Goal: Task Accomplishment & Management: Complete application form

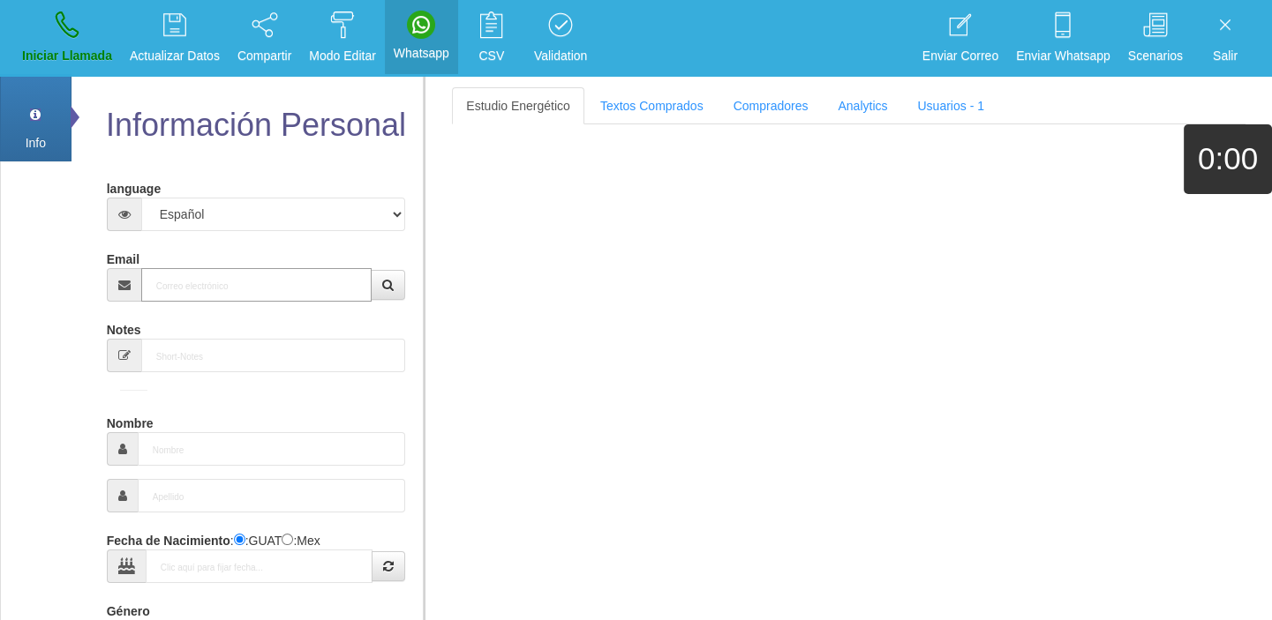
click at [303, 284] on input "Email" at bounding box center [256, 285] width 231 height 34
paste input "[EMAIL_ADDRESS][DOMAIN_NAME]"
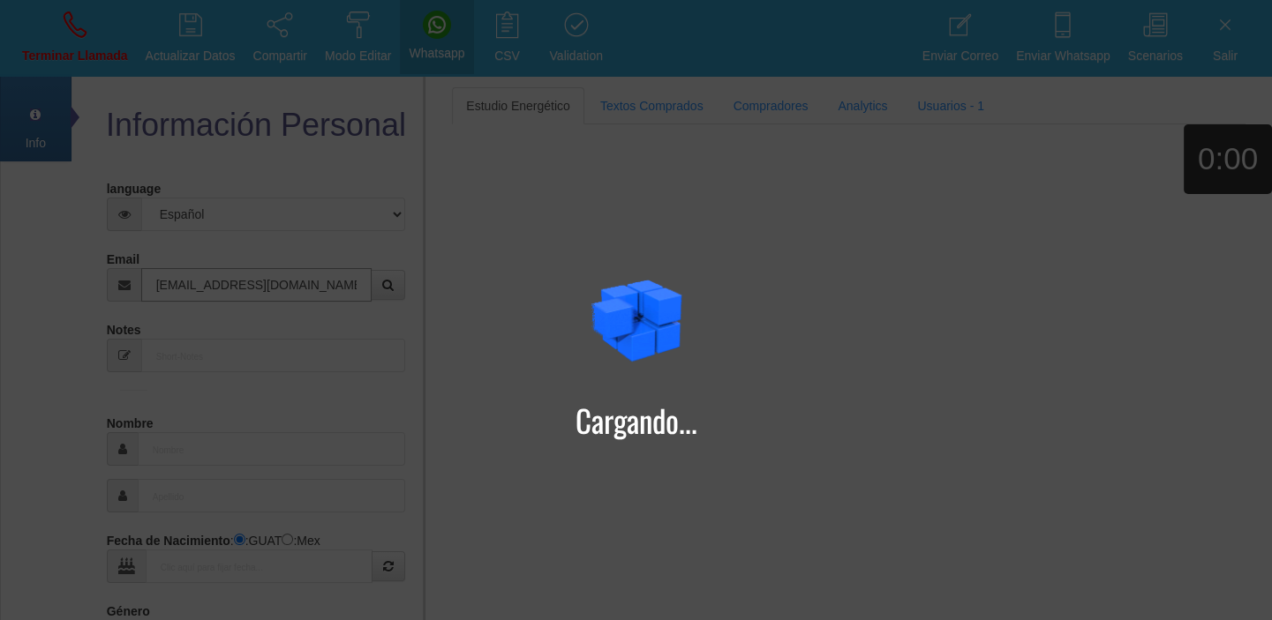
type input "[EMAIL_ADDRESS][DOMAIN_NAME]"
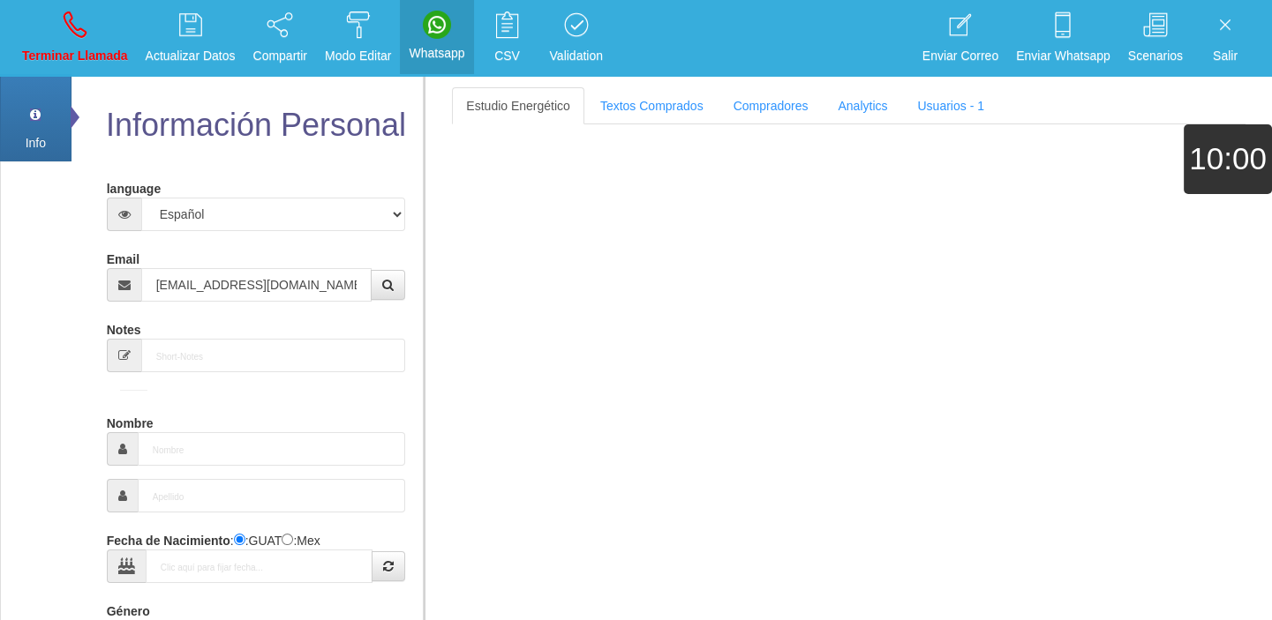
type input "19 Mayo 1965"
select select "4"
type input "Comprador bajo"
type input "[PERSON_NAME]"
select select "2"
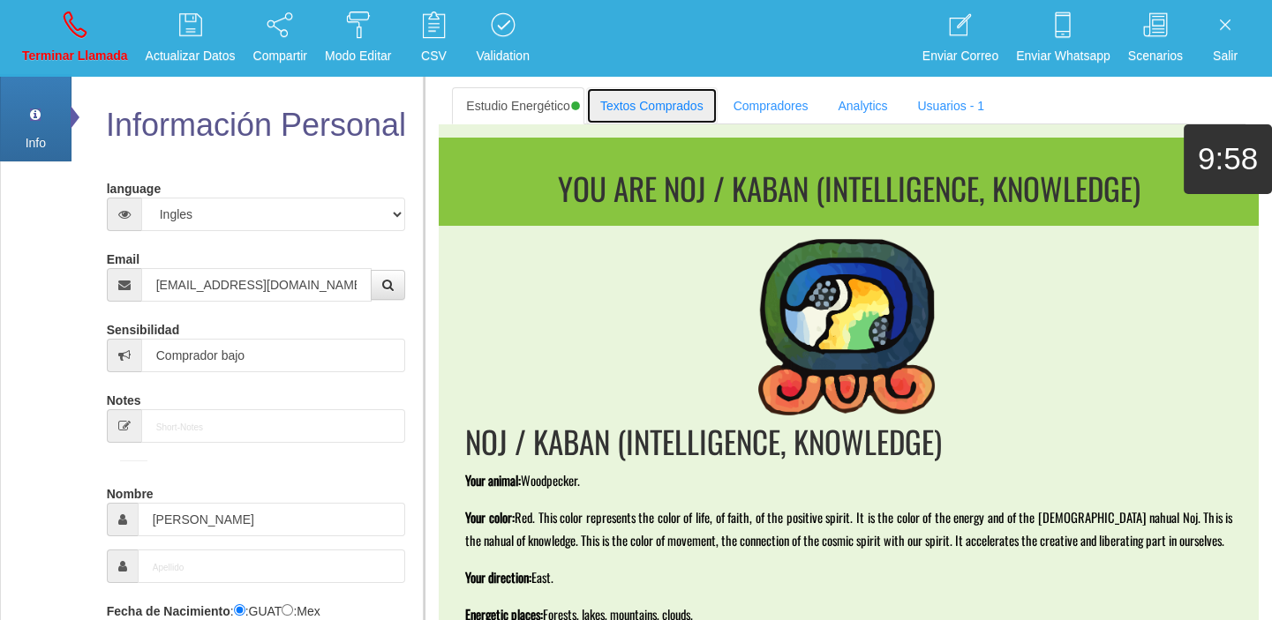
click at [674, 101] on link "Textos Comprados" at bounding box center [651, 105] width 131 height 37
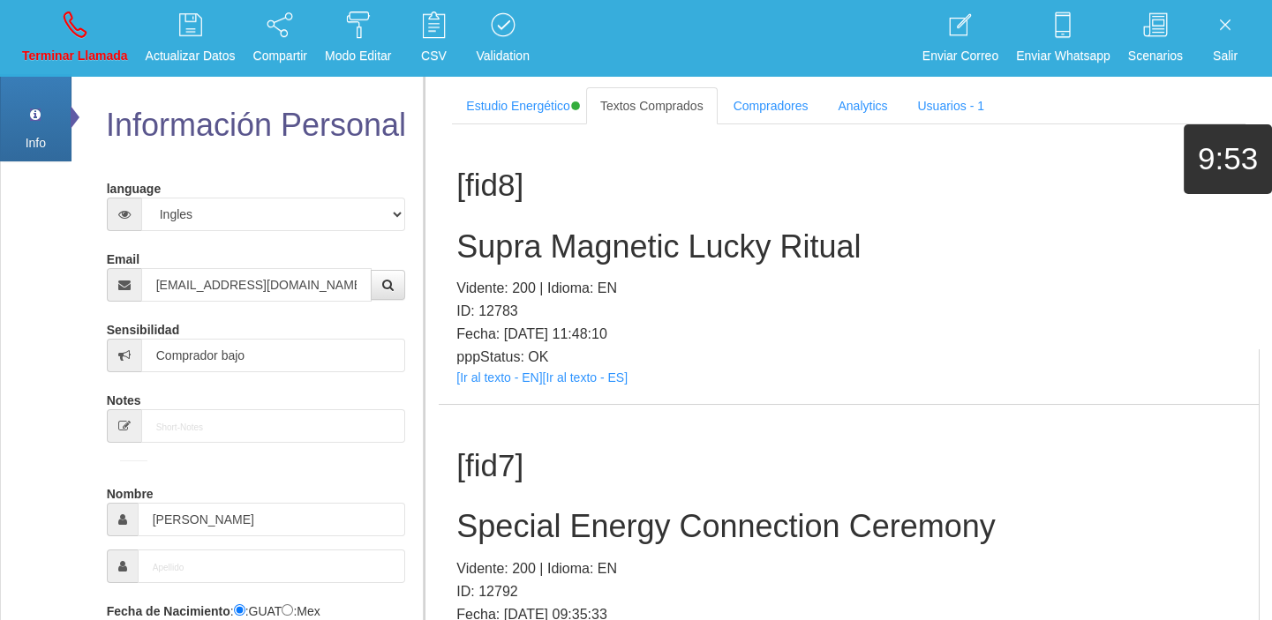
scroll to position [473, 0]
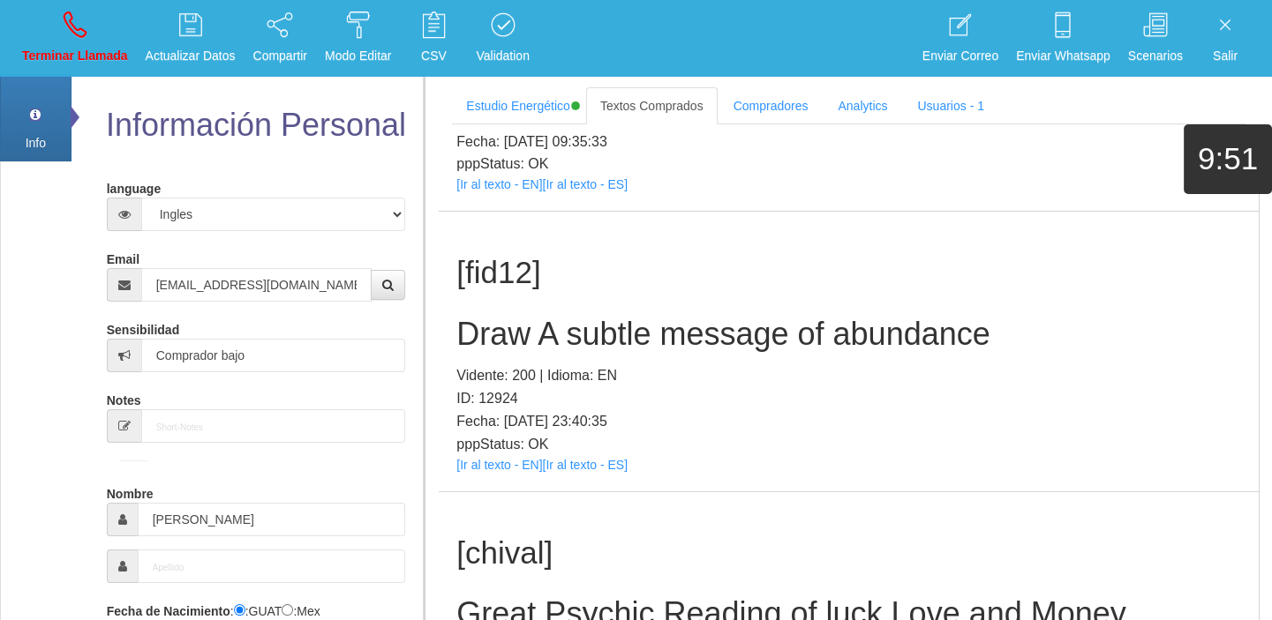
click at [499, 470] on div "[fid12] Draw A subtle message of abundance Vidente: 200 | Idioma: EN ID: 12924 …" at bounding box center [849, 352] width 820 height 280
click at [484, 467] on link "[Ir al texto - EN]" at bounding box center [499, 465] width 86 height 14
drag, startPoint x: 506, startPoint y: 360, endPoint x: 511, endPoint y: 334, distance: 26.8
click at [509, 358] on div "[fid12] Draw A subtle message of abundance Vidente: 200 | Idioma: EN ID: 12924 …" at bounding box center [849, 352] width 820 height 280
click at [511, 334] on h2 "Draw A subtle message of abundance" at bounding box center [848, 334] width 784 height 35
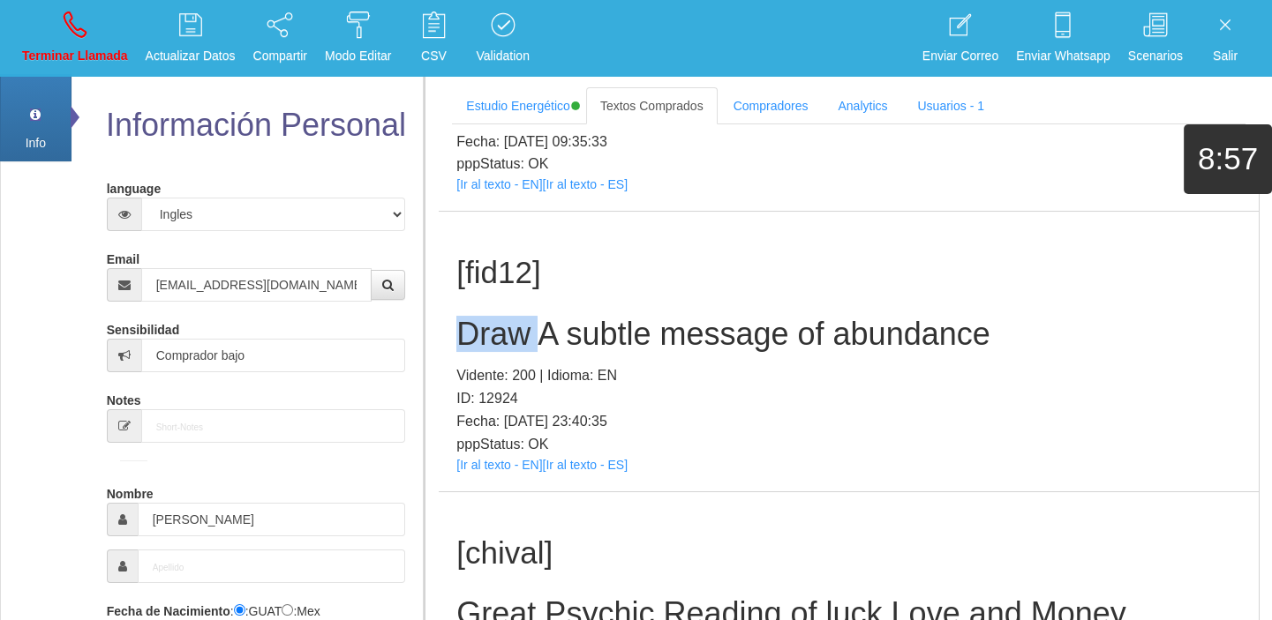
click at [511, 334] on h2 "Draw A subtle message of abundance" at bounding box center [848, 334] width 784 height 35
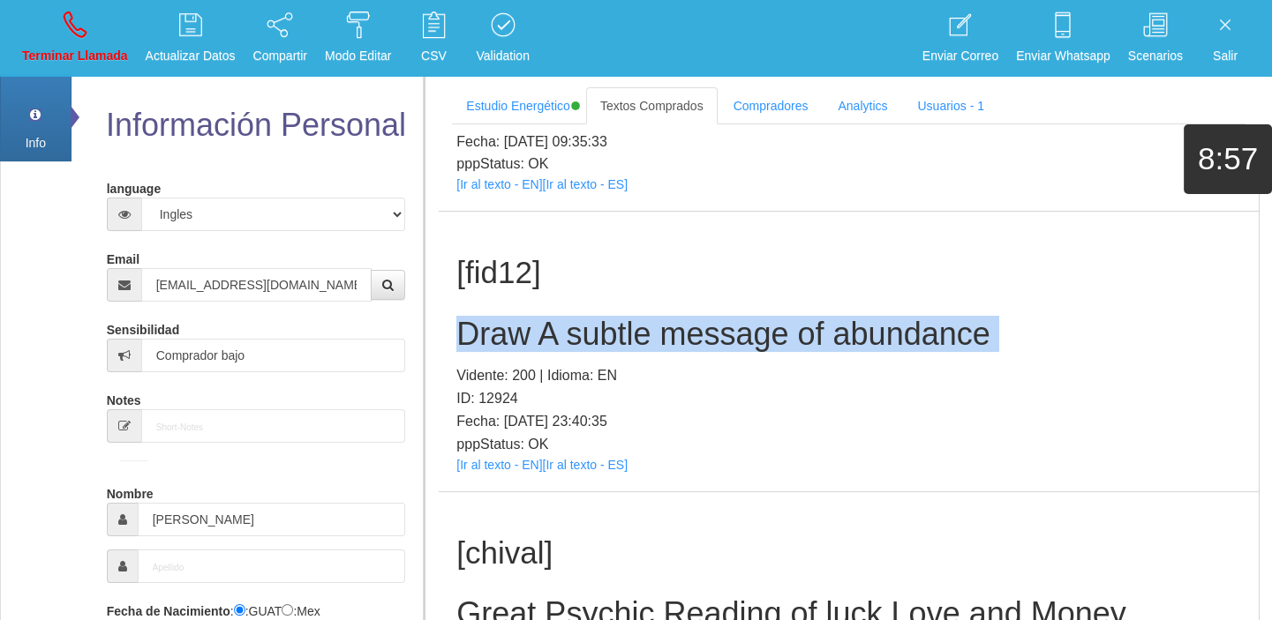
click at [511, 334] on h2 "Draw A subtle message of abundance" at bounding box center [848, 334] width 784 height 35
copy h2 "Draw A subtle message of abundance"
click at [56, 47] on p "Terminar Llamada" at bounding box center [75, 56] width 106 height 20
select select "0"
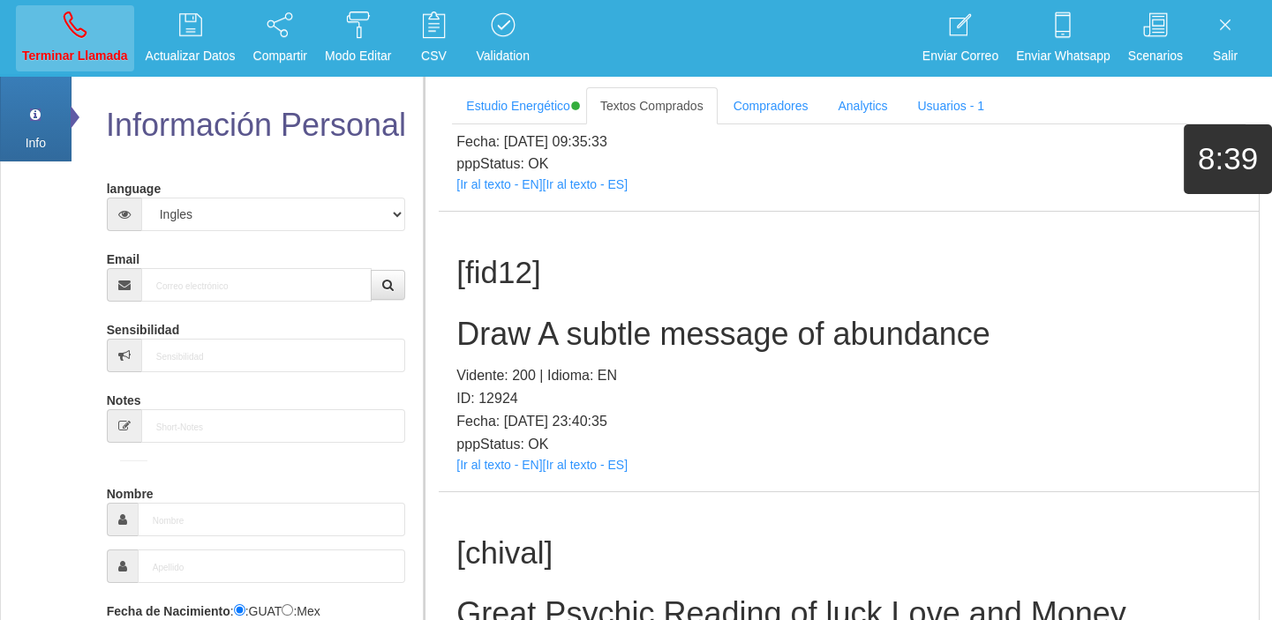
scroll to position [0, 0]
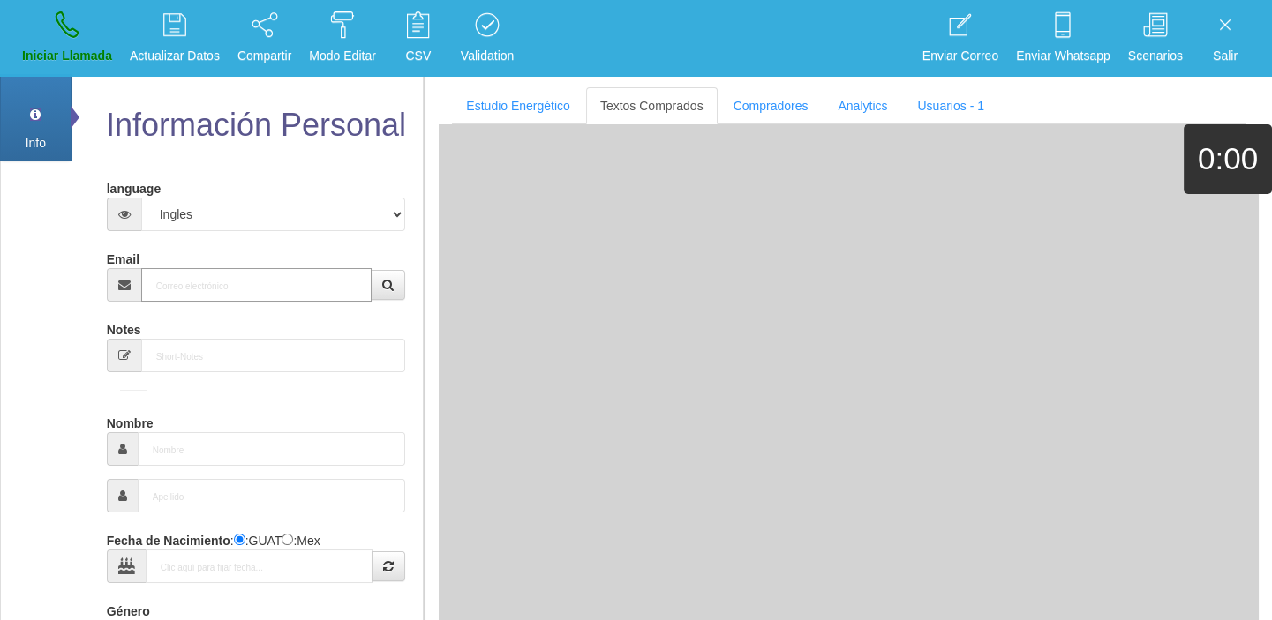
paste input "[EMAIL_ADDRESS][DOMAIN_NAME]"
click at [202, 290] on input "Email" at bounding box center [256, 285] width 231 height 34
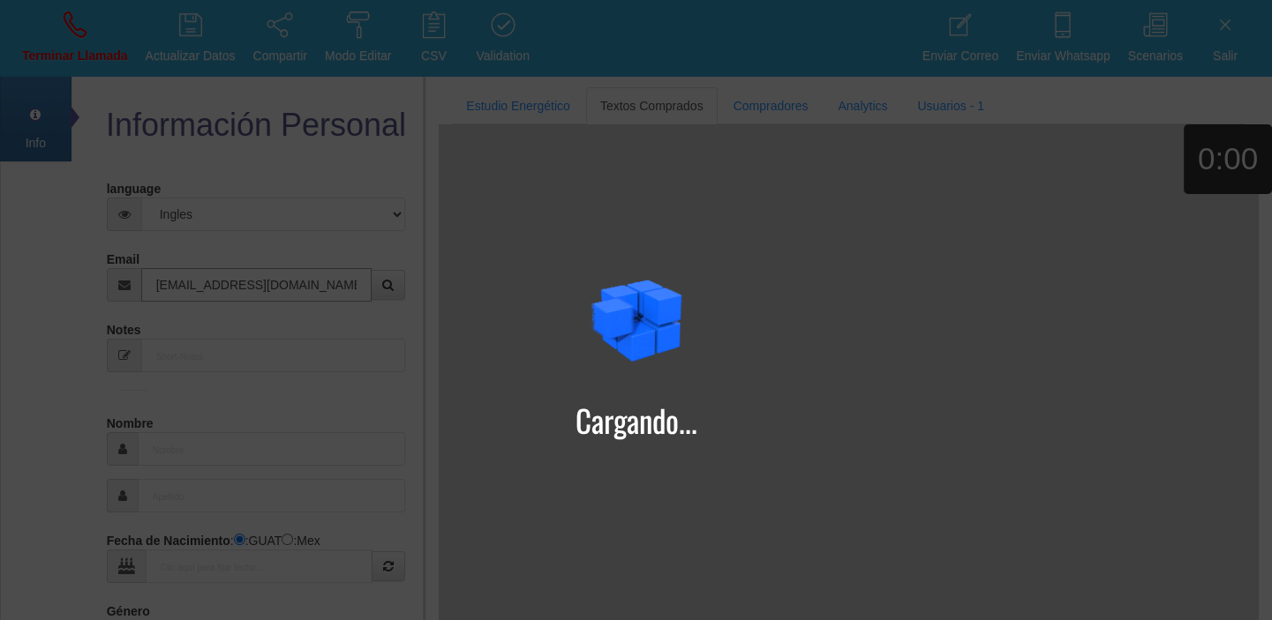
type input "[EMAIL_ADDRESS][DOMAIN_NAME]"
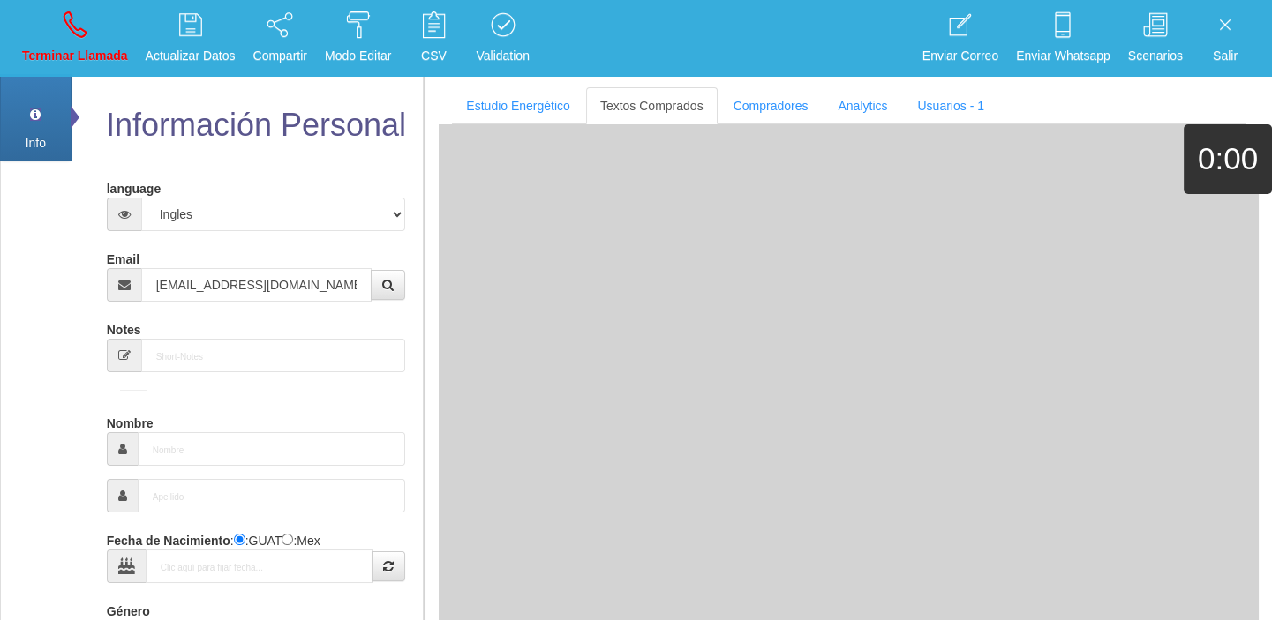
type input "[DATE]"
select select "1"
type input "Excelente Comprador"
type input "[PERSON_NAME]"
type input "Mondelo"
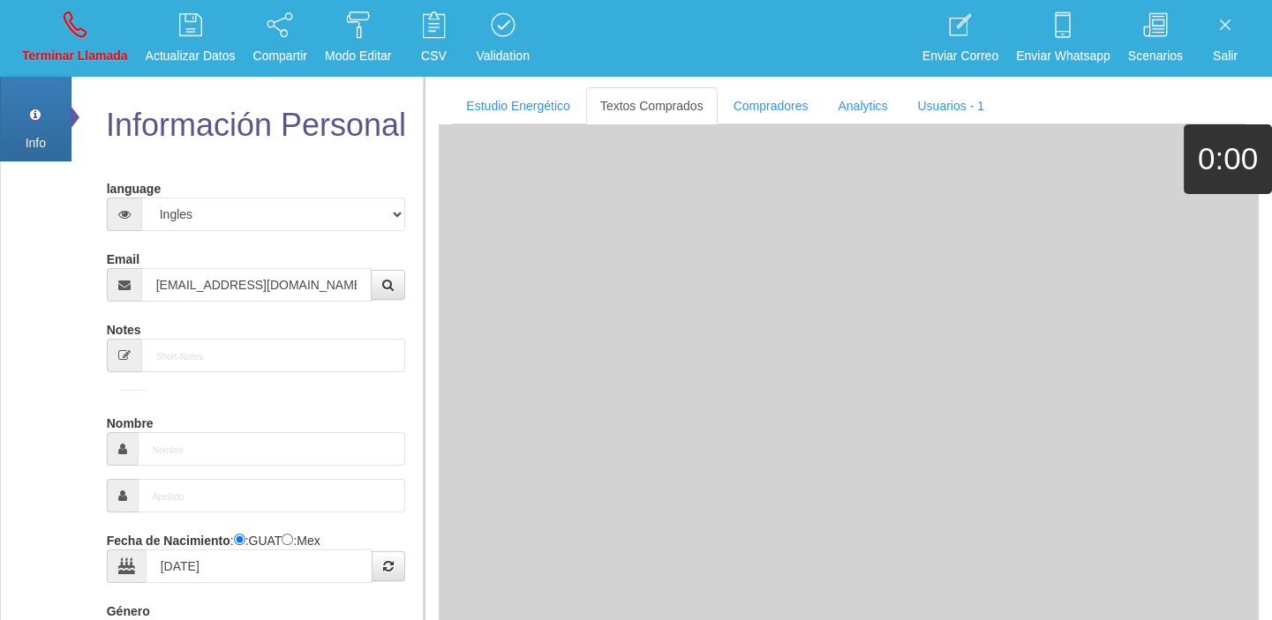
select select "1"
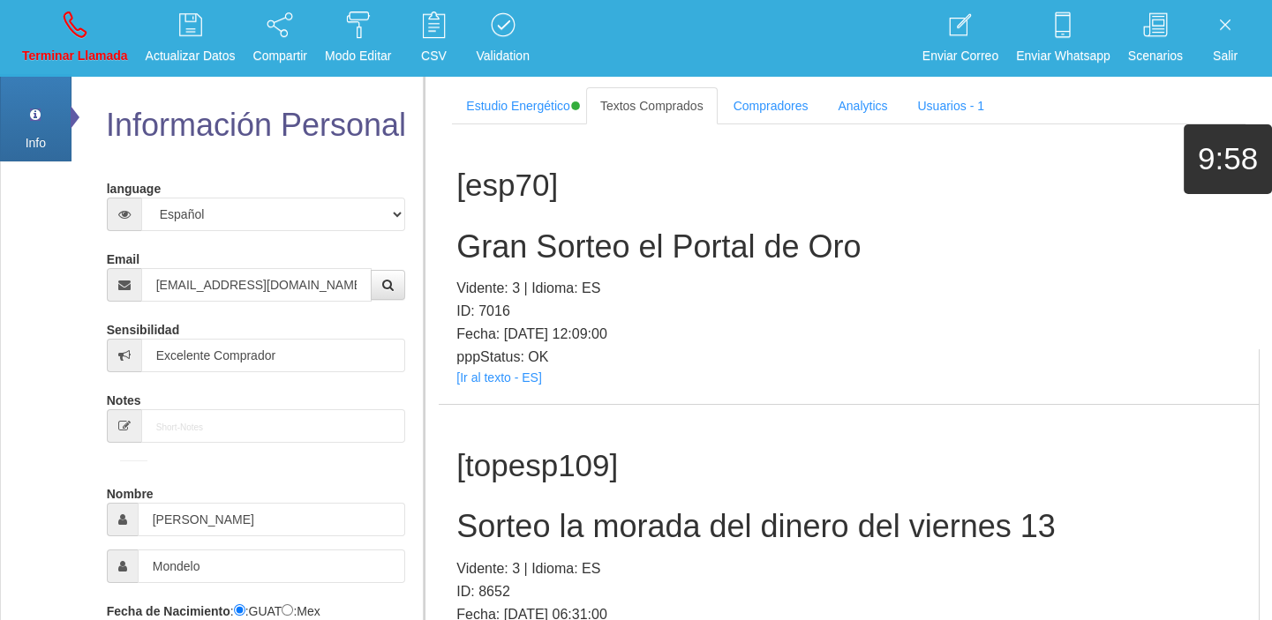
scroll to position [17851, 0]
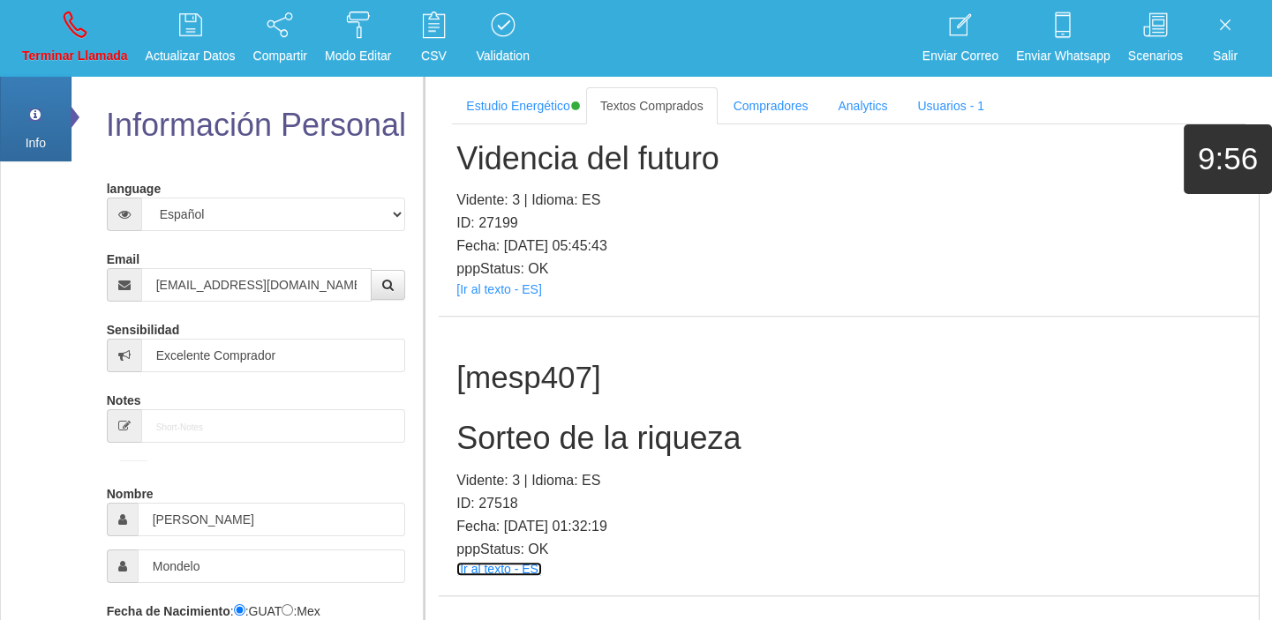
click at [513, 562] on link "[Ir al texto - ES]" at bounding box center [498, 569] width 85 height 14
drag, startPoint x: 525, startPoint y: 350, endPoint x: 512, endPoint y: 344, distance: 14.6
click at [523, 351] on div "[mesp407] Sorteo de la riqueza Vidente: 3 | Idioma: ES ID: 27518 Fecha: [DATE] …" at bounding box center [849, 457] width 820 height 280
click at [510, 421] on h2 "Sorteo de la riqueza" at bounding box center [848, 438] width 784 height 35
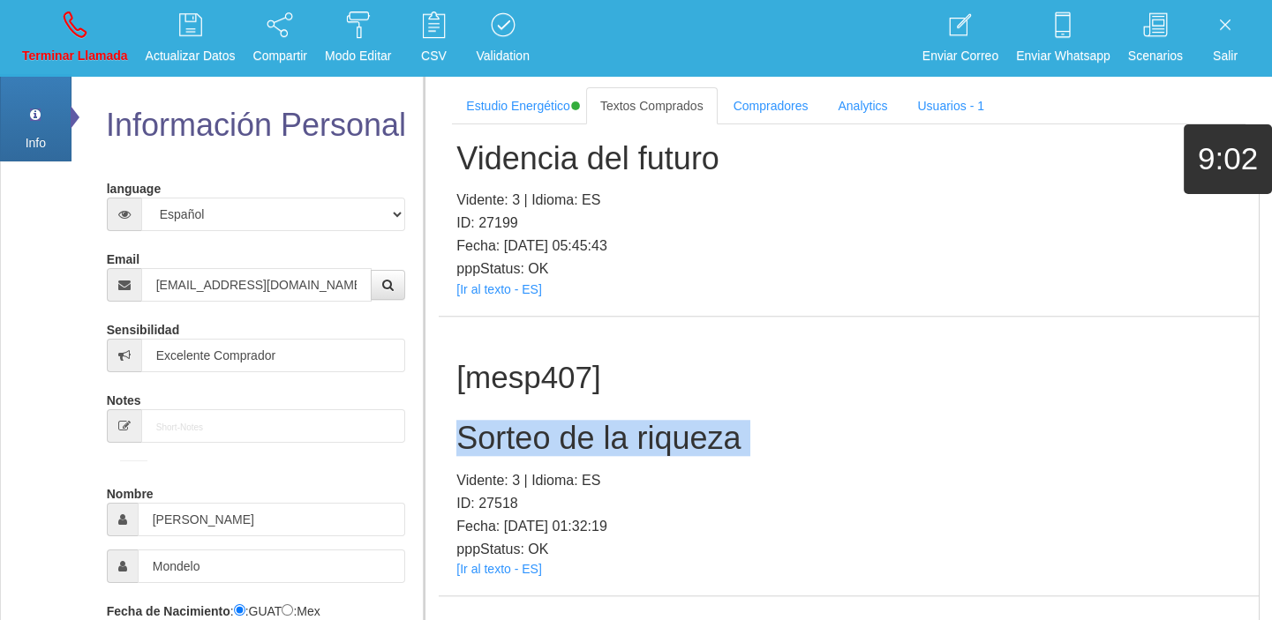
click at [510, 421] on h2 "Sorteo de la riqueza" at bounding box center [848, 438] width 784 height 35
copy h2 "Sorteo de la riqueza"
drag, startPoint x: 110, startPoint y: 74, endPoint x: 104, endPoint y: 65, distance: 10.8
click at [107, 70] on li "Terminar Llamada" at bounding box center [75, 38] width 124 height 77
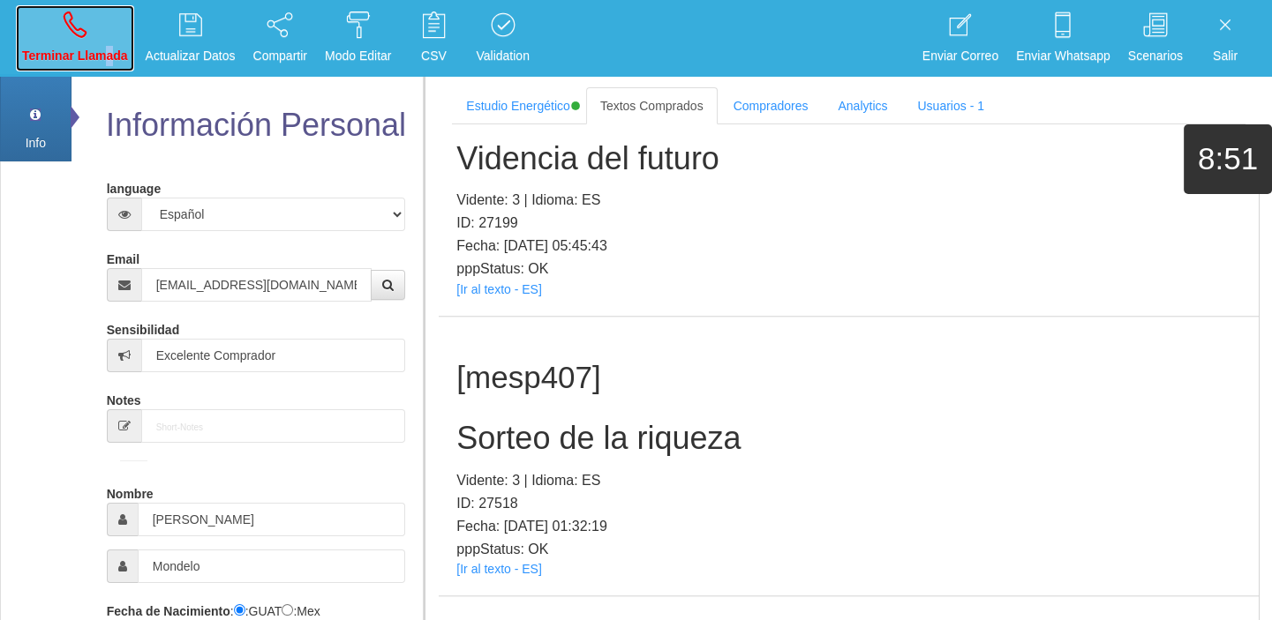
click at [97, 55] on p "Terminar Llamada" at bounding box center [75, 56] width 106 height 20
select select "0"
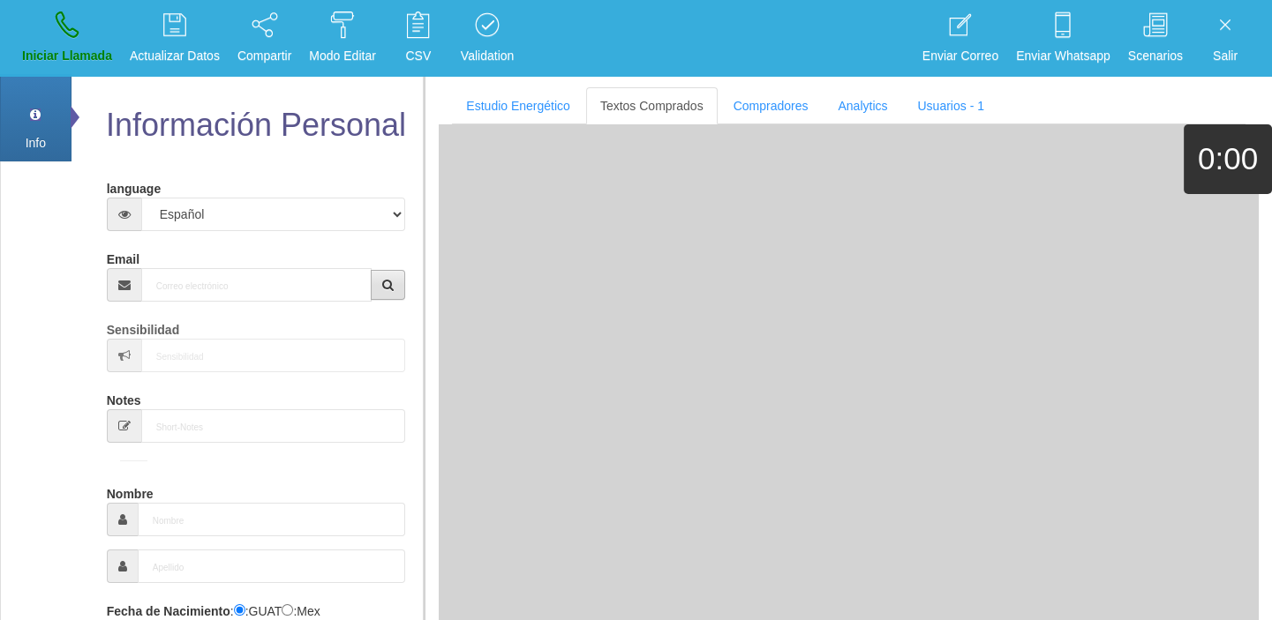
scroll to position [0, 0]
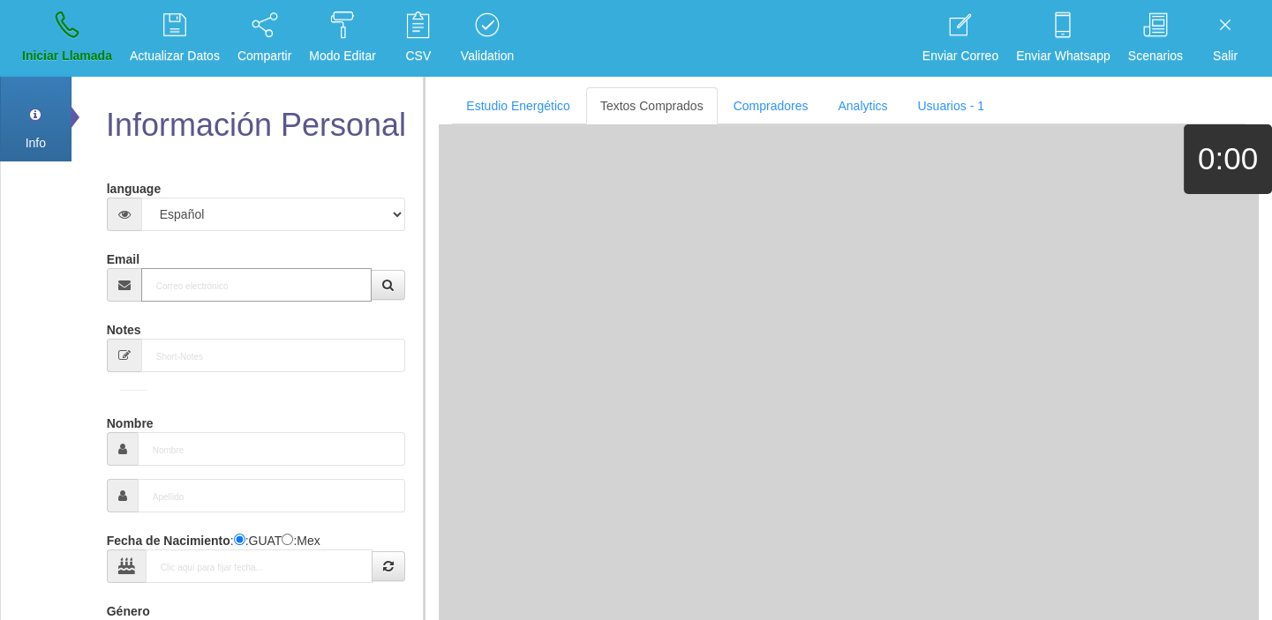
paste input "[EMAIL_ADDRESS][PERSON_NAME][DOMAIN_NAME]"
click at [241, 280] on input "[EMAIL_ADDRESS][PERSON_NAME][DOMAIN_NAME]" at bounding box center [256, 285] width 231 height 34
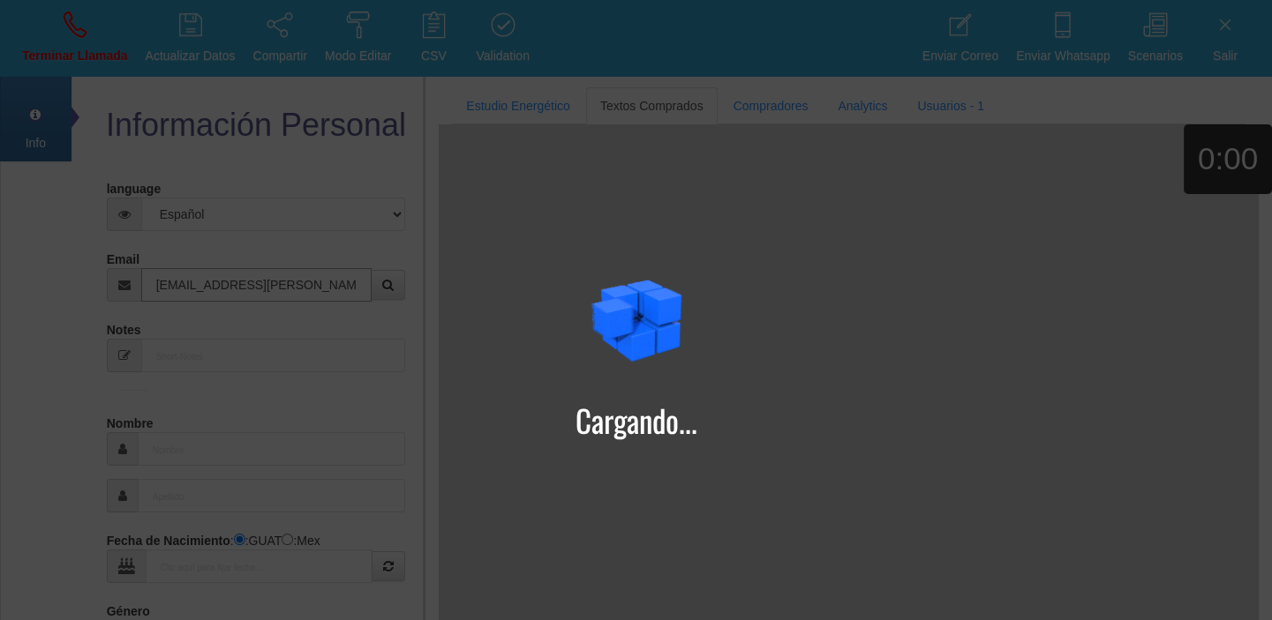
type input "[EMAIL_ADDRESS][PERSON_NAME][DOMAIN_NAME]"
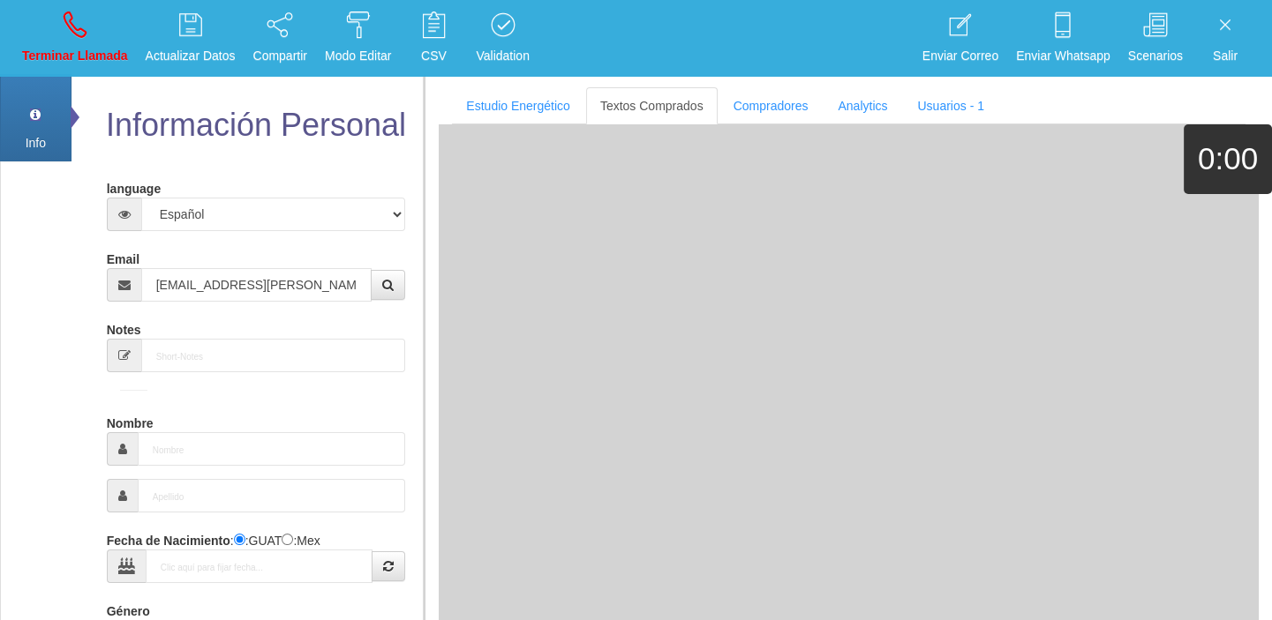
type input "26 Dic 1968"
select select
type input "Comprador simple"
type input "[PERSON_NAME]"
select select "2"
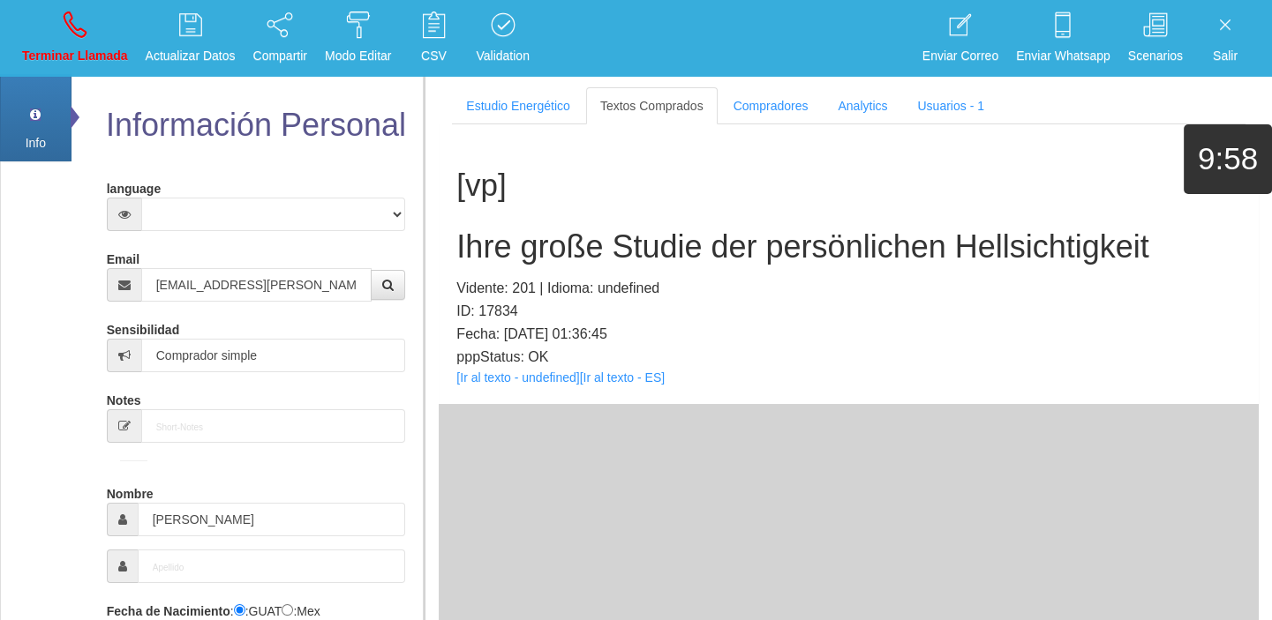
click at [538, 367] on p "pppStatus: OK" at bounding box center [848, 357] width 784 height 23
click at [545, 372] on link "[Ir al texto - undefined]" at bounding box center [517, 378] width 123 height 14
drag, startPoint x: 562, startPoint y: 289, endPoint x: 541, endPoint y: 219, distance: 73.7
click at [559, 285] on p "Vidente: 201 | Idioma: undefined" at bounding box center [848, 288] width 784 height 23
click at [539, 209] on div "[vp] Ihre große Studie der persönlichen Hellsichtigkeit Vidente: 201 | Idioma: …" at bounding box center [849, 264] width 820 height 280
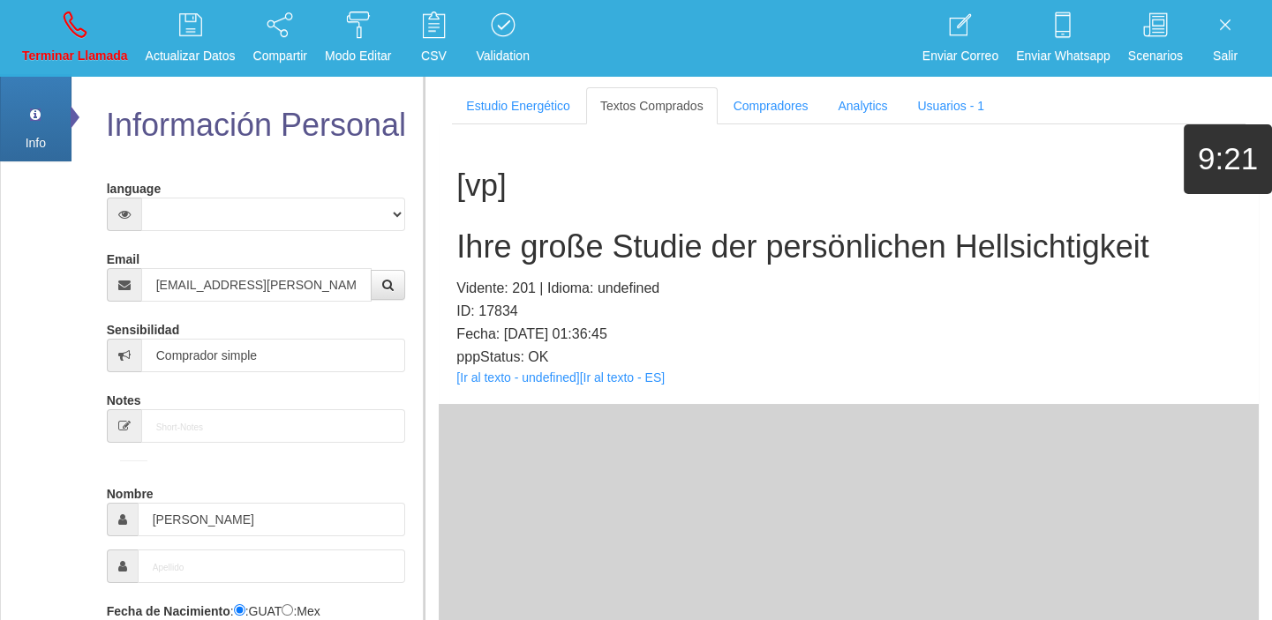
click at [549, 236] on h2 "Ihre große Studie der persönlichen Hellsichtigkeit" at bounding box center [848, 246] width 784 height 35
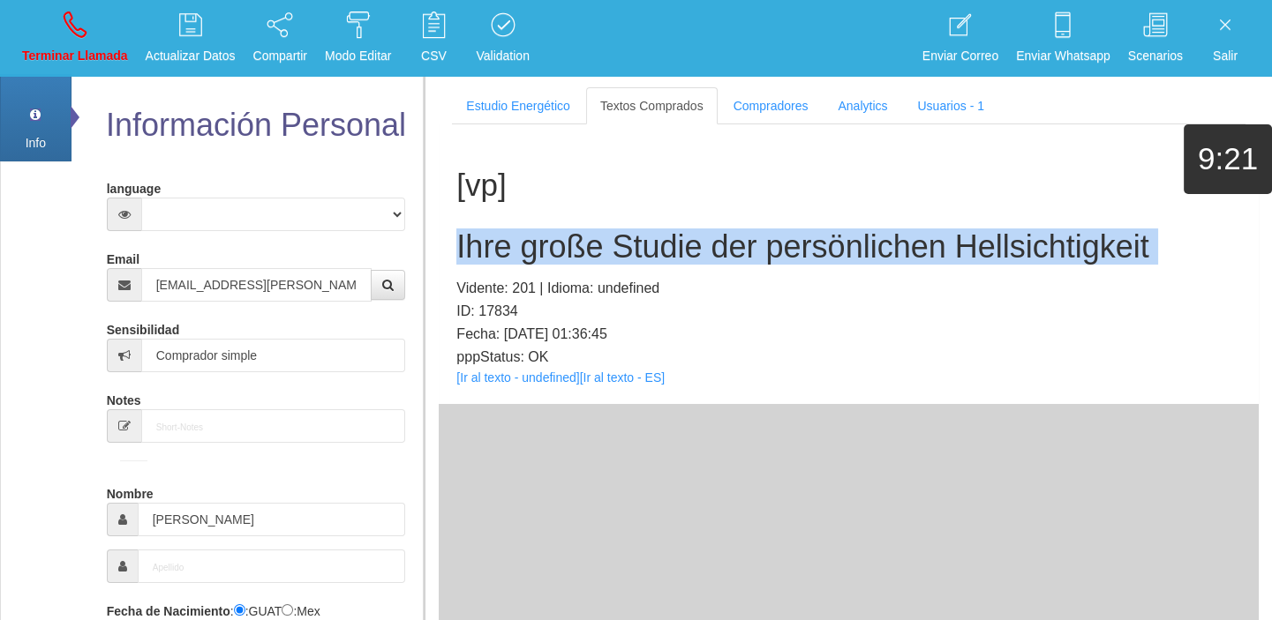
click at [549, 236] on h2 "Ihre große Studie der persönlichen Hellsichtigkeit" at bounding box center [848, 246] width 784 height 35
copy h2 "Ihre große Studie der persönlichen Hellsichtigkeit"
drag, startPoint x: 103, startPoint y: 40, endPoint x: 102, endPoint y: 54, distance: 14.1
click at [103, 40] on link "Terminar Llamada" at bounding box center [75, 38] width 118 height 66
select select "0"
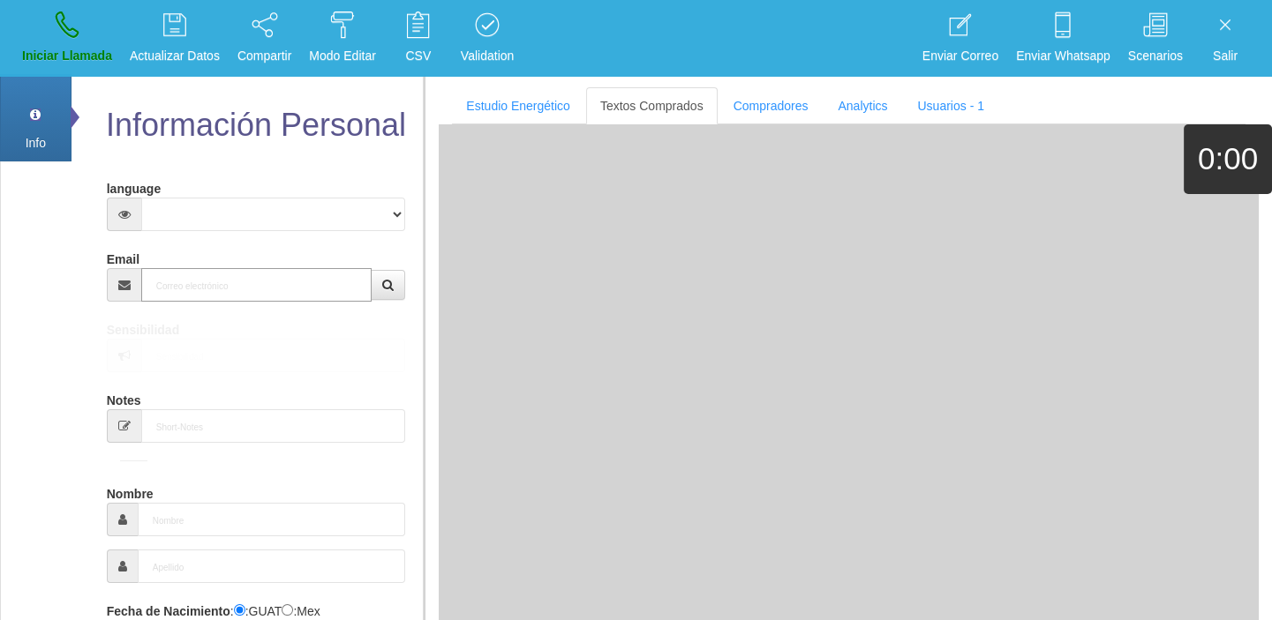
click at [185, 272] on input "Email" at bounding box center [256, 285] width 231 height 34
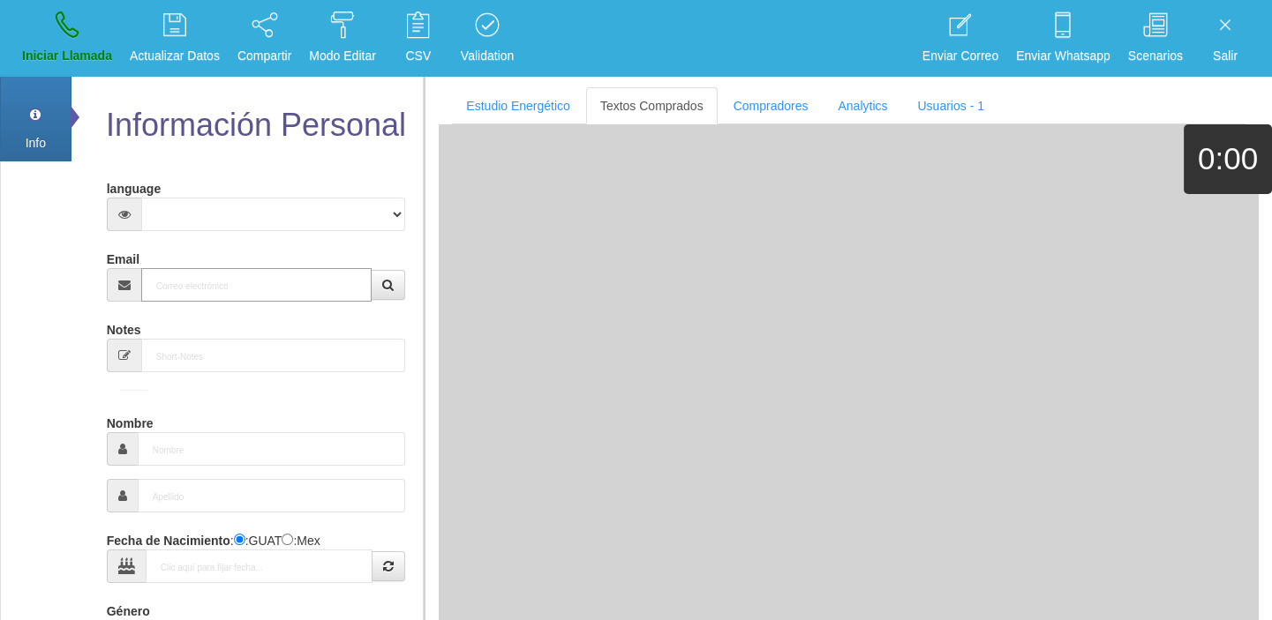
paste input "[EMAIL_ADDRESS][DOMAIN_NAME]"
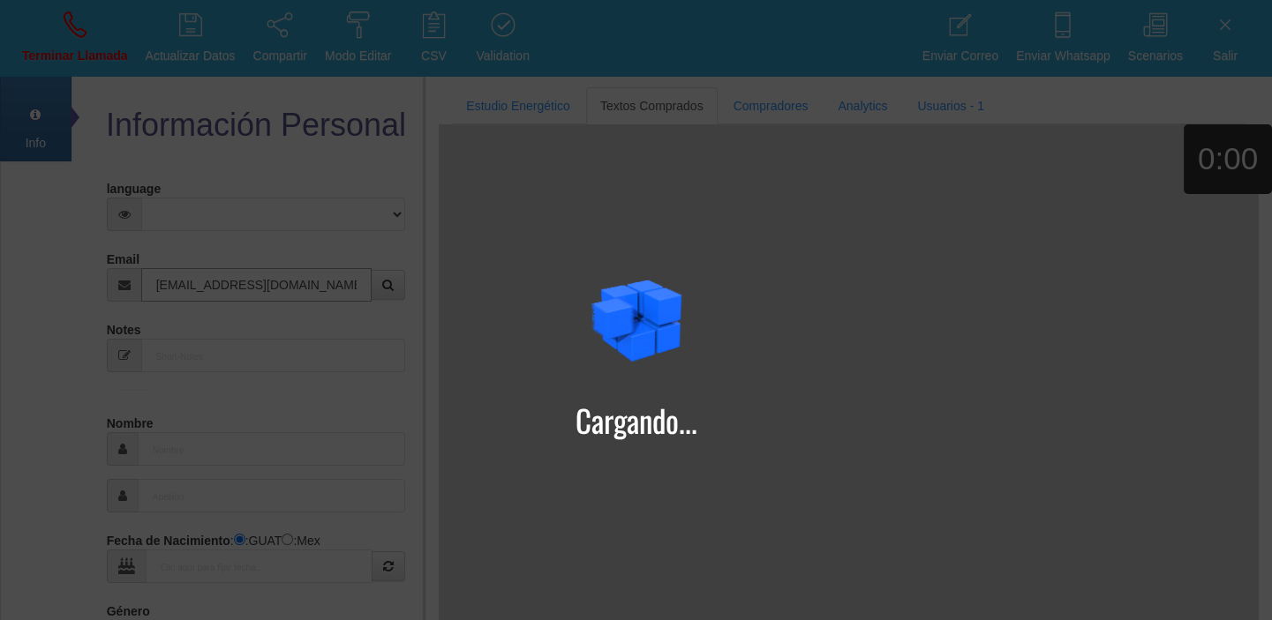
type input "[EMAIL_ADDRESS][DOMAIN_NAME]"
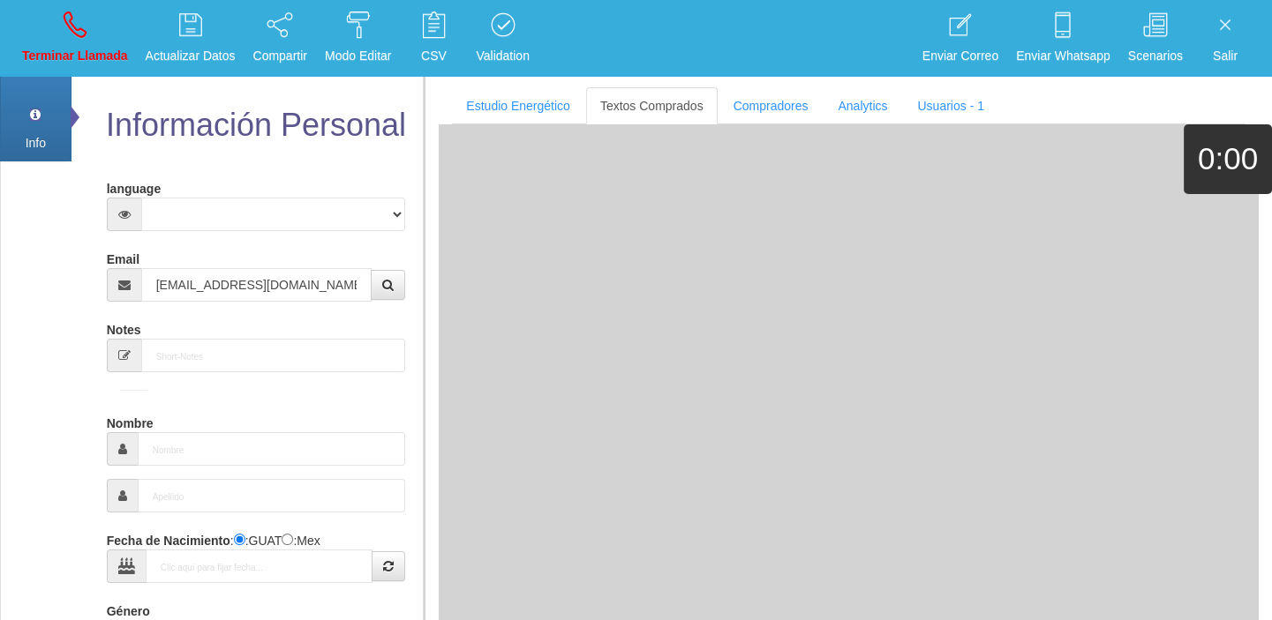
type input "24 Ene 1958"
select select "4"
type input "Comprador simple"
type input "[PERSON_NAME]"
select select "2"
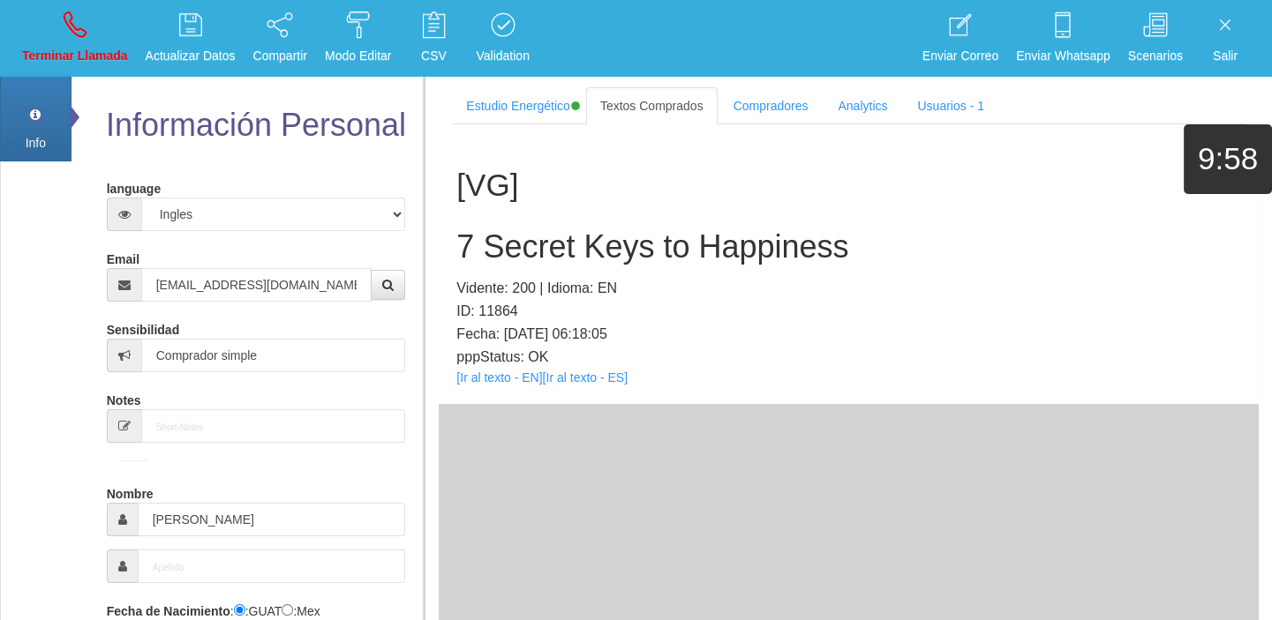
click at [483, 384] on div "[VG] 7 Secret Keys to Happiness Vidente: 200 | Idioma: EN ID: 11864 Fecha: [DAT…" at bounding box center [849, 264] width 820 height 280
click at [478, 381] on link "[Ir al texto - EN]" at bounding box center [499, 378] width 86 height 14
click at [471, 241] on h2 "7 Secret Keys to Happiness" at bounding box center [848, 246] width 784 height 35
click at [471, 240] on h2 "7 Secret Keys to Happiness" at bounding box center [848, 246] width 784 height 35
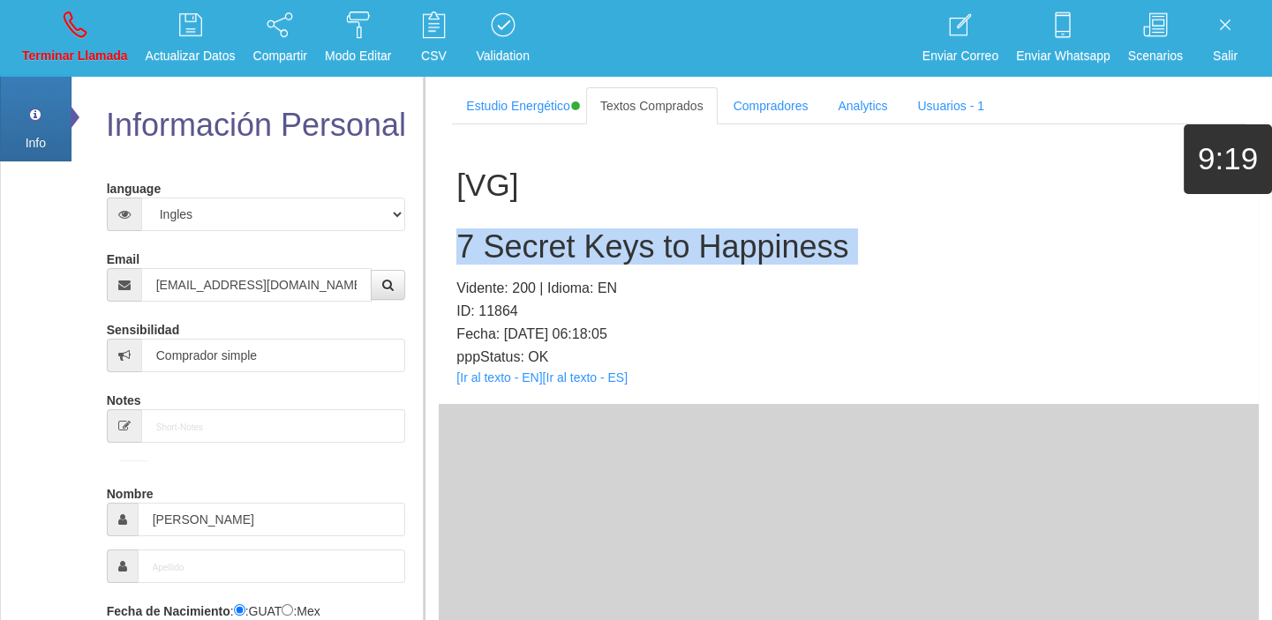
click at [471, 240] on h2 "7 Secret Keys to Happiness" at bounding box center [848, 246] width 784 height 35
copy h2 "7 Secret Keys to Happiness"
click at [87, 60] on p "Terminar Llamada" at bounding box center [75, 56] width 106 height 20
select select "0"
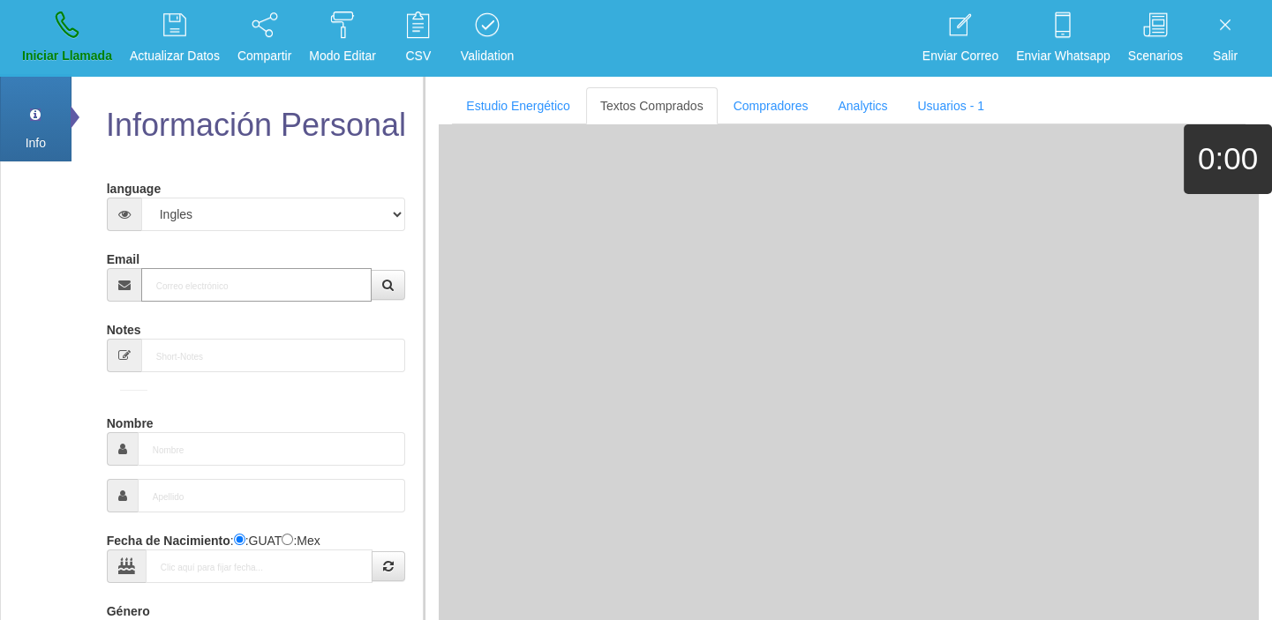
click at [183, 284] on input "Email" at bounding box center [256, 285] width 231 height 34
paste input "[EMAIL_ADDRESS][DOMAIN_NAME]"
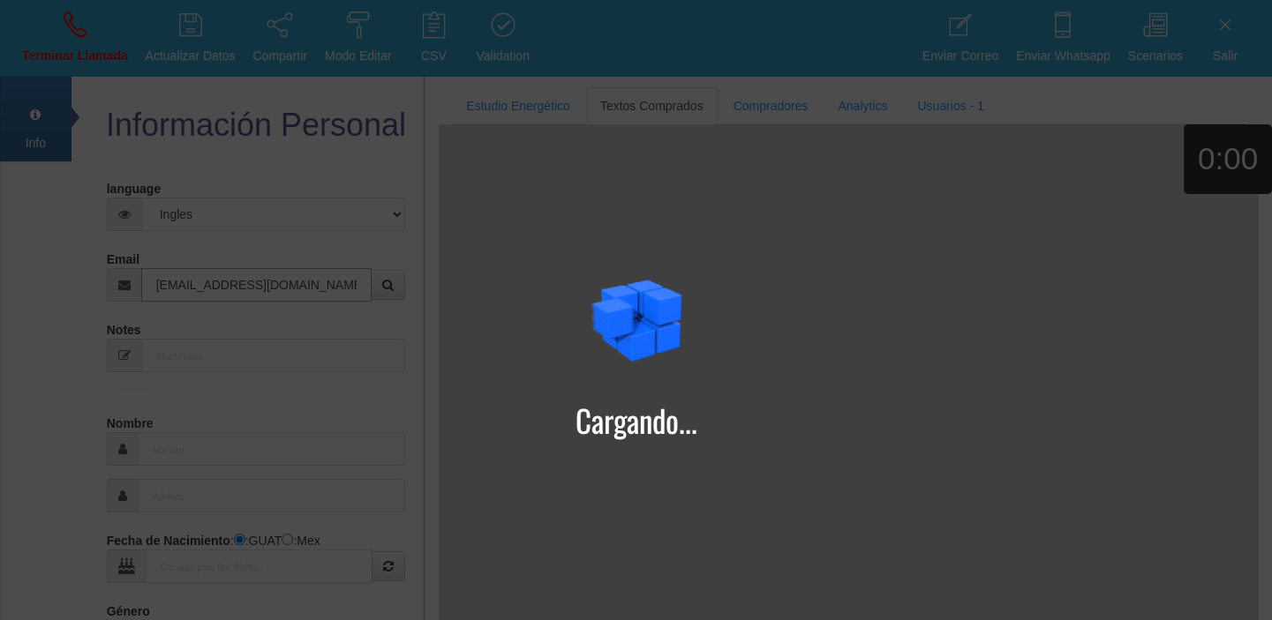
type input "[EMAIL_ADDRESS][DOMAIN_NAME]"
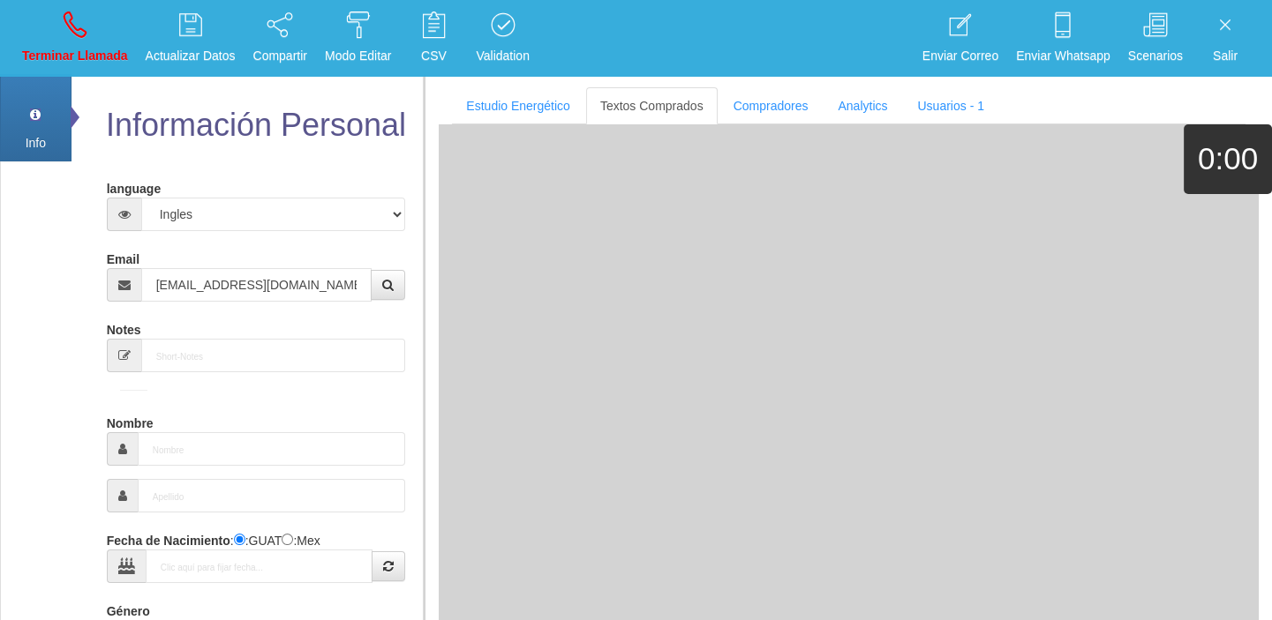
type input "[DATE]"
type input "Buen Comprador"
type input "[PERSON_NAME]"
select select "1"
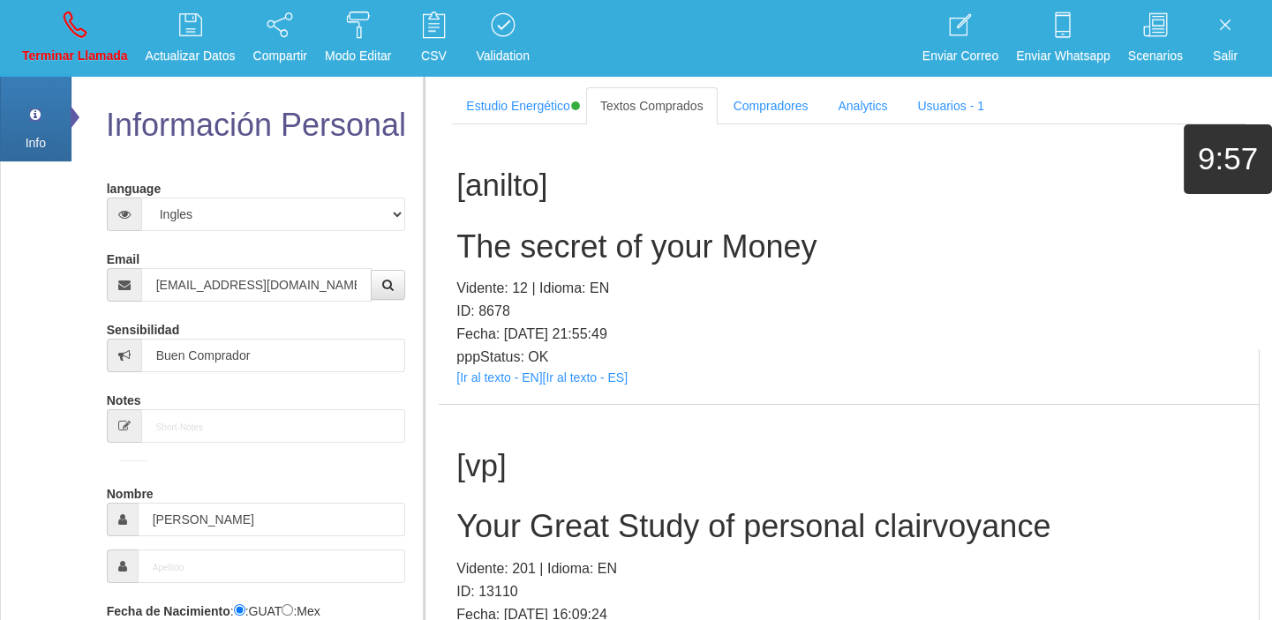
scroll to position [1033, 0]
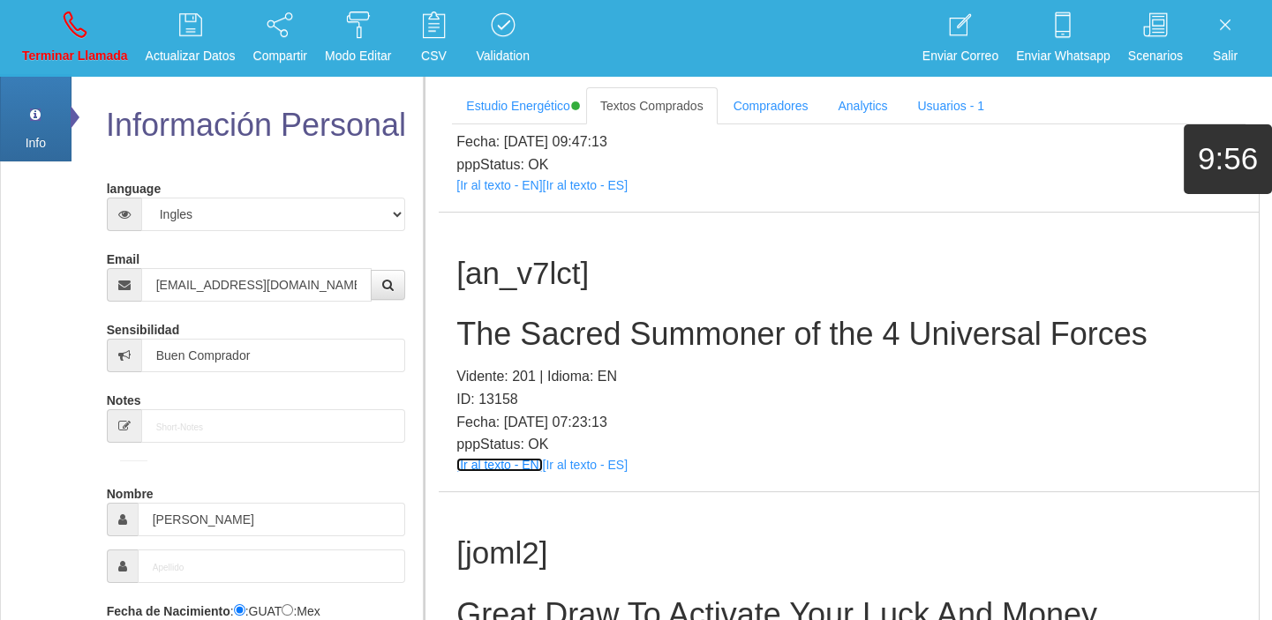
click at [521, 465] on link "[Ir al texto - EN]" at bounding box center [499, 465] width 86 height 14
click at [546, 302] on div "[an_v7lct] The Sacred Summoner of the 4 Universal Forces Vidente: 201 | Idioma:…" at bounding box center [849, 353] width 820 height 280
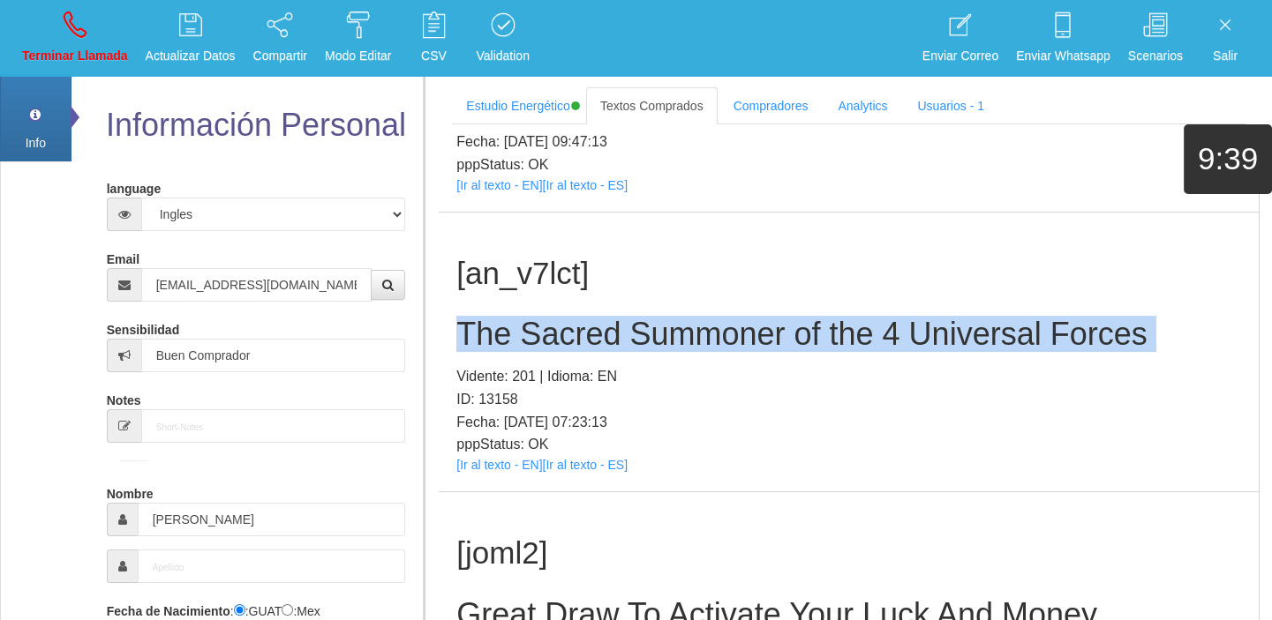
click at [546, 302] on div "[an_v7lct] The Sacred Summoner of the 4 Universal Forces Vidente: 201 | Idioma:…" at bounding box center [849, 353] width 820 height 280
copy h2 "The Sacred Summoner of the 4 Universal Forces"
click at [56, 23] on link "Terminar Llamada" at bounding box center [75, 38] width 118 height 66
select select "0"
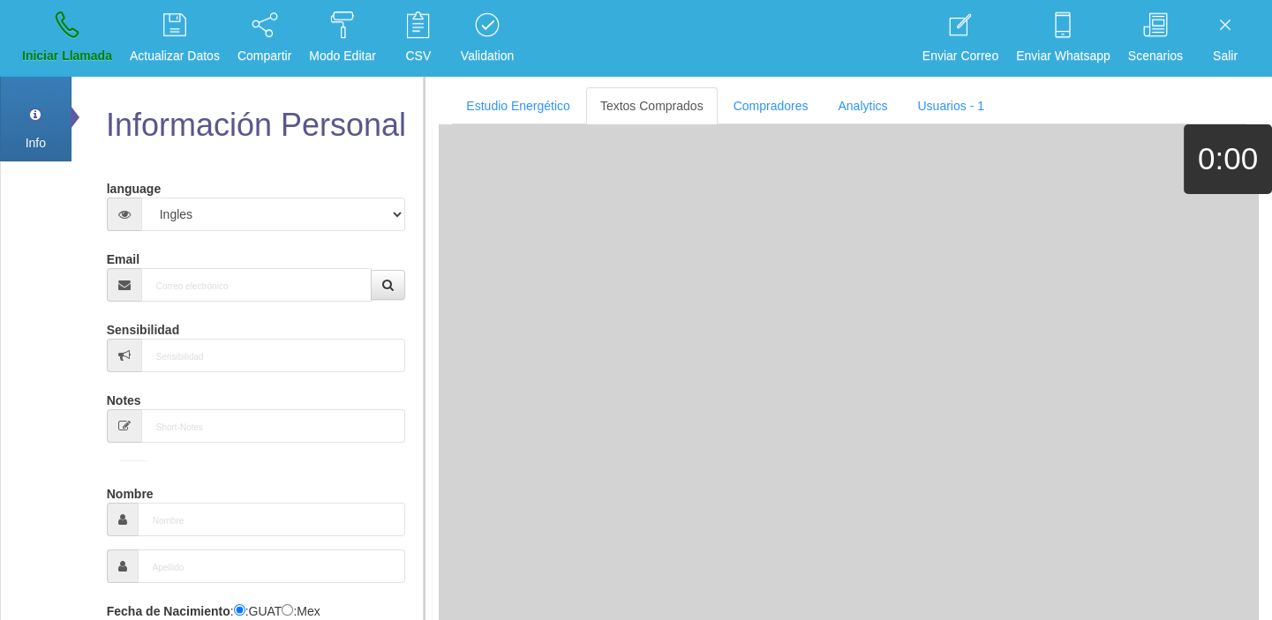
scroll to position [0, 0]
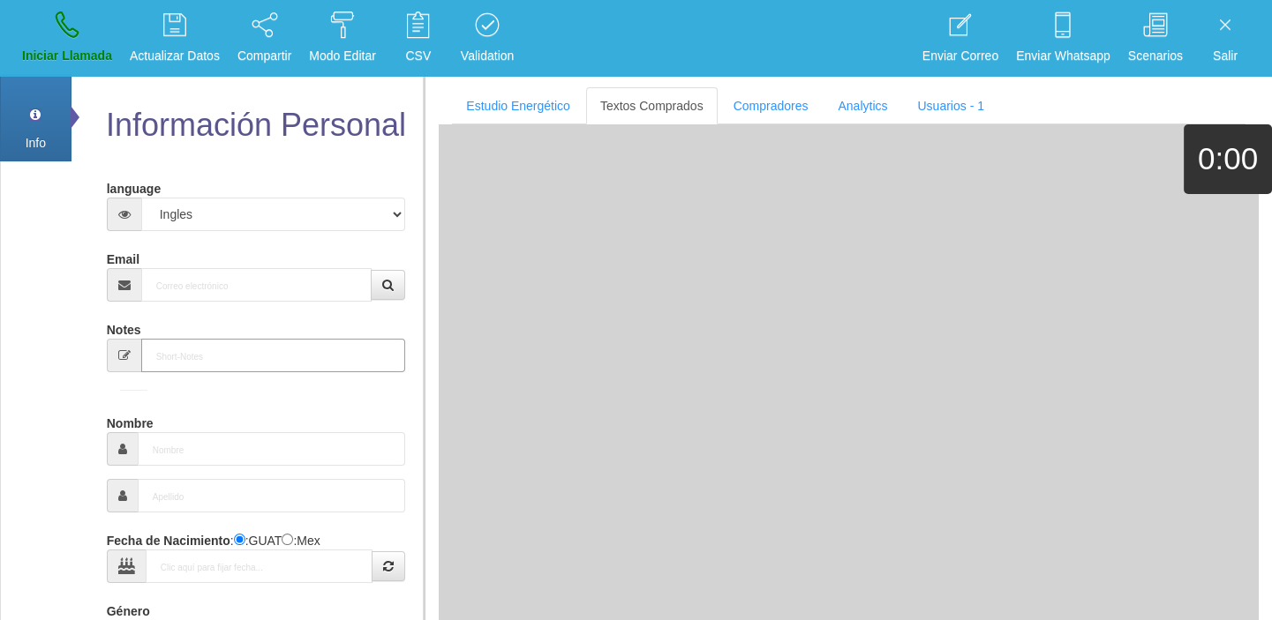
click at [329, 342] on input "Notes" at bounding box center [273, 356] width 265 height 34
click at [274, 285] on input "Email" at bounding box center [256, 285] width 231 height 34
paste input "[PERSON_NAME][EMAIL_ADDRESS][PERSON_NAME][DOMAIN_NAME]"
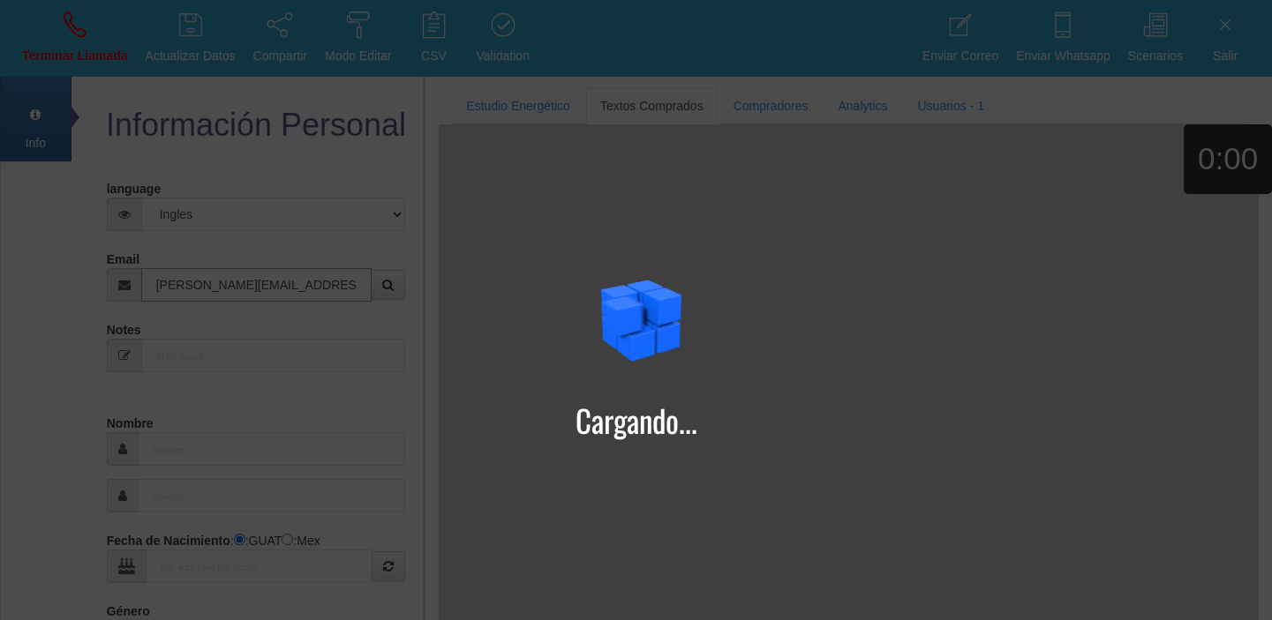
type input "[PERSON_NAME][EMAIL_ADDRESS][PERSON_NAME][DOMAIN_NAME]"
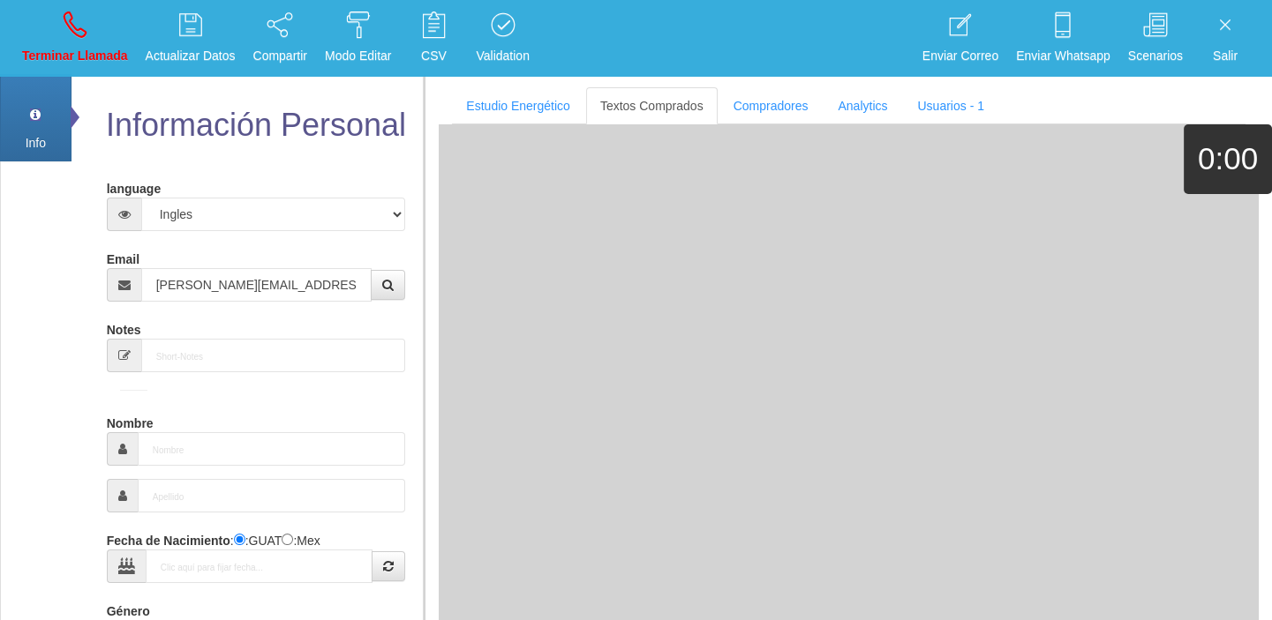
type input "[DATE]"
type input "Comprador bajo"
type input "[PERSON_NAME]"
select select "2"
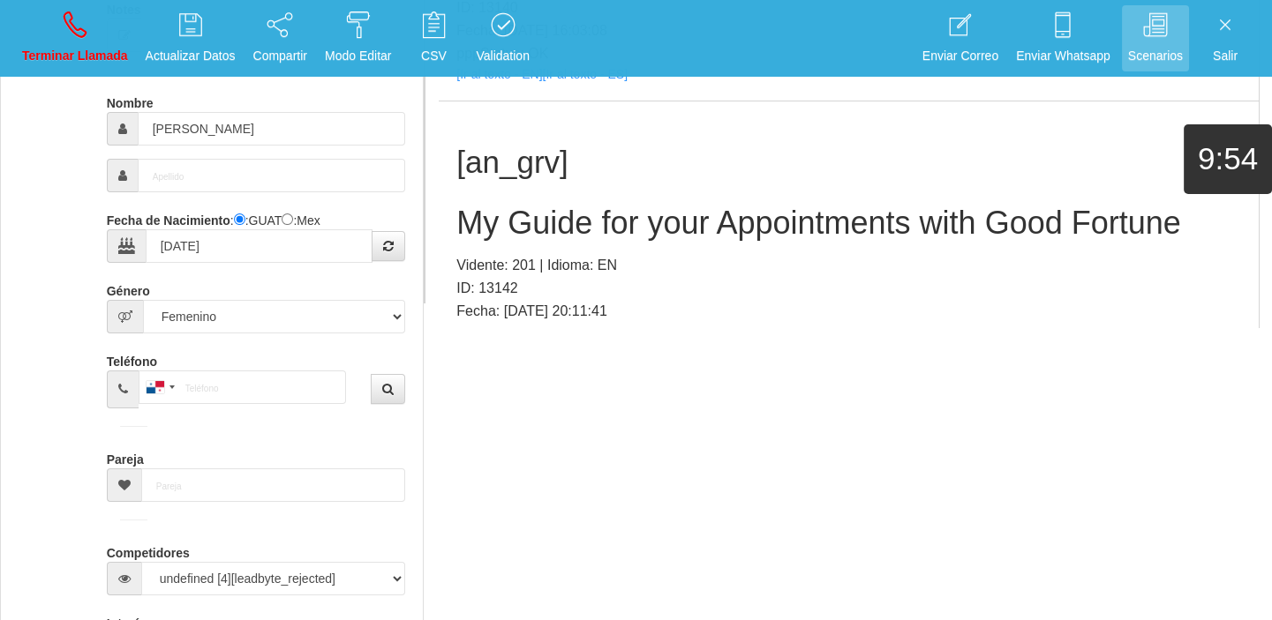
scroll to position [807, 0]
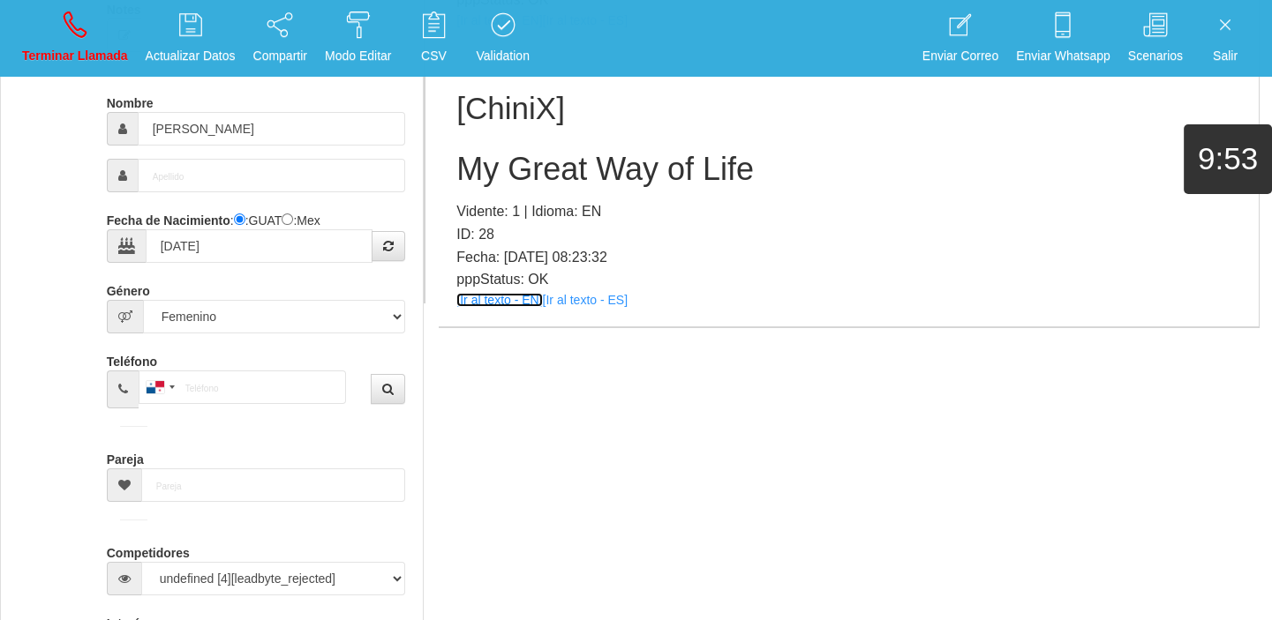
click at [494, 293] on link "[Ir al texto - EN]" at bounding box center [499, 300] width 86 height 14
drag, startPoint x: 558, startPoint y: 105, endPoint x: 551, endPoint y: 165, distance: 60.4
click at [557, 105] on h1 "[ChiniX]" at bounding box center [848, 109] width 784 height 34
click at [549, 174] on h2 "My Great Way of Life" at bounding box center [848, 169] width 784 height 35
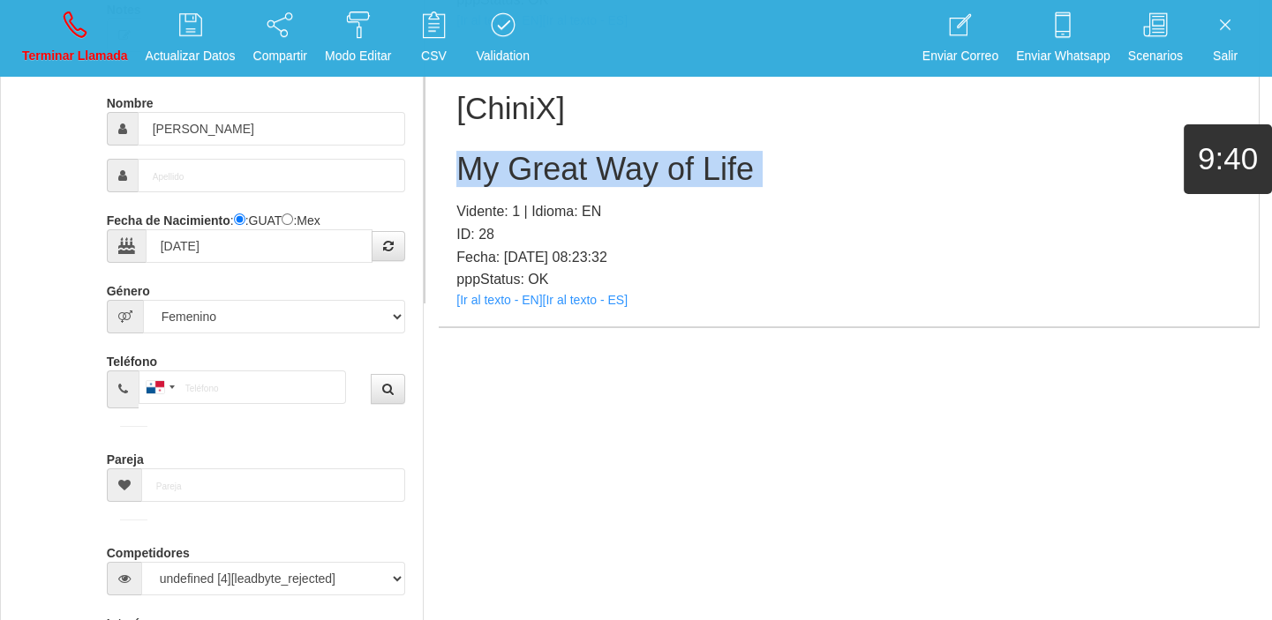
drag, startPoint x: 549, startPoint y: 174, endPoint x: 414, endPoint y: 176, distance: 135.0
click at [549, 174] on h2 "My Great Way of Life" at bounding box center [848, 169] width 784 height 35
copy h2 "My Great Way of Life"
click at [71, 43] on link "Terminar Llamada" at bounding box center [75, 38] width 118 height 66
select select "0"
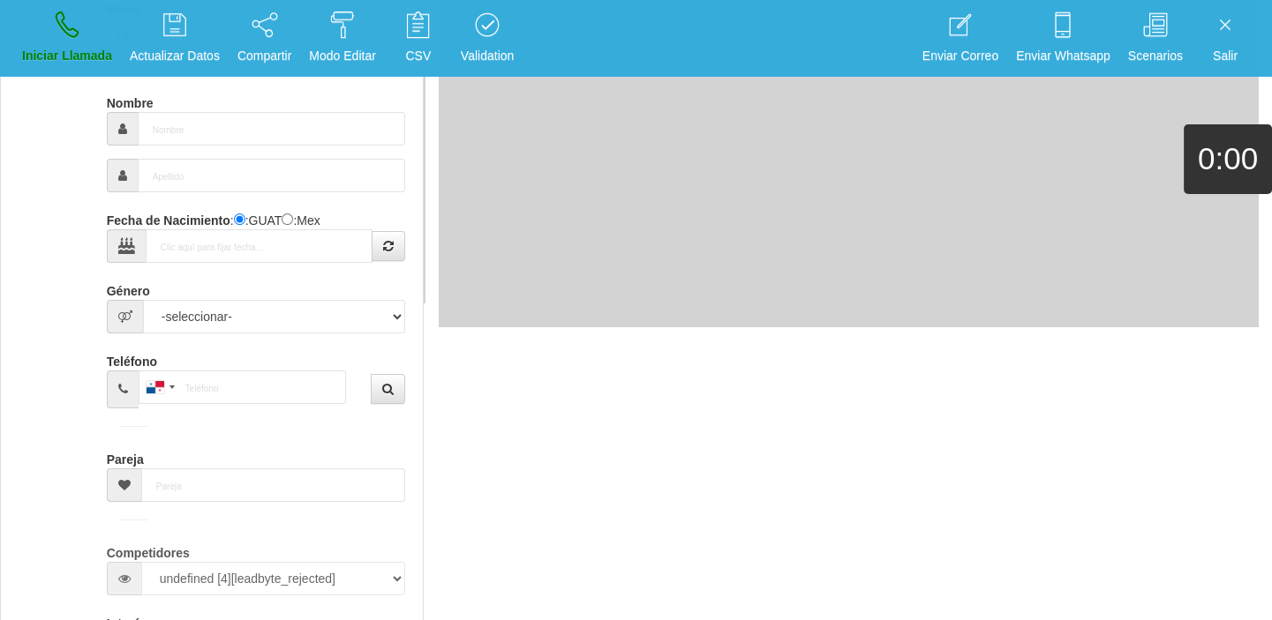
scroll to position [0, 0]
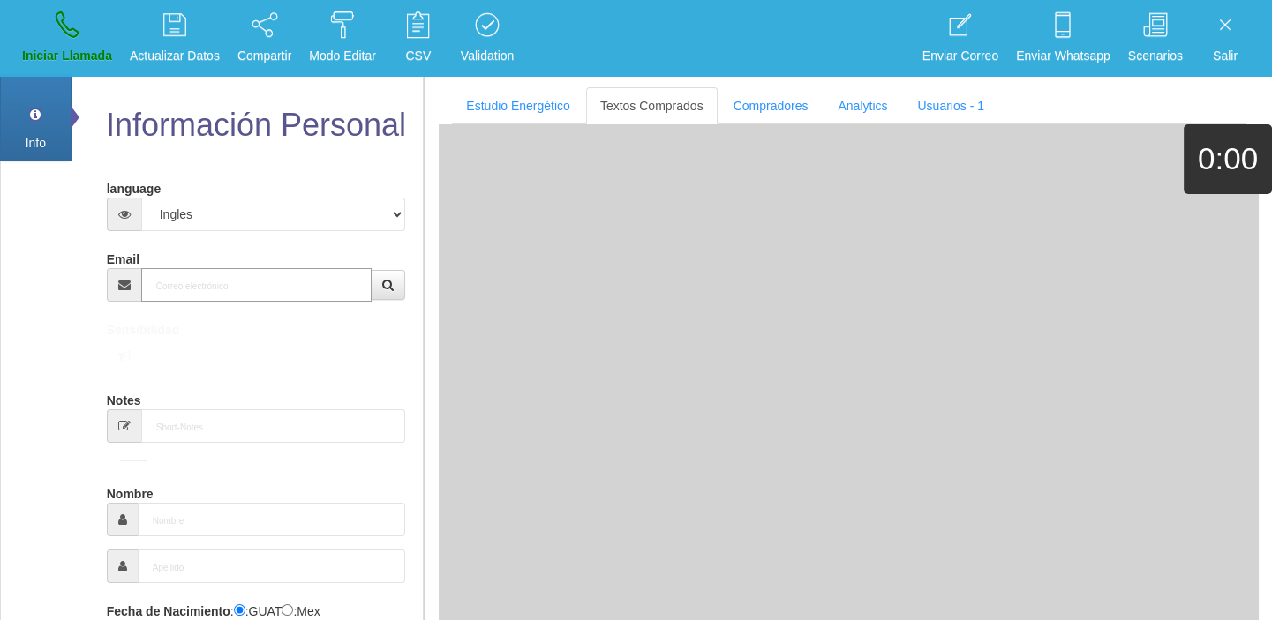
paste input "[EMAIL_ADDRESS][DOMAIN_NAME]"
click at [181, 282] on input "Email" at bounding box center [256, 285] width 231 height 34
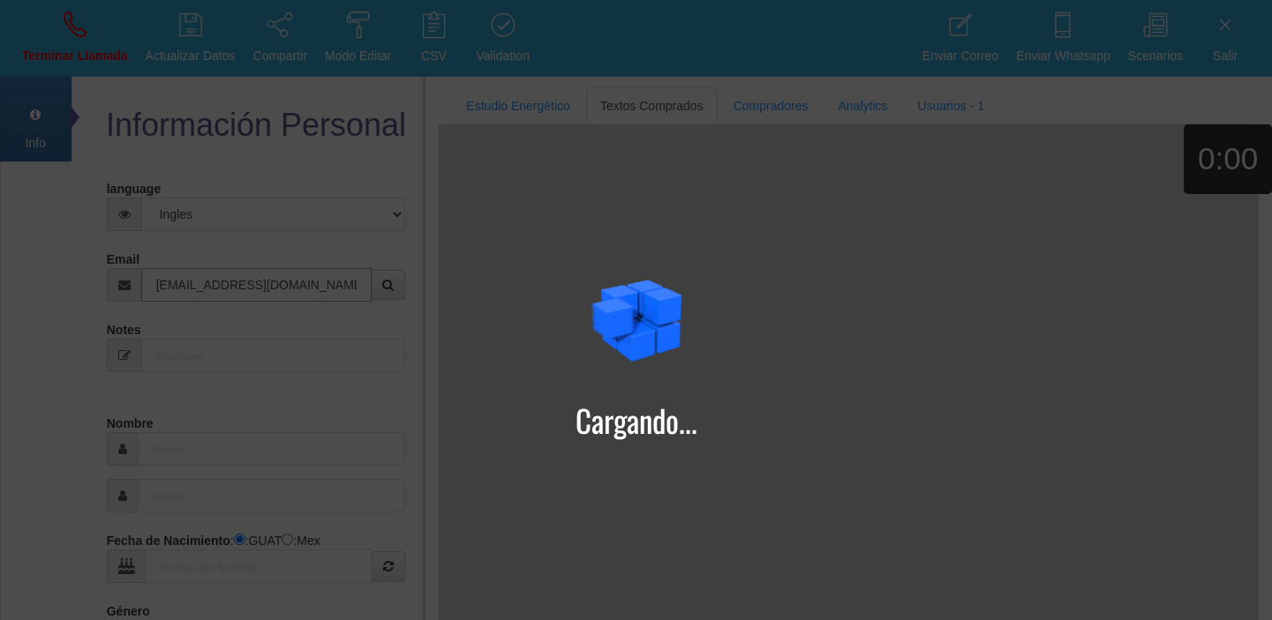
type input "[EMAIL_ADDRESS][DOMAIN_NAME]"
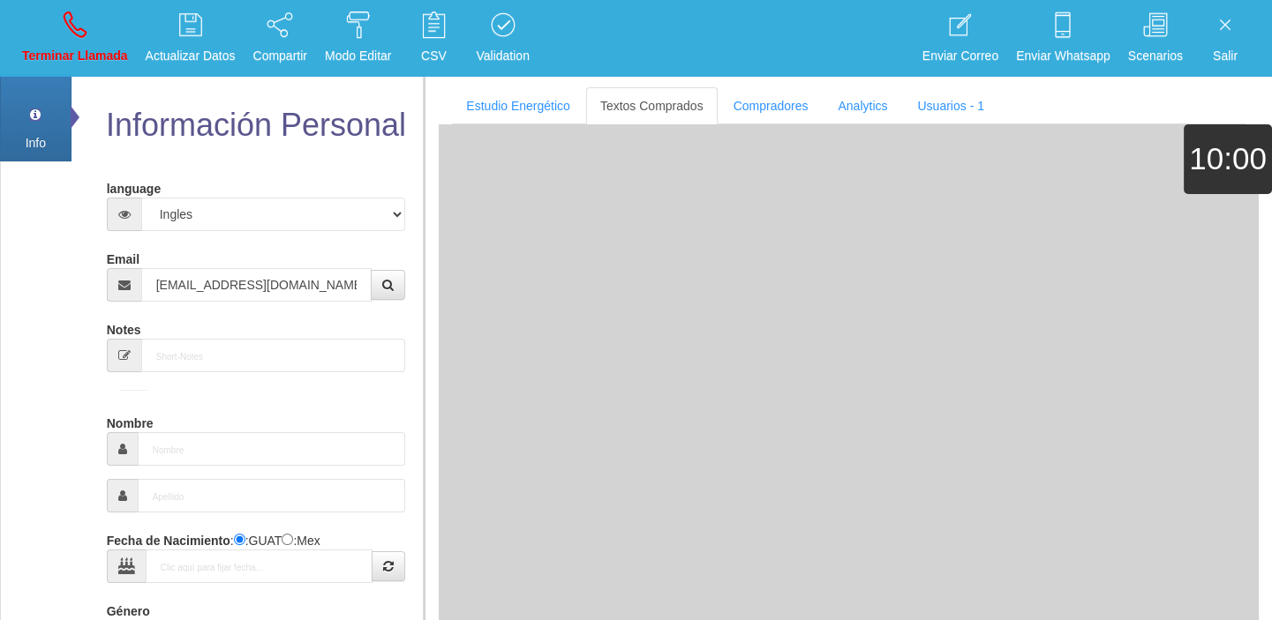
type input "[DATE]"
type input "Comprador simple"
type input "[PERSON_NAME]"
select select "2"
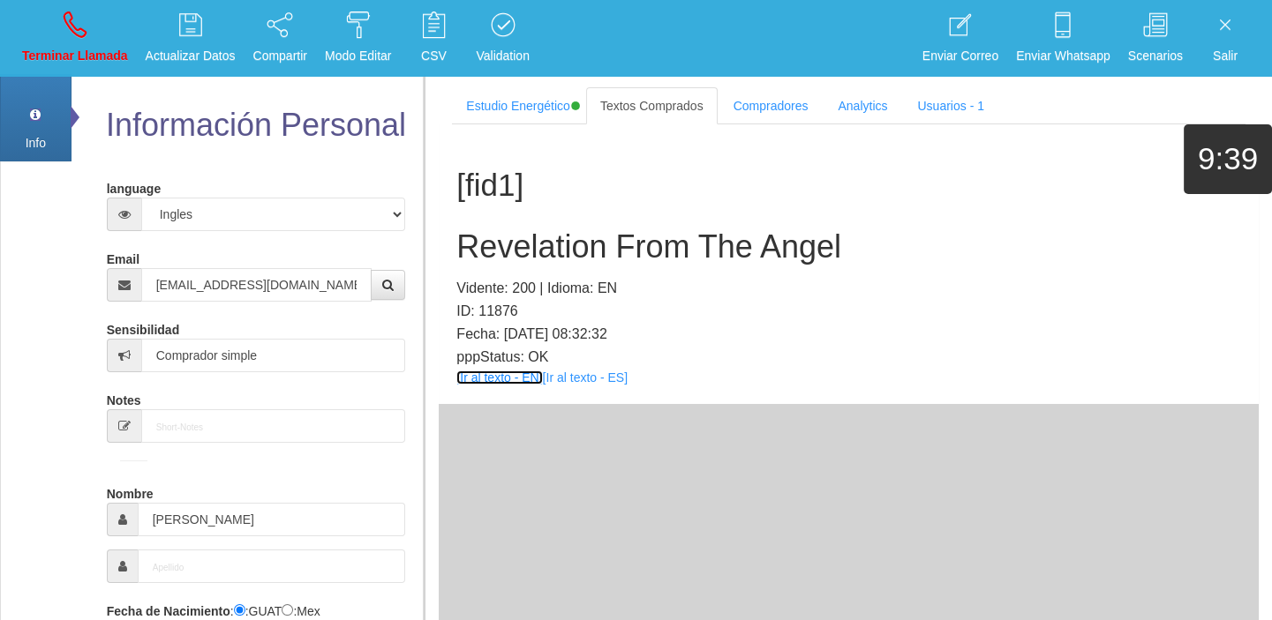
click at [490, 376] on link "[Ir al texto - EN]" at bounding box center [499, 378] width 86 height 14
click at [491, 247] on h2 "Revelation From The Angel" at bounding box center [848, 246] width 784 height 35
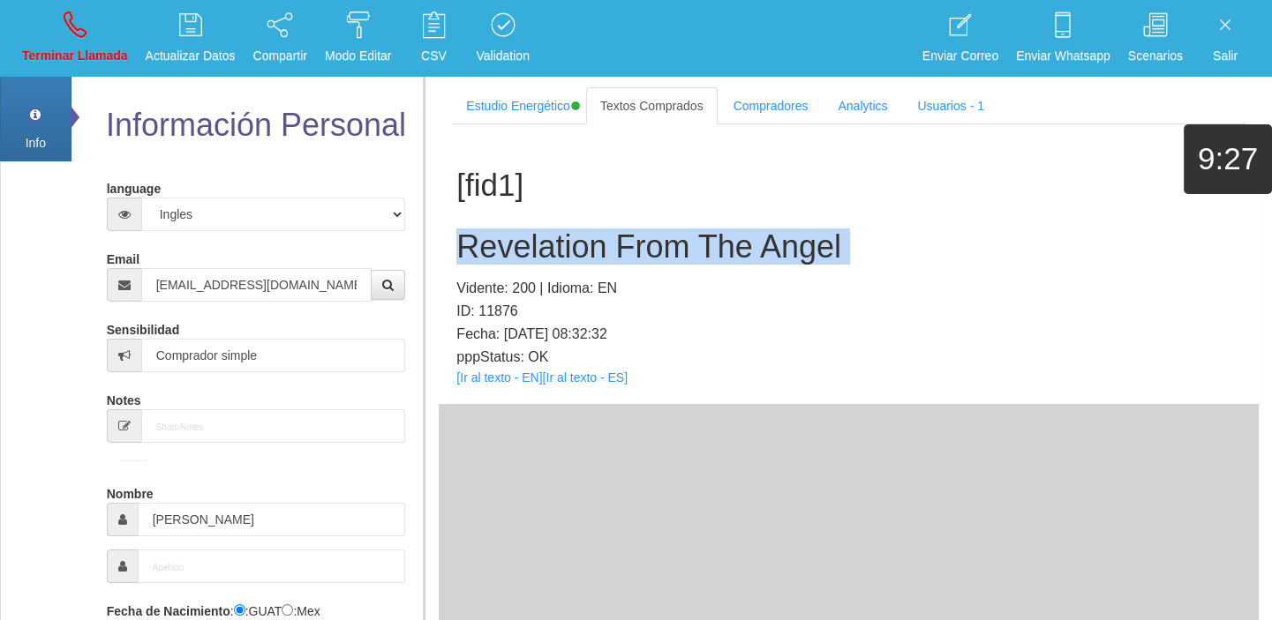
click at [491, 247] on h2 "Revelation From The Angel" at bounding box center [848, 246] width 784 height 35
click at [508, 251] on h2 "Revelation From The Angel" at bounding box center [848, 246] width 784 height 35
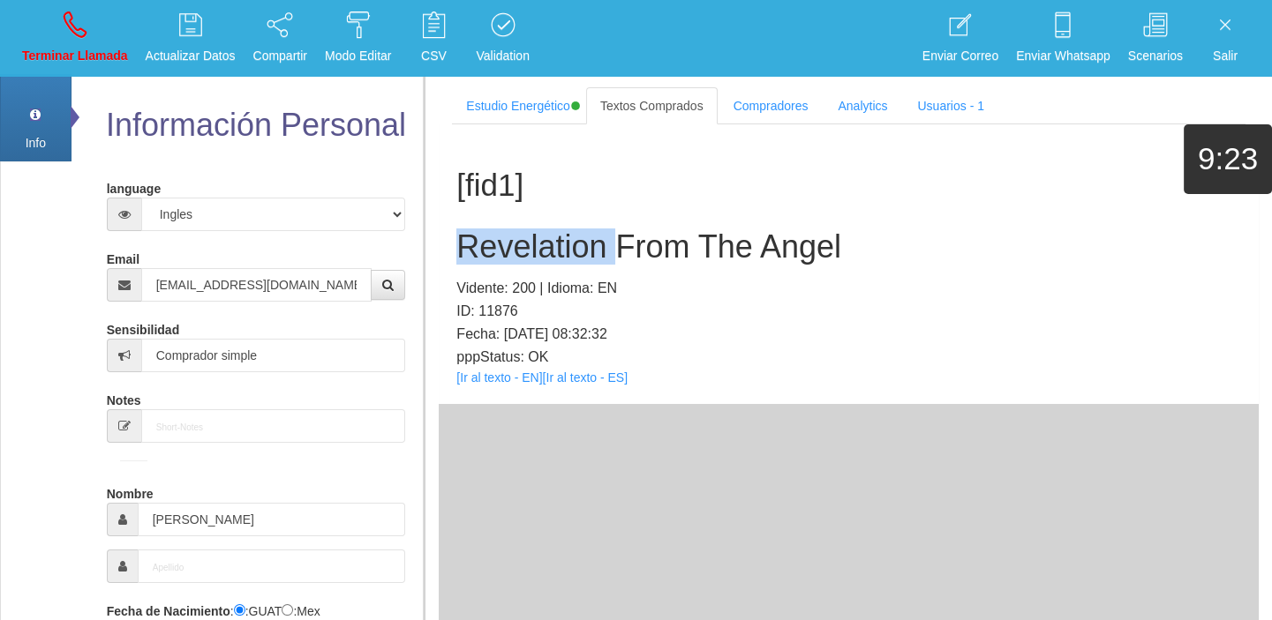
click at [508, 251] on h2 "Revelation From The Angel" at bounding box center [848, 246] width 784 height 35
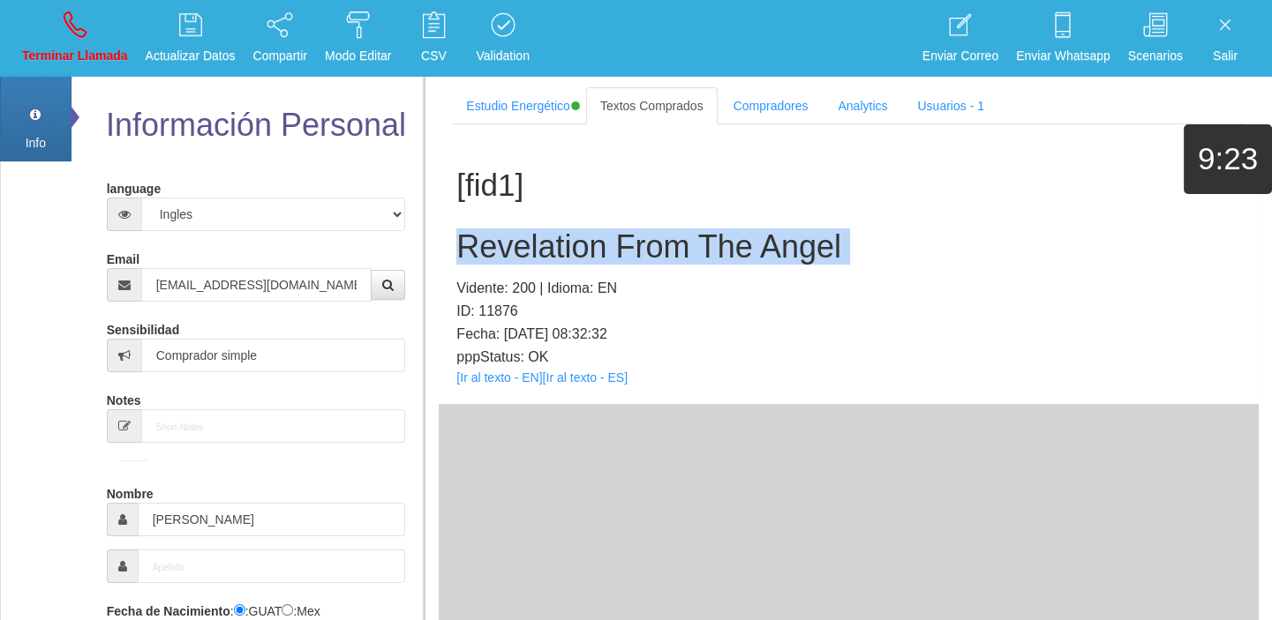
click at [508, 251] on h2 "Revelation From The Angel" at bounding box center [848, 246] width 784 height 35
drag, startPoint x: 68, startPoint y: 58, endPoint x: 71, endPoint y: 73, distance: 15.4
click at [68, 58] on p "Terminar Llamada" at bounding box center [75, 56] width 106 height 20
select select "0"
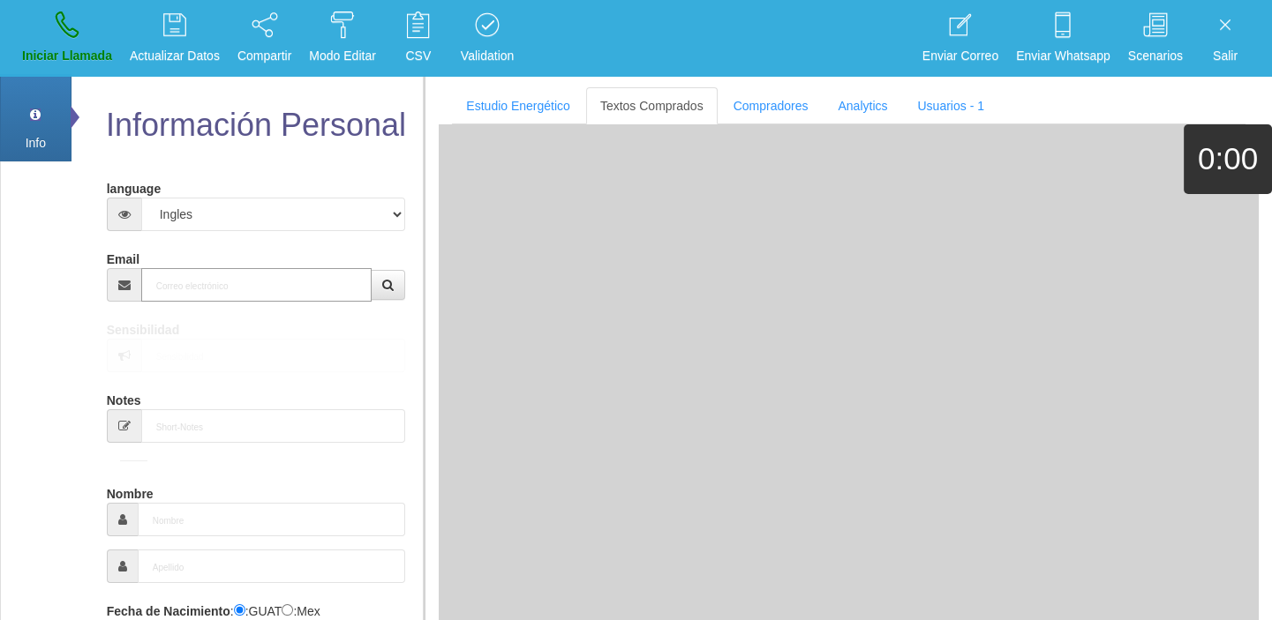
click at [194, 294] on input "Email" at bounding box center [256, 285] width 231 height 34
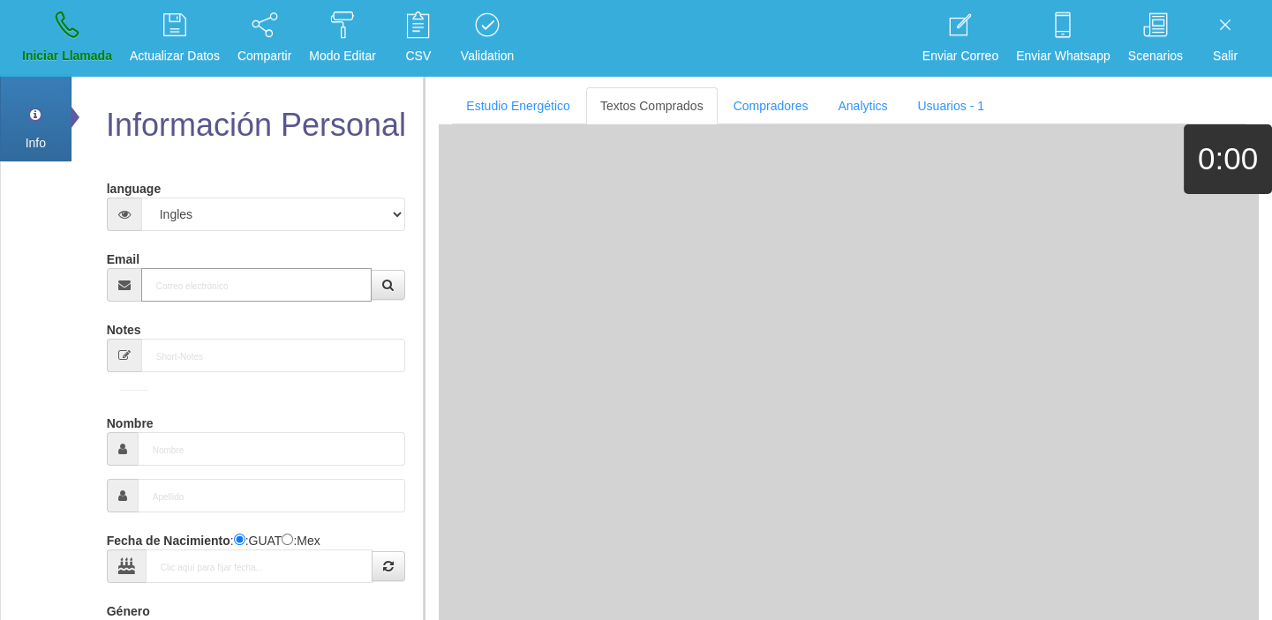
paste input "[EMAIL_ADDRESS][DOMAIN_NAME]"
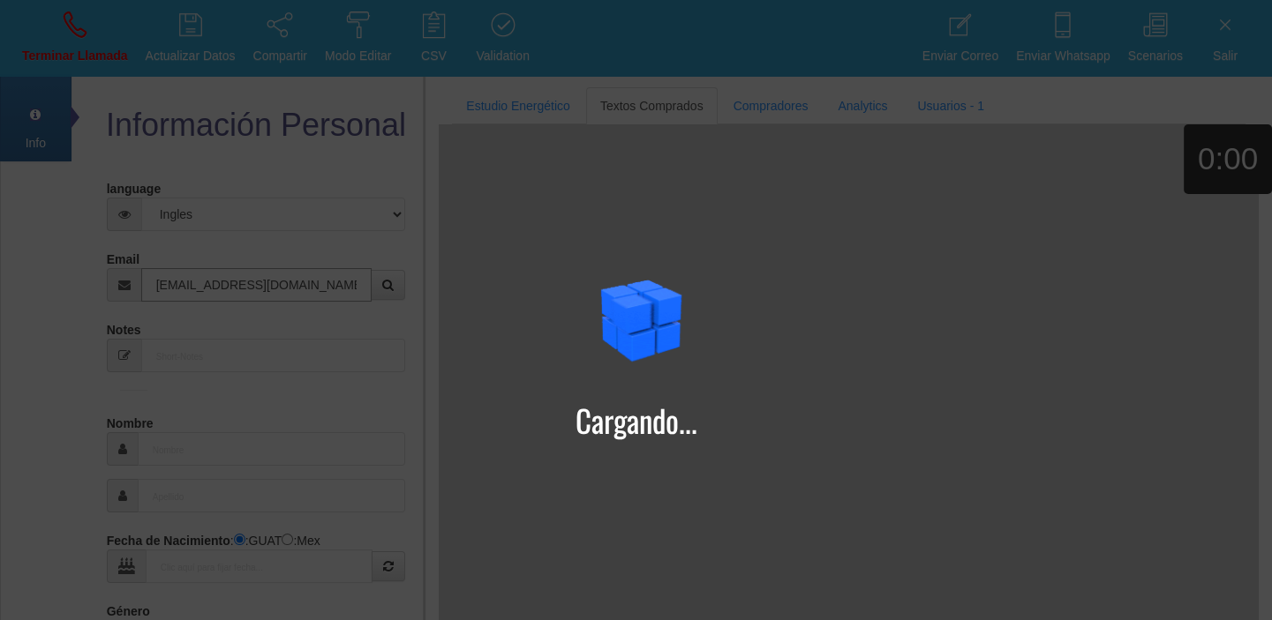
type input "[EMAIL_ADDRESS][DOMAIN_NAME]"
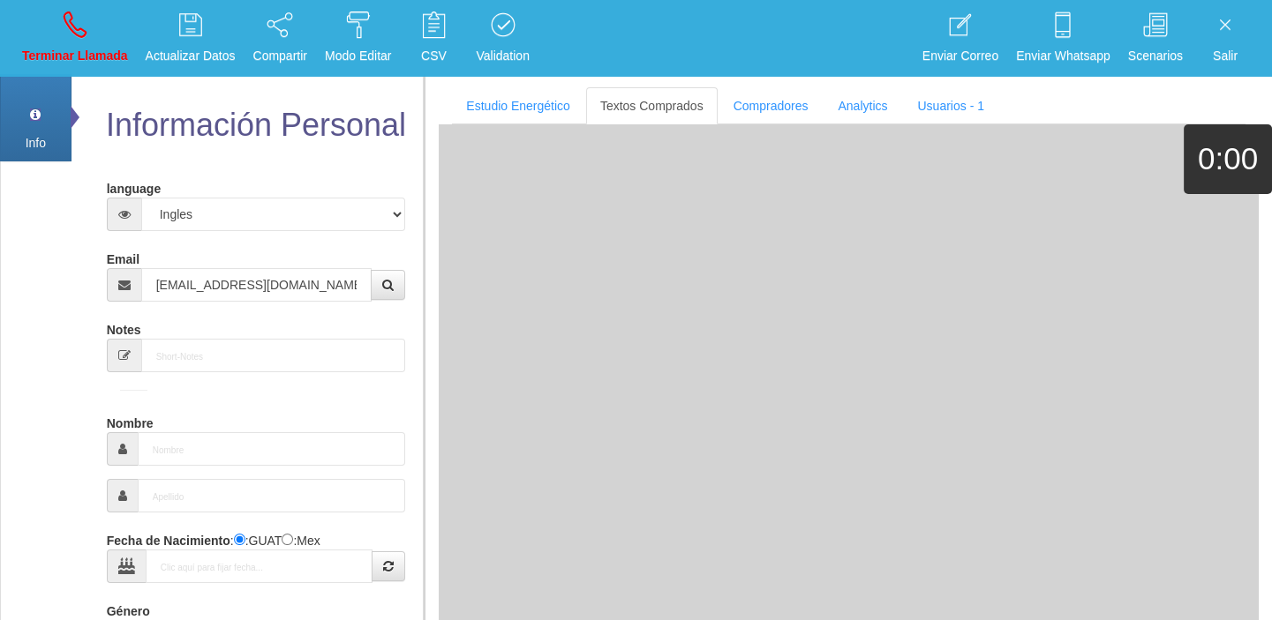
type input "[DATE]"
type input "Comprador bajo"
type input "[PERSON_NAME]"
select select "2"
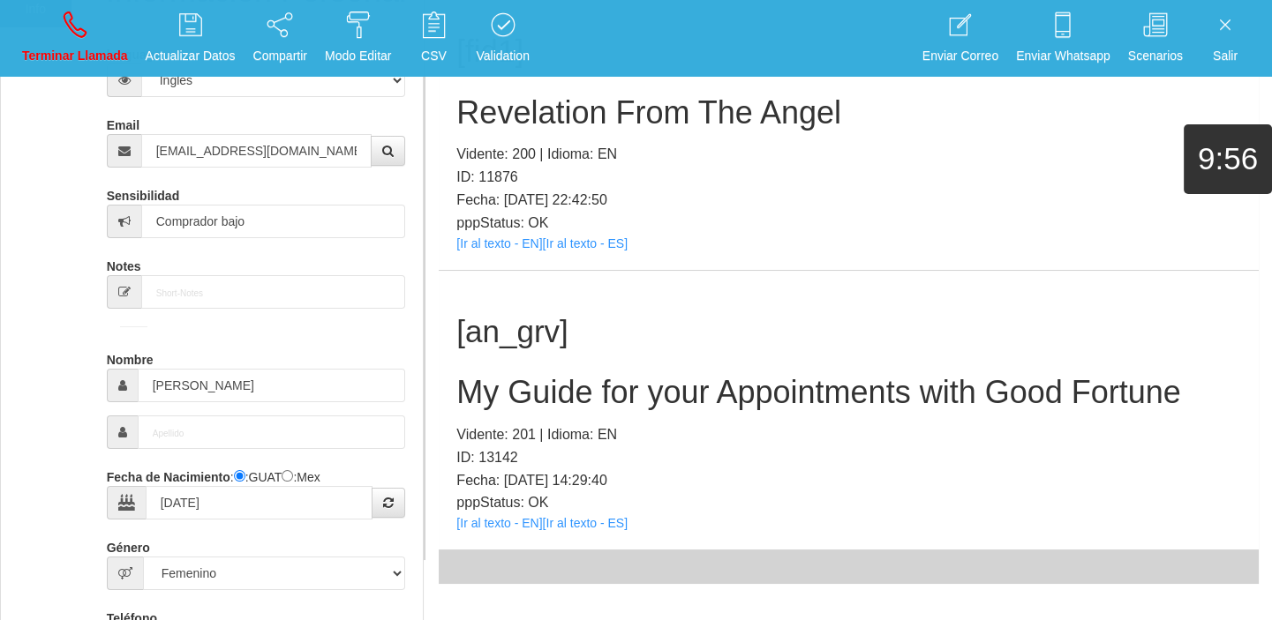
scroll to position [162, 0]
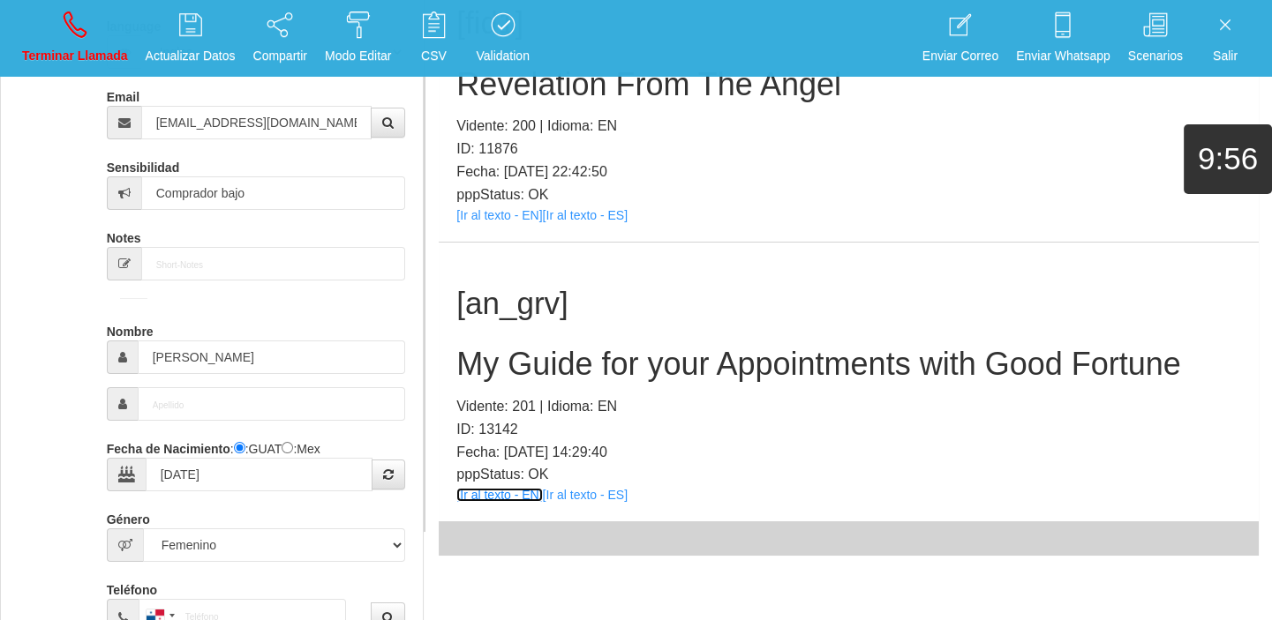
click at [501, 494] on link "[Ir al texto - EN]" at bounding box center [499, 495] width 86 height 14
click at [507, 358] on h2 "My Guide for your Appointments with Good Fortune" at bounding box center [848, 364] width 784 height 35
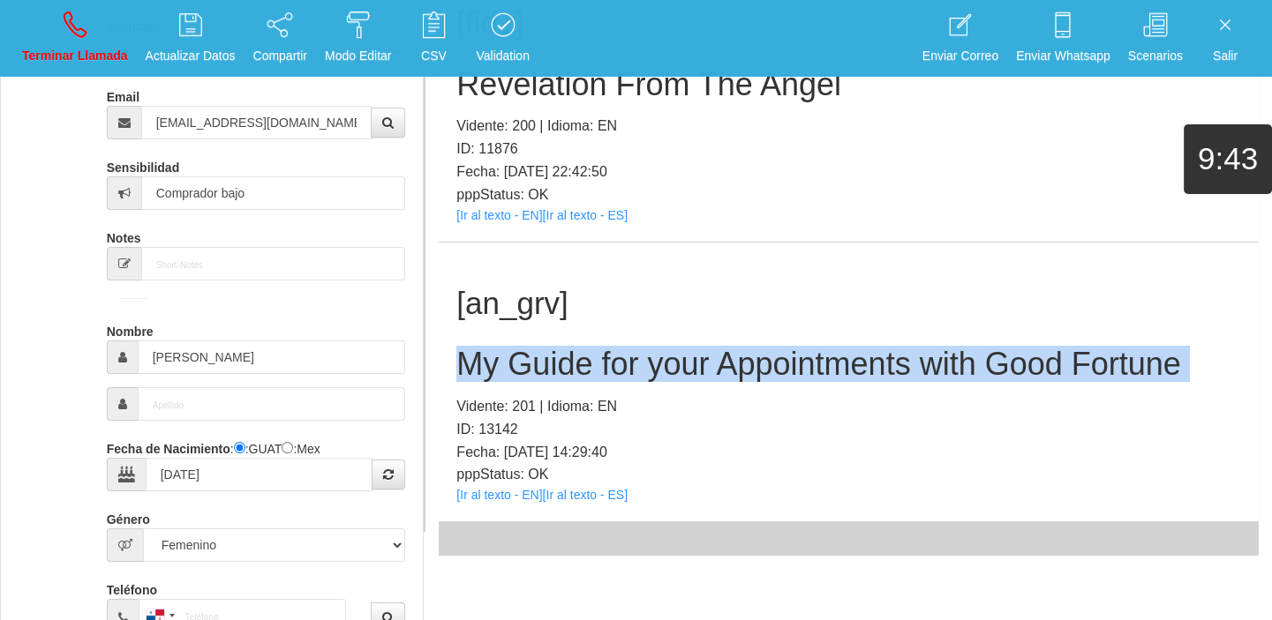
click at [507, 358] on h2 "My Guide for your Appointments with Good Fortune" at bounding box center [848, 364] width 784 height 35
copy h2 "My Guide for your Appointments with Good Fortune"
click at [79, 21] on icon at bounding box center [75, 25] width 23 height 28
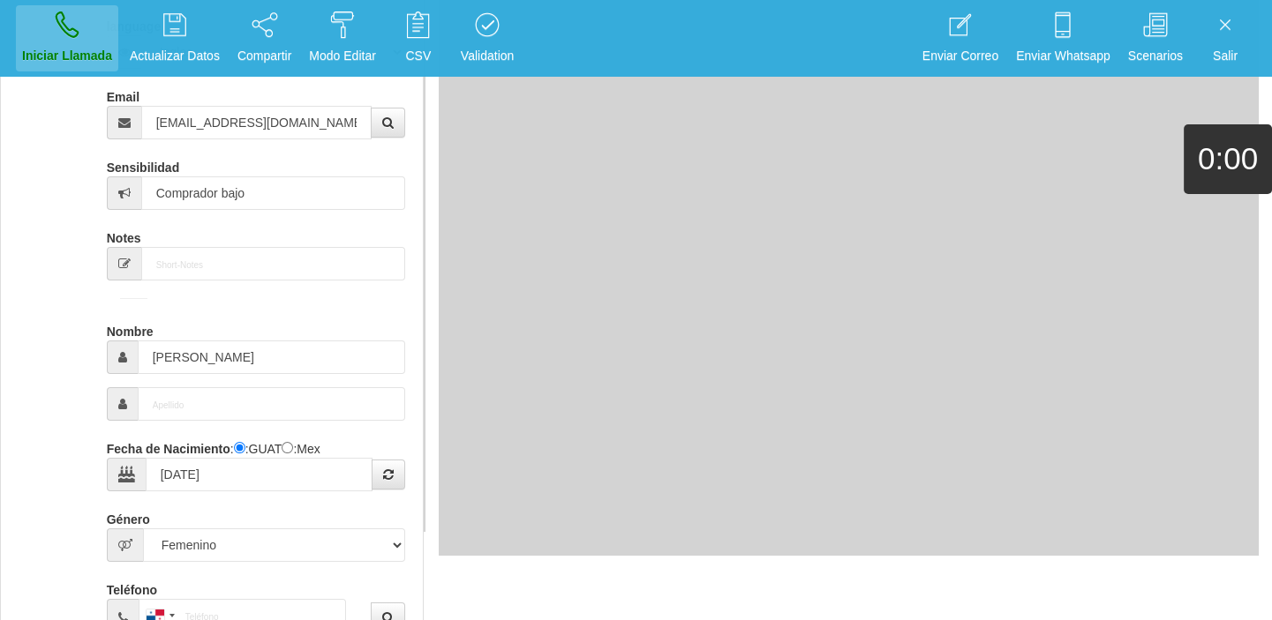
select select "0"
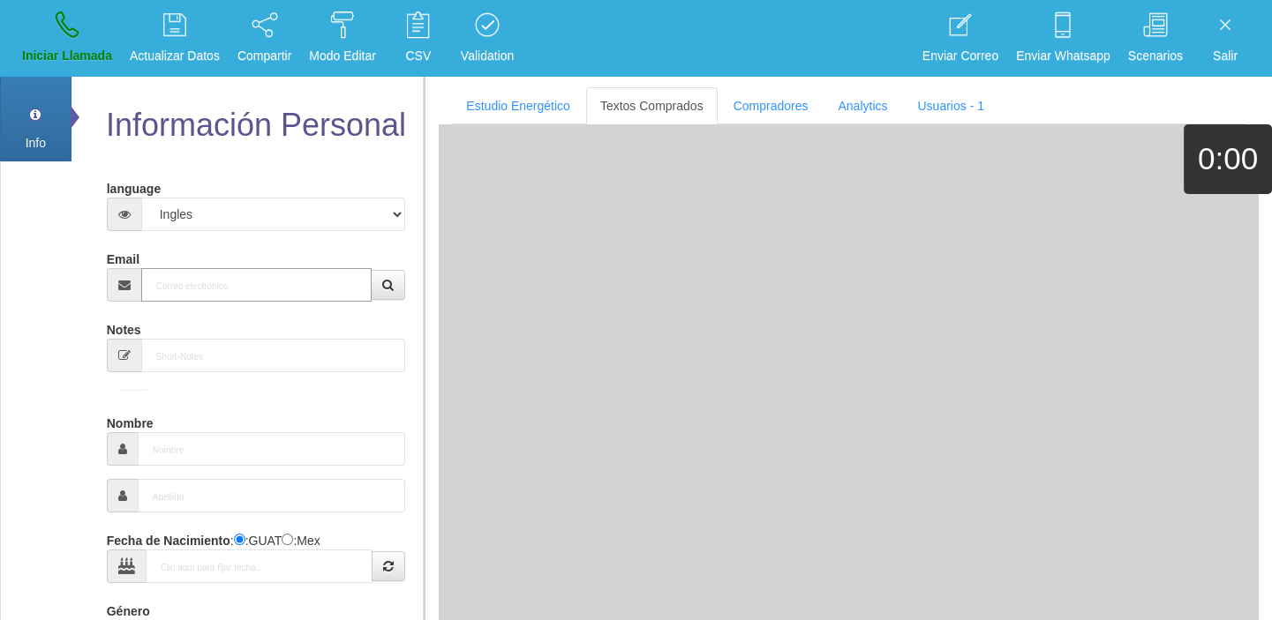
click at [242, 295] on input "Email" at bounding box center [256, 285] width 231 height 34
paste input "My Guide for your Appointments with Good Fortune"
type input "My Guide for your Appointments with Good Fortune"
click at [220, 288] on input "Email" at bounding box center [256, 285] width 231 height 34
paste input "[EMAIL_ADDRESS][DOMAIN_NAME]"
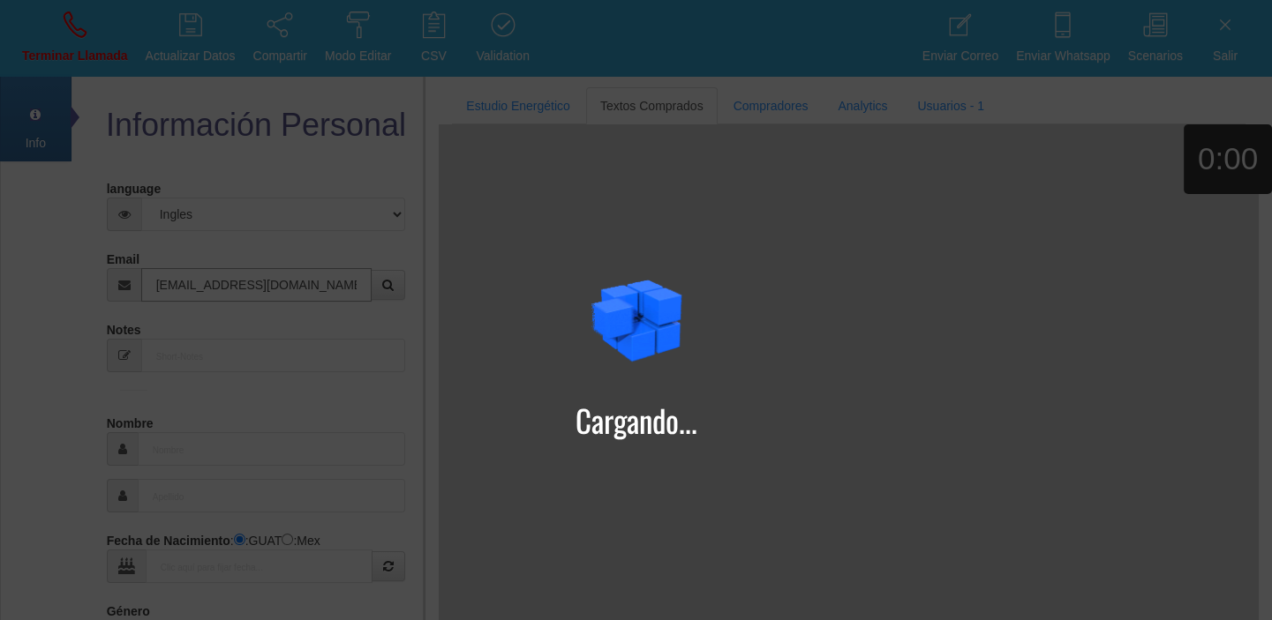
type input "[EMAIL_ADDRESS][DOMAIN_NAME]"
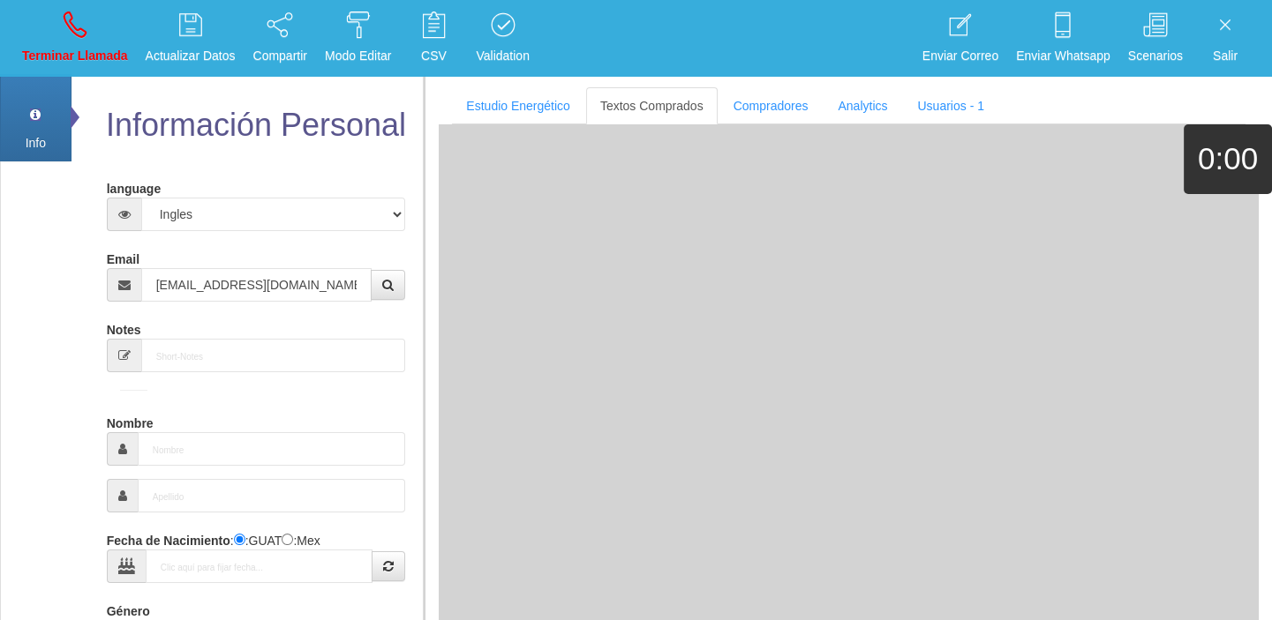
type input "[DATE]"
type input "Comprador simple"
type input "[PERSON_NAME]"
select select "2"
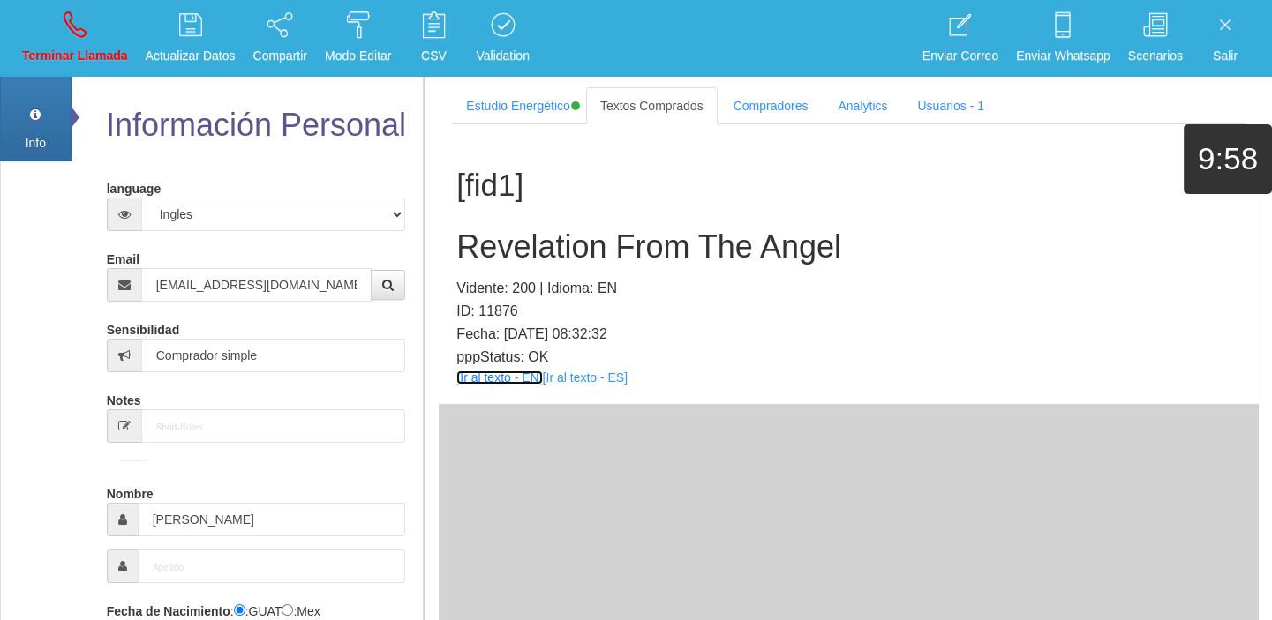
click at [492, 371] on link "[Ir al texto - EN]" at bounding box center [499, 378] width 86 height 14
click at [689, 431] on div "[fid1] Revelation From The Angel Vidente: 200 | Idioma: EN ID: 11876 Fecha: [DA…" at bounding box center [849, 421] width 820 height 594
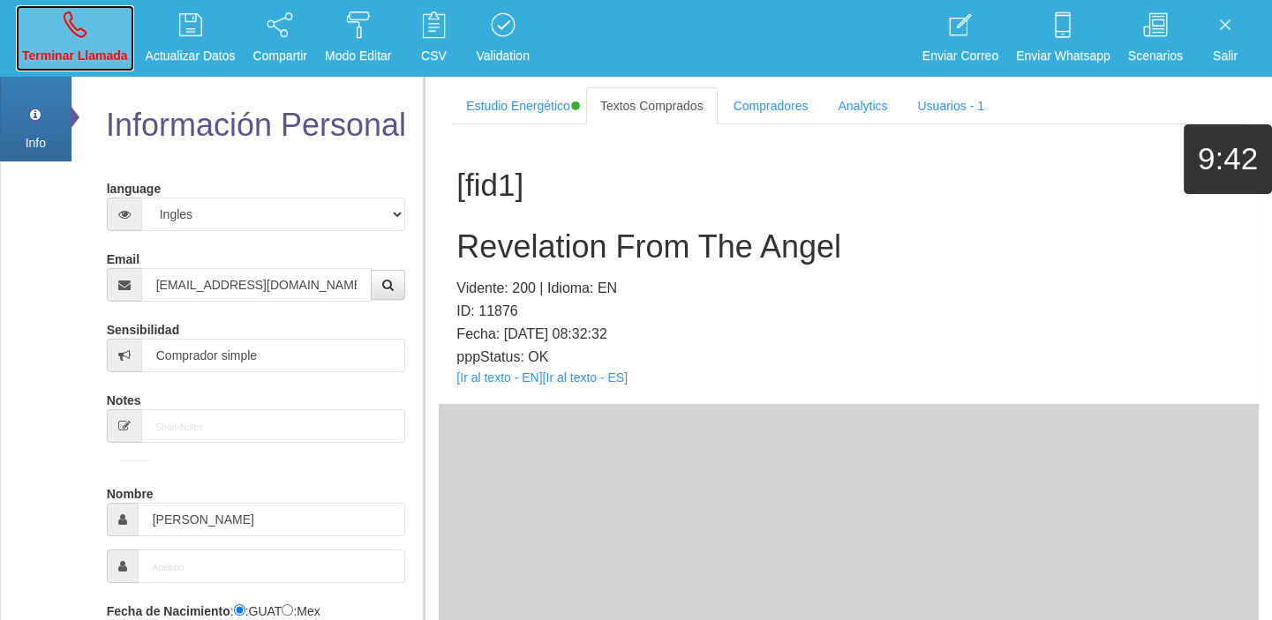
click at [67, 29] on icon at bounding box center [75, 25] width 23 height 28
select select "0"
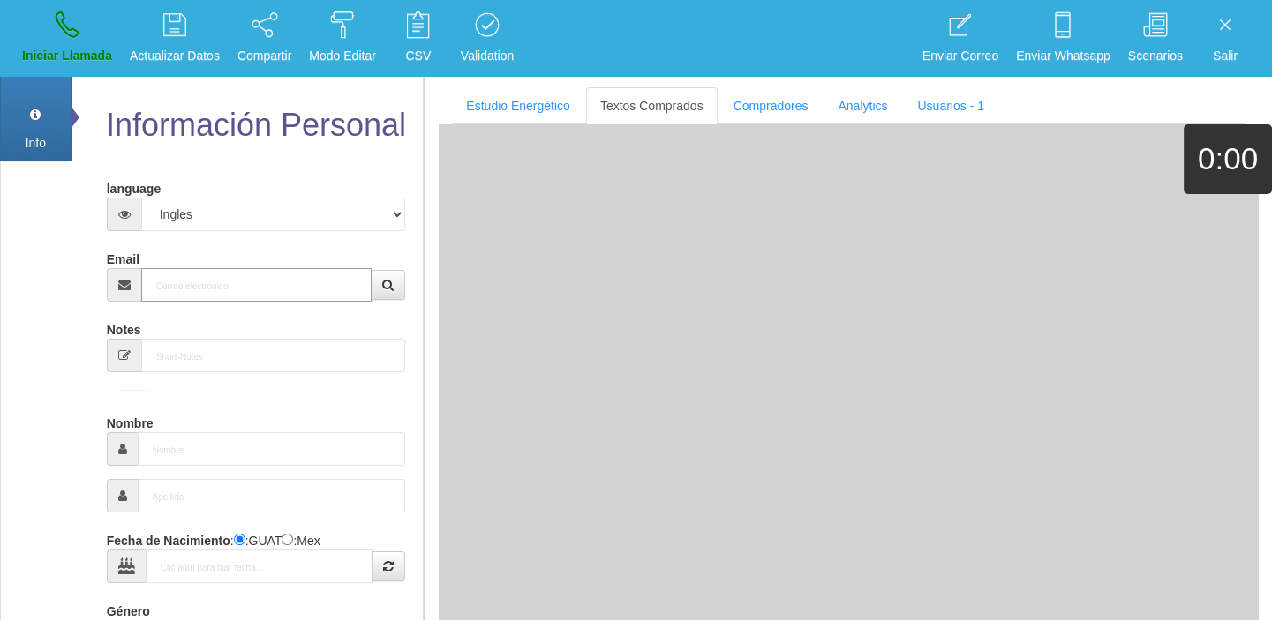
paste input "[EMAIL_ADDRESS][DOMAIN_NAME]"
type input "[EMAIL_ADDRESS][DOMAIN_NAME]"
click at [198, 293] on input "[EMAIL_ADDRESS][DOMAIN_NAME]" at bounding box center [256, 285] width 231 height 34
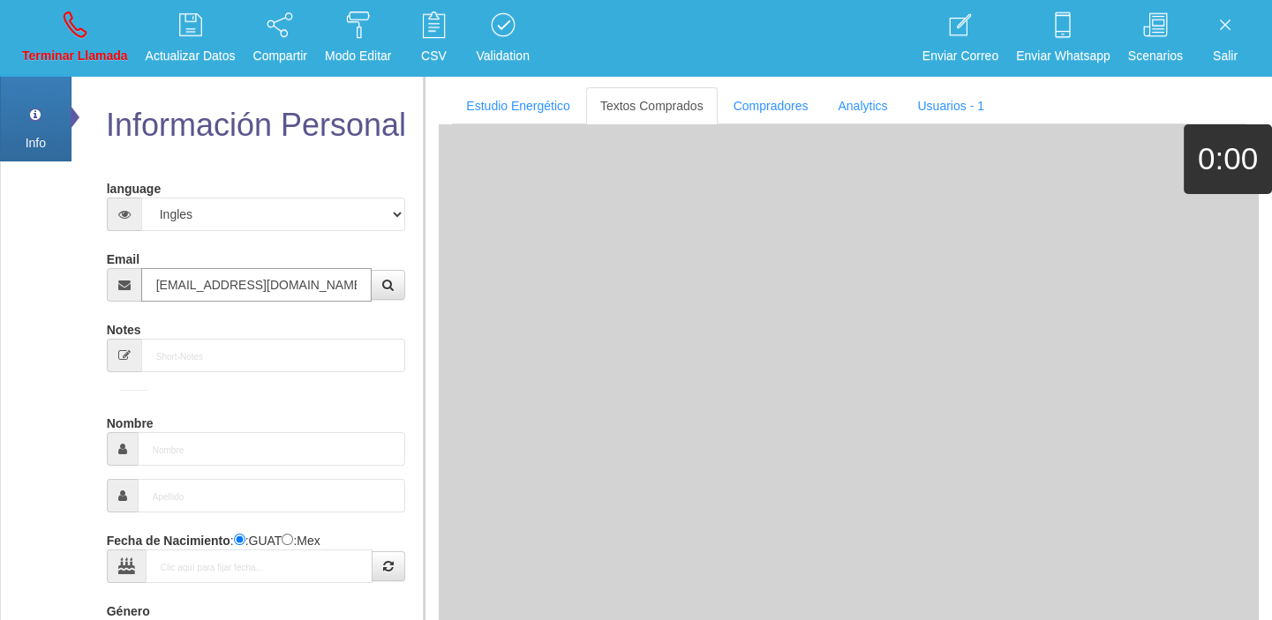
type input "[DATE]"
type input "Comprador simple"
type input "[PERSON_NAME]"
select select "2"
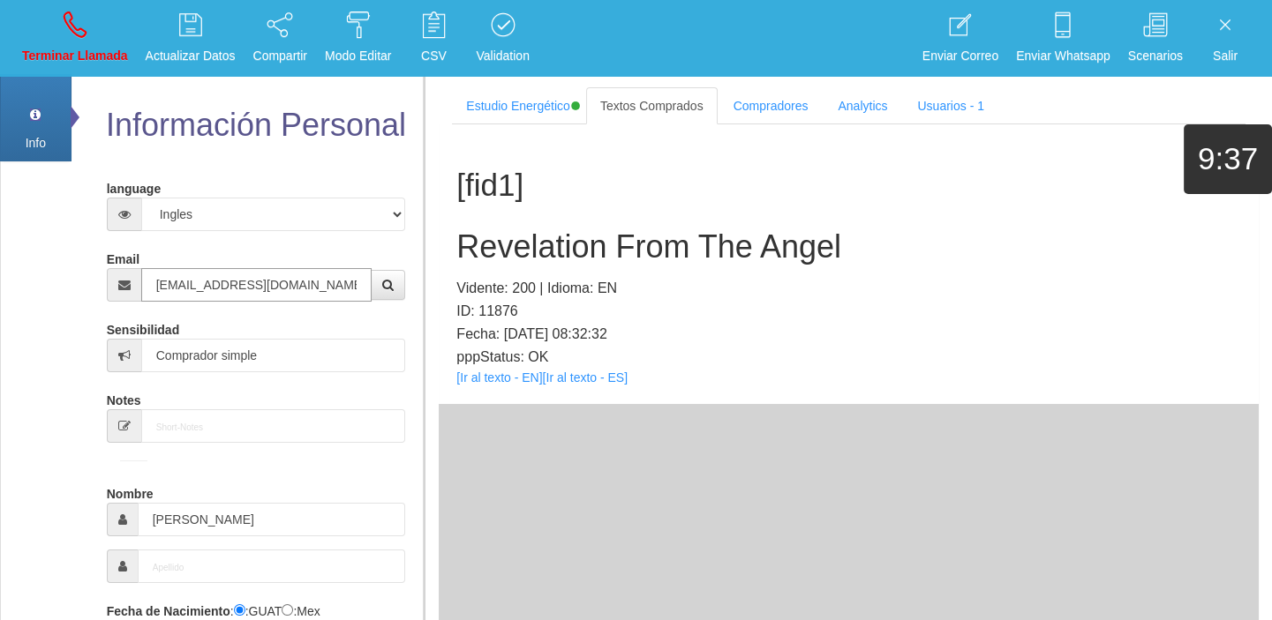
type input "[EMAIL_ADDRESS][DOMAIN_NAME]"
click at [70, 50] on p "Terminar Llamada" at bounding box center [75, 56] width 106 height 20
select select "0"
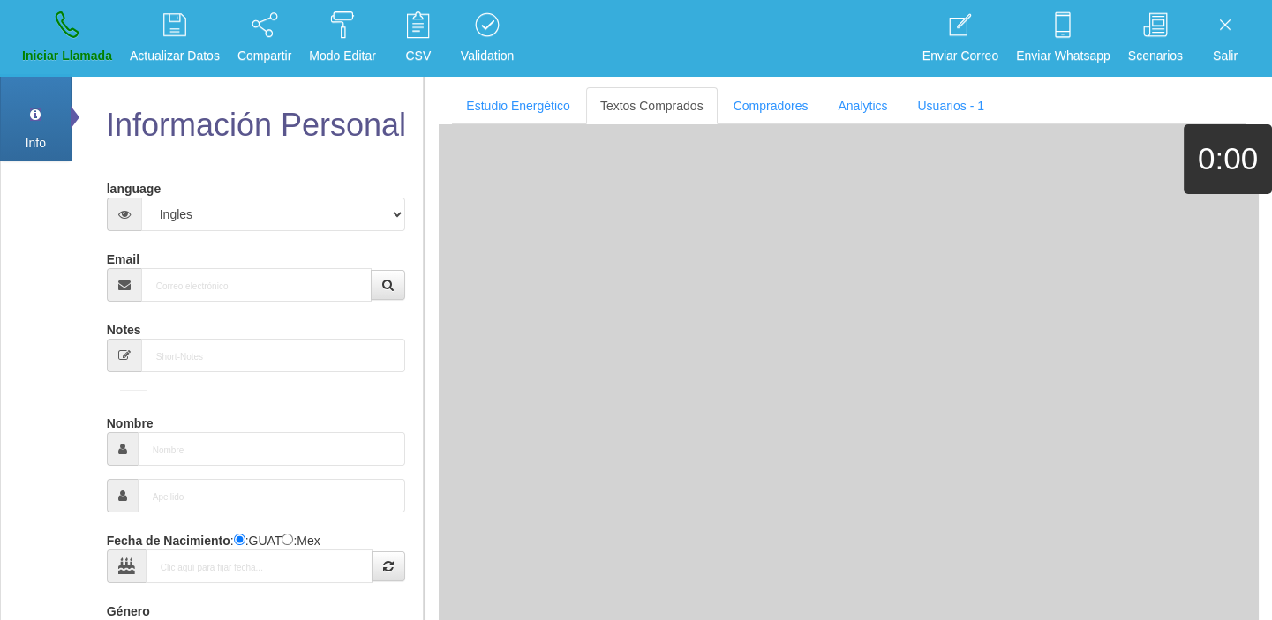
drag, startPoint x: 212, startPoint y: 259, endPoint x: 214, endPoint y: 276, distance: 17.7
click at [214, 273] on div "Email" at bounding box center [256, 272] width 299 height 57
click at [214, 278] on input "Email" at bounding box center [256, 285] width 231 height 34
paste input "[EMAIL_ADDRESS][DOMAIN_NAME]"
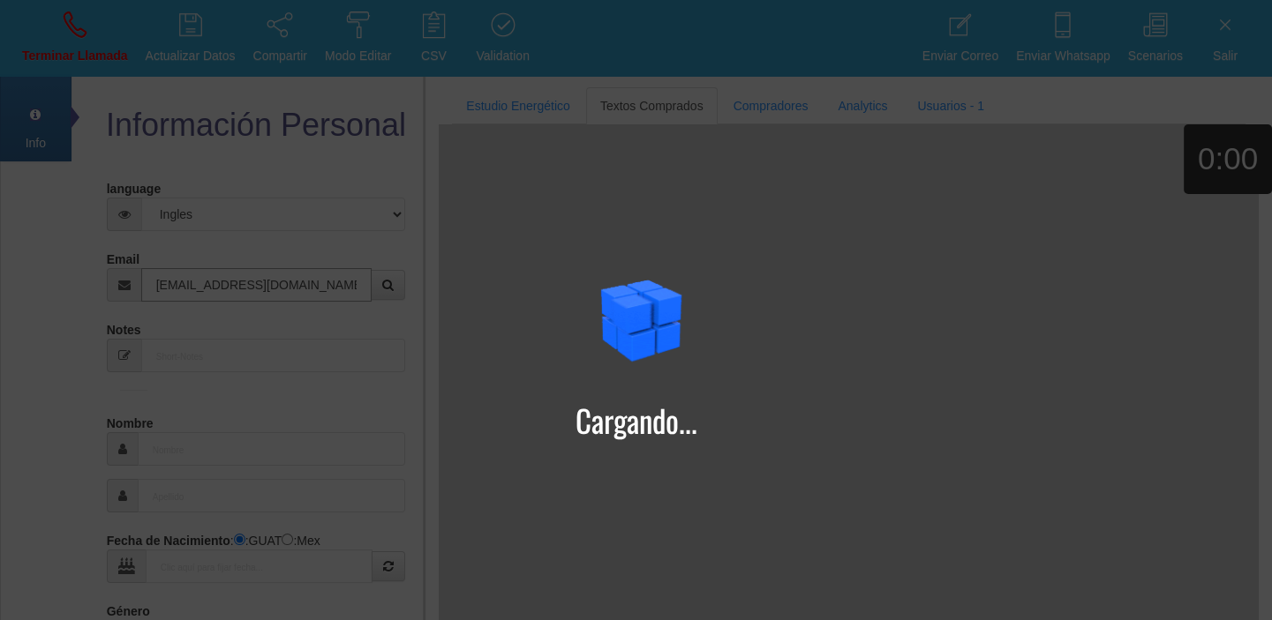
type input "[EMAIL_ADDRESS][DOMAIN_NAME]"
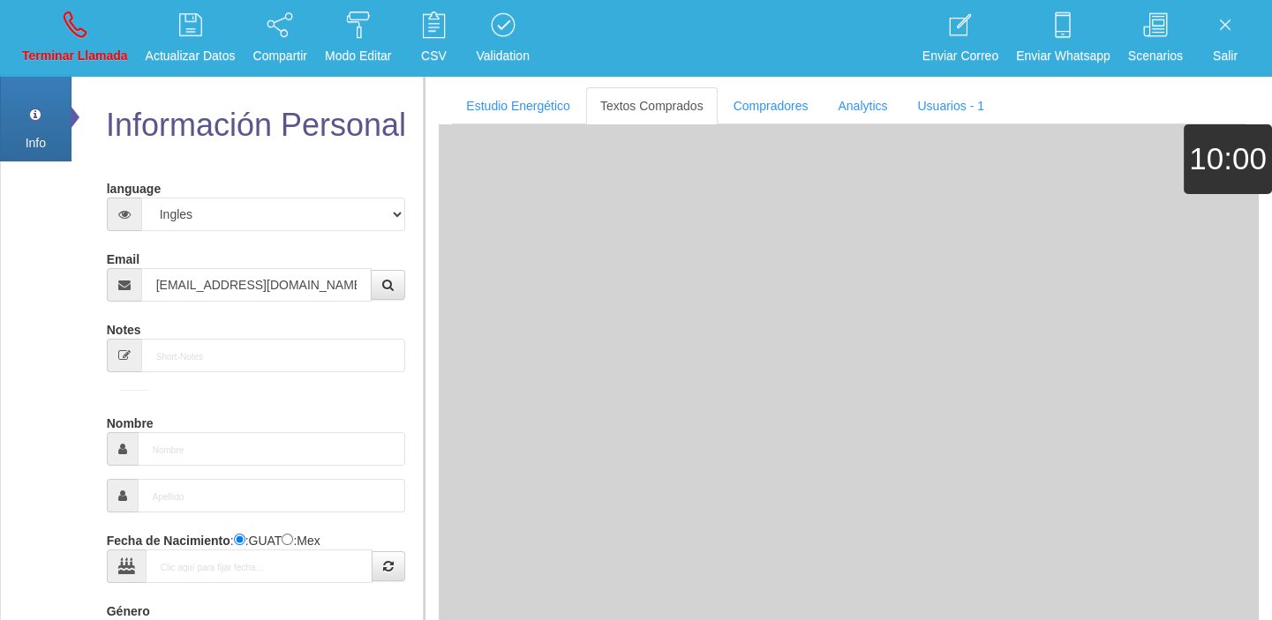
type input "[DATE]"
type input "Excelente Comprador"
type input "Lita"
select select "1"
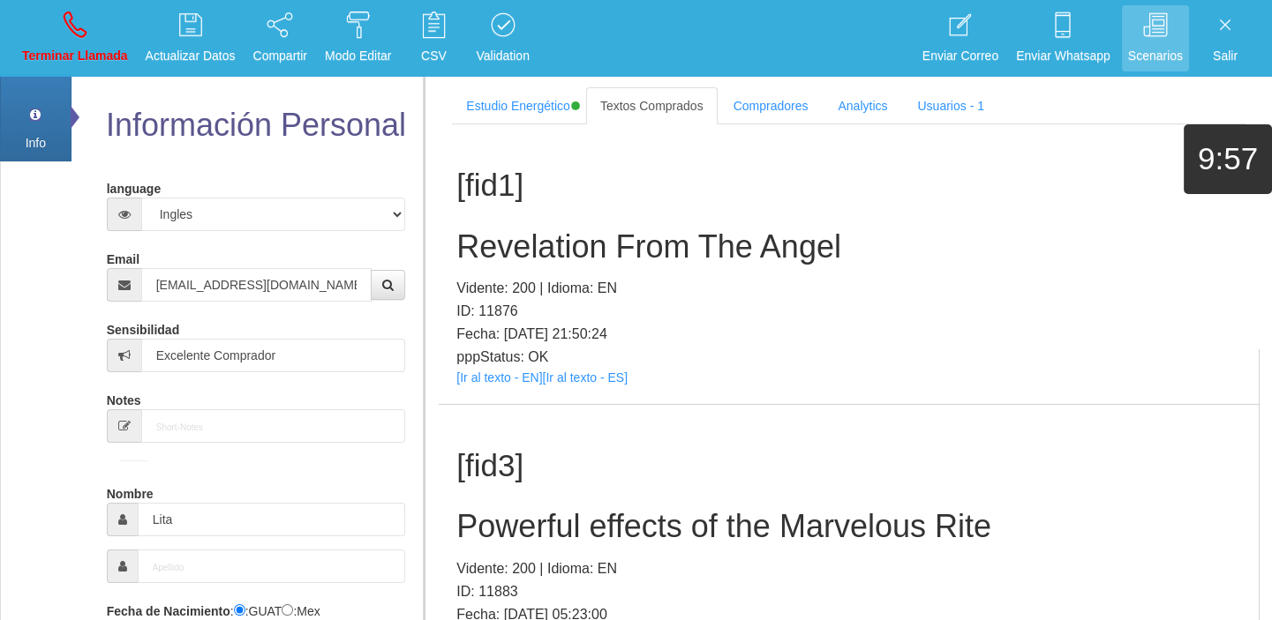
scroll to position [10564, 0]
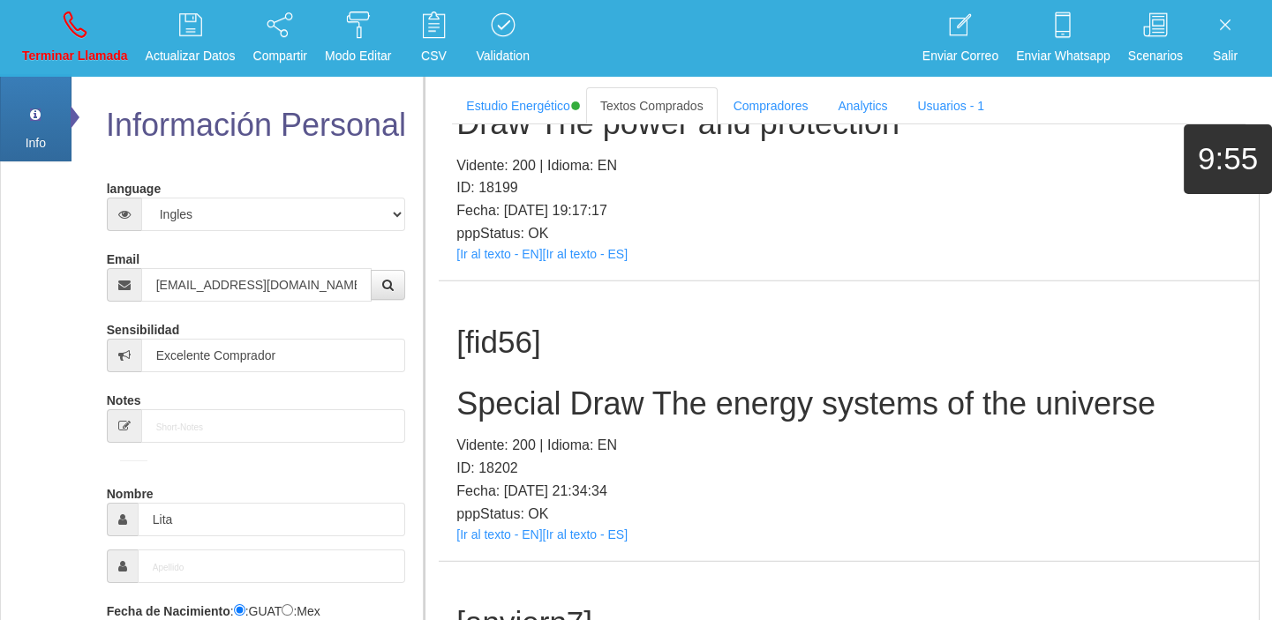
click at [477, 474] on div "[fid56] Special Draw The energy systems of the universe Vidente: 200 | Idioma: …" at bounding box center [849, 421] width 820 height 280
click at [491, 528] on link "[Ir al texto - EN]" at bounding box center [499, 535] width 86 height 14
click at [488, 386] on h2 "Special Draw The energy systems of the universe" at bounding box center [848, 403] width 784 height 35
click at [490, 386] on h2 "Special Draw The energy systems of the universe" at bounding box center [848, 403] width 784 height 35
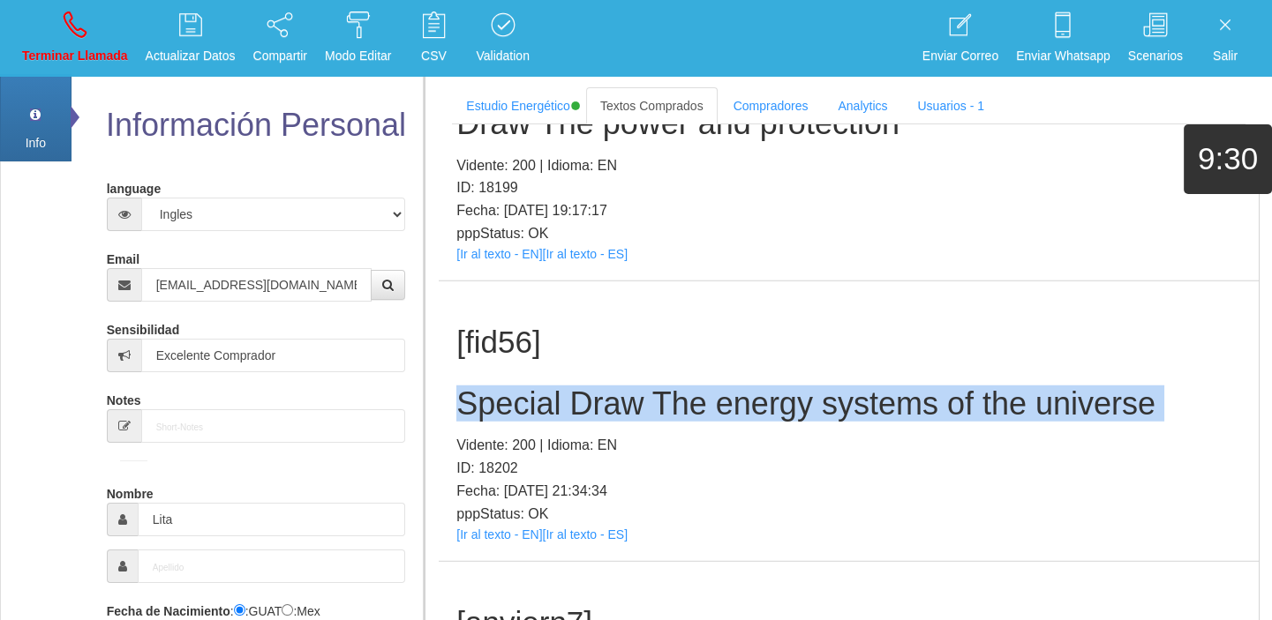
click at [490, 386] on h2 "Special Draw The energy systems of the universe" at bounding box center [848, 403] width 784 height 35
copy h2 "Special Draw The energy systems of the universe"
click at [72, 35] on icon at bounding box center [75, 25] width 23 height 28
select select "0"
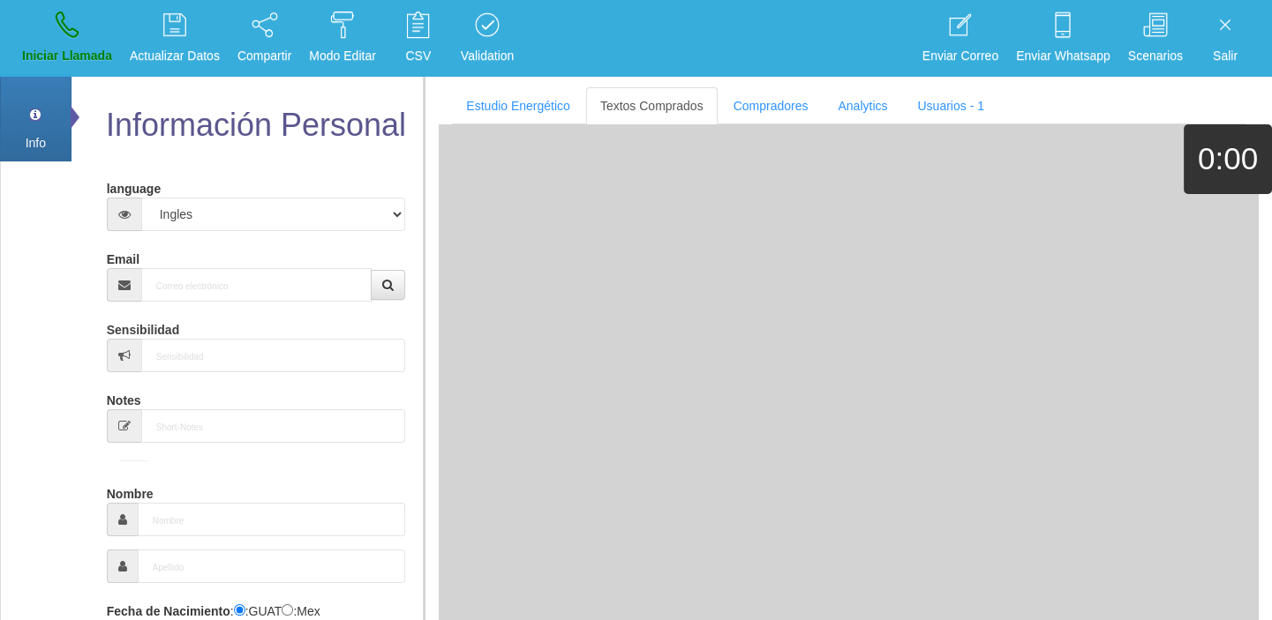
scroll to position [0, 0]
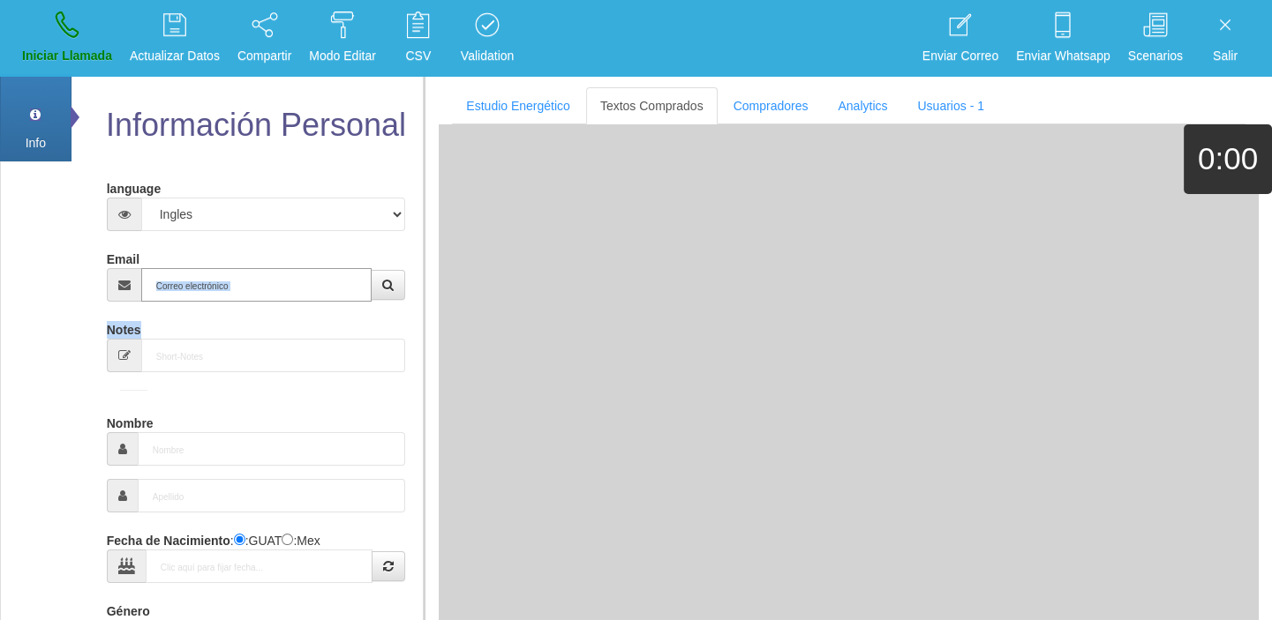
click at [326, 281] on input "Email" at bounding box center [256, 285] width 231 height 34
click at [292, 290] on input "Email" at bounding box center [256, 285] width 231 height 34
paste input "[EMAIL_ADDRESS][DOMAIN_NAME]"
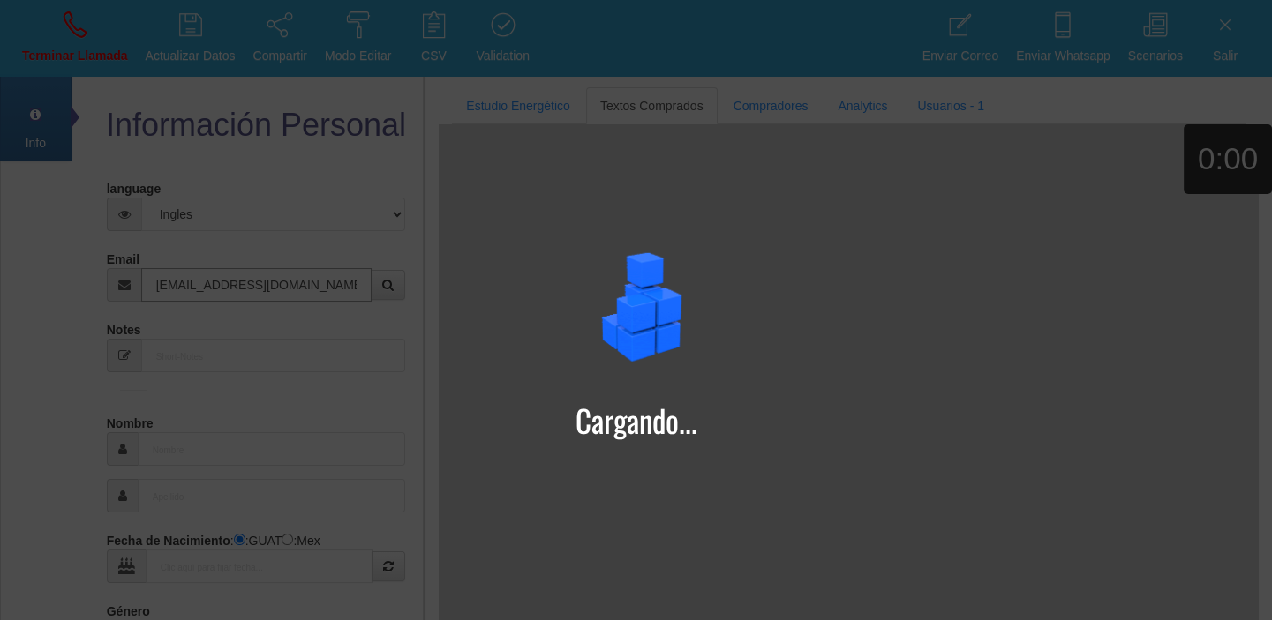
type input "[EMAIL_ADDRESS][DOMAIN_NAME]"
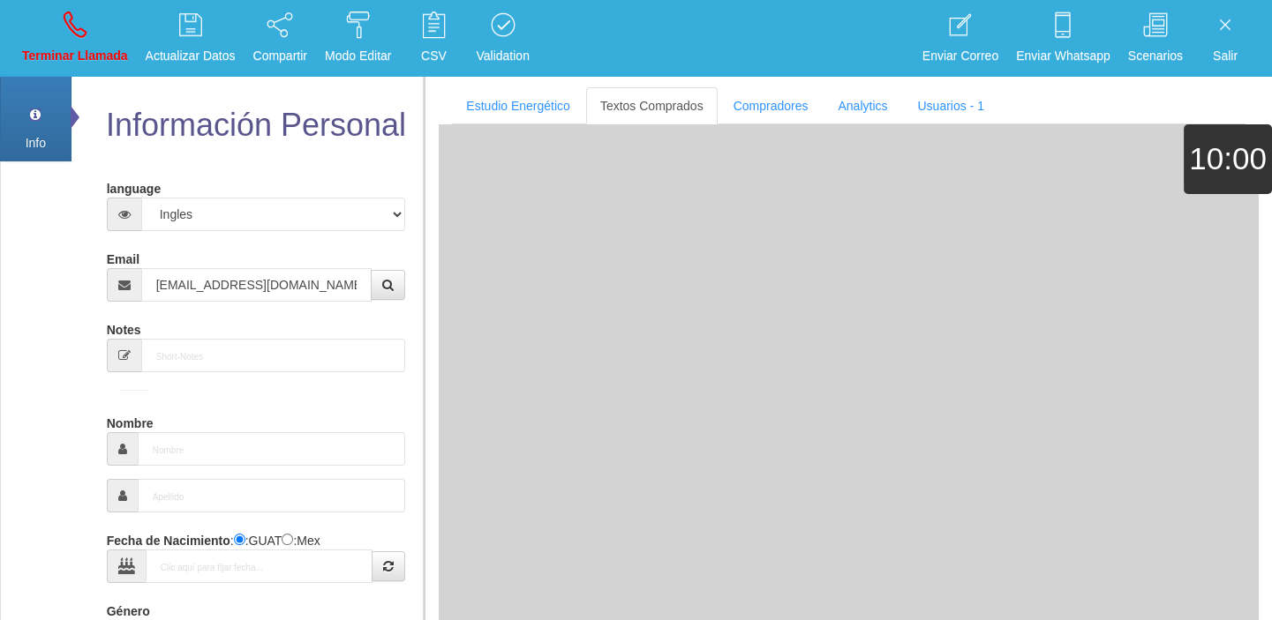
type input "16 Dic 1944"
type input "Excelente Comprador"
type input "[PERSON_NAME]"
select select "2"
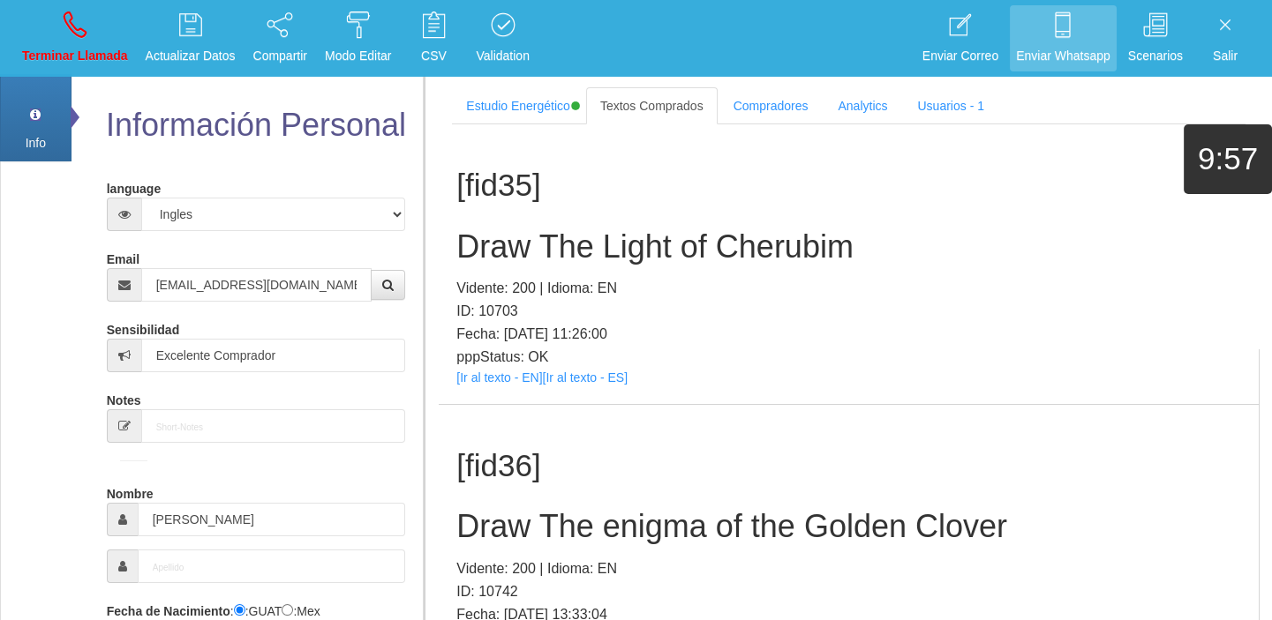
scroll to position [11965, 0]
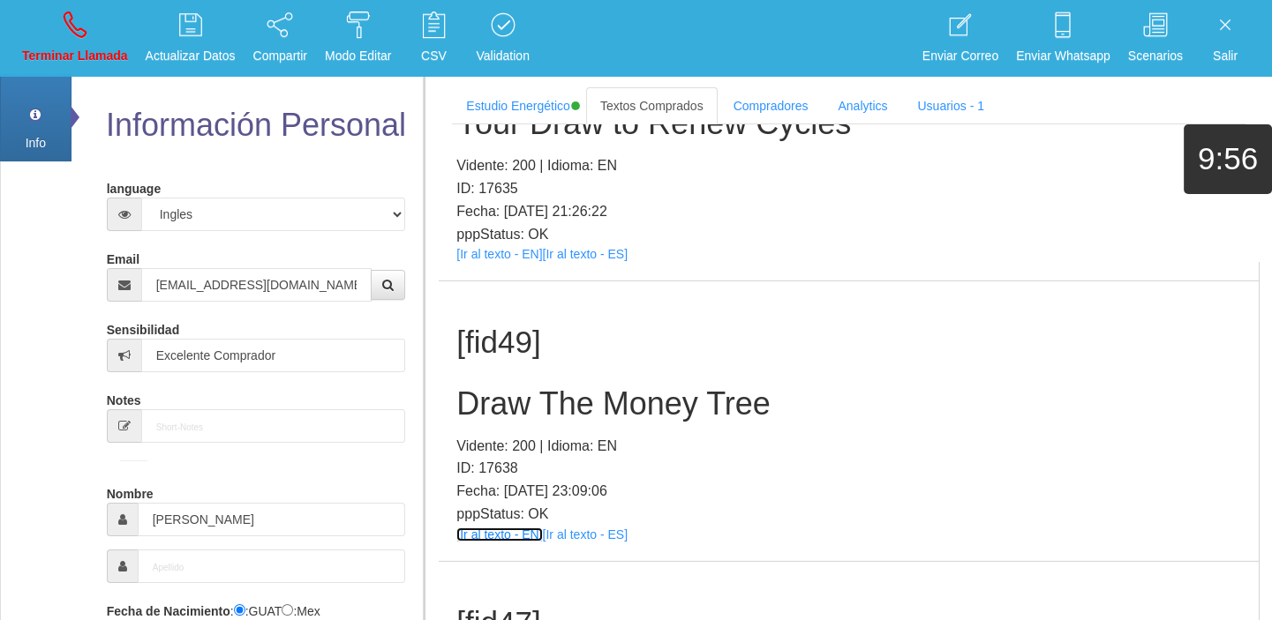
click at [489, 528] on link "[Ir al texto - EN]" at bounding box center [499, 535] width 86 height 14
click at [565, 457] on p "ID: 17638" at bounding box center [848, 468] width 784 height 23
click at [538, 386] on h2 "Draw The Money Tree" at bounding box center [848, 403] width 784 height 35
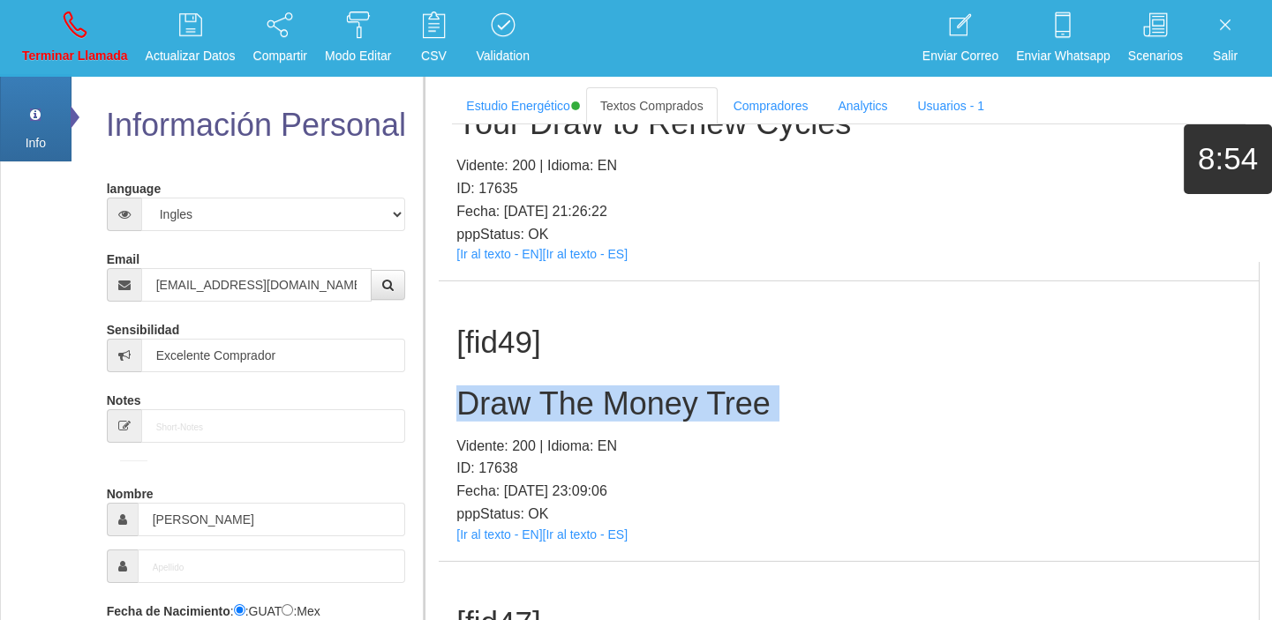
click at [538, 386] on h2 "Draw The Money Tree" at bounding box center [848, 403] width 784 height 35
copy h2 "Draw The Money Tree"
click at [49, 13] on link "Terminar Llamada" at bounding box center [75, 38] width 118 height 66
select select "0"
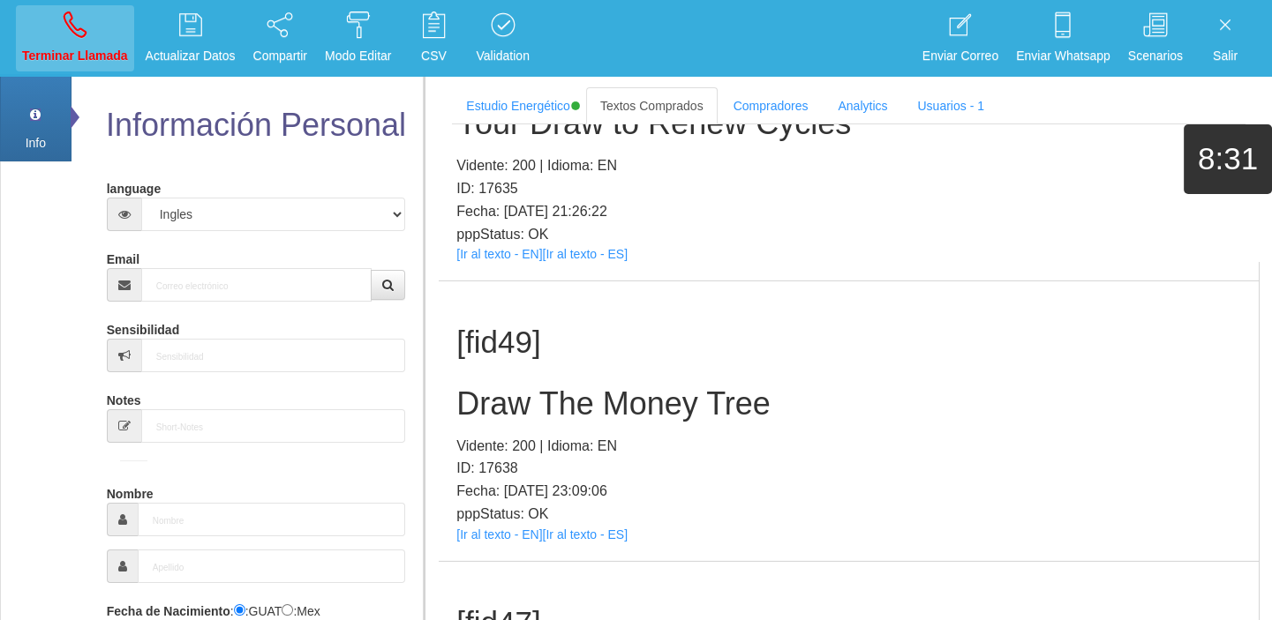
scroll to position [0, 0]
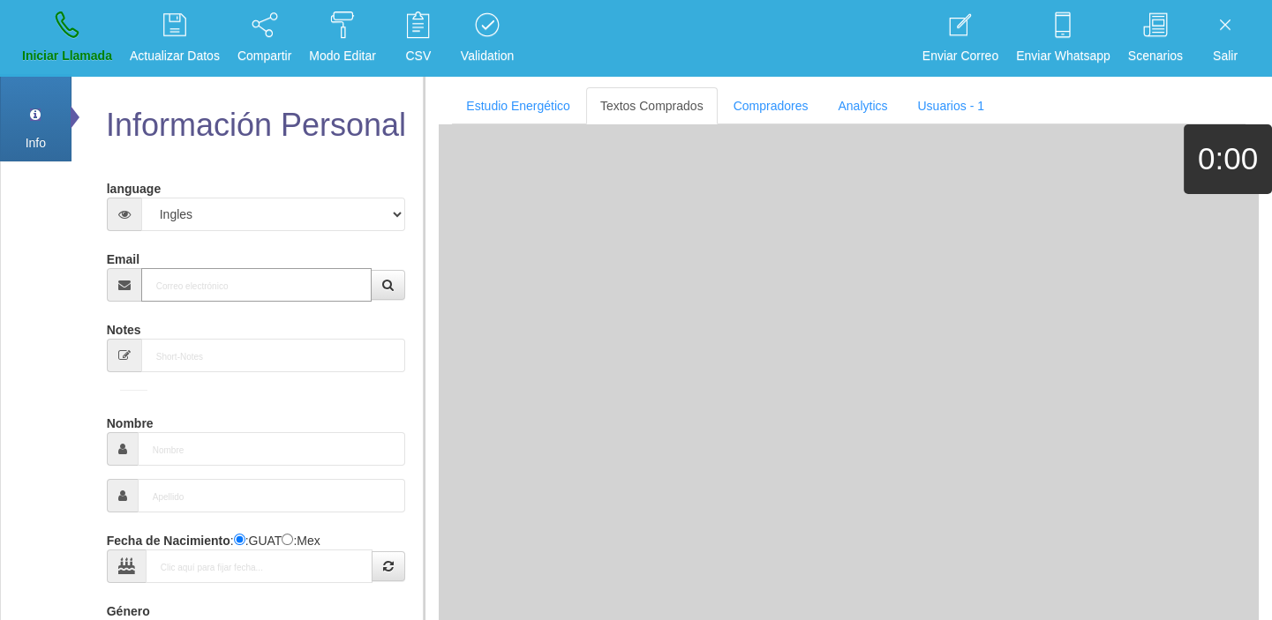
paste input "[EMAIL_ADDRESS][DOMAIN_NAME]"
type input "[EMAIL_ADDRESS][DOMAIN_NAME]"
click at [242, 292] on input "[EMAIL_ADDRESS][DOMAIN_NAME]" at bounding box center [256, 285] width 231 height 34
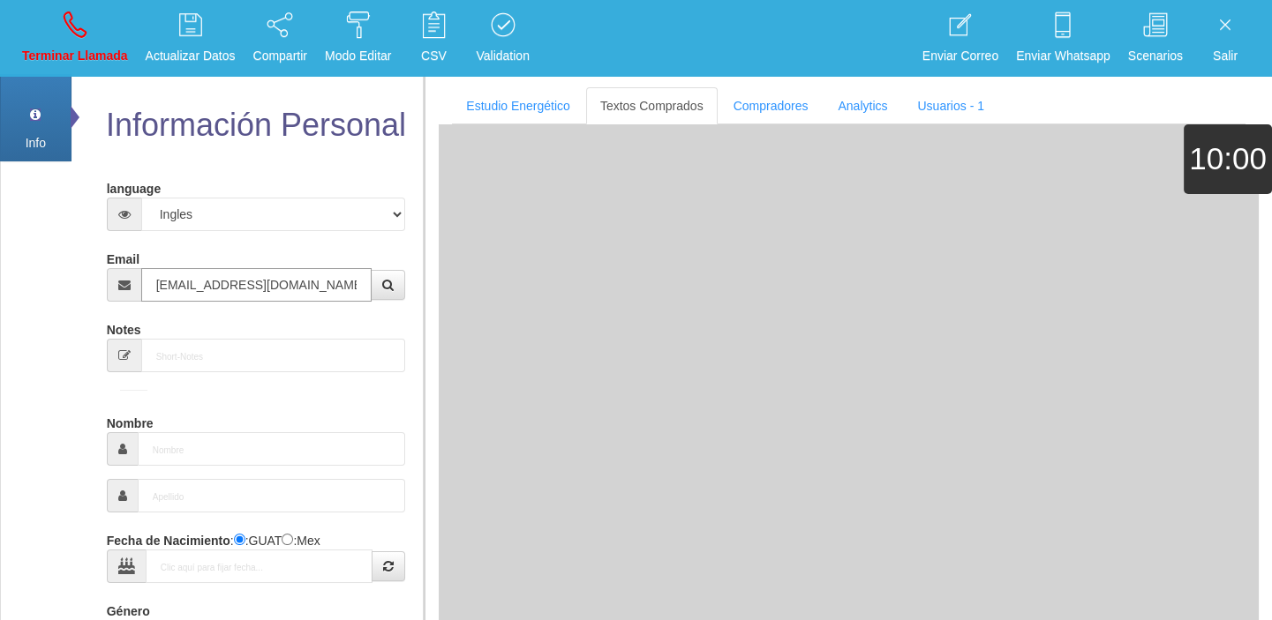
type input "16 Dic 1961"
type input "Comprador bajo"
type input "[PERSON_NAME]"
select select "2"
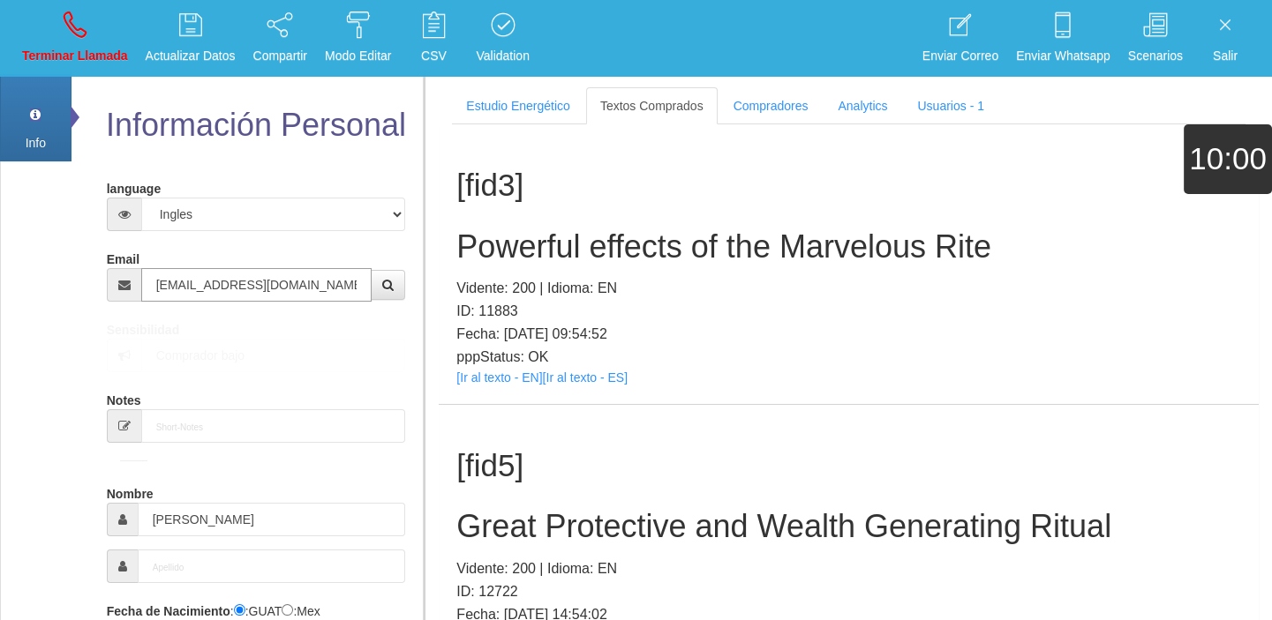
type input "[EMAIL_ADDRESS][DOMAIN_NAME]"
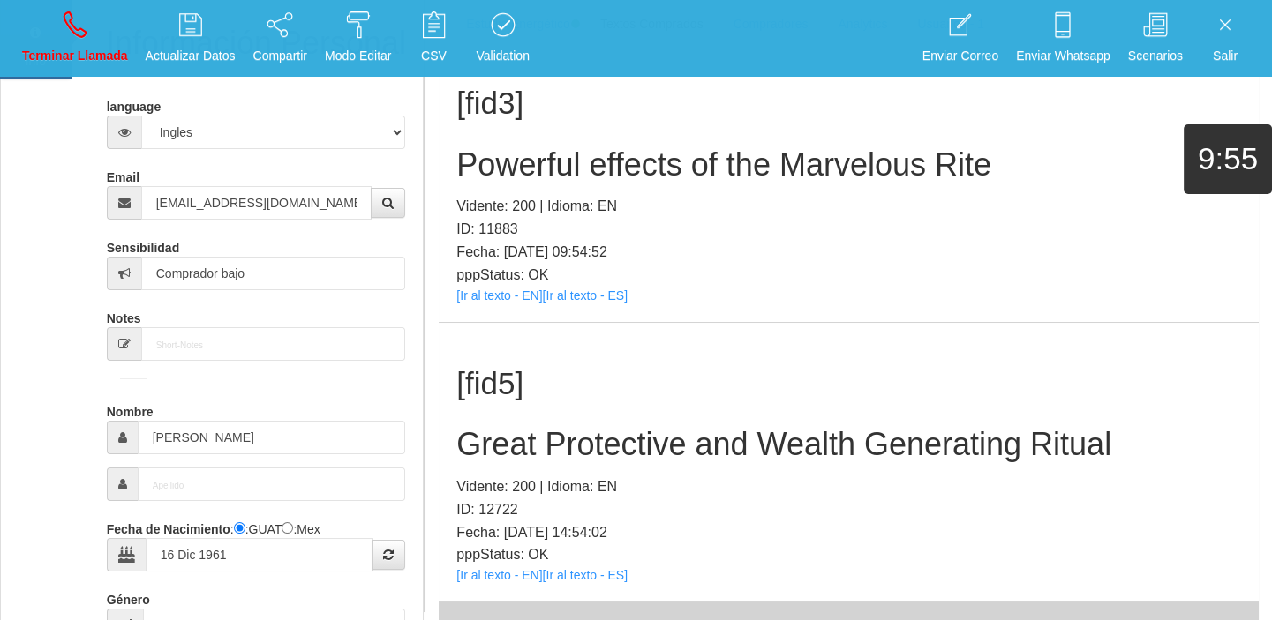
scroll to position [162, 0]
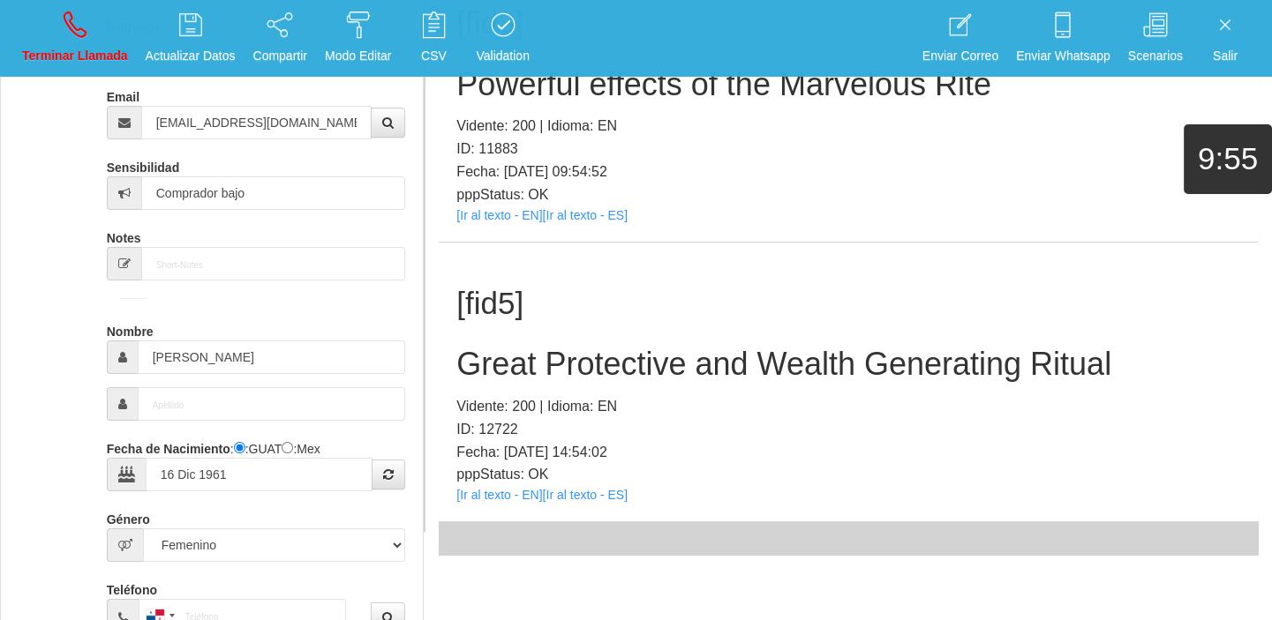
click at [498, 508] on div "[fid5] Great Protective and Wealth Generating Ritual Vidente: 200 | Idioma: EN …" at bounding box center [849, 383] width 820 height 280
click at [483, 489] on link "[Ir al texto - EN]" at bounding box center [499, 495] width 86 height 14
click at [545, 362] on h2 "Great Protective and Wealth Generating Ritual" at bounding box center [848, 364] width 784 height 35
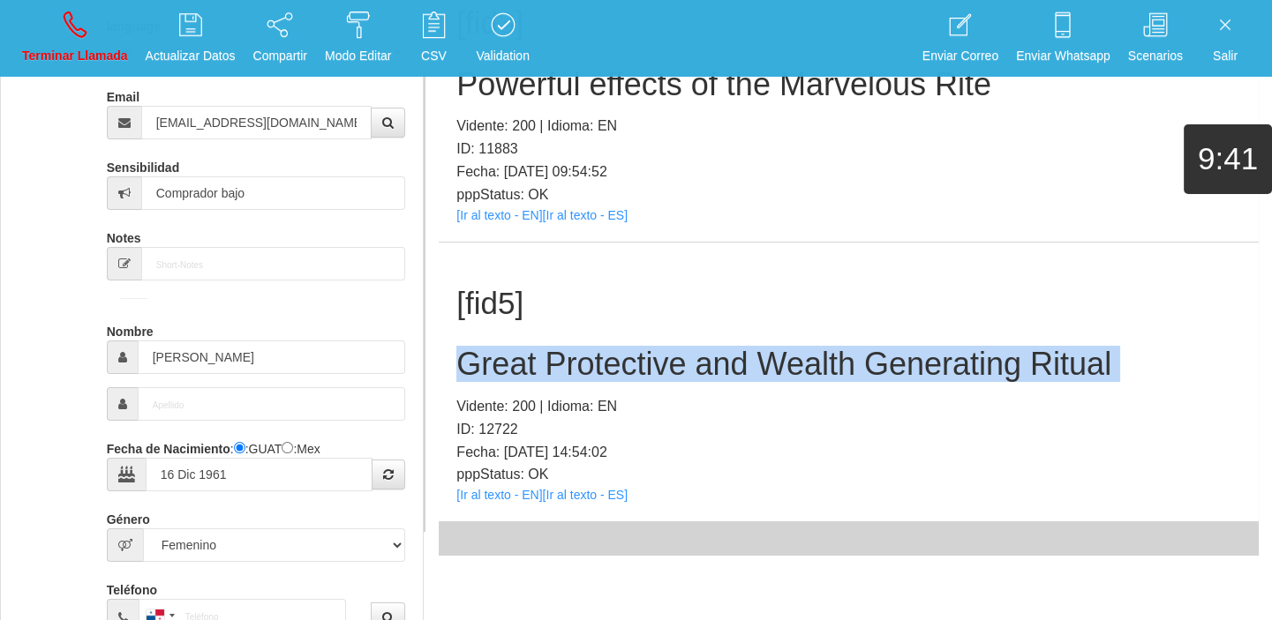
click at [545, 362] on h2 "Great Protective and Wealth Generating Ritual" at bounding box center [848, 364] width 784 height 35
copy h2 "Great Protective and Wealth Generating Ritual"
click at [59, 71] on link "Terminar Llamada" at bounding box center [75, 38] width 118 height 66
select select "0"
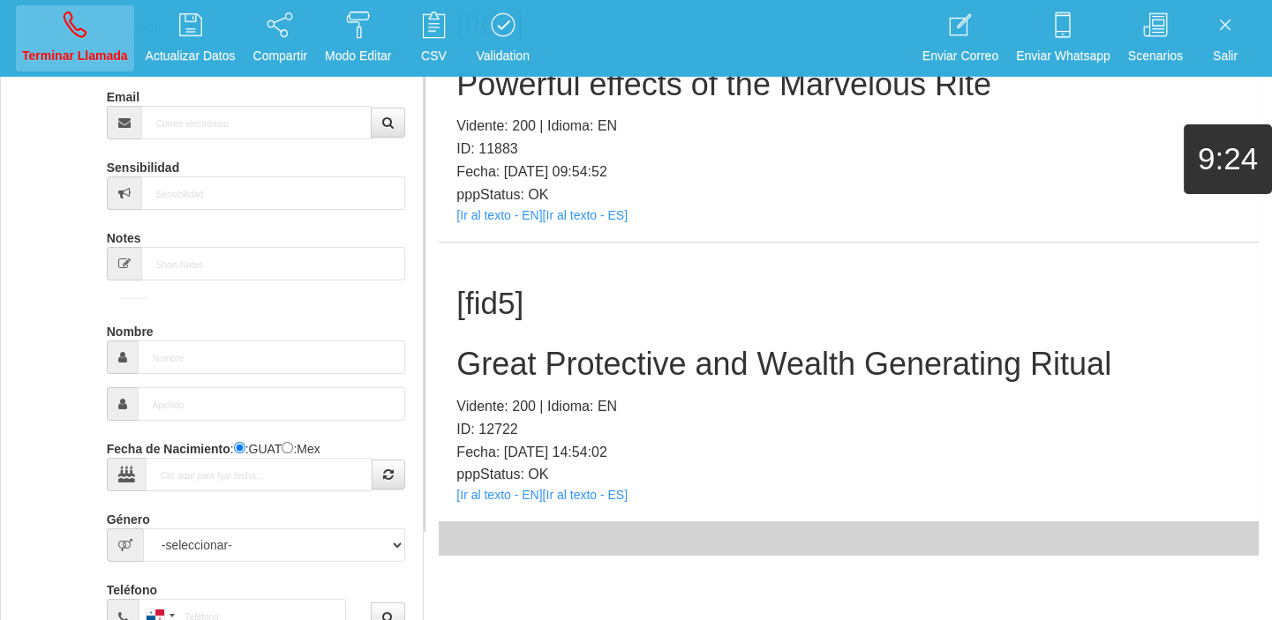
scroll to position [0, 0]
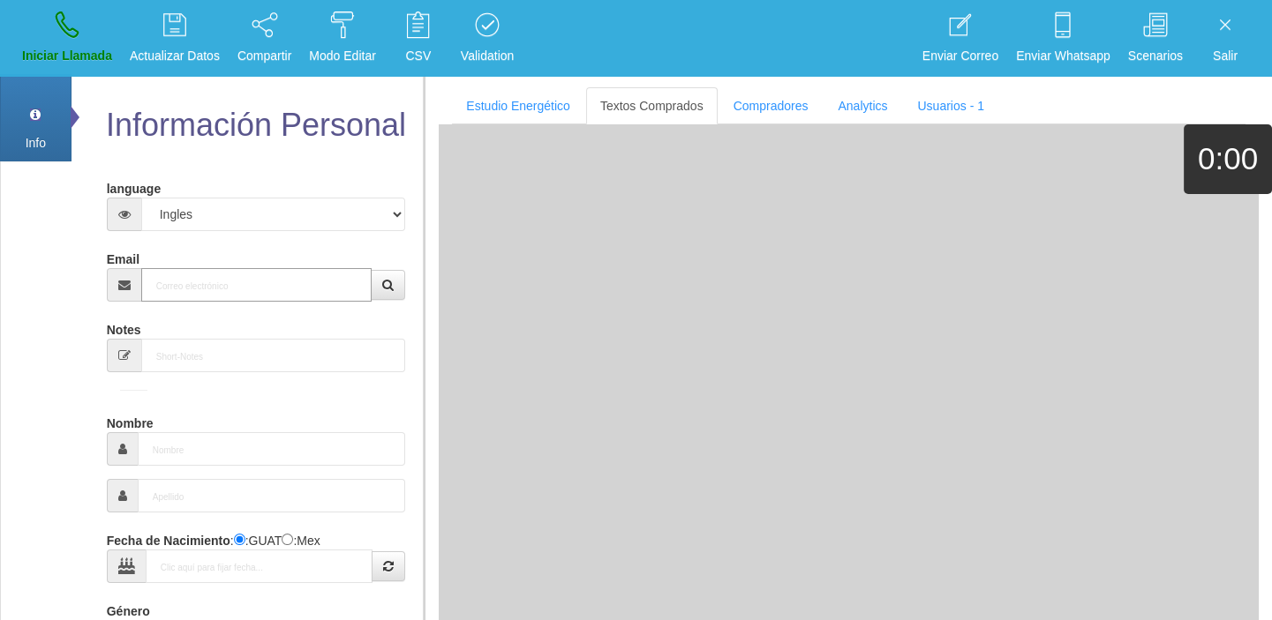
paste input "[EMAIL_ADDRESS][DOMAIN_NAME]"
click at [211, 288] on input "Email" at bounding box center [256, 285] width 231 height 34
type input "[EMAIL_ADDRESS][DOMAIN_NAME]"
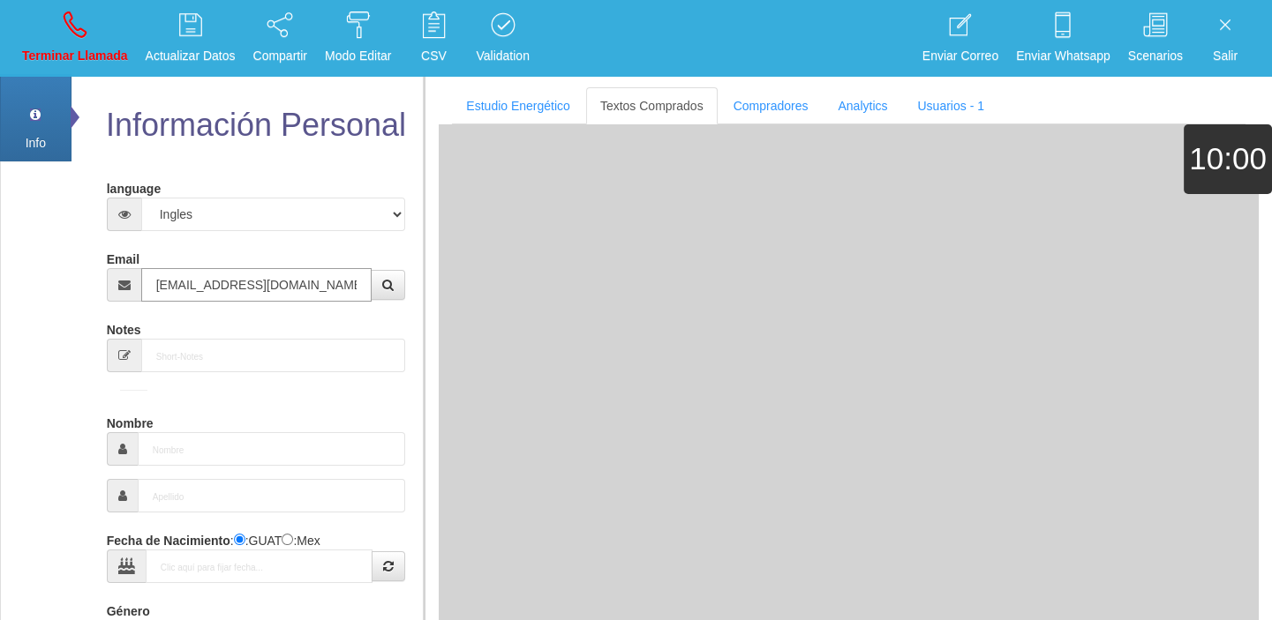
type input "8 Ene 1971"
type input "[EMAIL_ADDRESS][DOMAIN_NAME]"
type input "Excelente Comprador"
type input "[PERSON_NAME]"
select select "1"
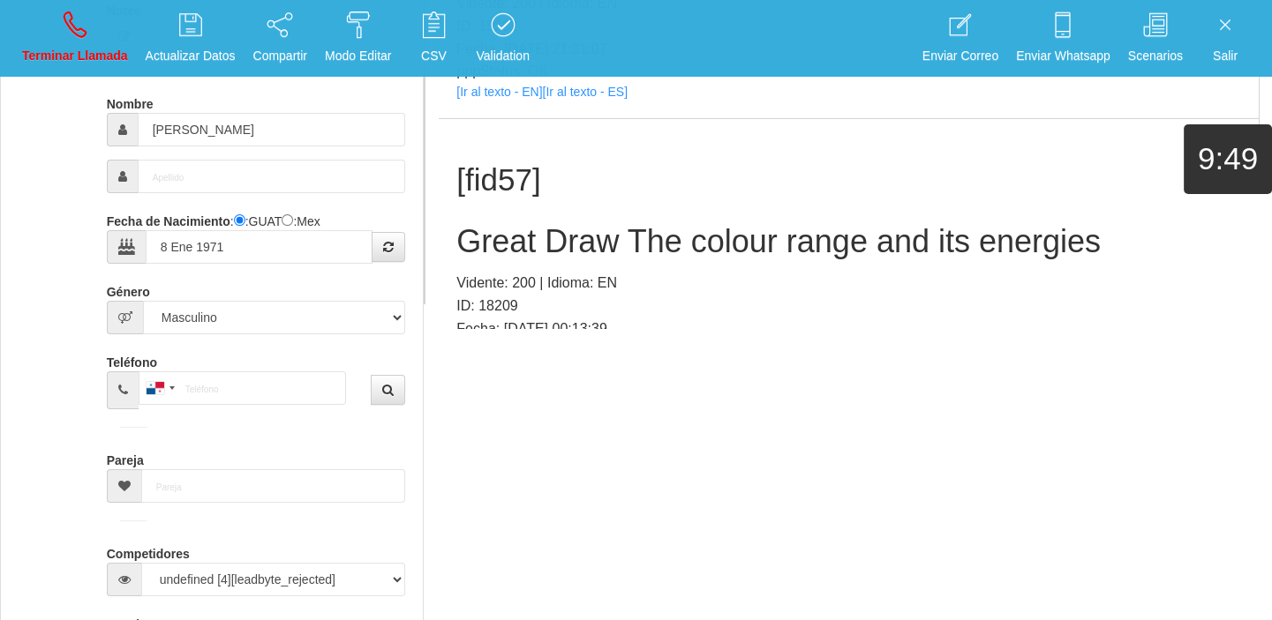
scroll to position [12607, 0]
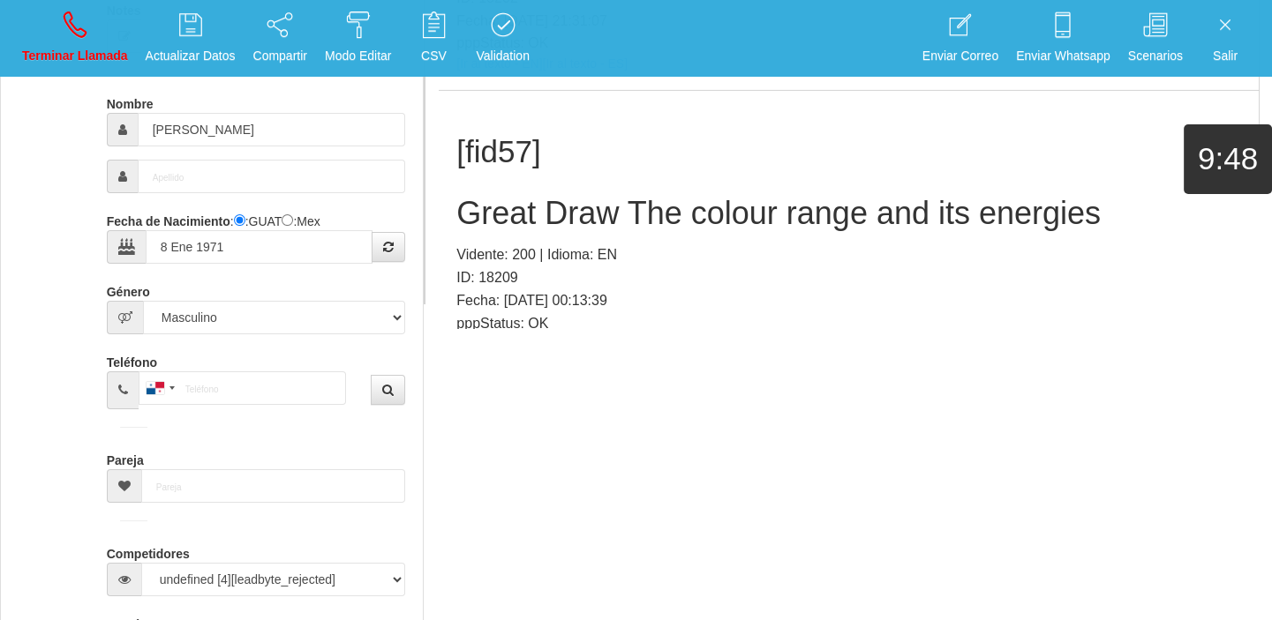
click at [469, 281] on div "[fid57] Great Draw The colour range and its energies Vidente: 200 | Idioma: EN …" at bounding box center [849, 231] width 820 height 280
click at [469, 337] on link "[Ir al texto - EN]" at bounding box center [499, 344] width 86 height 14
click at [595, 196] on h2 "Great Draw The colour range and its energies" at bounding box center [848, 213] width 784 height 35
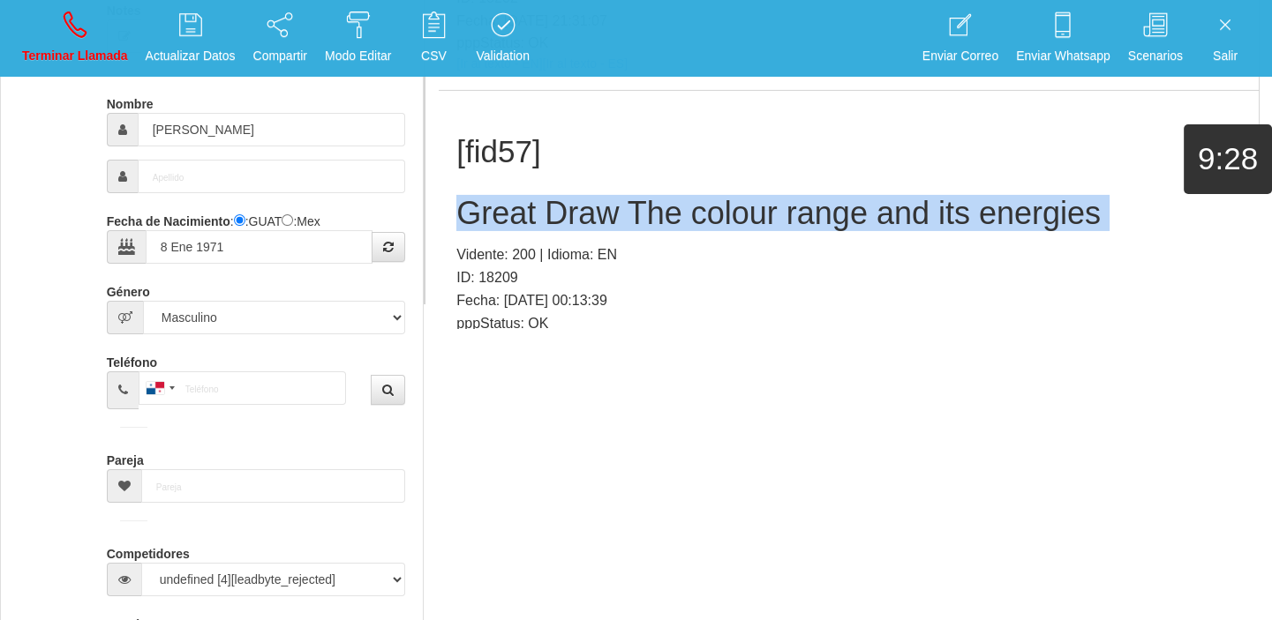
click at [595, 196] on h2 "Great Draw The colour range and its energies" at bounding box center [848, 213] width 784 height 35
click at [62, 58] on p "Terminar Llamada" at bounding box center [75, 56] width 106 height 20
select select "0"
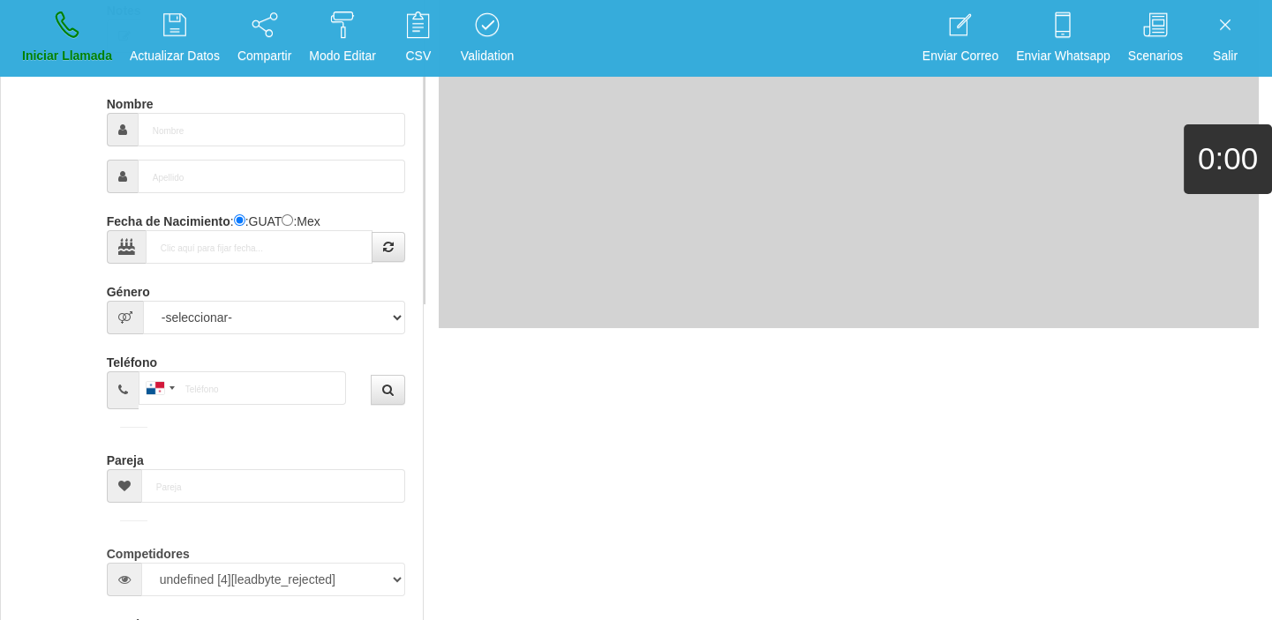
scroll to position [0, 0]
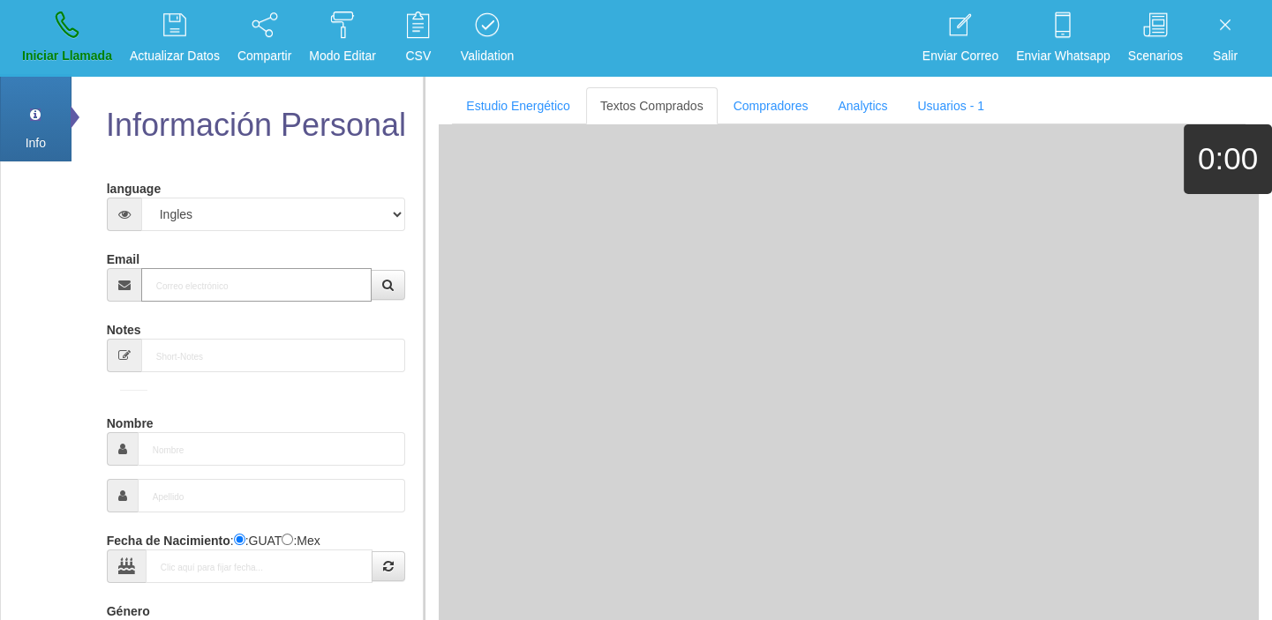
click at [267, 282] on input "Email" at bounding box center [256, 285] width 231 height 34
paste input "[PERSON_NAME][EMAIL_ADDRESS][PERSON_NAME][DOMAIN_NAME]"
type input "[PERSON_NAME][EMAIL_ADDRESS][PERSON_NAME][DOMAIN_NAME]"
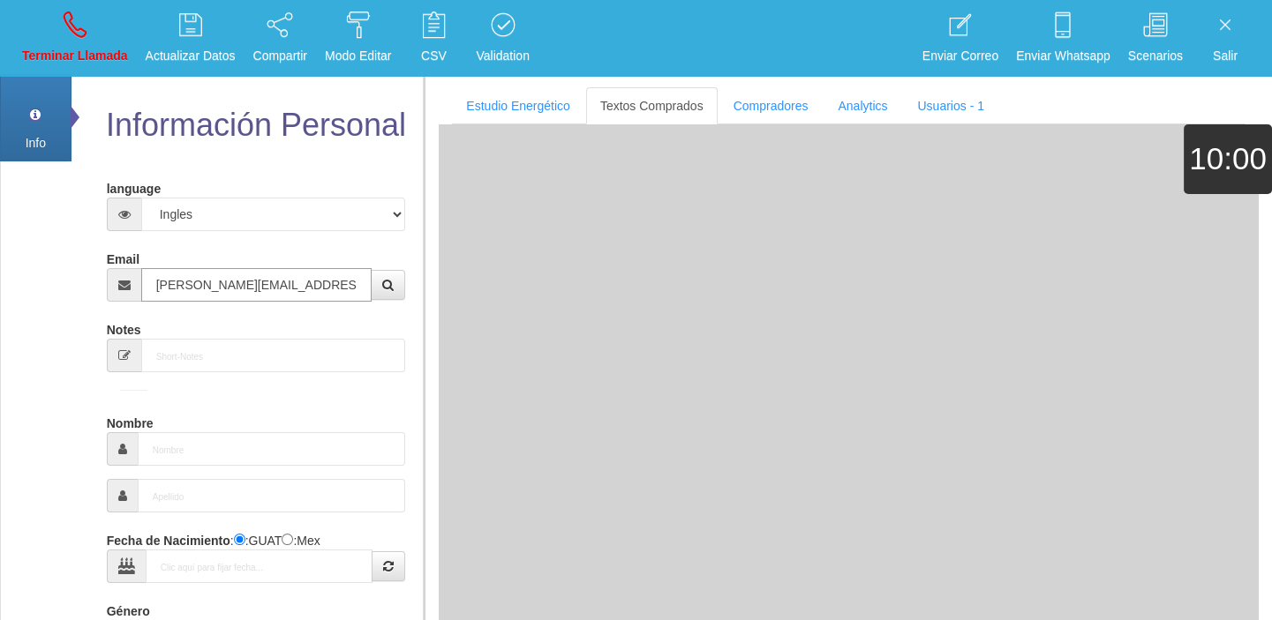
type input "[DATE]"
type input "Comprador bajo"
type input "[PERSON_NAME]"
select select "1"
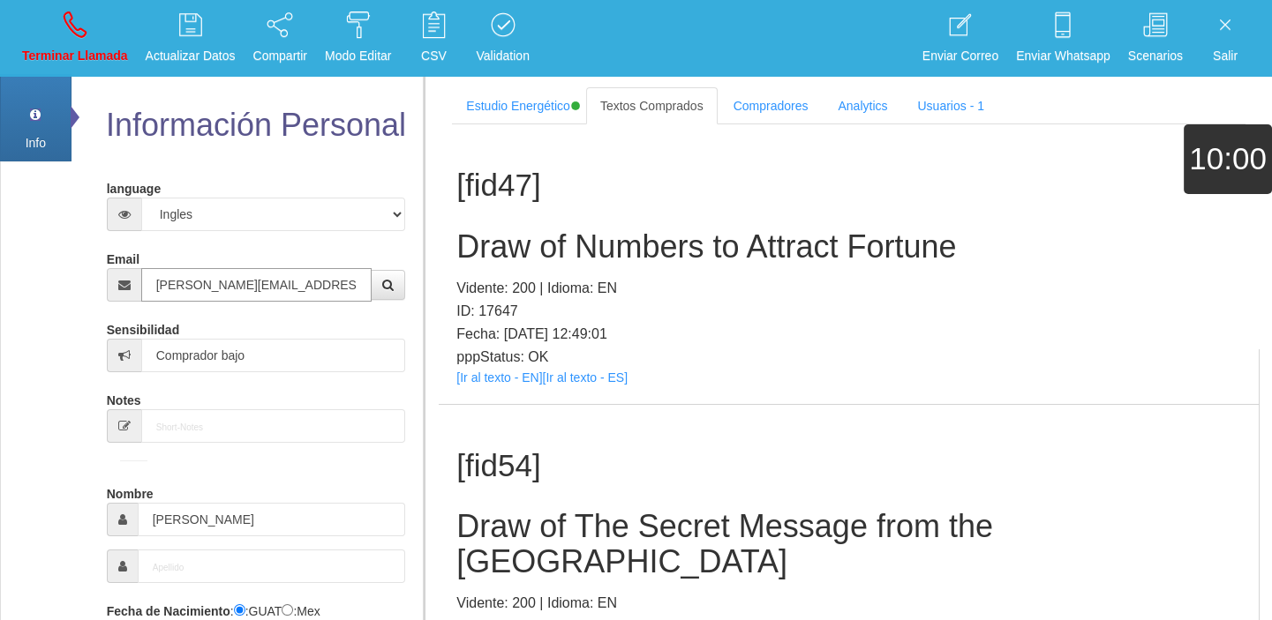
type input "[PERSON_NAME][EMAIL_ADDRESS][PERSON_NAME][DOMAIN_NAME]"
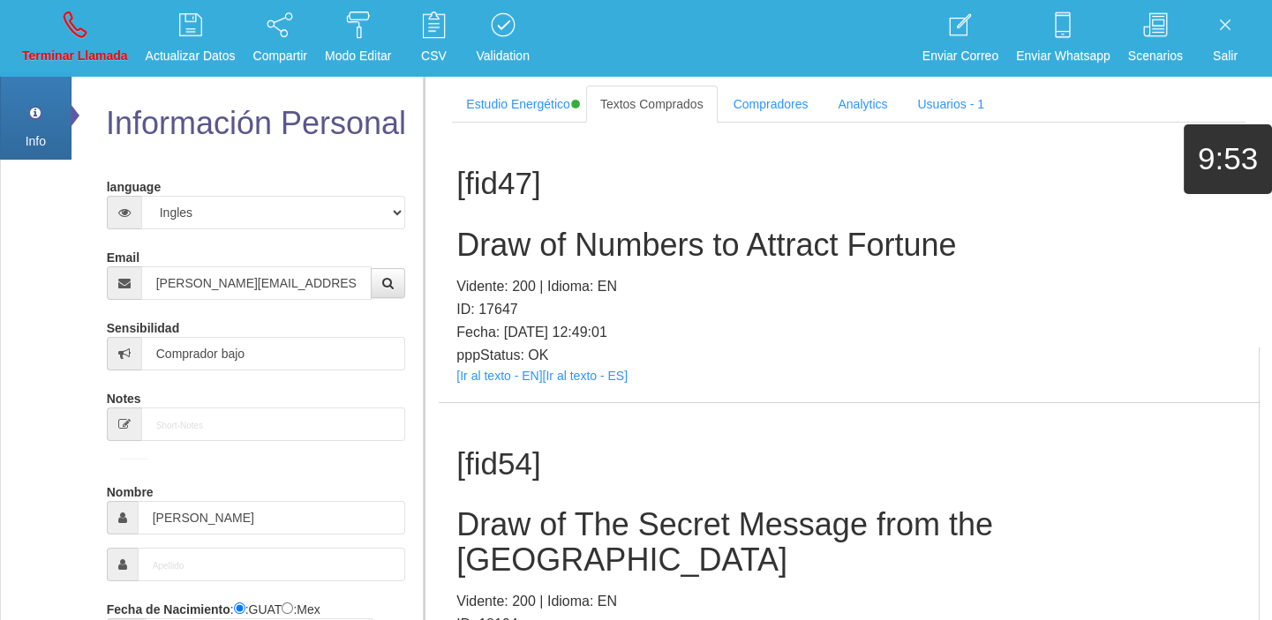
scroll to position [337, 0]
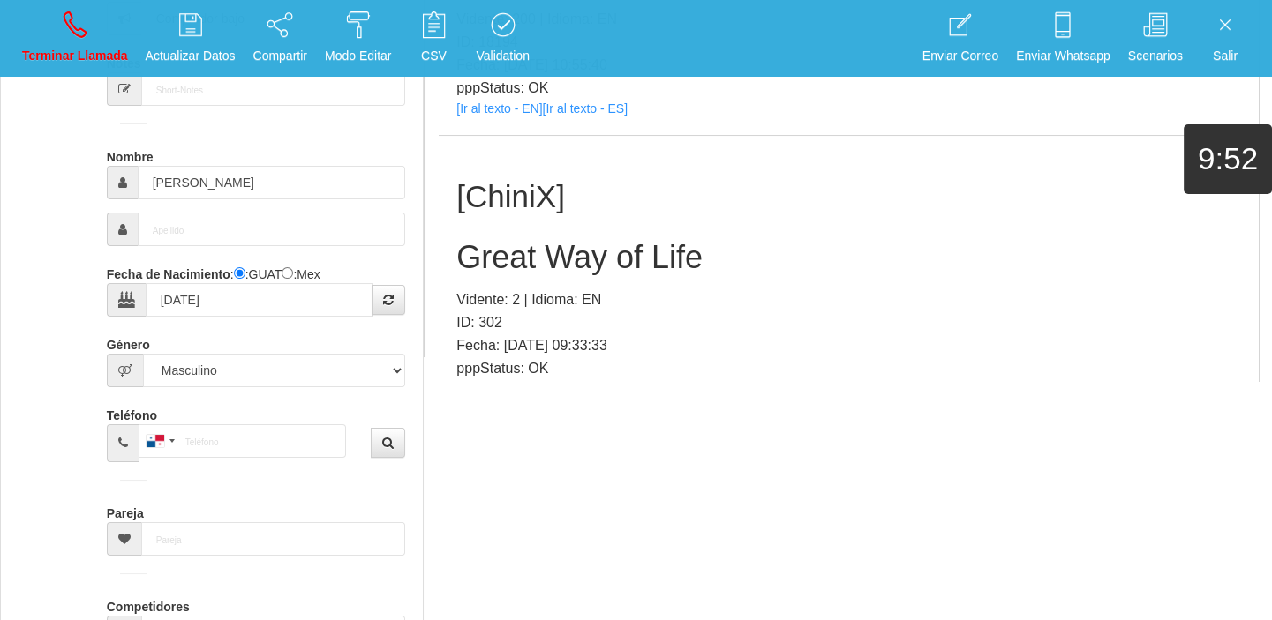
click at [483, 357] on p "pppStatus: OK" at bounding box center [848, 368] width 784 height 23
click at [484, 348] on div "[ChiniX] Great Way of Life Vidente: 2 | Idioma: EN ID: 302 Fecha: [DATE] 09:33:…" at bounding box center [849, 276] width 820 height 280
click at [485, 382] on link "[Ir al texto - EN]" at bounding box center [499, 389] width 86 height 14
click at [574, 240] on h2 "Great Way of Life" at bounding box center [848, 257] width 784 height 35
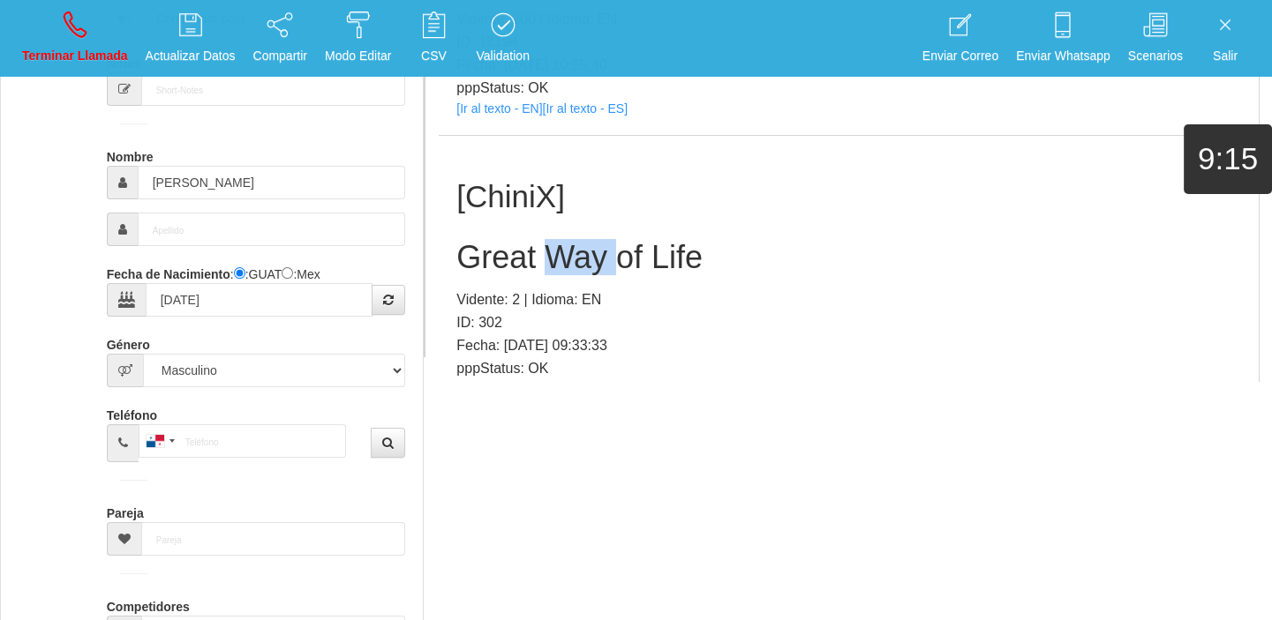
click at [574, 240] on h2 "Great Way of Life" at bounding box center [848, 257] width 784 height 35
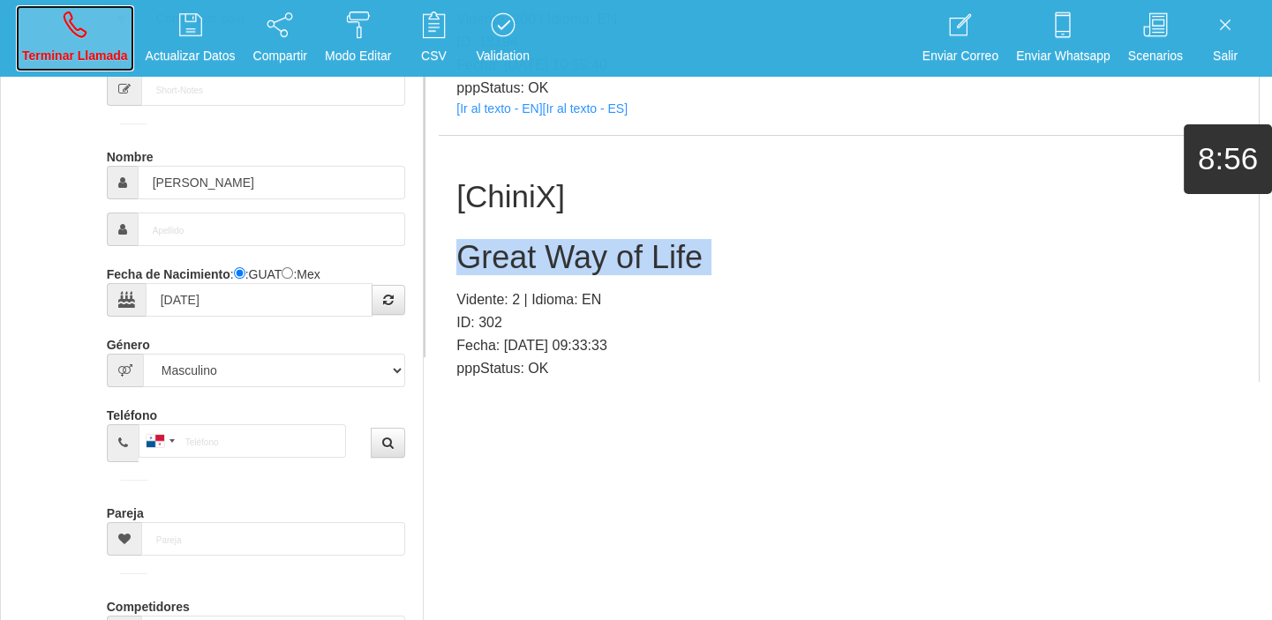
click at [46, 56] on p "Terminar Llamada" at bounding box center [75, 56] width 106 height 20
select select "0"
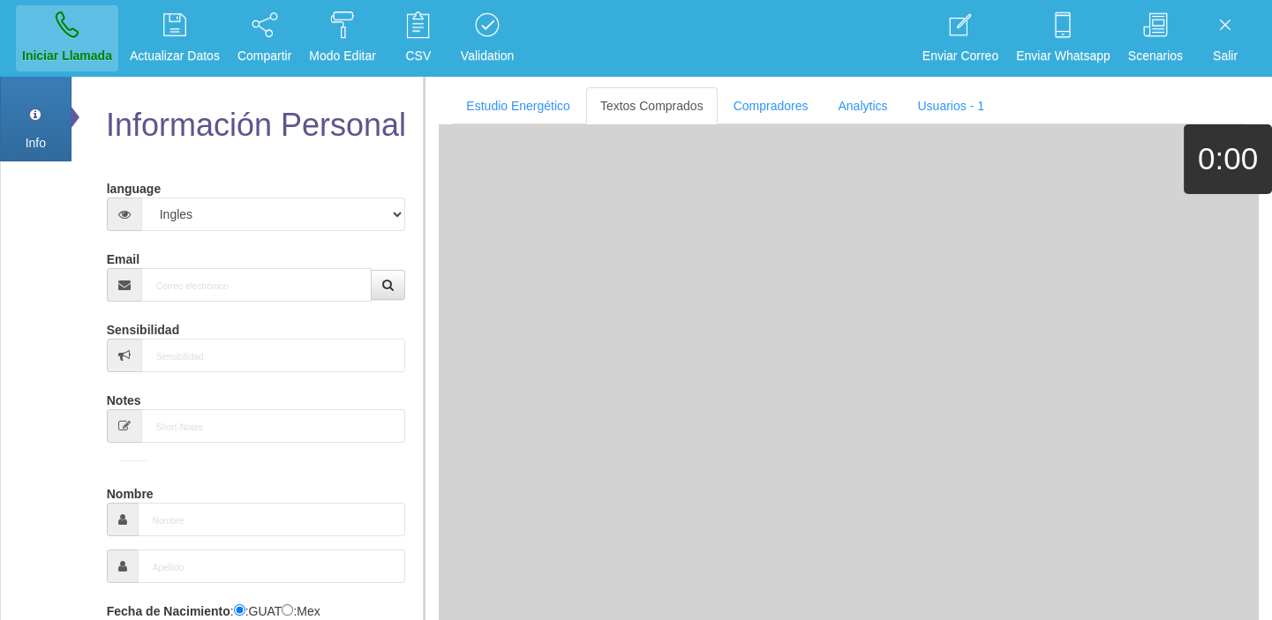
scroll to position [0, 0]
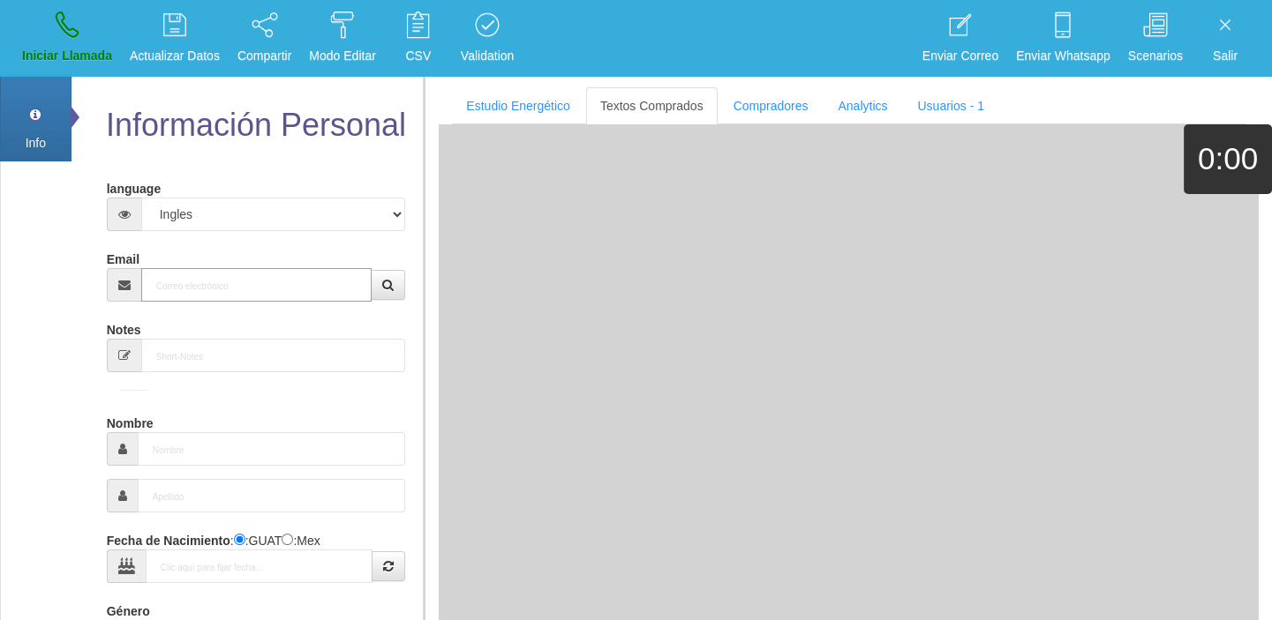
click at [202, 285] on input "Email" at bounding box center [256, 285] width 231 height 34
paste input "[EMAIL_ADDRESS][DOMAIN_NAME]"
type input "[EMAIL_ADDRESS][DOMAIN_NAME]"
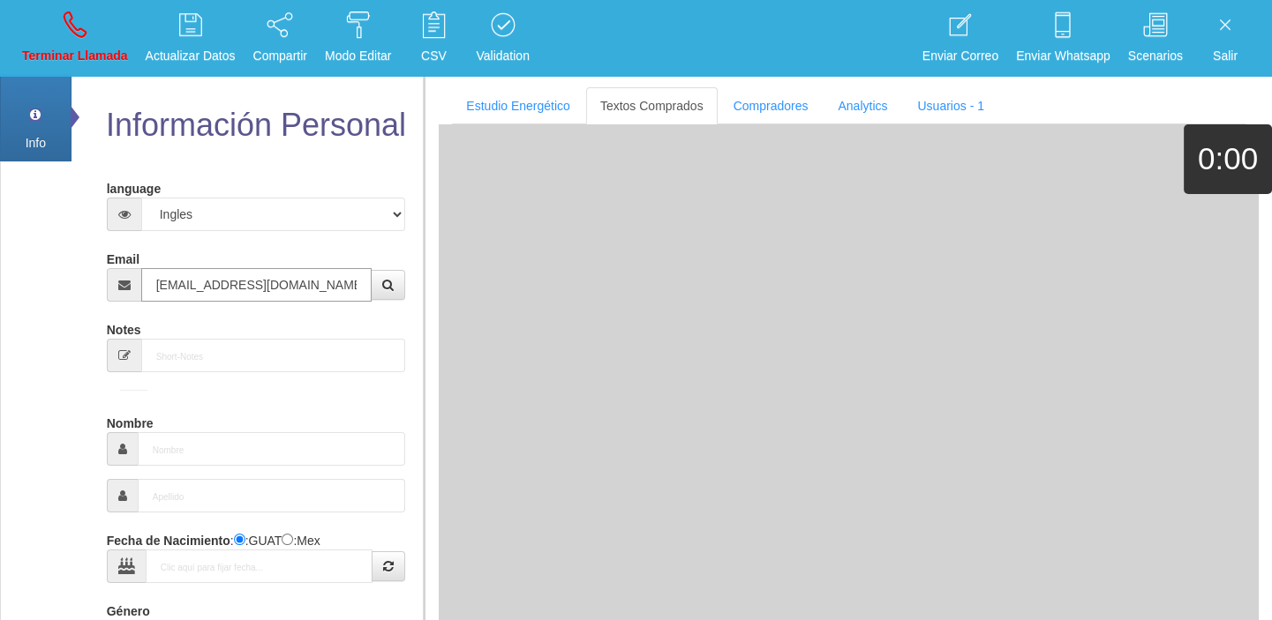
type input "9 Ago 1950"
type input "Comprador simple"
type input "[PERSON_NAME]"
select select "2"
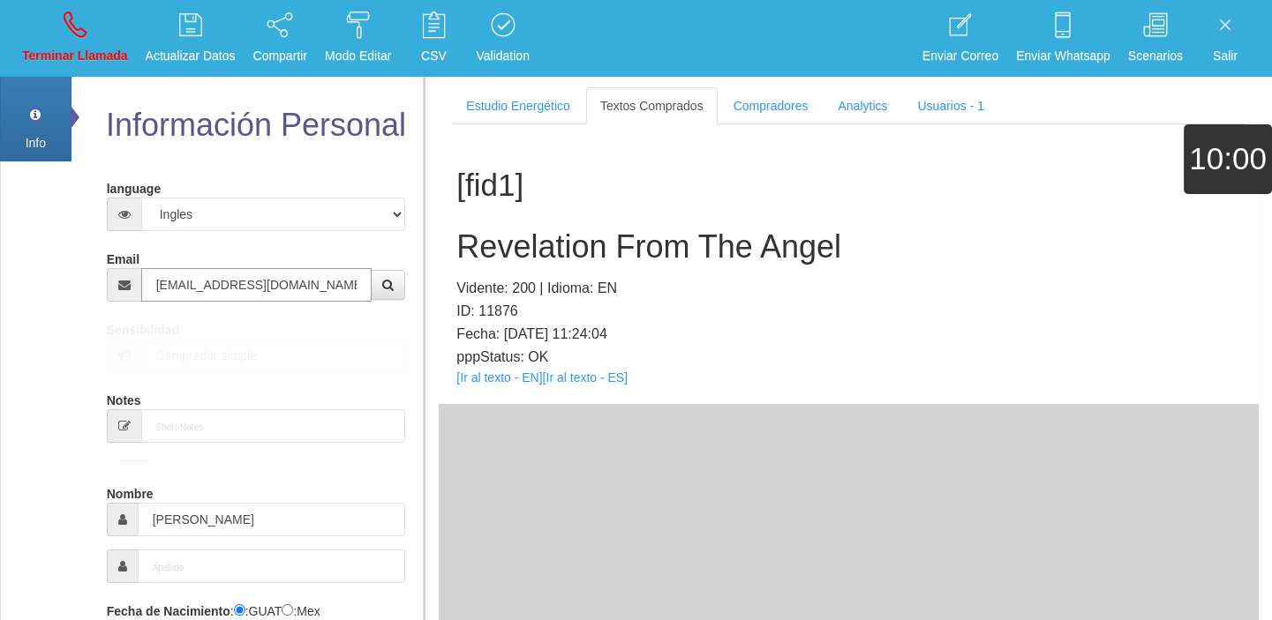
type input "[EMAIL_ADDRESS][DOMAIN_NAME]"
click at [478, 379] on link "[Ir al texto - EN]" at bounding box center [499, 378] width 86 height 14
click at [612, 232] on h2 "Revelation From The Angel" at bounding box center [848, 246] width 784 height 35
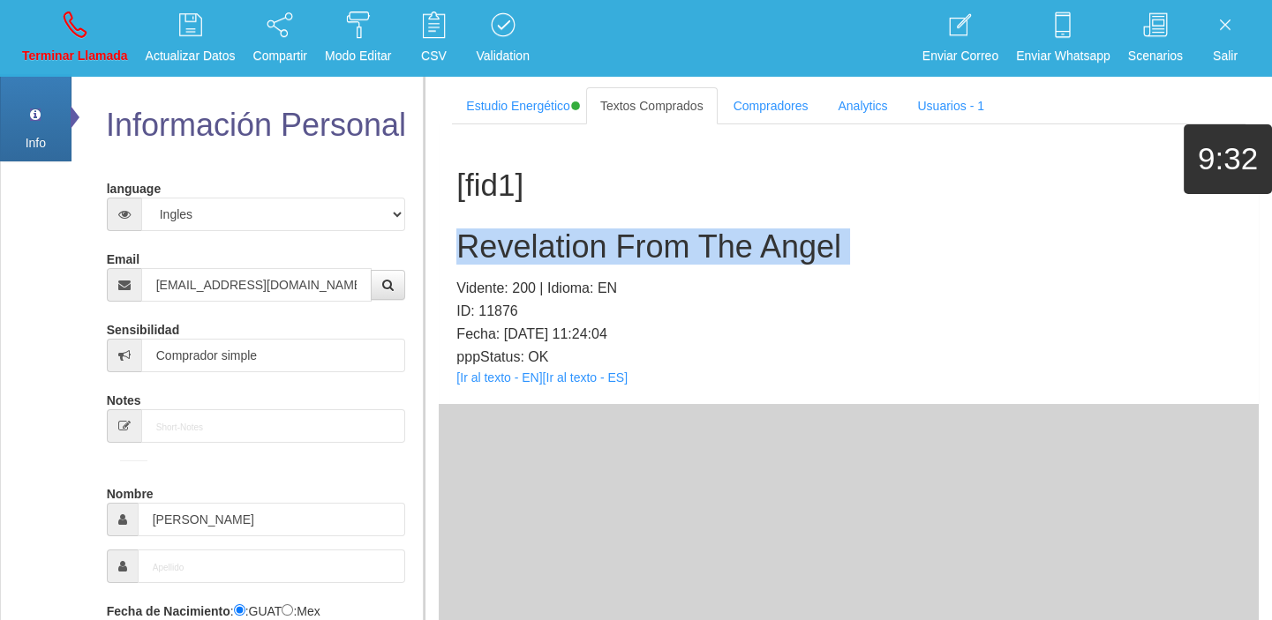
click at [612, 232] on h2 "Revelation From The Angel" at bounding box center [848, 246] width 784 height 35
click at [71, 54] on p "Terminar Llamada" at bounding box center [75, 56] width 106 height 20
select select "0"
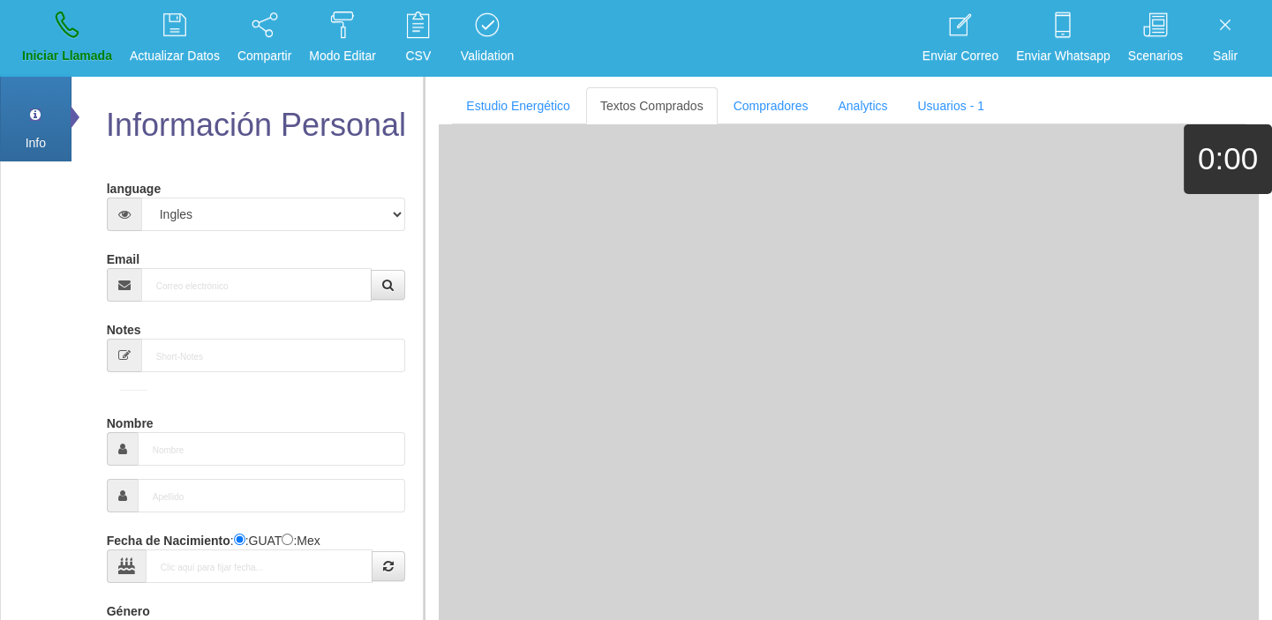
click at [224, 268] on div "Email" at bounding box center [256, 272] width 299 height 57
paste input "[EMAIL_ADDRESS][DOMAIN_NAME]"
click at [230, 274] on input "[EMAIL_ADDRESS][DOMAIN_NAME]" at bounding box center [256, 285] width 231 height 34
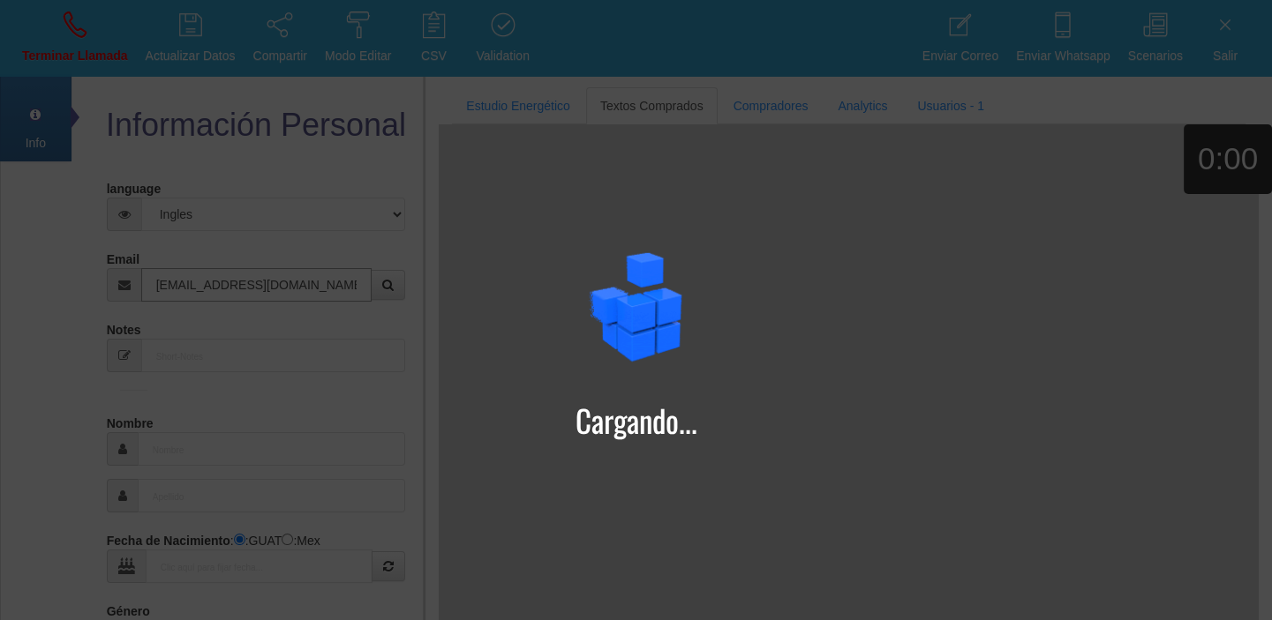
type input "[EMAIL_ADDRESS][DOMAIN_NAME]"
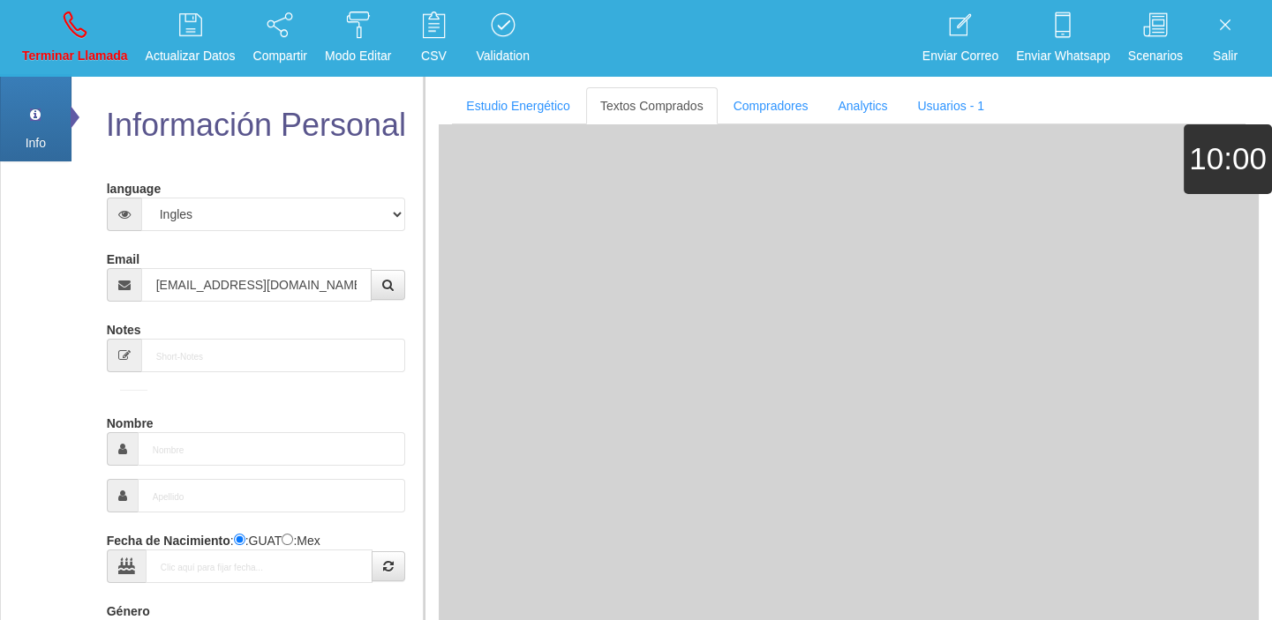
type input "[DATE]"
type input "Comprador bajo"
type input "[PERSON_NAME]"
select select "2"
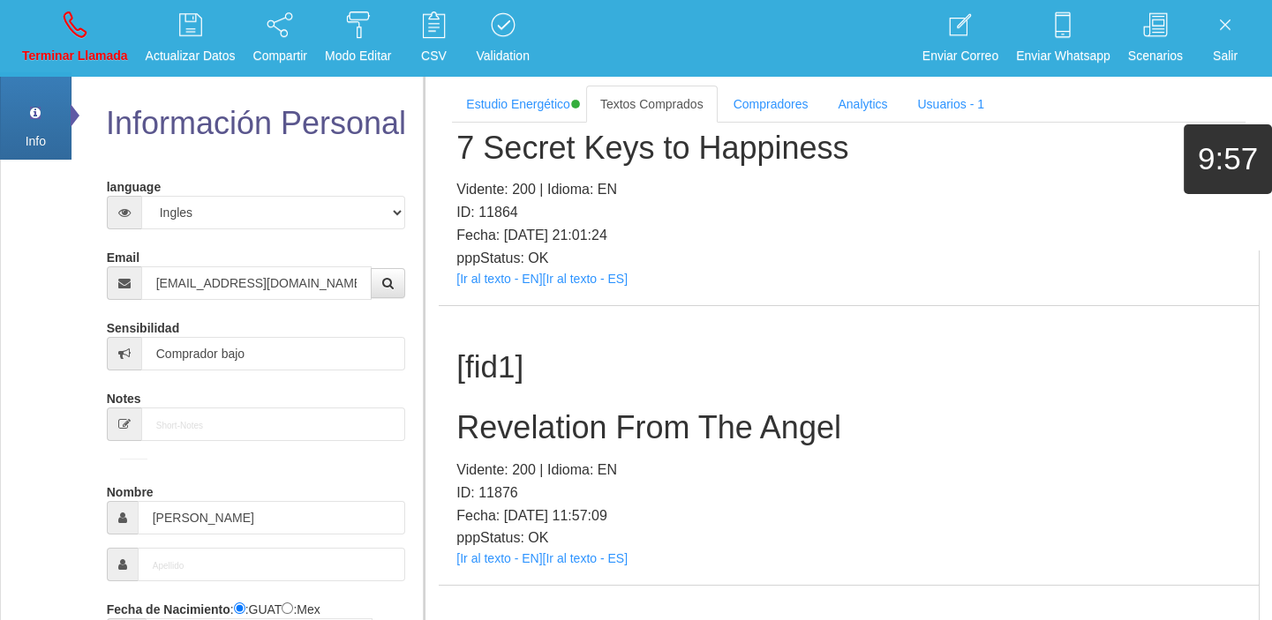
scroll to position [240, 0]
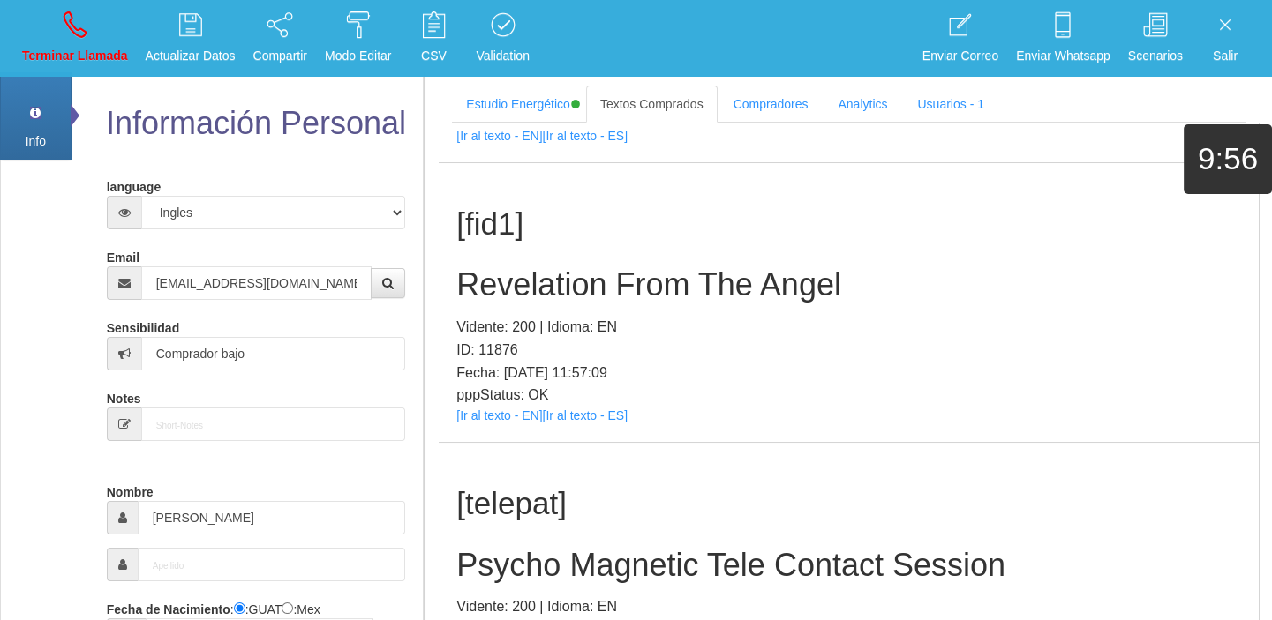
click at [494, 422] on div "[fid1] Revelation From The Angel Vidente: 200 | Idioma: EN ID: 11876 Fecha: [DA…" at bounding box center [849, 303] width 820 height 280
click at [499, 415] on link "[Ir al texto - EN]" at bounding box center [499, 416] width 86 height 14
click at [498, 318] on p "Vidente: 200 | Idioma: EN" at bounding box center [848, 327] width 784 height 23
click at [495, 296] on h2 "Revelation From The Angel" at bounding box center [848, 284] width 784 height 35
click at [497, 292] on h2 "Revelation From The Angel" at bounding box center [848, 284] width 784 height 35
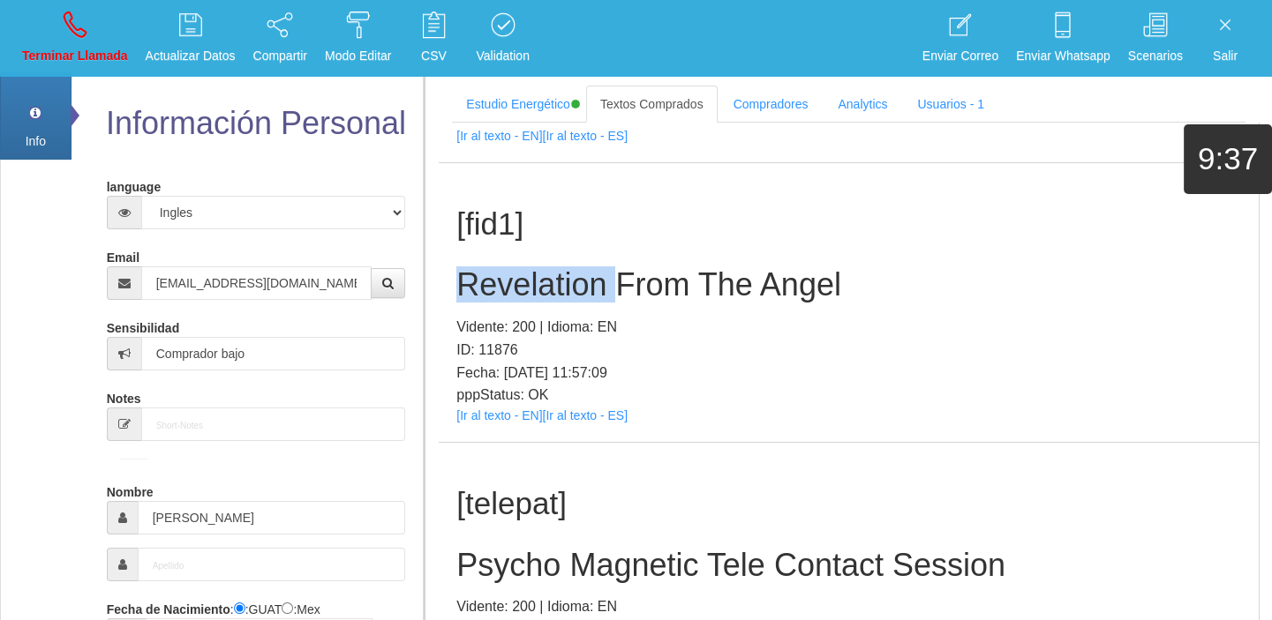
click at [497, 292] on h2 "Revelation From The Angel" at bounding box center [848, 284] width 784 height 35
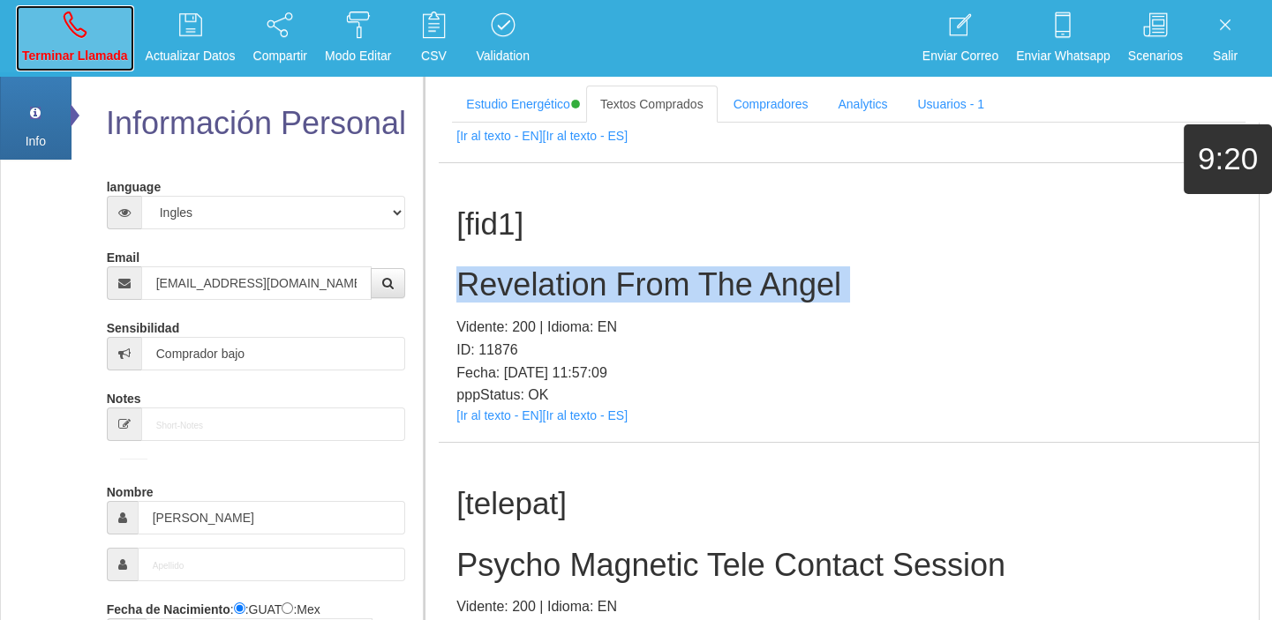
click at [83, 37] on icon at bounding box center [75, 25] width 23 height 28
select select "0"
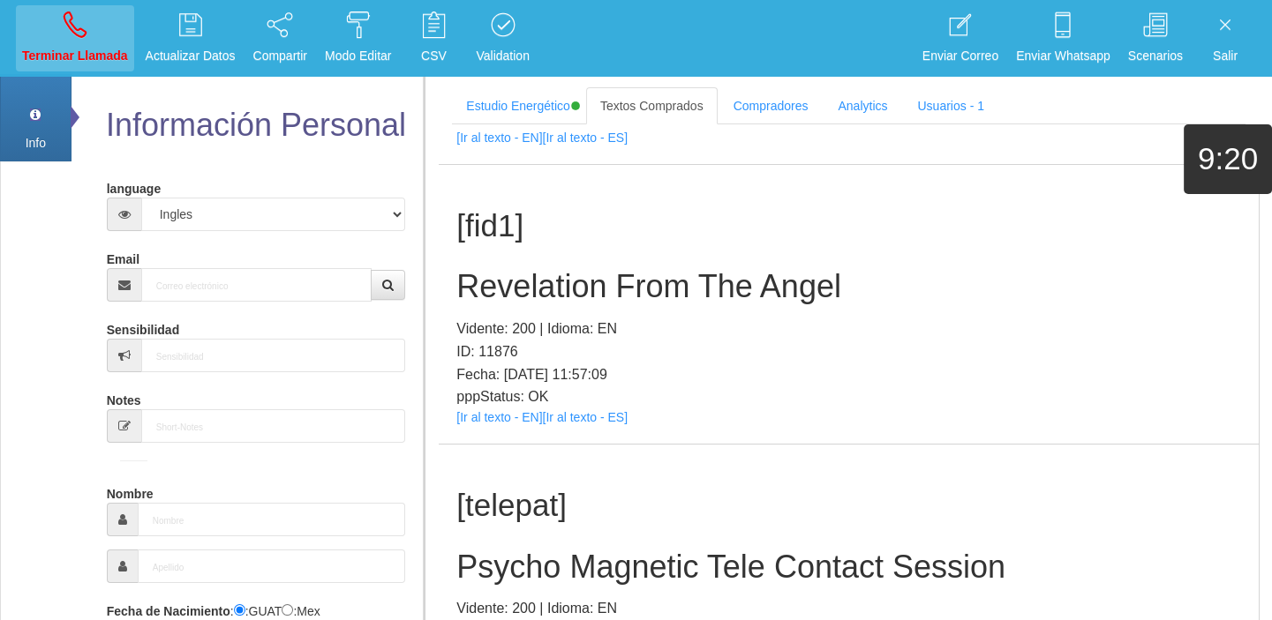
scroll to position [0, 0]
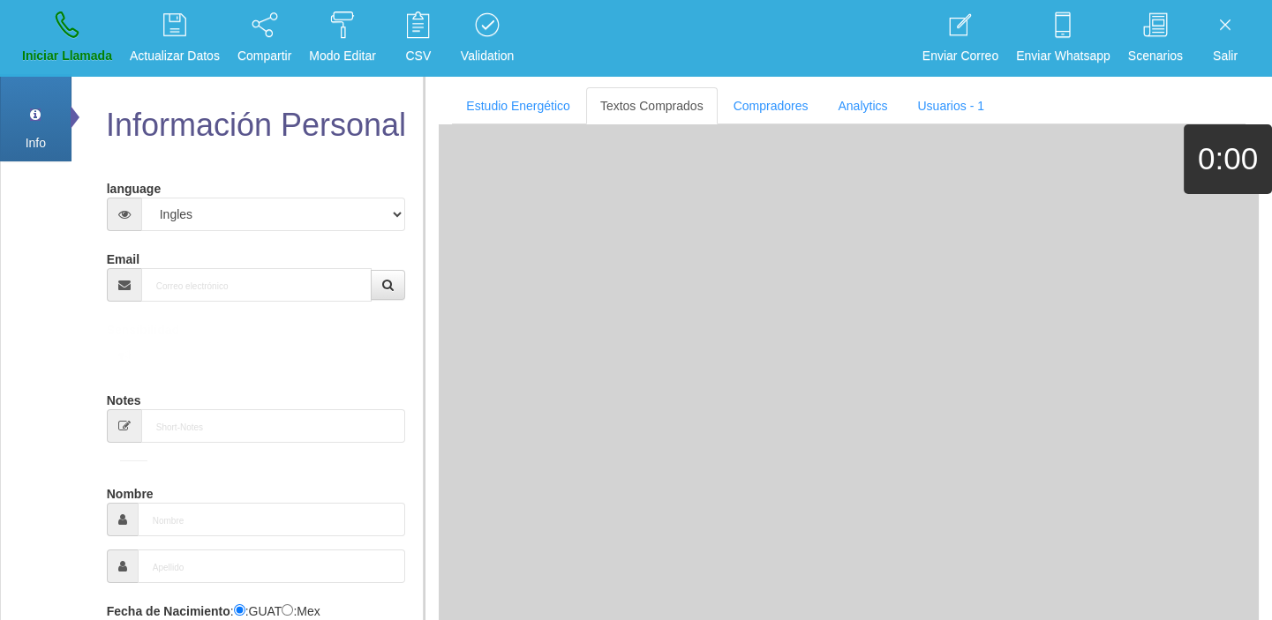
click at [214, 268] on div "Email" at bounding box center [256, 272] width 299 height 57
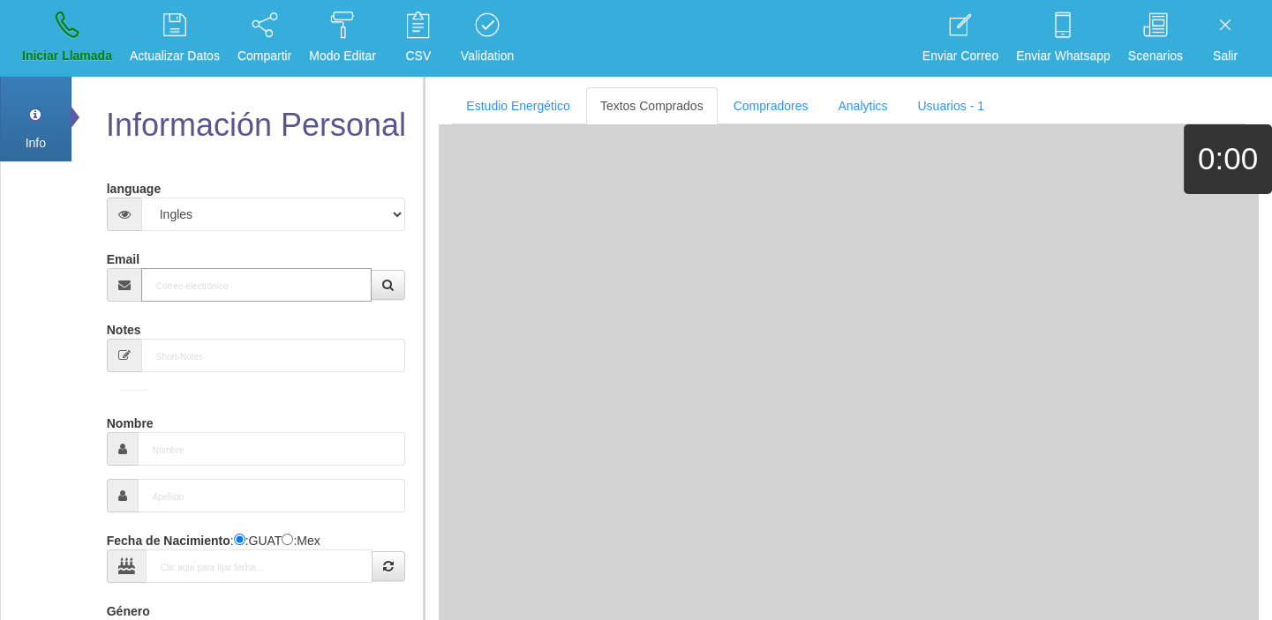
click at [214, 269] on input "Email" at bounding box center [256, 285] width 231 height 34
paste input "[PERSON_NAME][EMAIL_ADDRESS][PERSON_NAME][DOMAIN_NAME]"
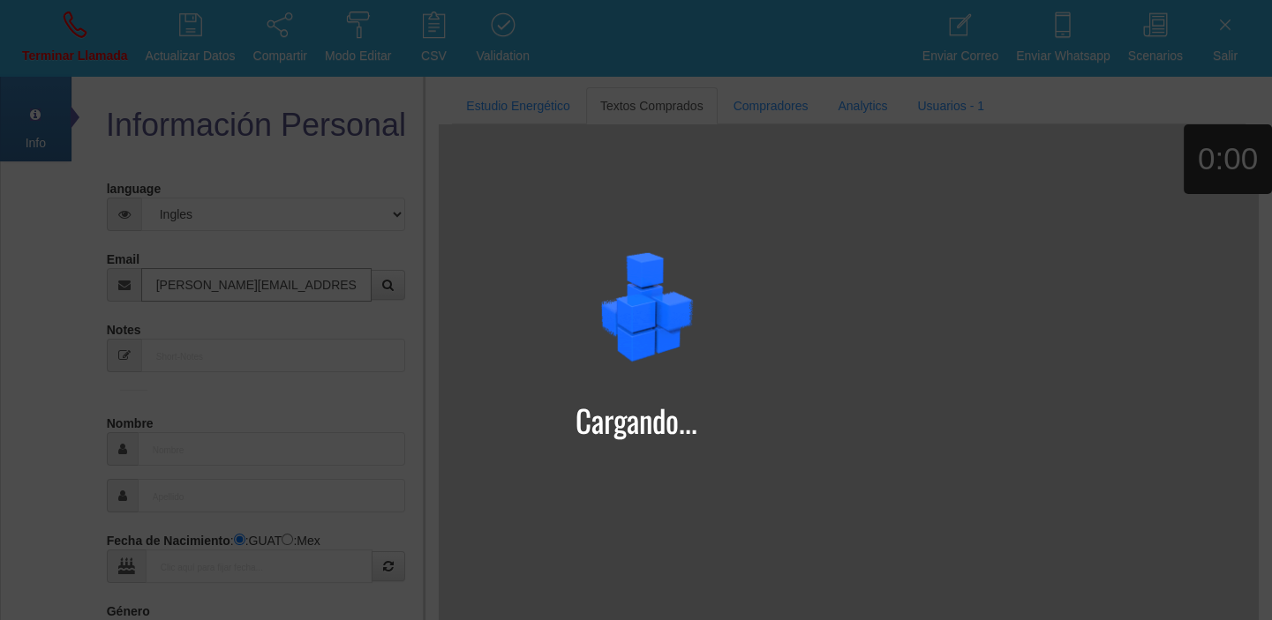
type input "[PERSON_NAME][EMAIL_ADDRESS][PERSON_NAME][DOMAIN_NAME]"
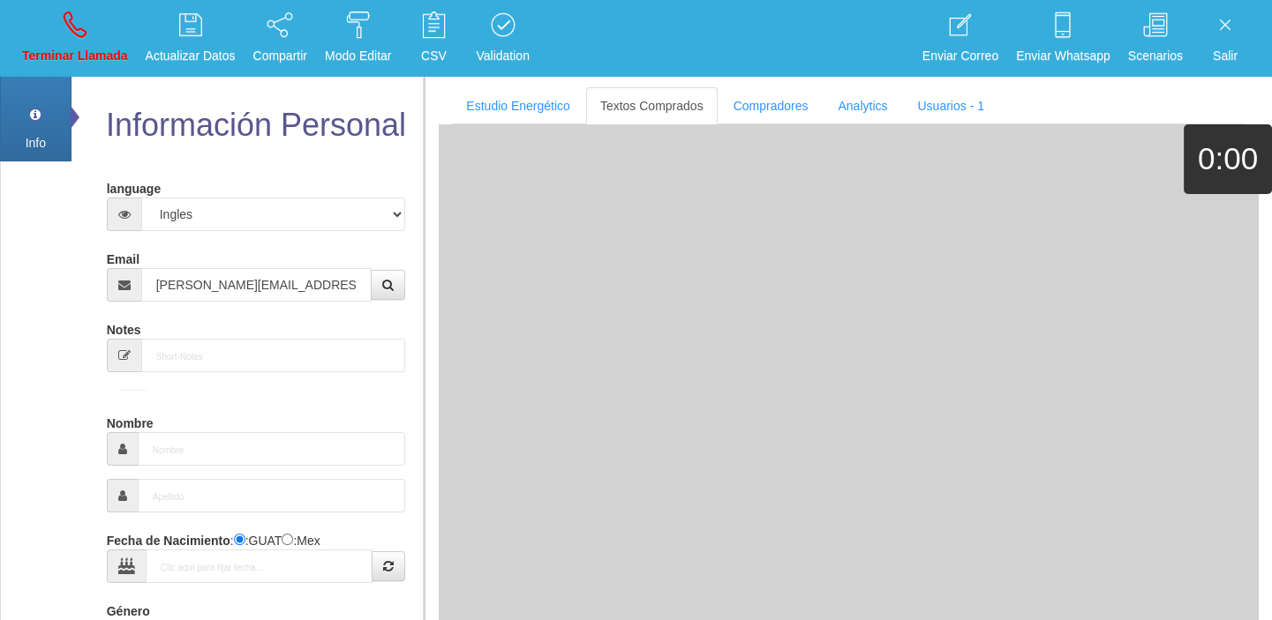
type input "[DATE]"
type input "Comprador bajo"
type input "[PERSON_NAME]"
select select "1"
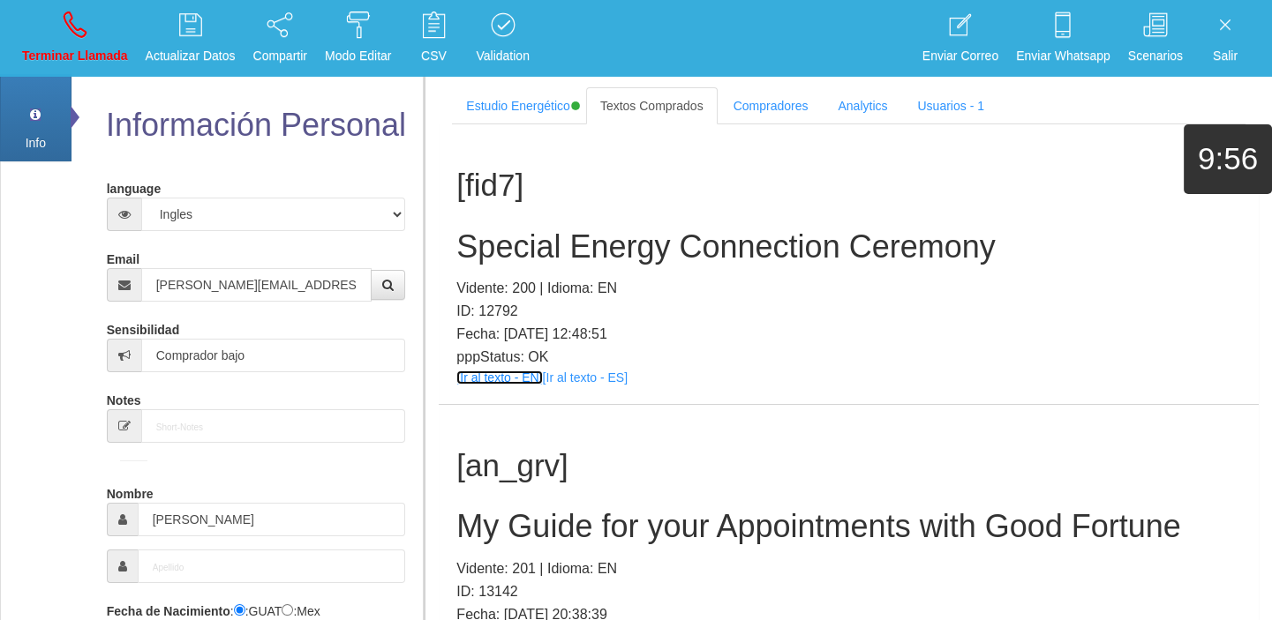
click at [529, 380] on link "[Ir al texto - EN]" at bounding box center [499, 378] width 86 height 14
click at [529, 221] on div "[fid7] Special Energy Connection Ceremony Vidente: 200 | Idioma: EN ID: 12792 F…" at bounding box center [849, 264] width 820 height 280
click at [524, 236] on h2 "Special Energy Connection Ceremony" at bounding box center [848, 246] width 784 height 35
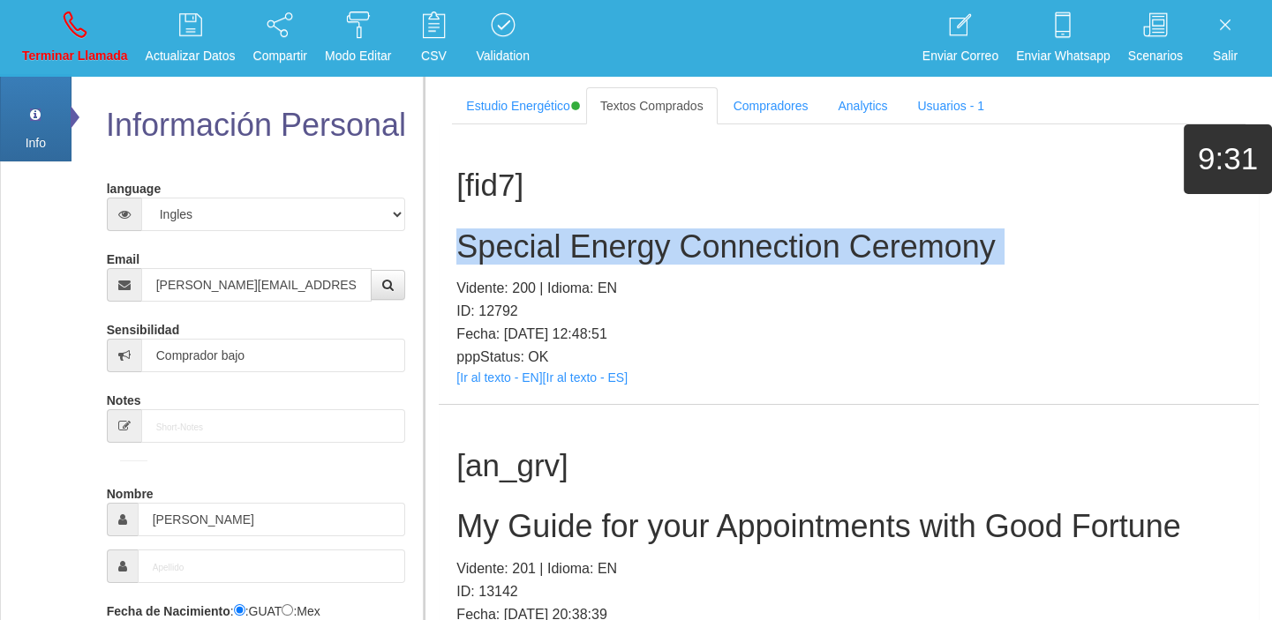
click at [524, 236] on h2 "Special Energy Connection Ceremony" at bounding box center [848, 246] width 784 height 35
click at [86, 59] on p "Terminar Llamada" at bounding box center [75, 56] width 106 height 20
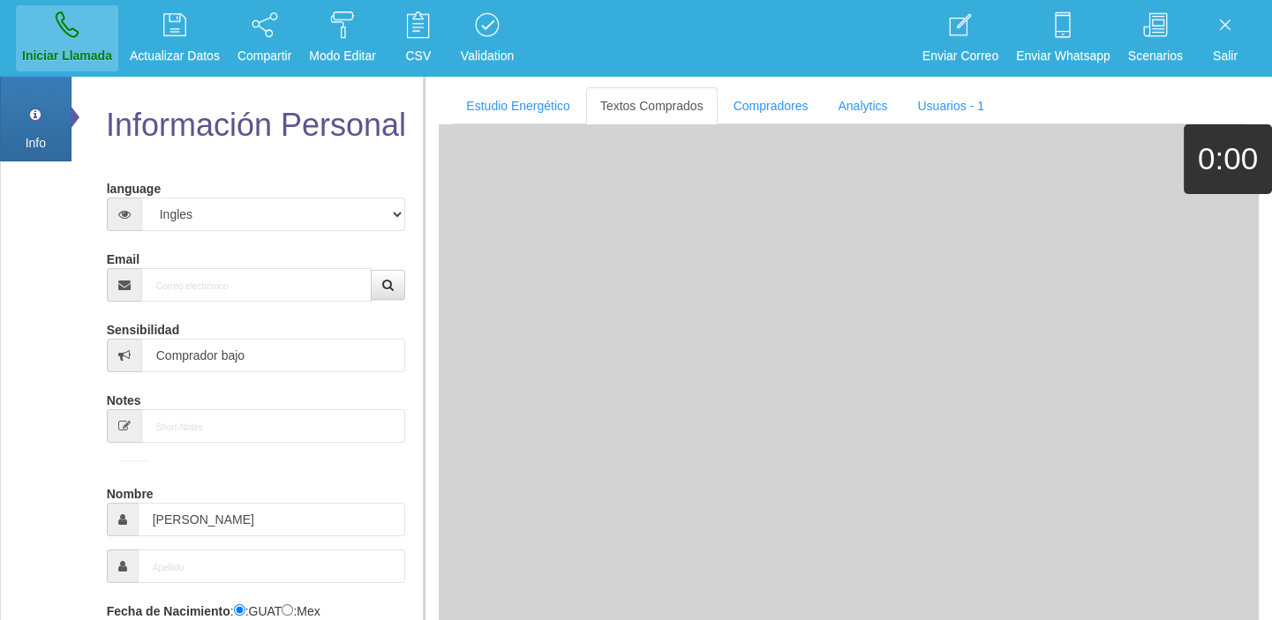
select select "0"
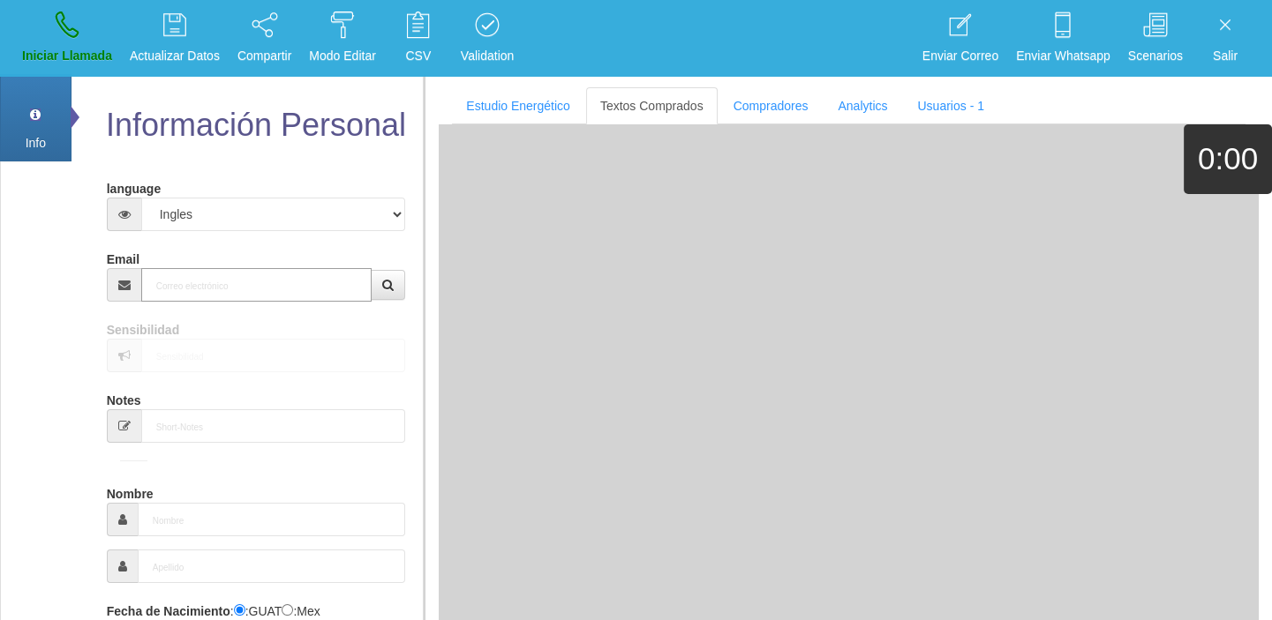
paste input "[EMAIL_ADDRESS][DOMAIN_NAME]"
click at [221, 288] on input "Email" at bounding box center [256, 285] width 231 height 34
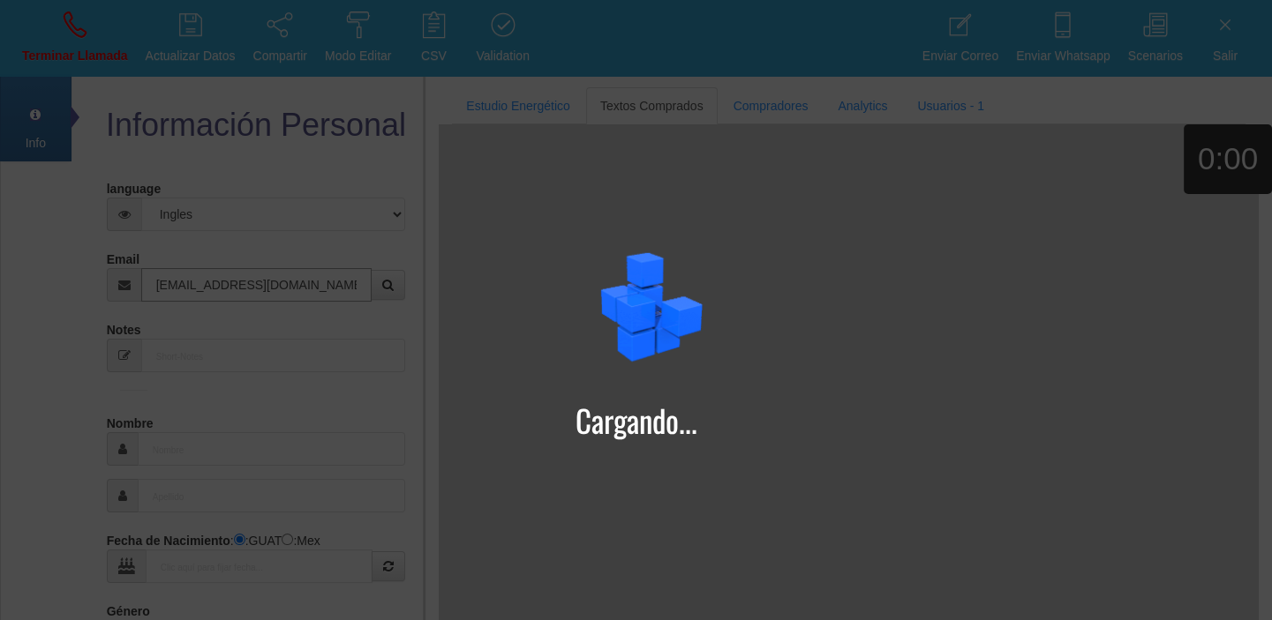
type input "[EMAIL_ADDRESS][DOMAIN_NAME]"
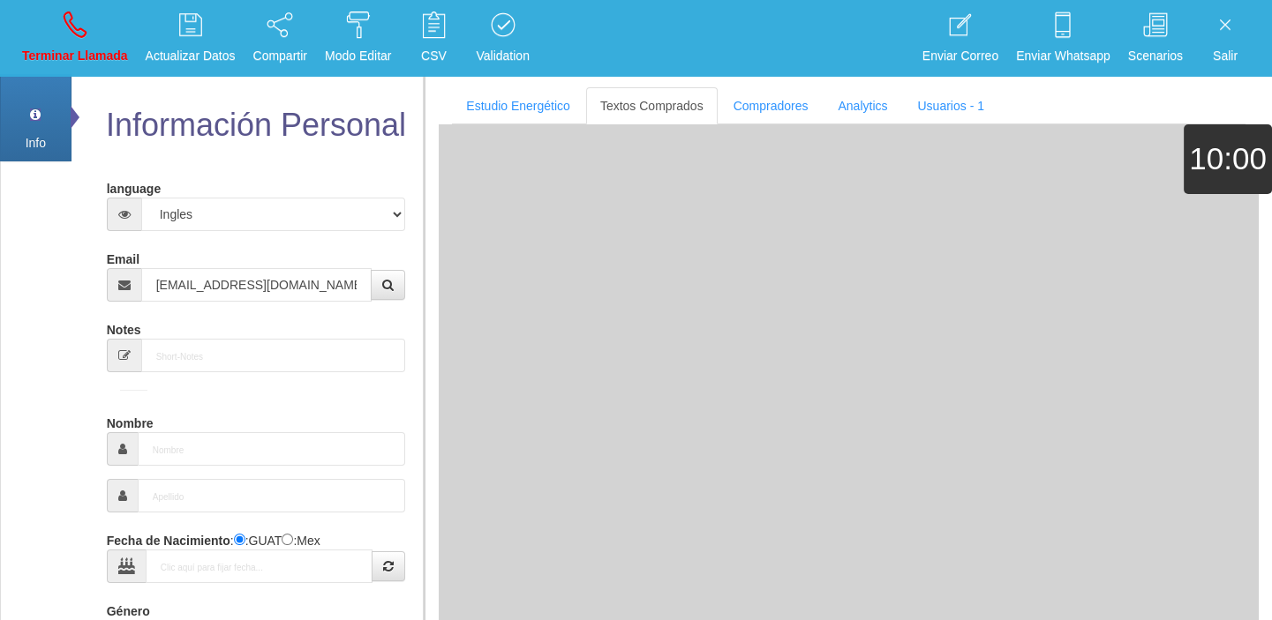
type input "[DATE]"
type input "Excelente Comprador"
type input "[PERSON_NAME]"
select select "2"
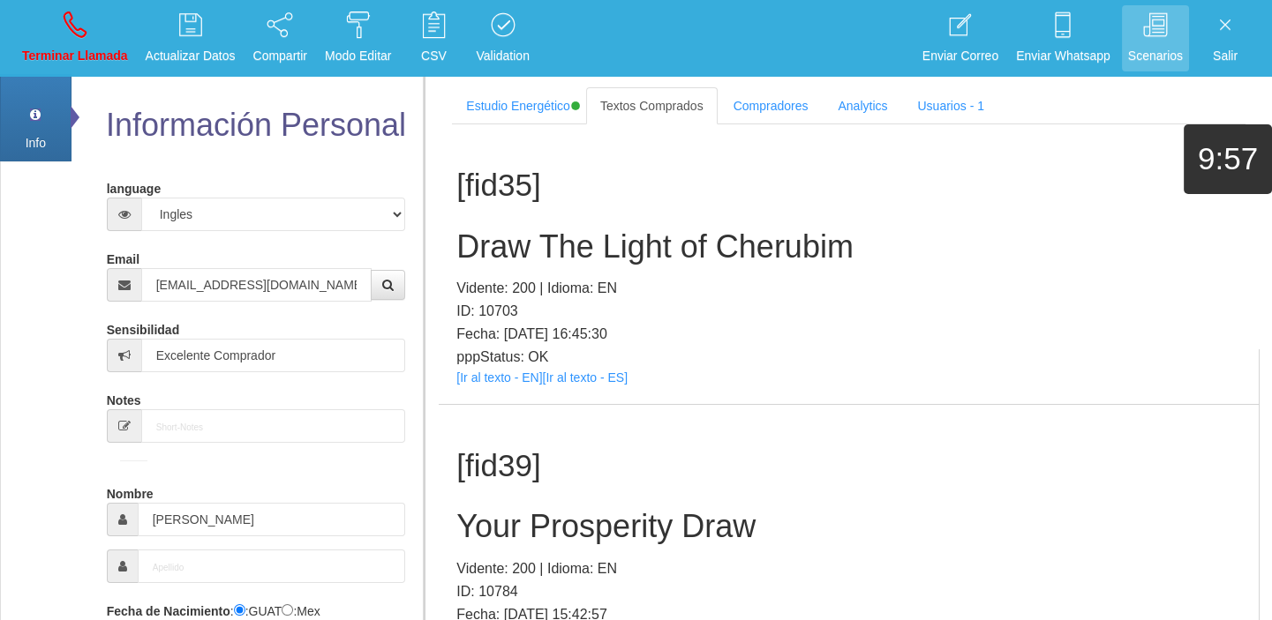
scroll to position [4958, 0]
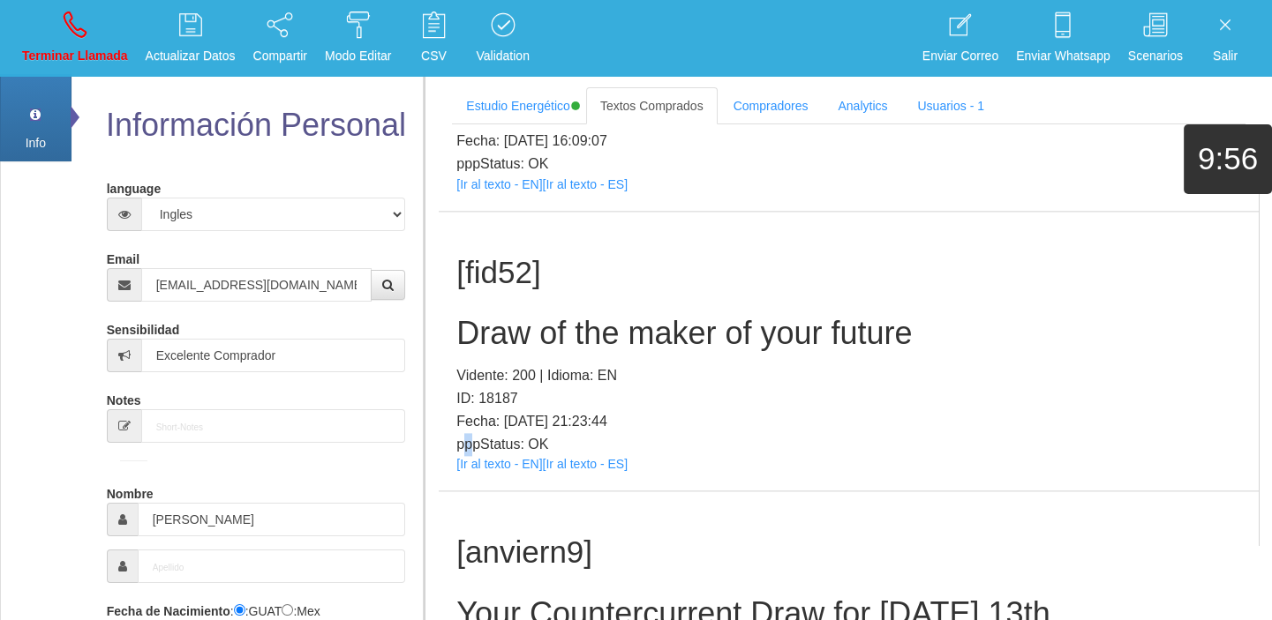
click at [468, 444] on p "pppStatus: OK" at bounding box center [848, 444] width 784 height 23
click at [484, 462] on link "[Ir al texto - EN]" at bounding box center [499, 464] width 86 height 14
click at [544, 314] on div "[fid52] Draw of the maker of your future Vidente: 200 | Idioma: EN ID: 18187 Fe…" at bounding box center [849, 352] width 820 height 280
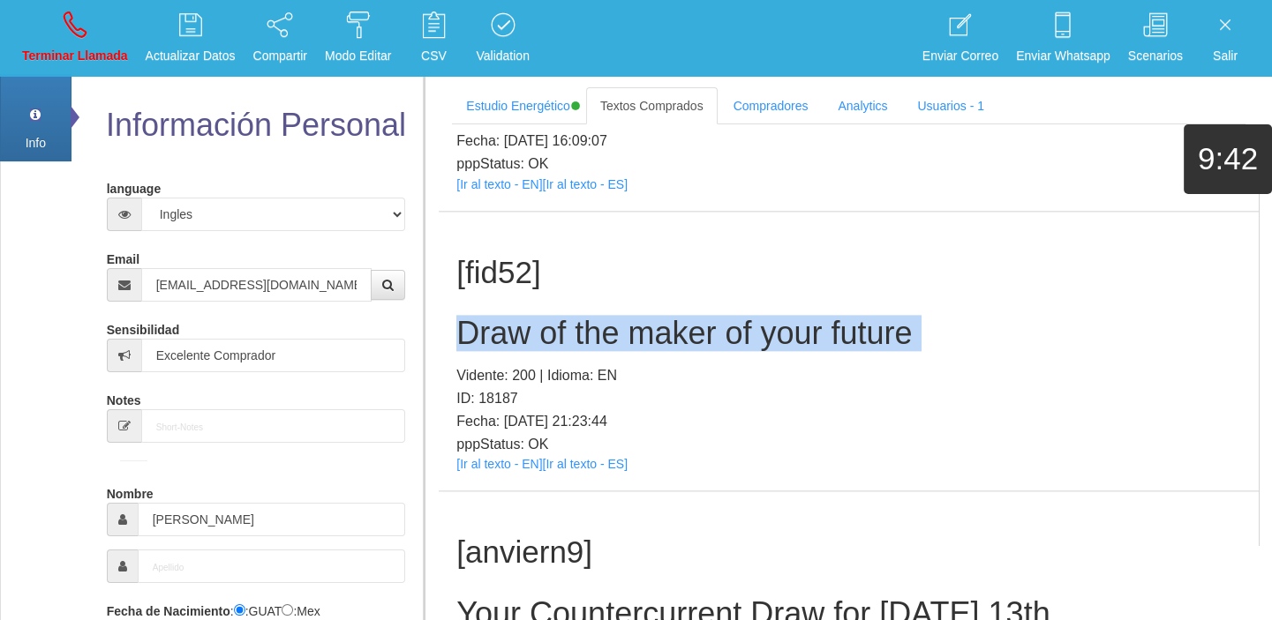
click at [544, 314] on div "[fid52] Draw of the maker of your future Vidente: 200 | Idioma: EN ID: 18187 Fe…" at bounding box center [849, 352] width 820 height 280
drag, startPoint x: 94, startPoint y: 71, endPoint x: 101, endPoint y: 82, distance: 13.5
click at [94, 71] on link "Terminar Llamada" at bounding box center [75, 38] width 118 height 66
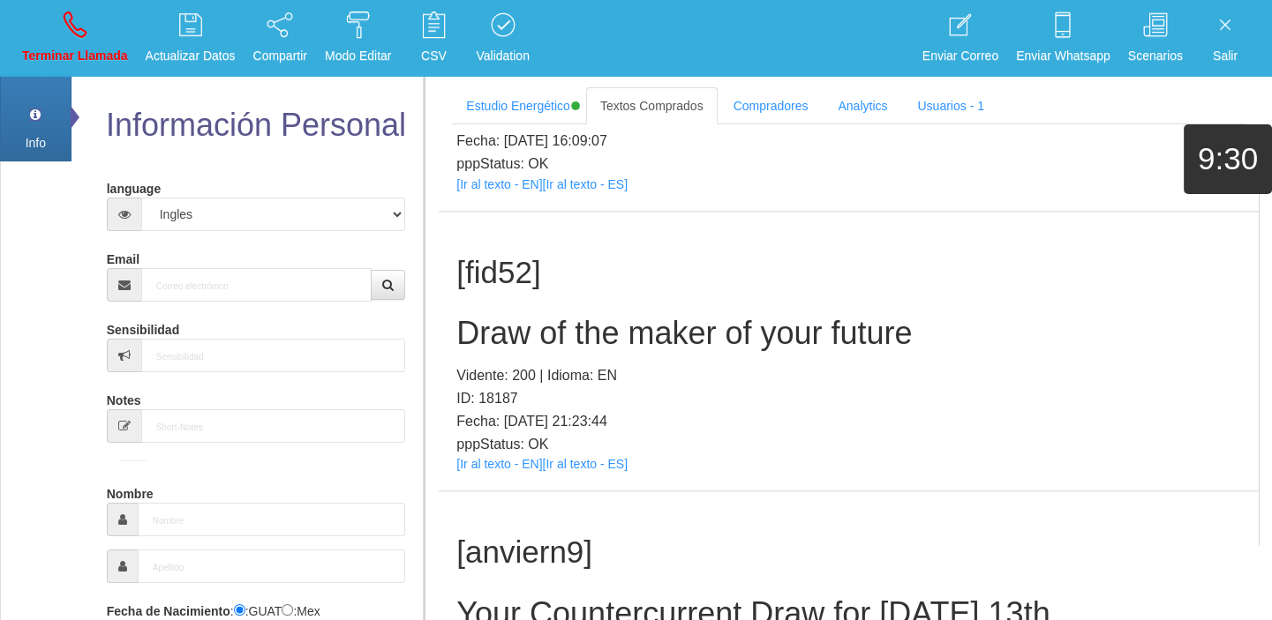
scroll to position [0, 0]
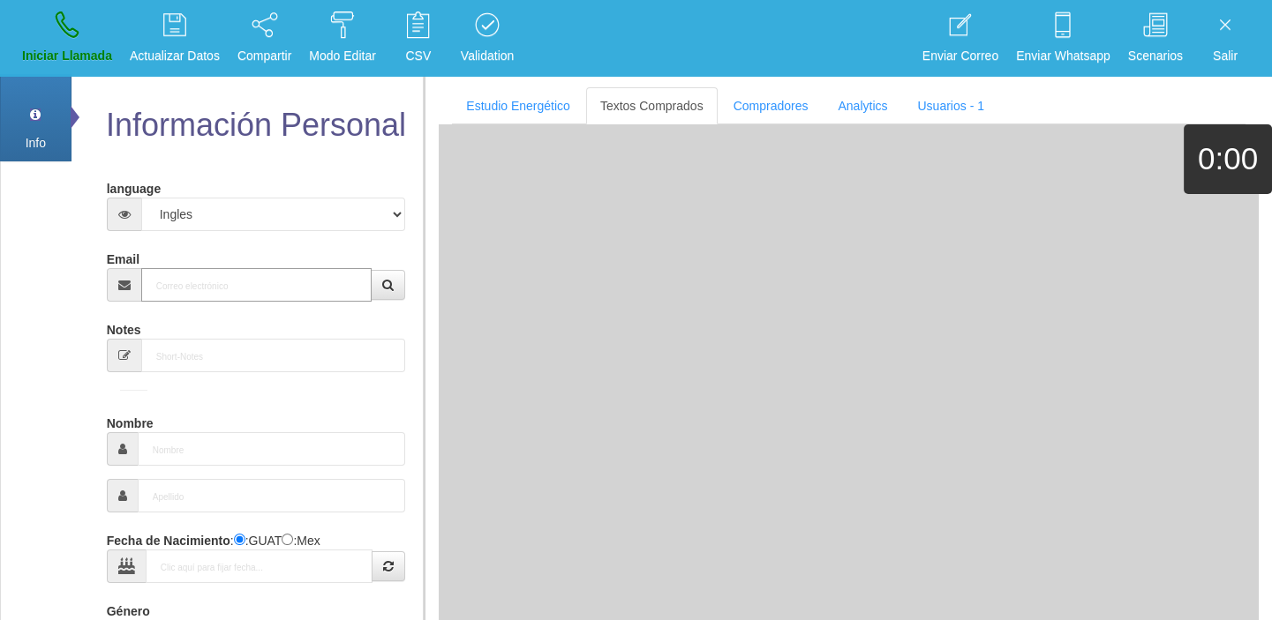
paste input "[EMAIL_ADDRESS][DOMAIN_NAME]"
click at [247, 290] on input "[EMAIL_ADDRESS][DOMAIN_NAME]" at bounding box center [256, 285] width 231 height 34
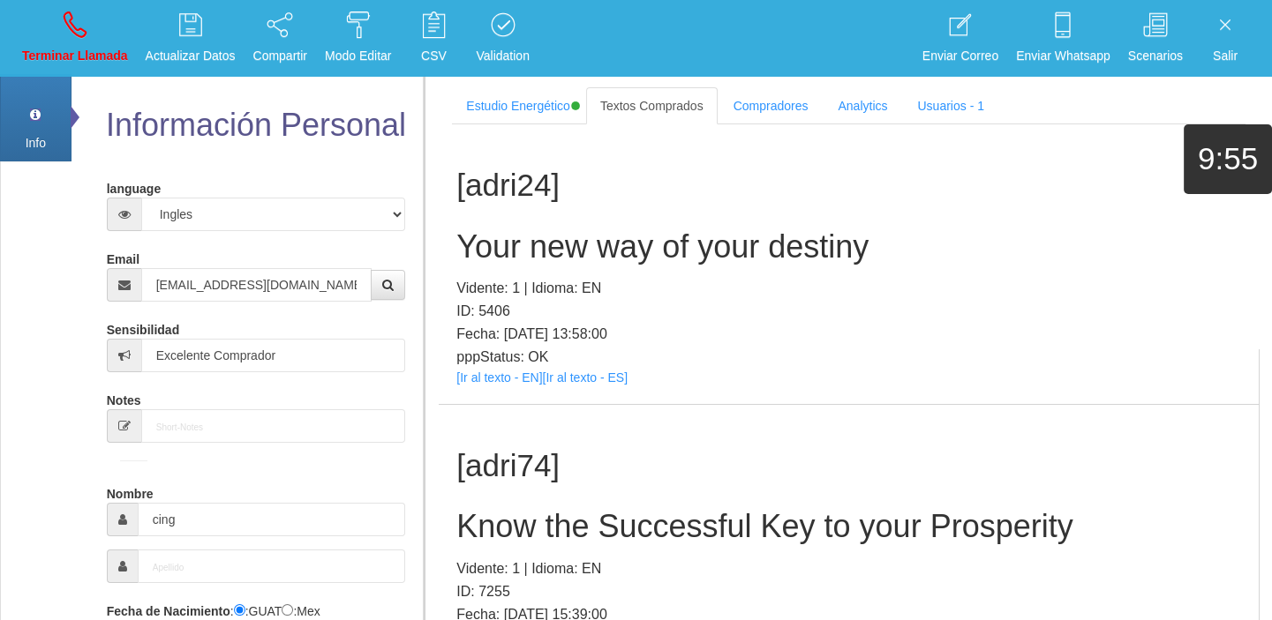
scroll to position [24858, 0]
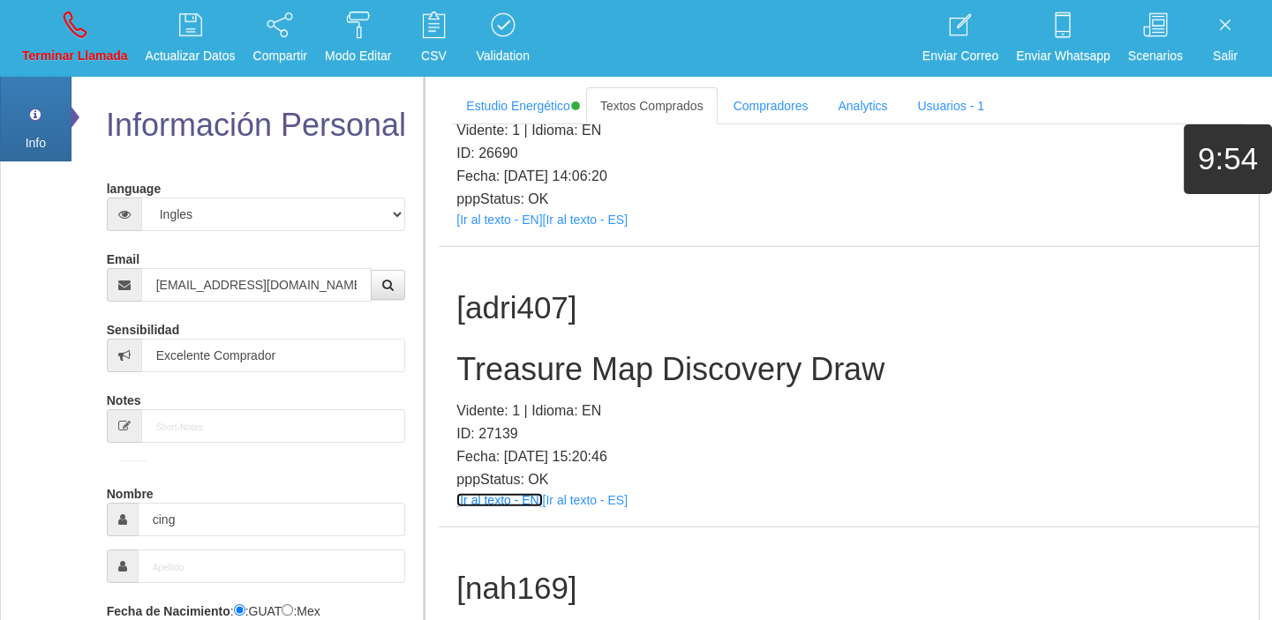
click at [487, 493] on link "[Ir al texto - EN]" at bounding box center [499, 500] width 86 height 14
click at [557, 352] on h2 "Treasure Map Discovery Draw" at bounding box center [848, 369] width 784 height 35
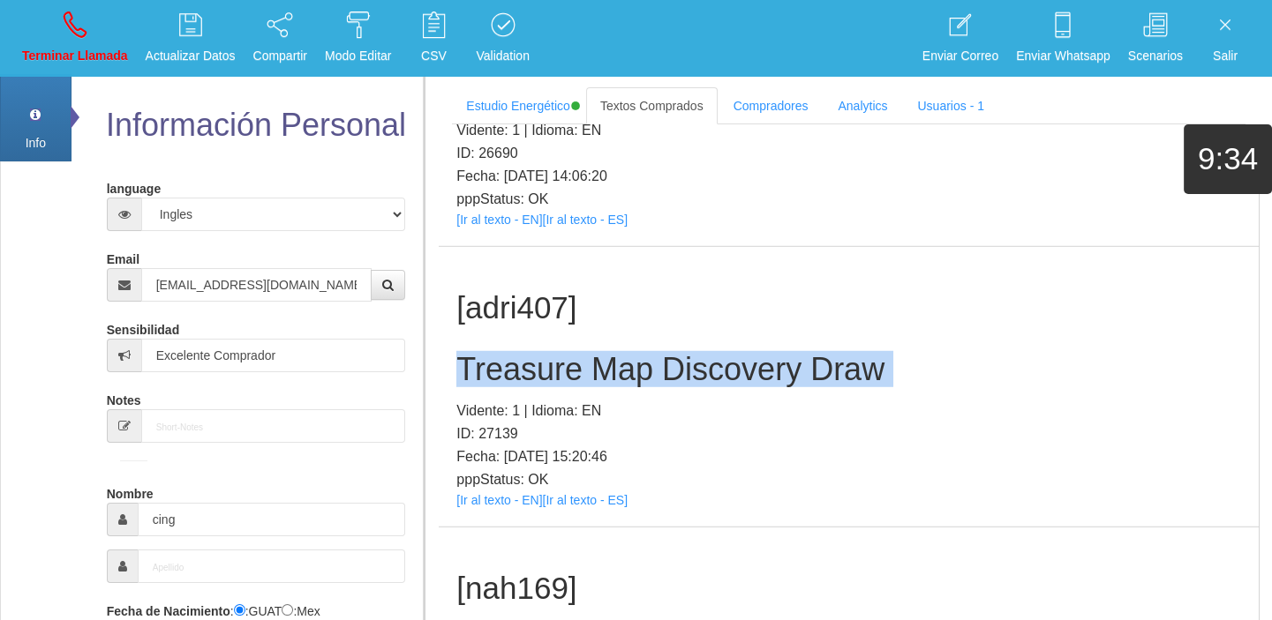
click at [557, 352] on h2 "Treasure Map Discovery Draw" at bounding box center [848, 369] width 784 height 35
drag, startPoint x: 73, startPoint y: 35, endPoint x: 80, endPoint y: 42, distance: 10.0
click at [73, 35] on icon at bounding box center [75, 25] width 23 height 28
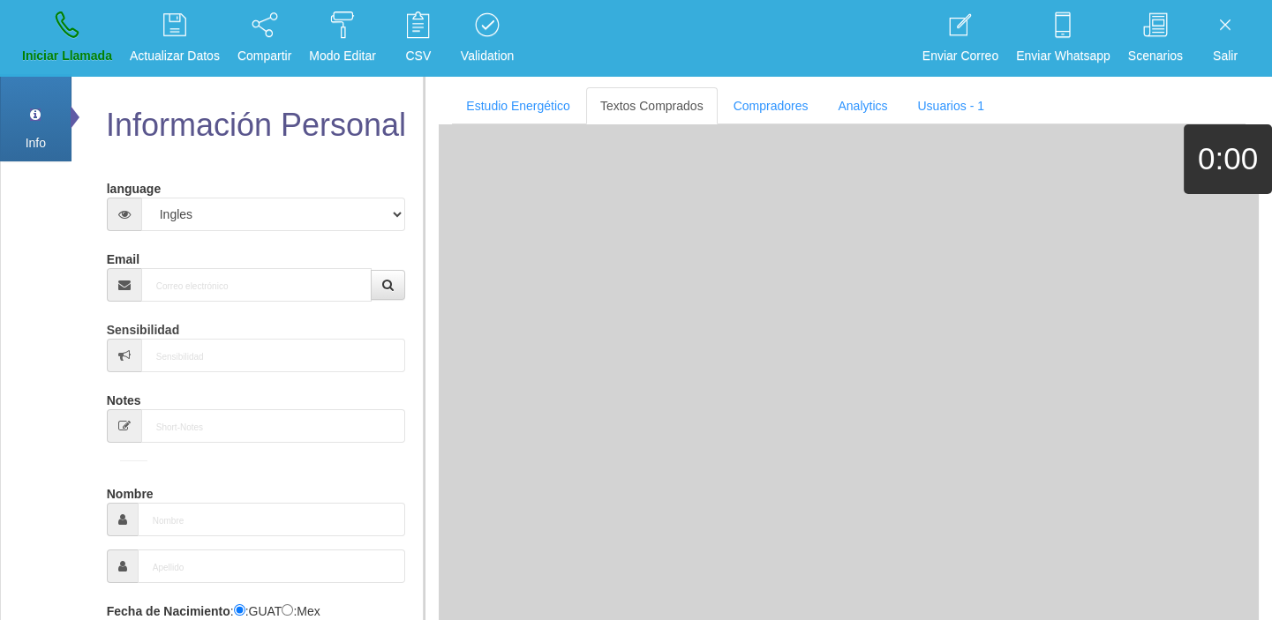
scroll to position [0, 0]
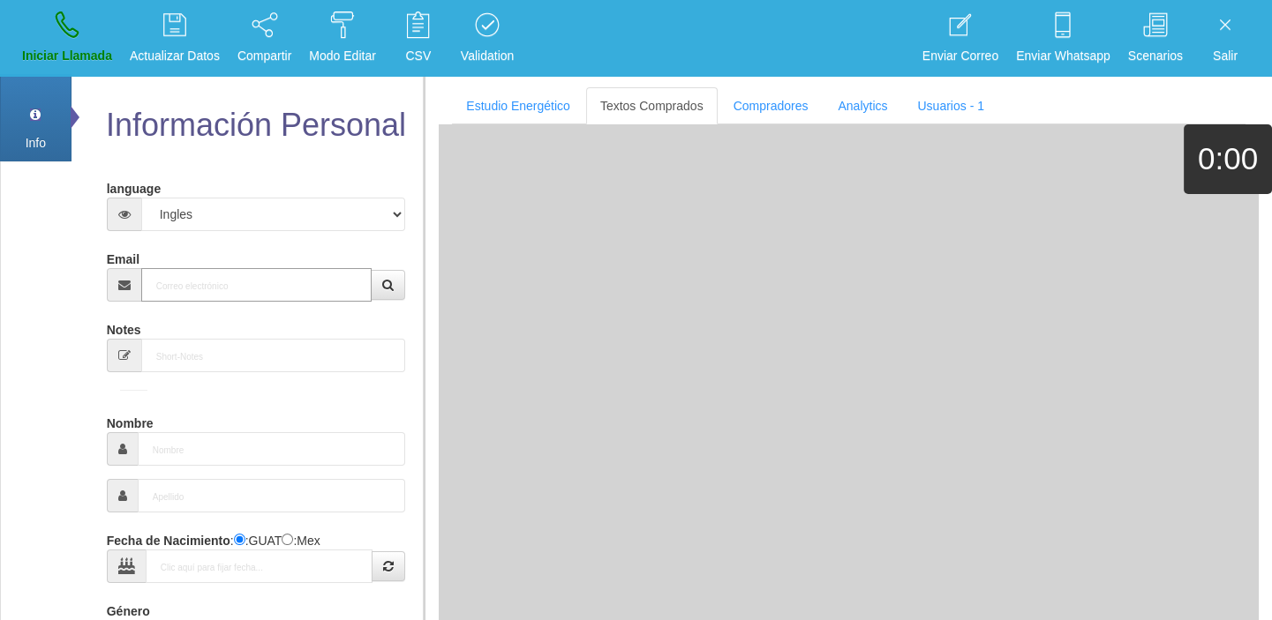
paste input "[EMAIL_ADDRESS][DOMAIN_NAME]"
click at [234, 289] on input "[EMAIL_ADDRESS][DOMAIN_NAME]" at bounding box center [256, 285] width 231 height 34
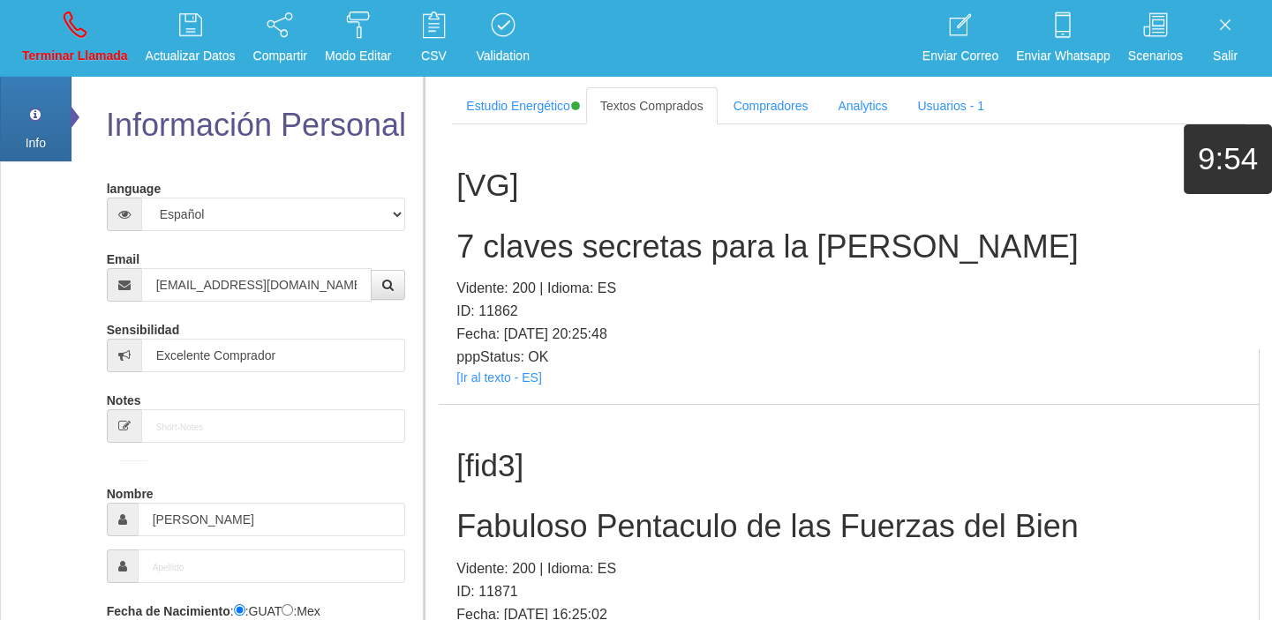
scroll to position [1315, 0]
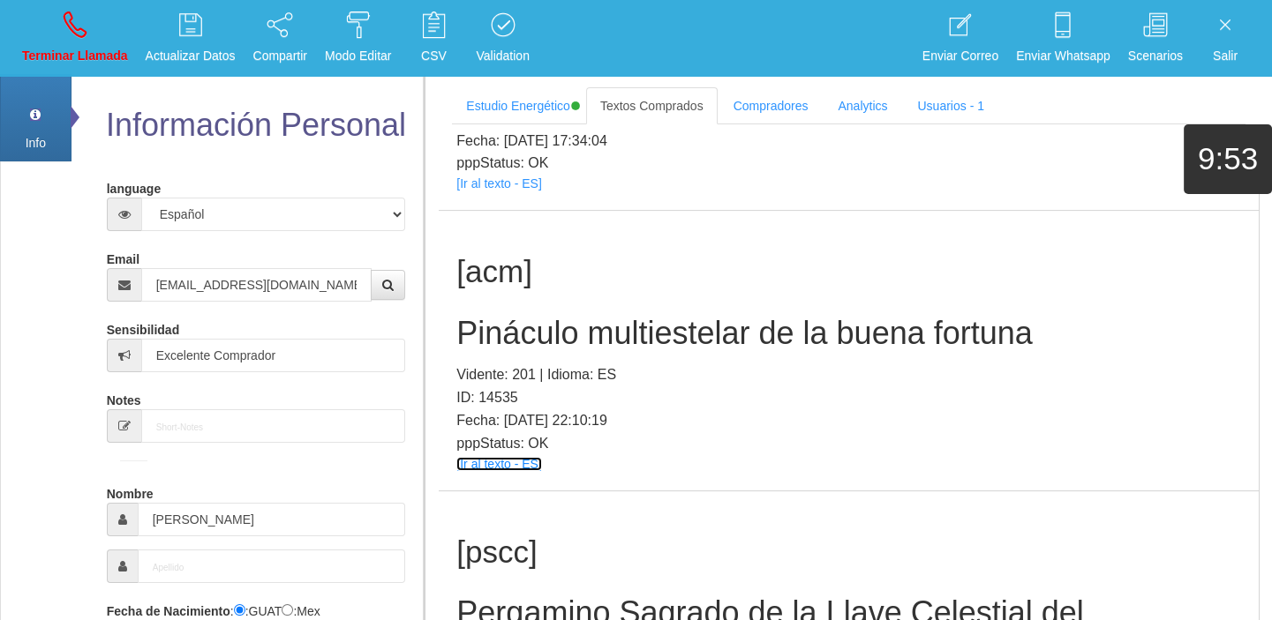
click at [470, 459] on link "[Ir al texto - ES]" at bounding box center [498, 464] width 85 height 14
click at [495, 307] on div "[acm] Pináculo multiestelar de la buena fortuna Vidente: 201 | Idioma: ES ID: 1…" at bounding box center [849, 351] width 820 height 280
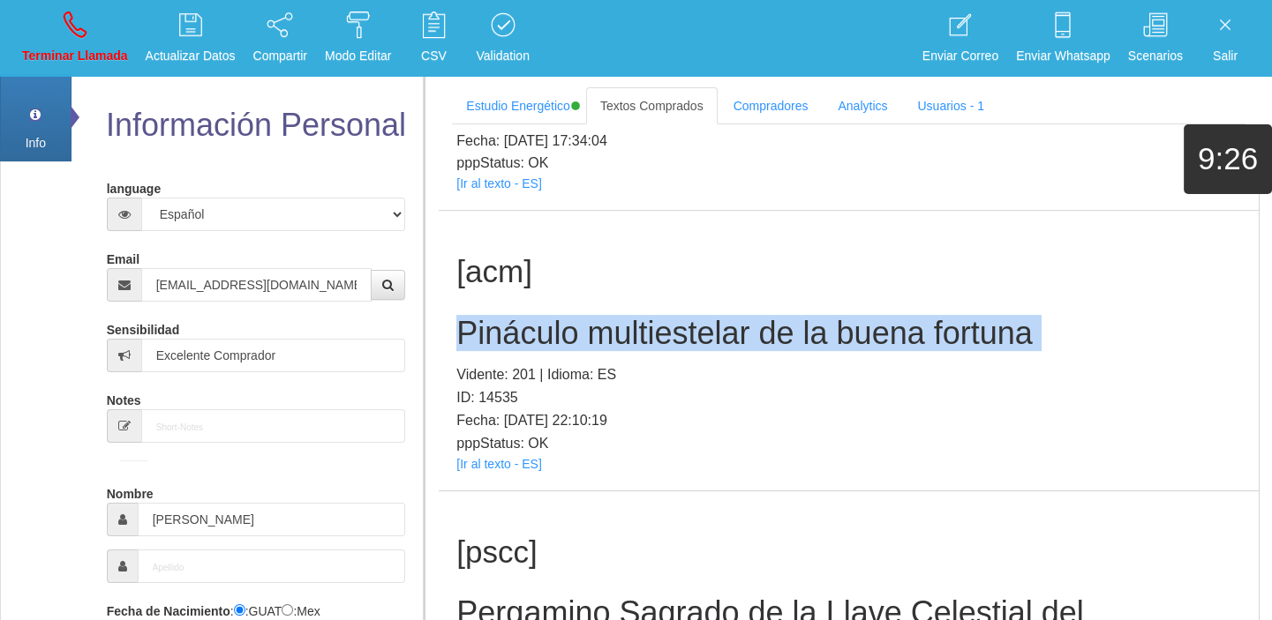
click at [495, 307] on div "[acm] Pináculo multiestelar de la buena fortuna Vidente: 201 | Idioma: ES ID: 1…" at bounding box center [849, 351] width 820 height 280
drag, startPoint x: 56, startPoint y: 60, endPoint x: 708, endPoint y: 109, distance: 653.1
click at [56, 59] on p "Terminar Llamada" at bounding box center [75, 56] width 106 height 20
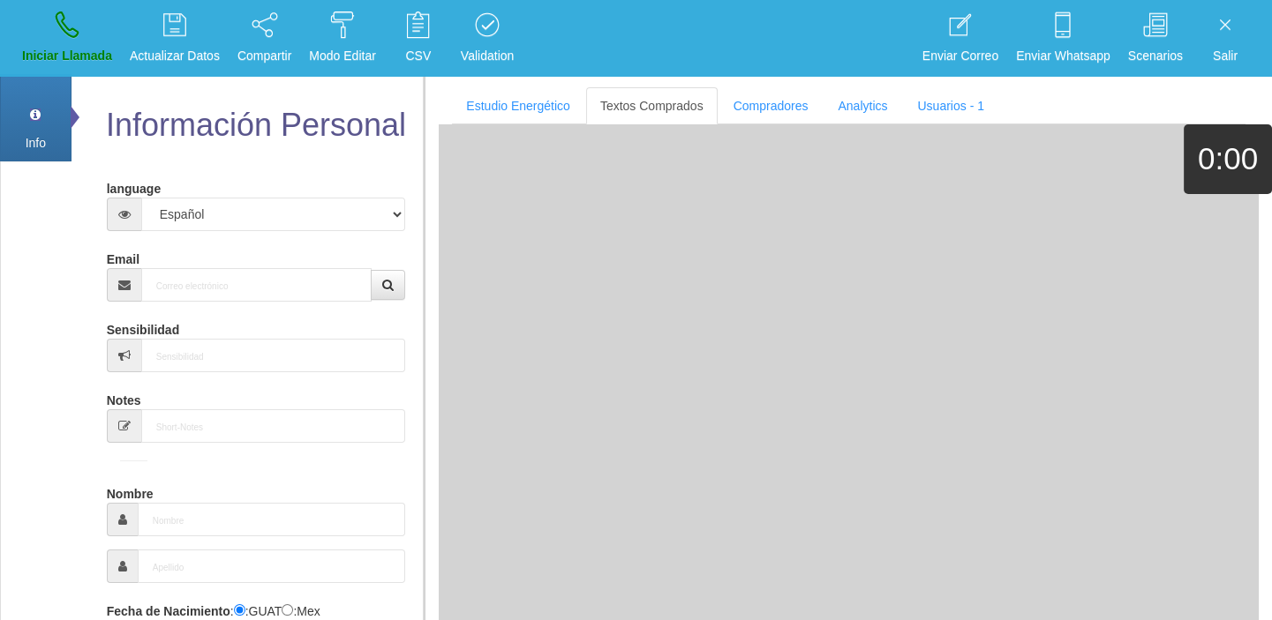
scroll to position [0, 0]
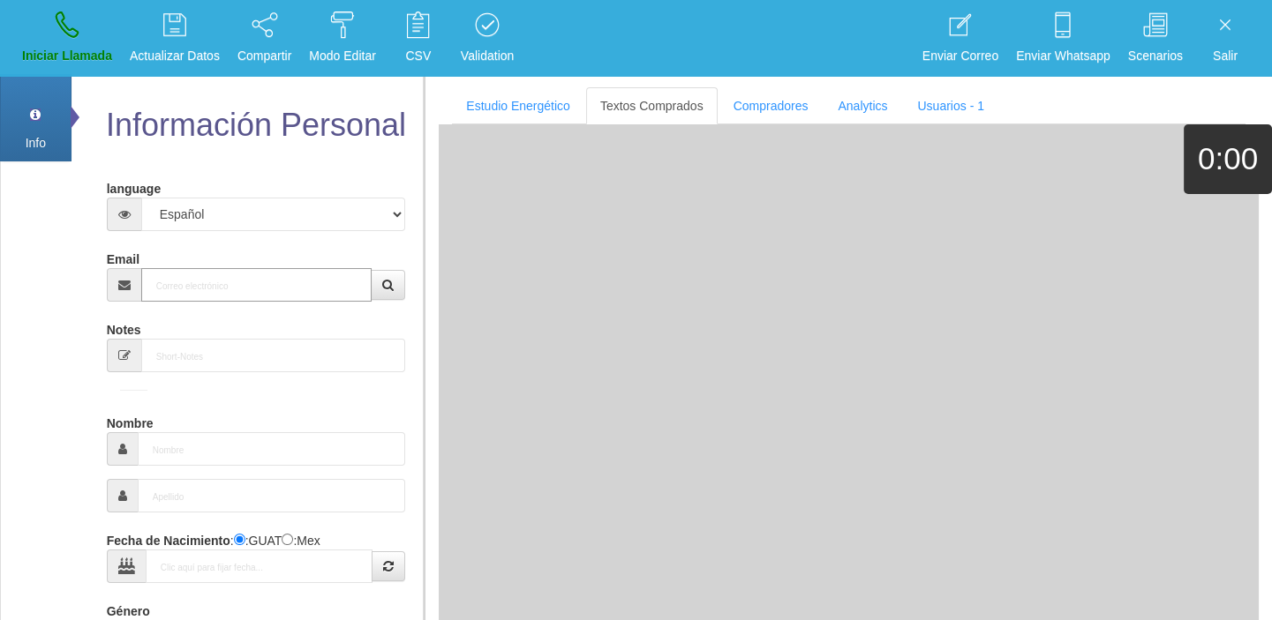
click at [238, 268] on input "Email" at bounding box center [256, 285] width 231 height 34
paste input "[EMAIL_ADDRESS][DOMAIN_NAME]"
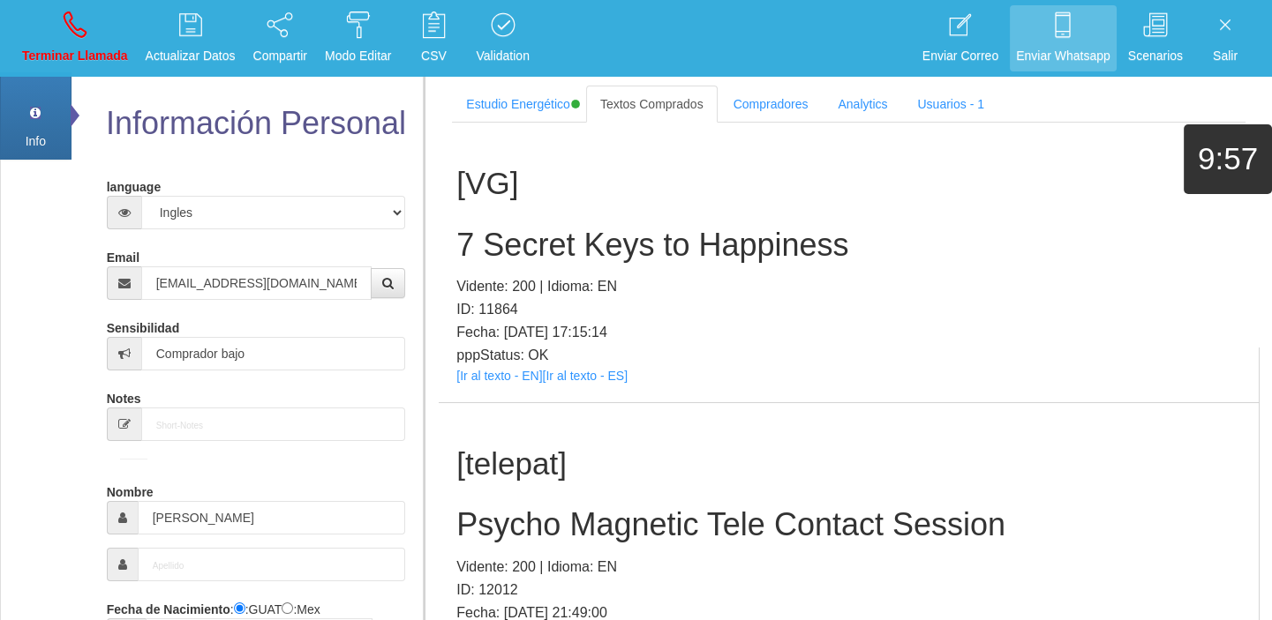
scroll to position [473, 0]
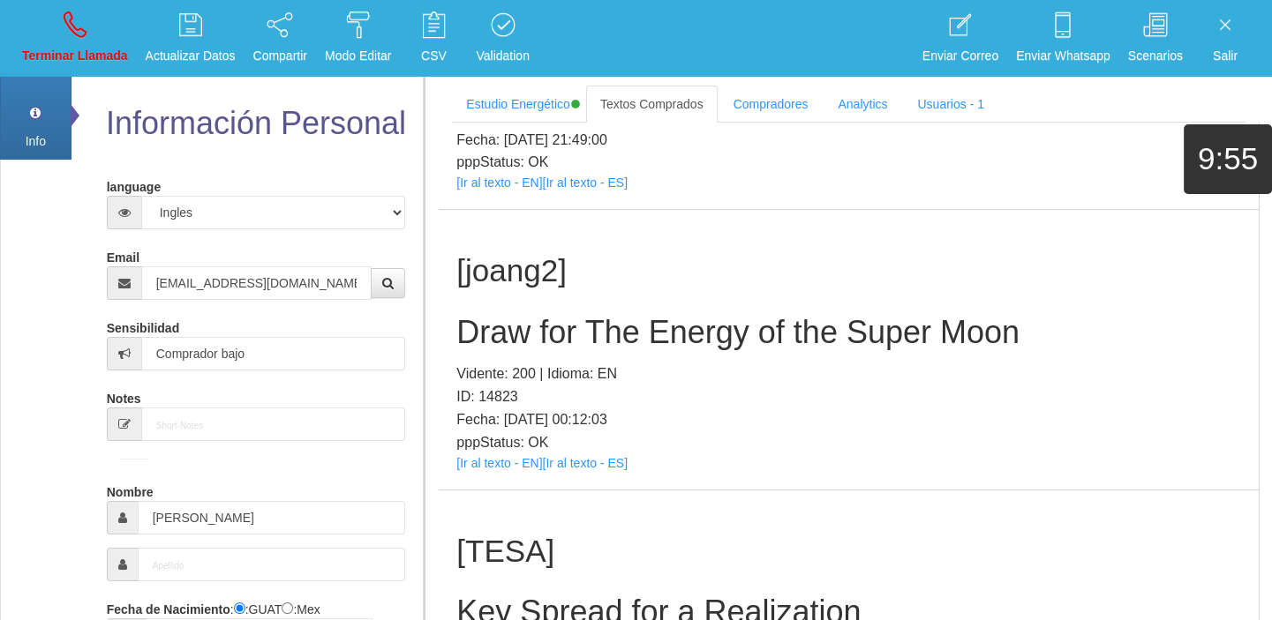
click at [491, 451] on p "pppStatus: OK" at bounding box center [848, 442] width 784 height 23
click at [488, 458] on link "[Ir al texto - EN]" at bounding box center [499, 463] width 86 height 14
click at [490, 303] on div "[joang2] Draw for The Energy of the Super Moon Vidente: 200 | Idioma: EN ID: 14…" at bounding box center [849, 350] width 820 height 280
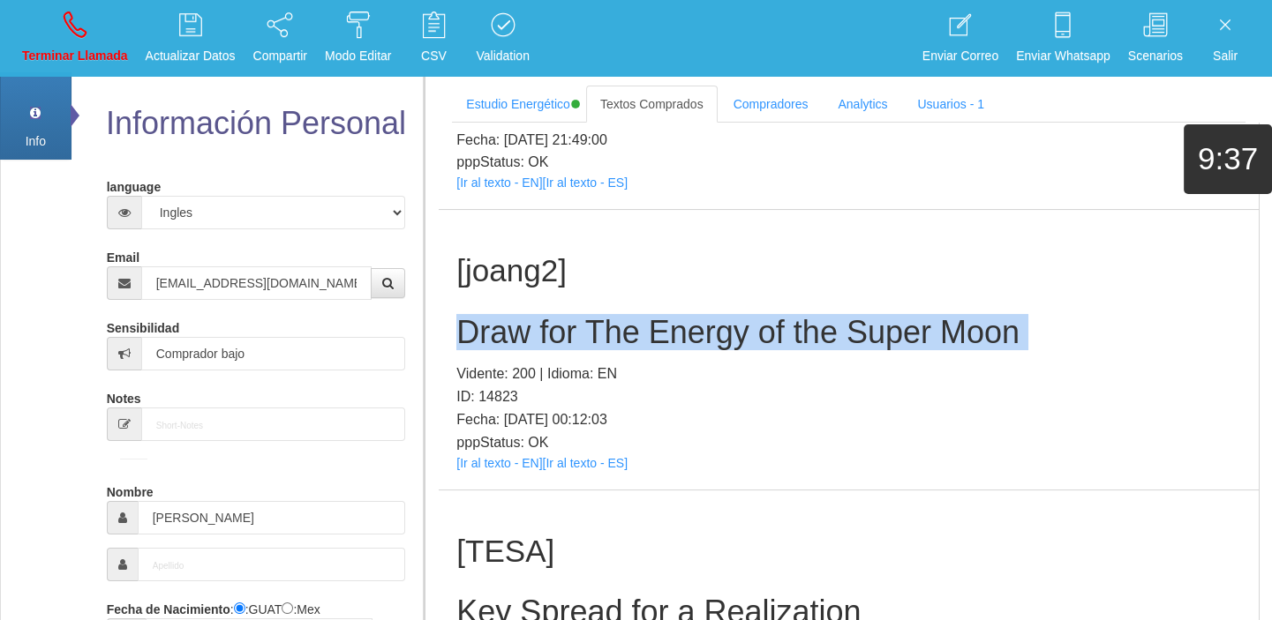
click at [490, 303] on div "[joang2] Draw for The Energy of the Super Moon Vidente: 200 | Idioma: EN ID: 14…" at bounding box center [849, 350] width 820 height 280
click at [59, 37] on link "Terminar Llamada" at bounding box center [75, 38] width 118 height 66
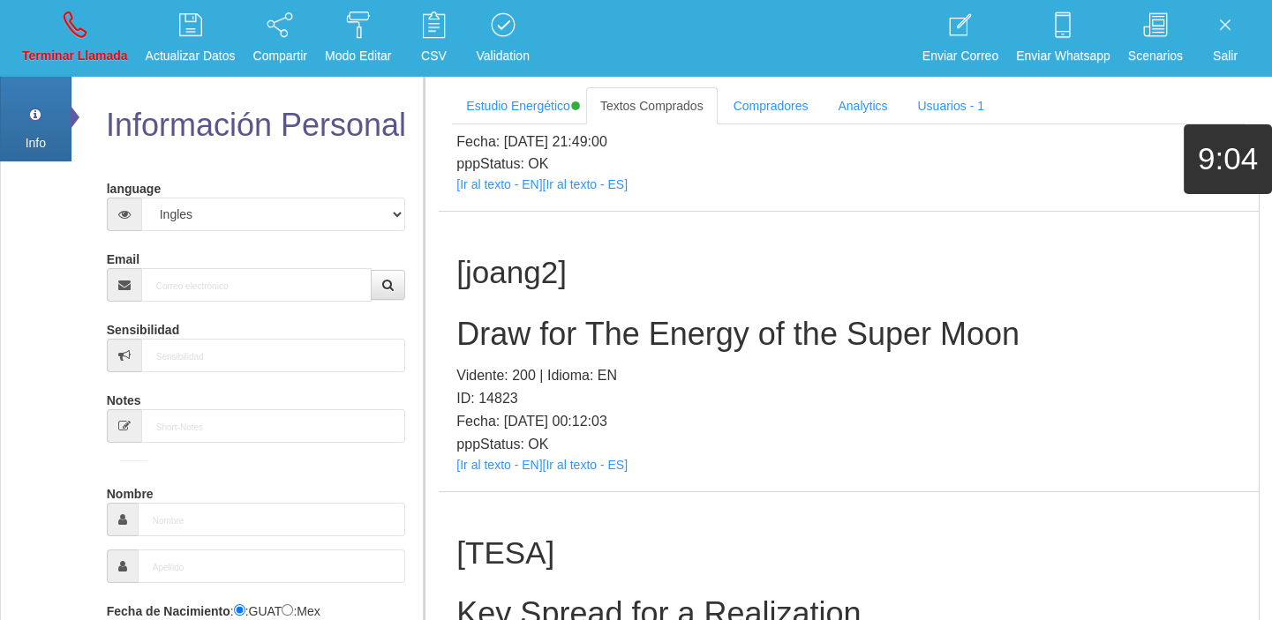
scroll to position [0, 0]
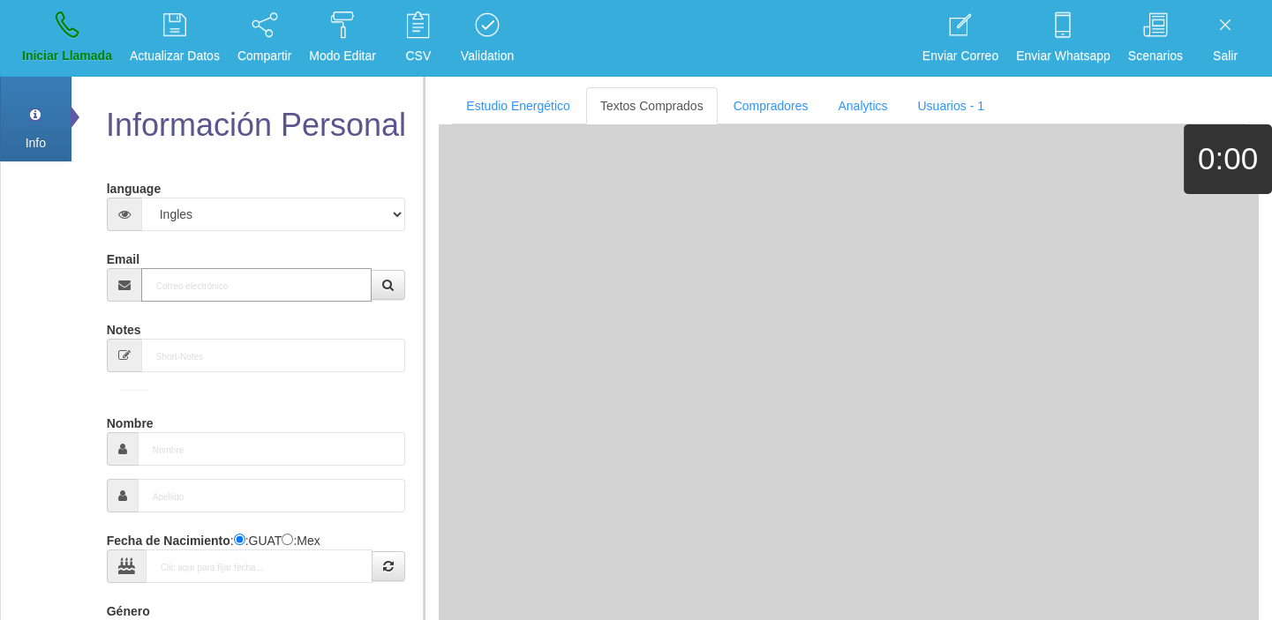
click at [285, 277] on input "Email" at bounding box center [256, 285] width 231 height 34
paste input "[EMAIL_ADDRESS][DOMAIN_NAME]"
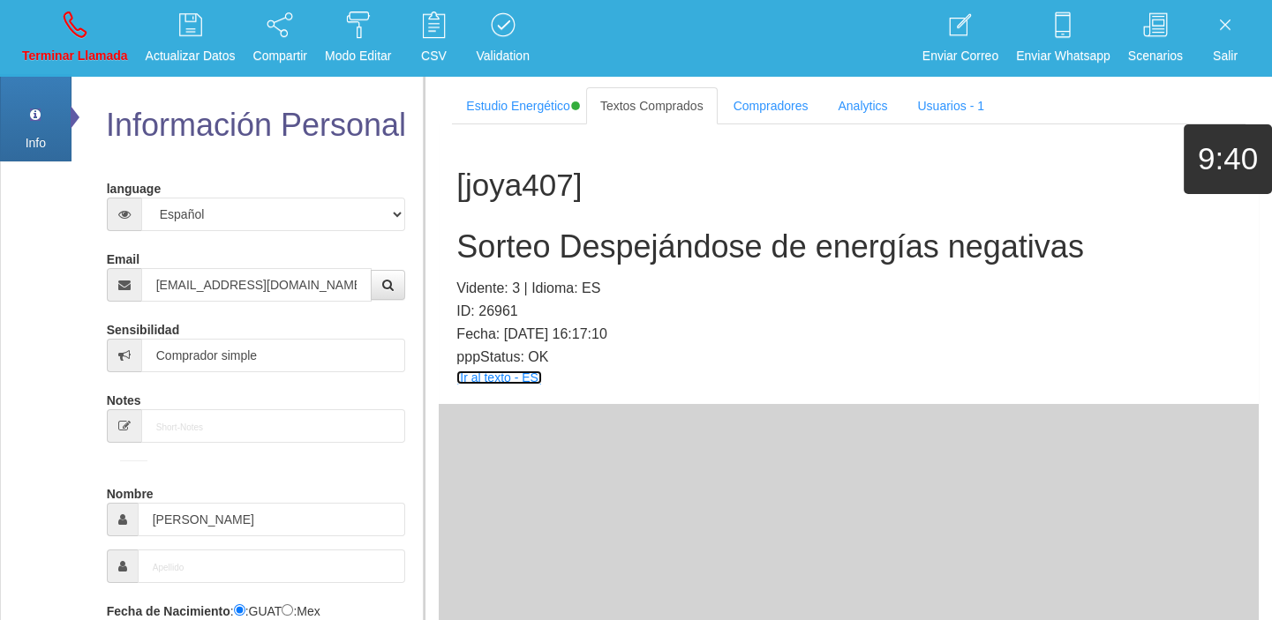
click at [509, 379] on link "[Ir al texto - ES]" at bounding box center [498, 378] width 85 height 14
click at [592, 251] on h2 "Sorteo Despejándose de energías negativas" at bounding box center [848, 246] width 784 height 35
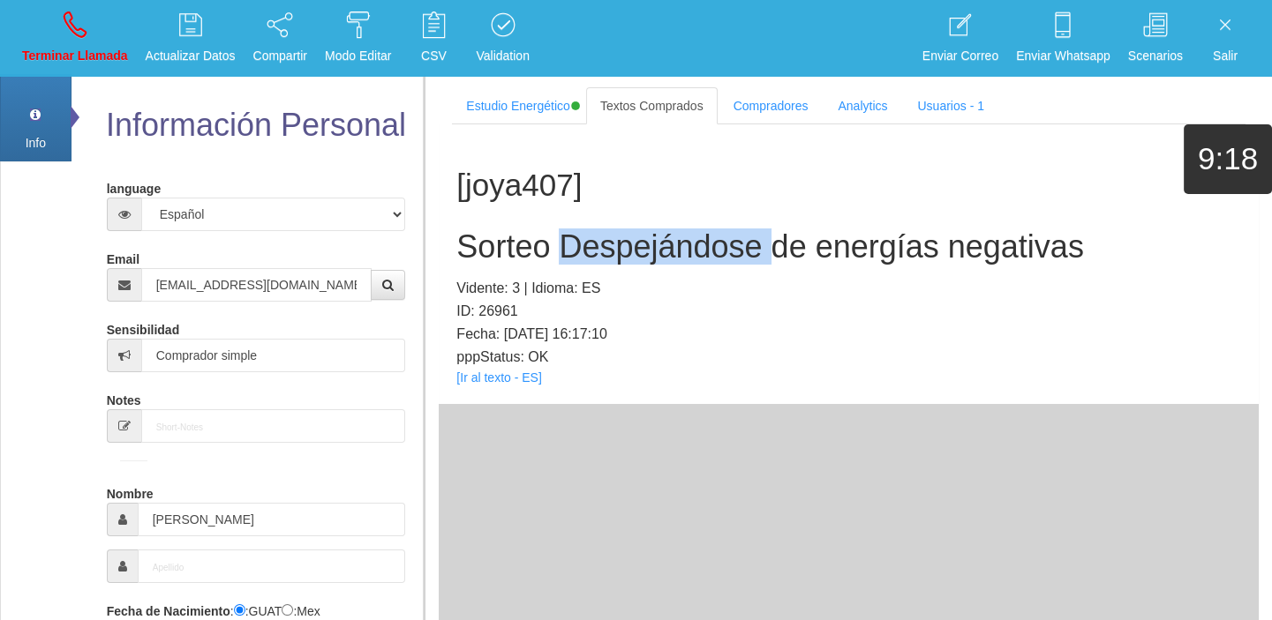
click at [592, 251] on h2 "Sorteo Despejándose de energías negativas" at bounding box center [848, 246] width 784 height 35
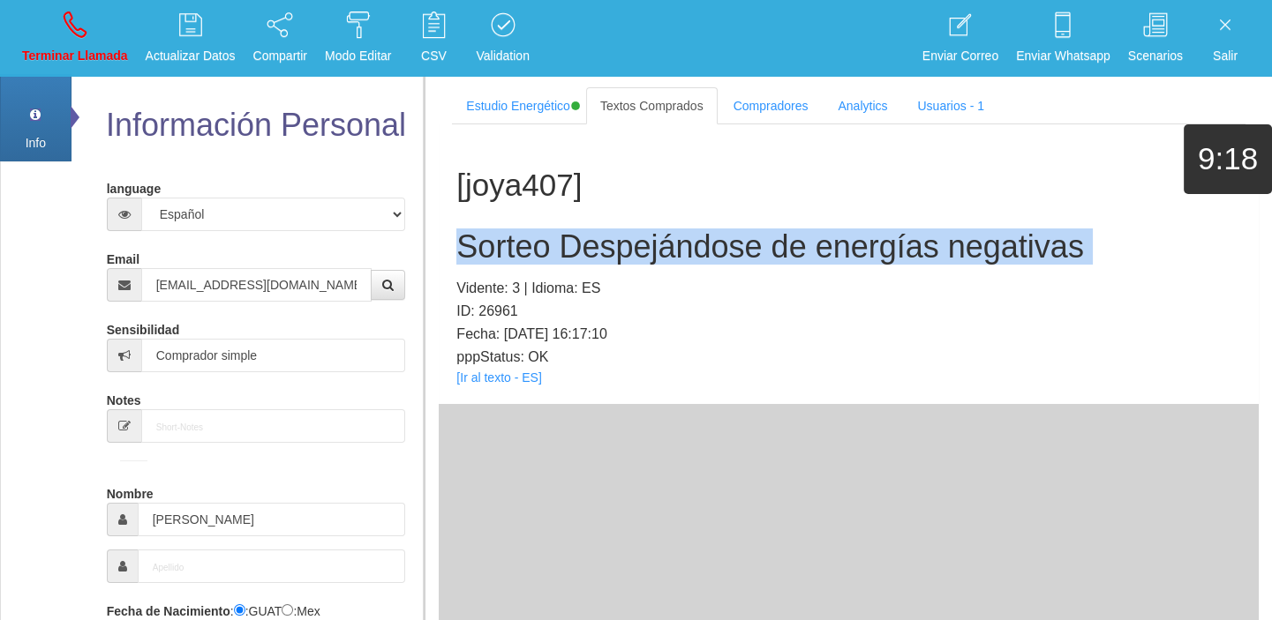
click at [592, 251] on h2 "Sorteo Despejándose de energías negativas" at bounding box center [848, 246] width 784 height 35
click at [82, 46] on p "Terminar Llamada" at bounding box center [75, 56] width 106 height 20
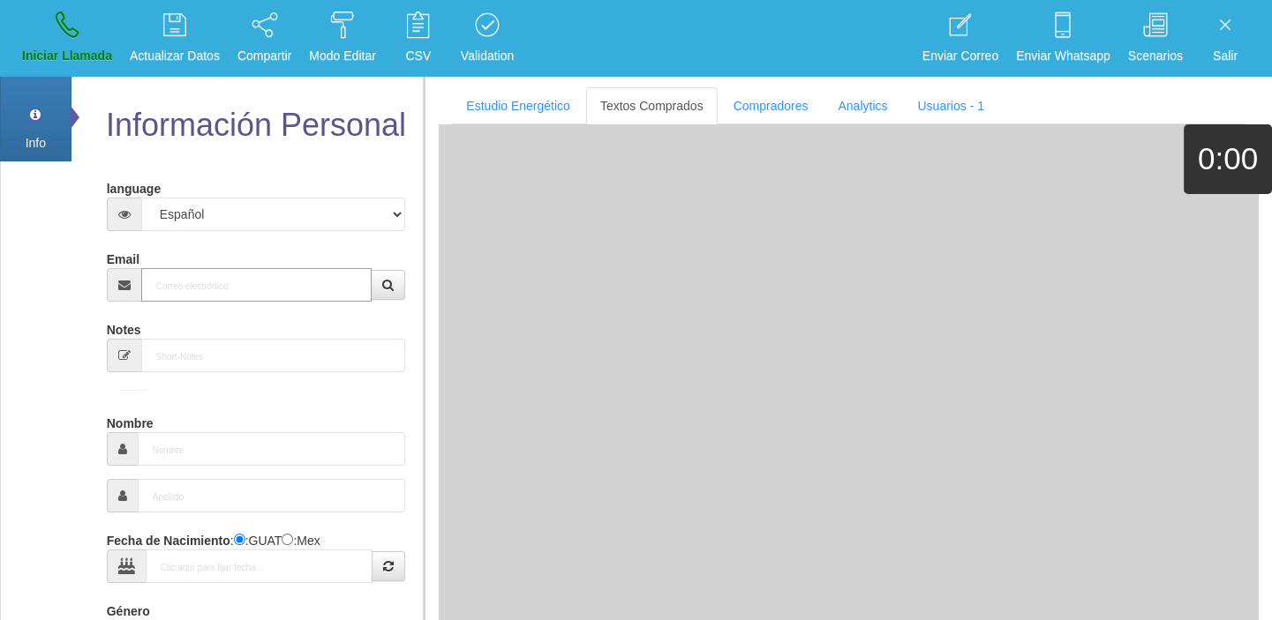
click at [229, 274] on input "Email" at bounding box center [256, 285] width 231 height 34
paste input "[EMAIL_ADDRESS][DOMAIN_NAME]"
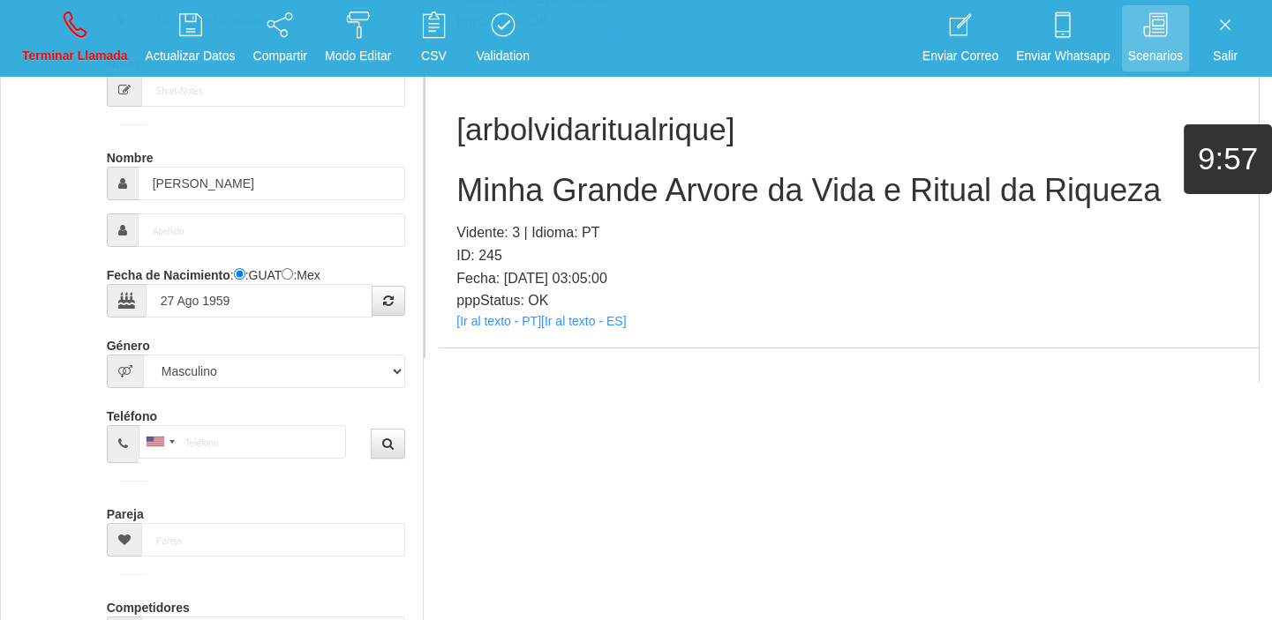
scroll to position [31640, 0]
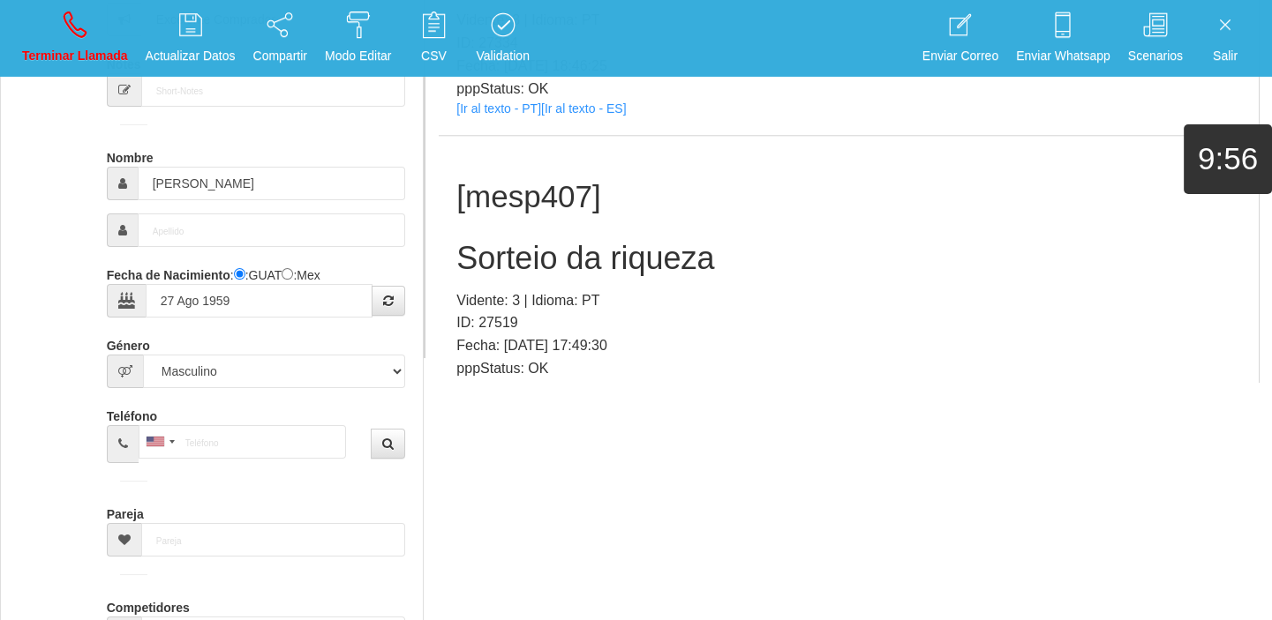
click at [492, 363] on div "[mesp407] Sorteio da riqueza Vidente: 3 | Idioma: PT ID: 27519 Fecha: [DATE] 17…" at bounding box center [849, 276] width 820 height 280
click at [483, 382] on link "[Ir al texto - PT]" at bounding box center [498, 389] width 85 height 14
click at [556, 241] on h2 "Sorteio da riqueza" at bounding box center [848, 258] width 784 height 35
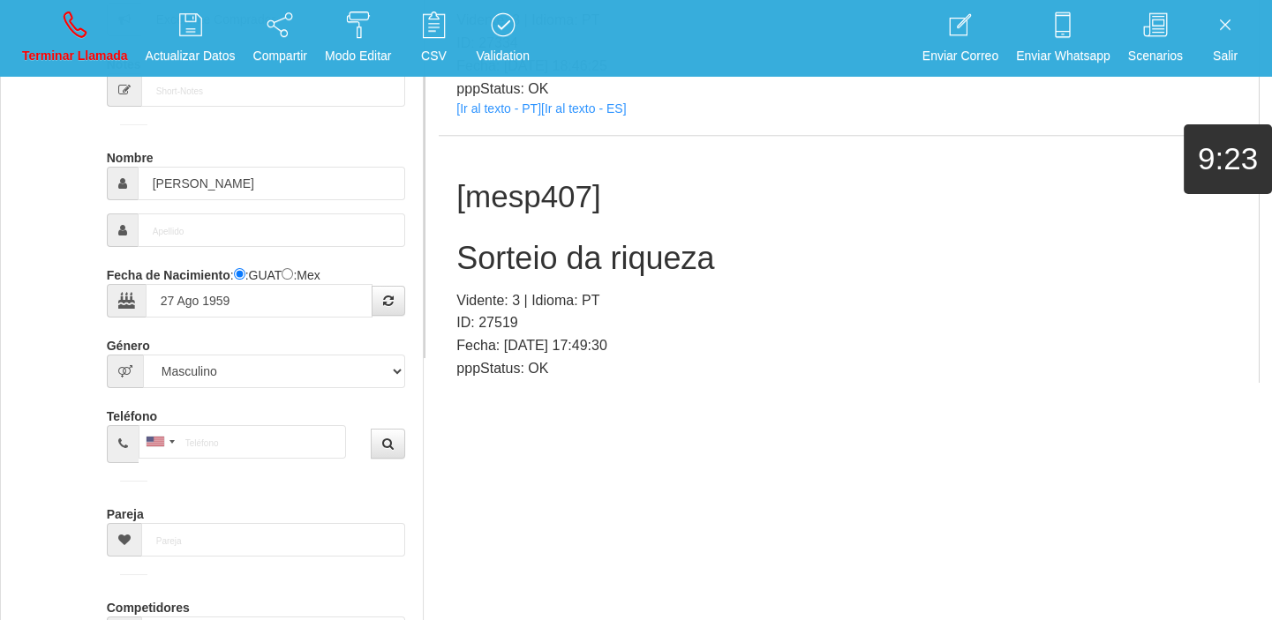
click at [64, 73] on li "Terminar Llamada" at bounding box center [75, 38] width 124 height 77
click at [92, 62] on p "Terminar Llamada" at bounding box center [75, 56] width 106 height 20
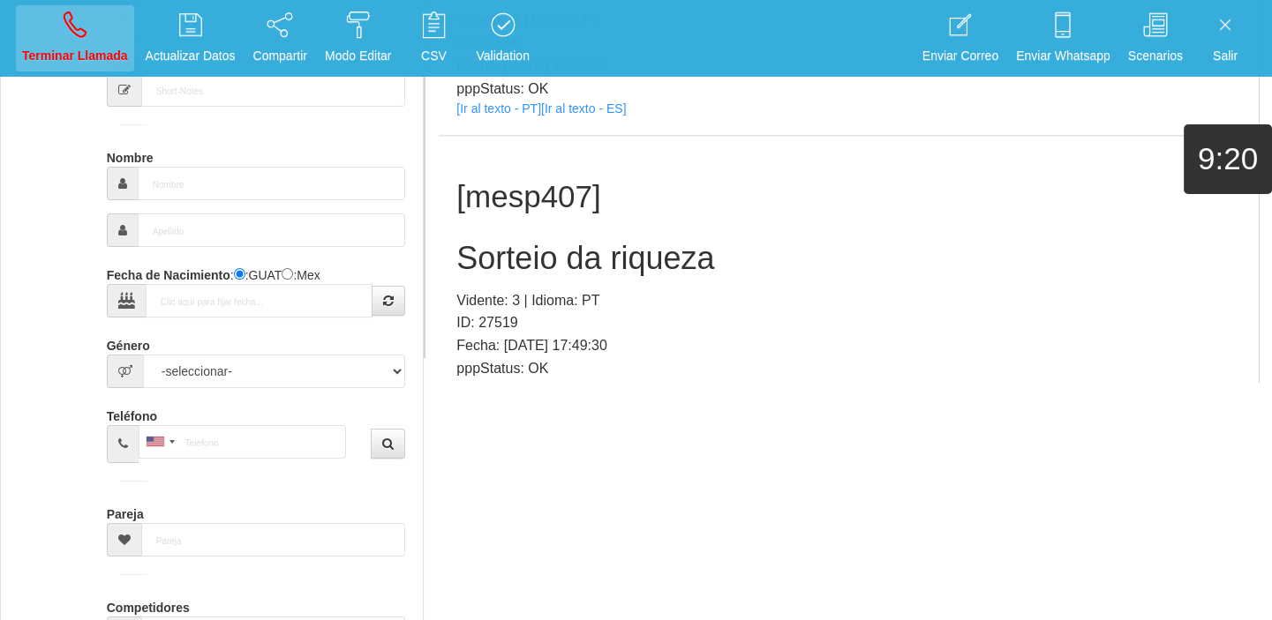
scroll to position [0, 0]
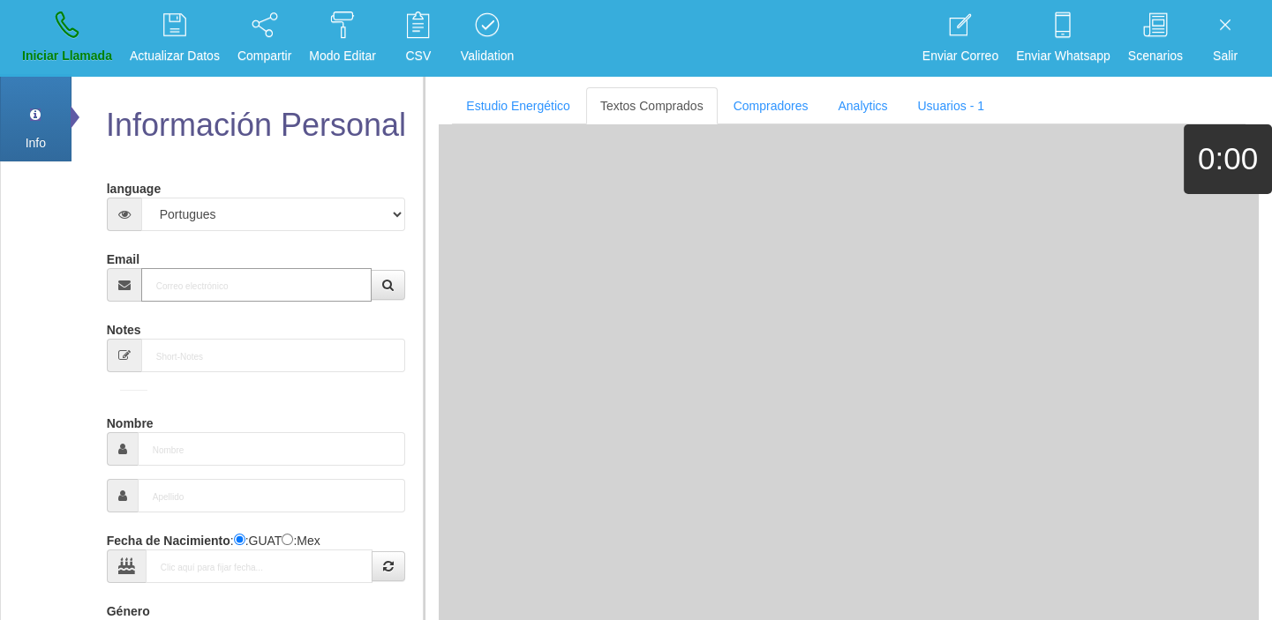
click at [202, 294] on input "Email" at bounding box center [256, 285] width 231 height 34
paste input "[EMAIL_ADDRESS][DOMAIN_NAME]"
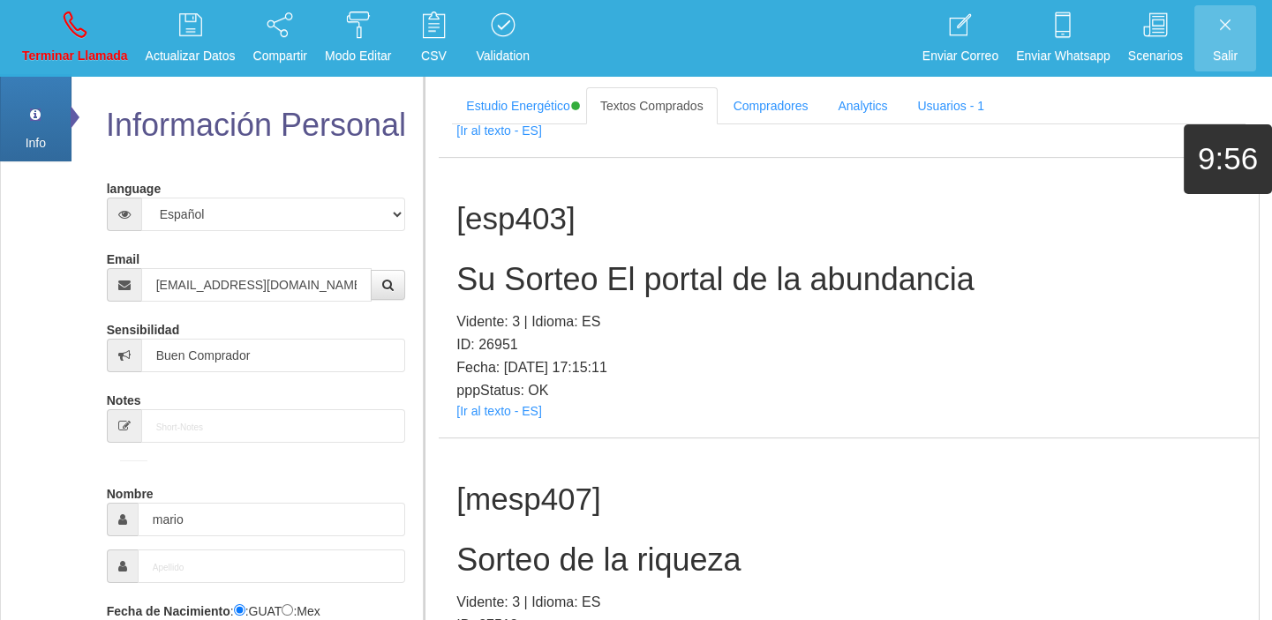
scroll to position [337, 0]
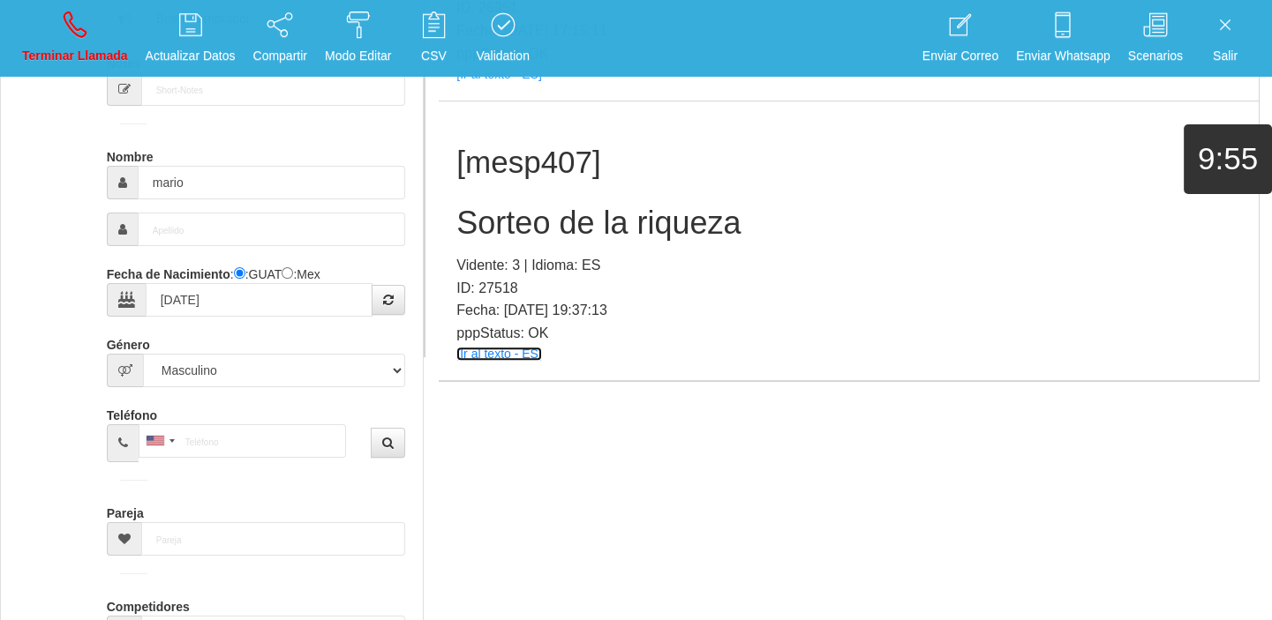
click at [514, 352] on link "[Ir al texto - ES]" at bounding box center [498, 354] width 85 height 14
click at [565, 214] on h2 "Sorteo de la riqueza" at bounding box center [848, 223] width 784 height 35
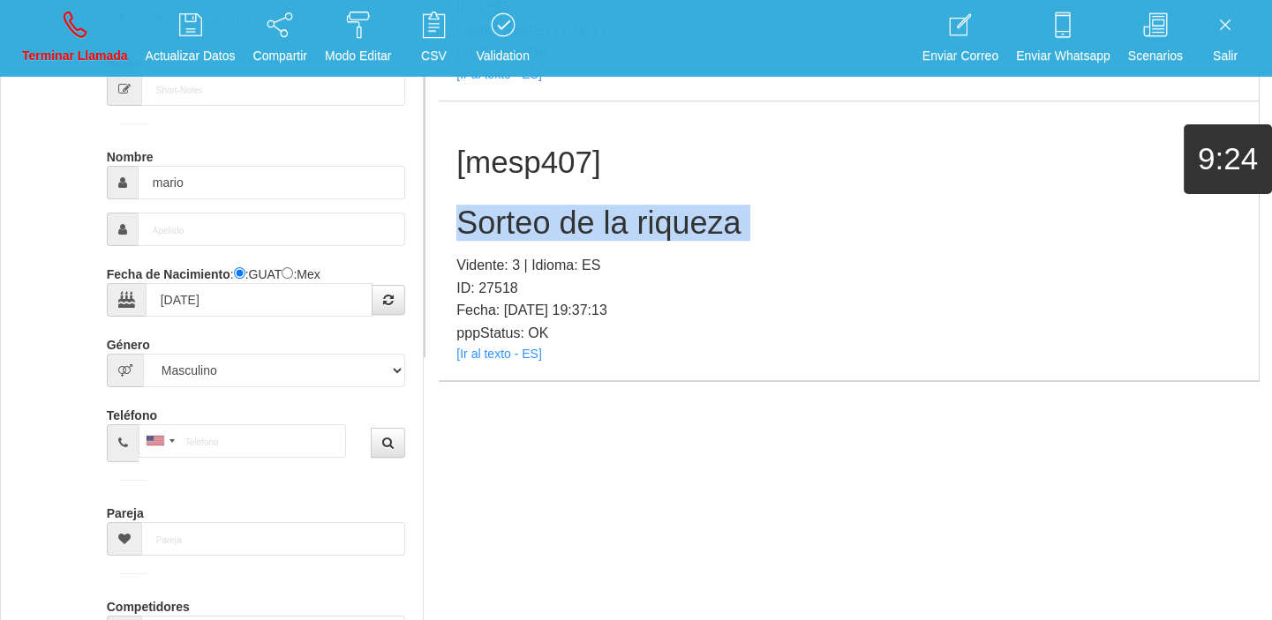
click at [562, 215] on h2 "Sorteo de la riqueza" at bounding box center [848, 223] width 784 height 35
click at [87, 19] on link "Terminar Llamada" at bounding box center [75, 38] width 118 height 66
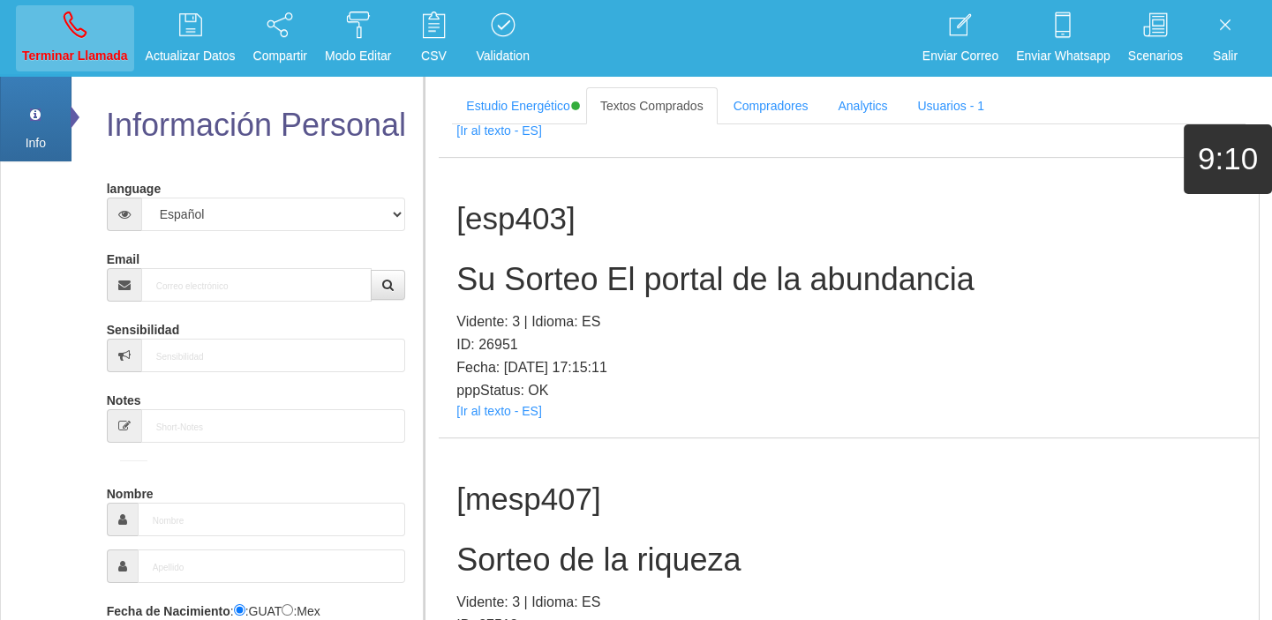
scroll to position [0, 0]
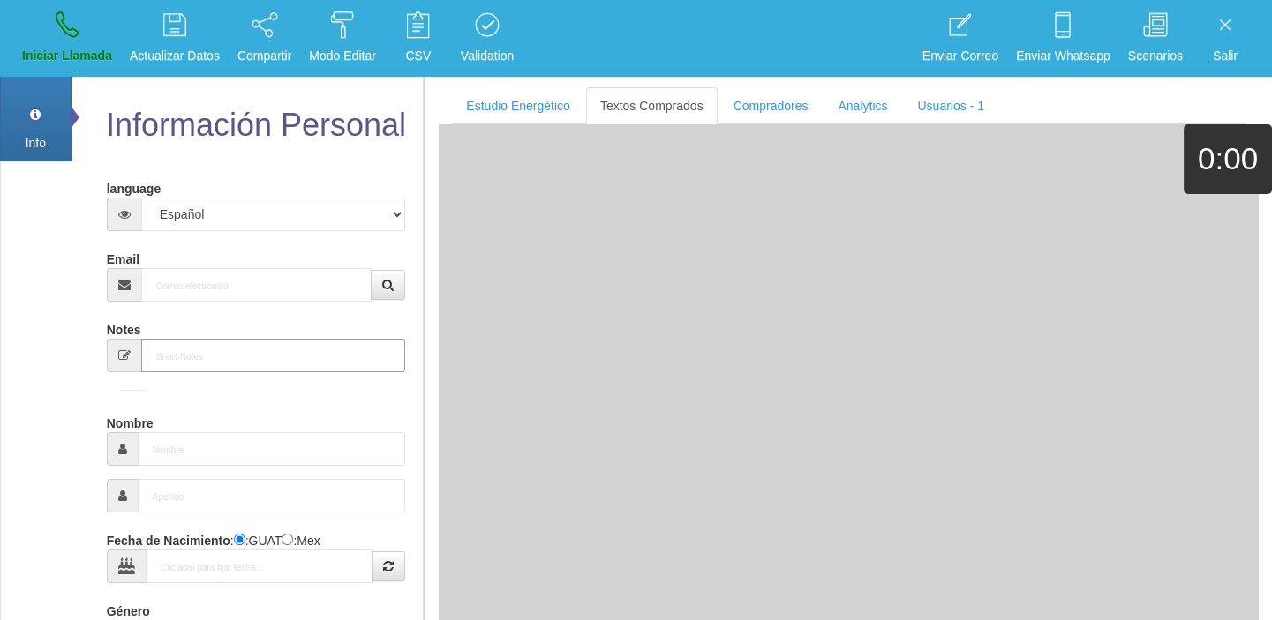
click at [277, 334] on div "Notes" at bounding box center [256, 343] width 299 height 57
click at [220, 287] on input "Email" at bounding box center [256, 285] width 231 height 34
paste input "[EMAIL_ADDRESS][DOMAIN_NAME]"
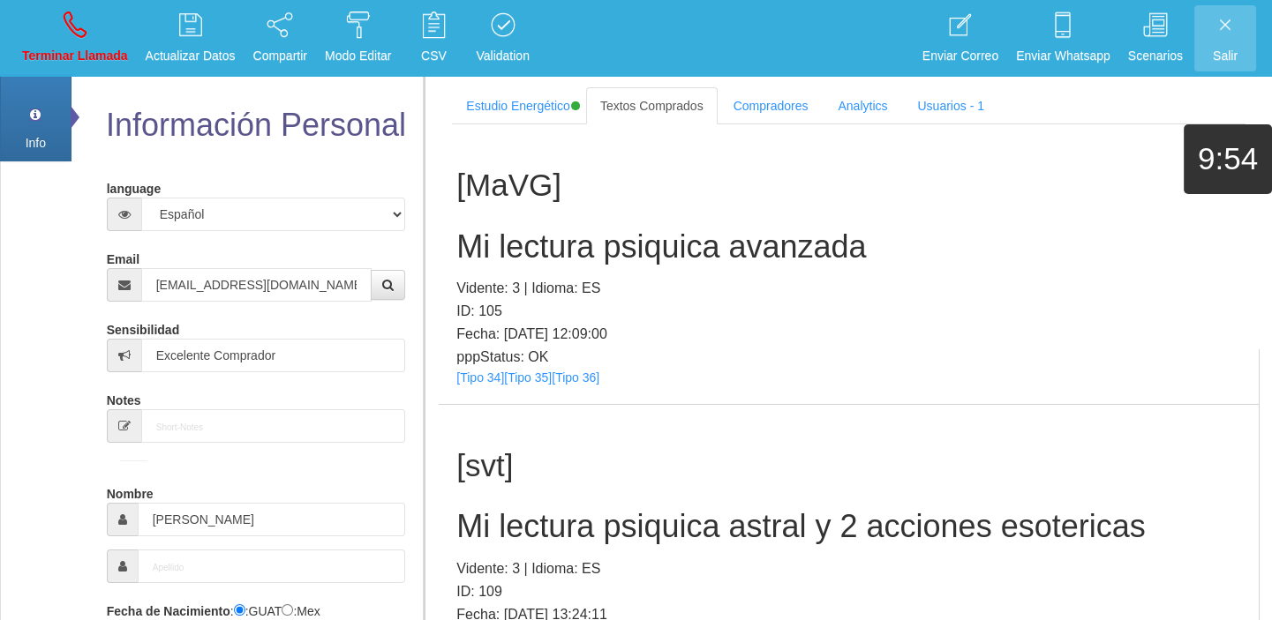
scroll to position [17851, 0]
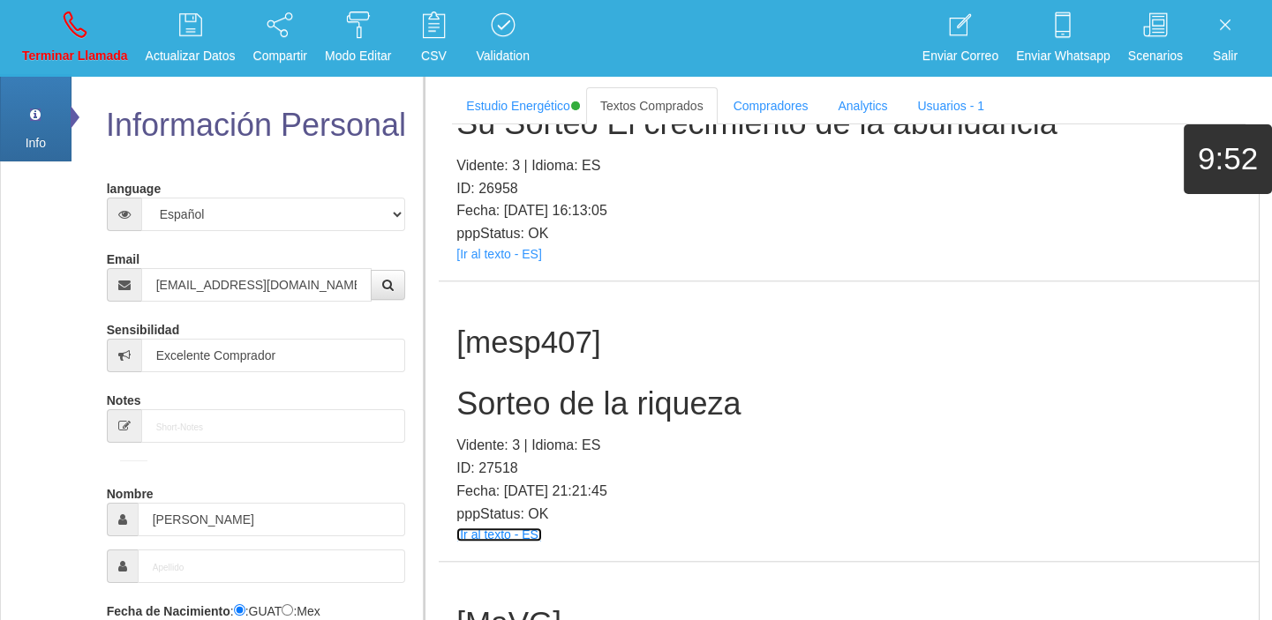
click at [500, 528] on link "[Ir al texto - ES]" at bounding box center [498, 535] width 85 height 14
click at [480, 386] on h2 "Sorteo de la riqueza" at bounding box center [848, 403] width 784 height 35
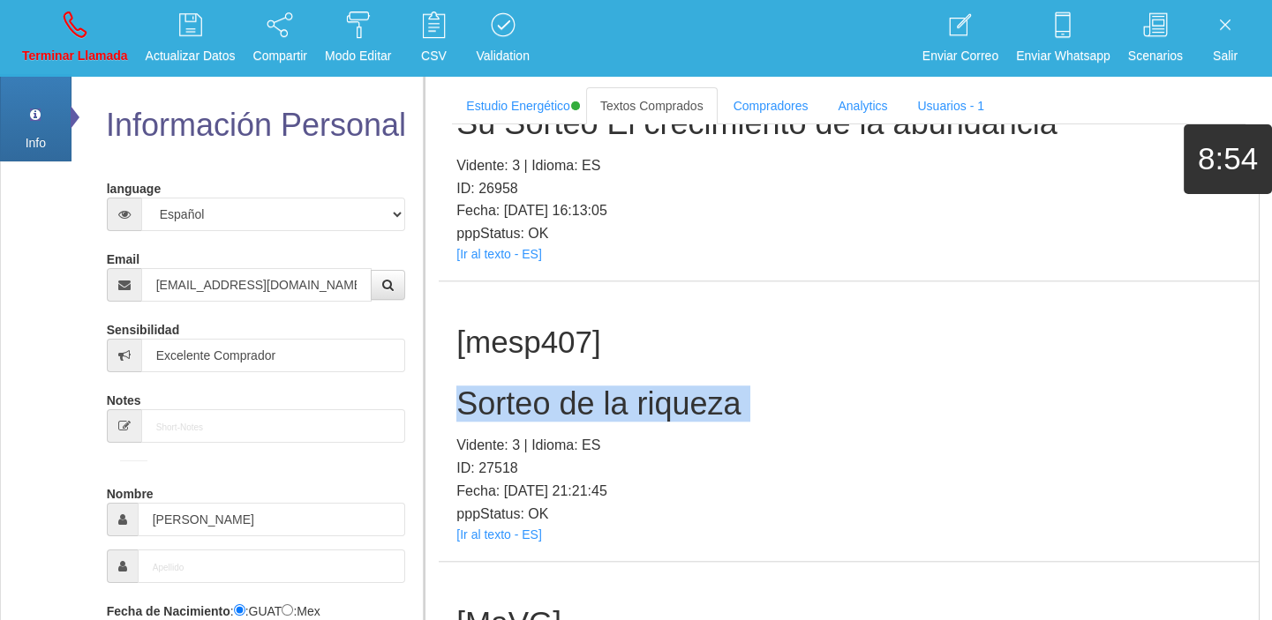
click at [480, 386] on h2 "Sorteo de la riqueza" at bounding box center [848, 403] width 784 height 35
drag, startPoint x: 85, startPoint y: 16, endPoint x: 701, endPoint y: 95, distance: 621.0
click at [85, 16] on icon at bounding box center [75, 25] width 23 height 28
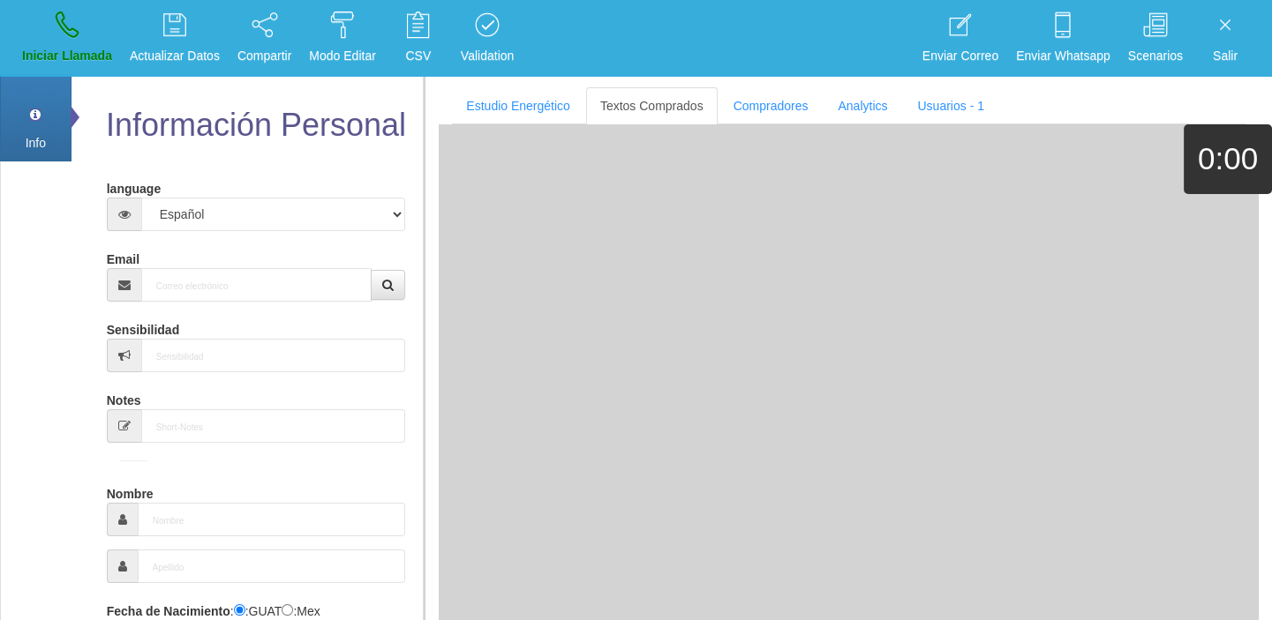
scroll to position [0, 0]
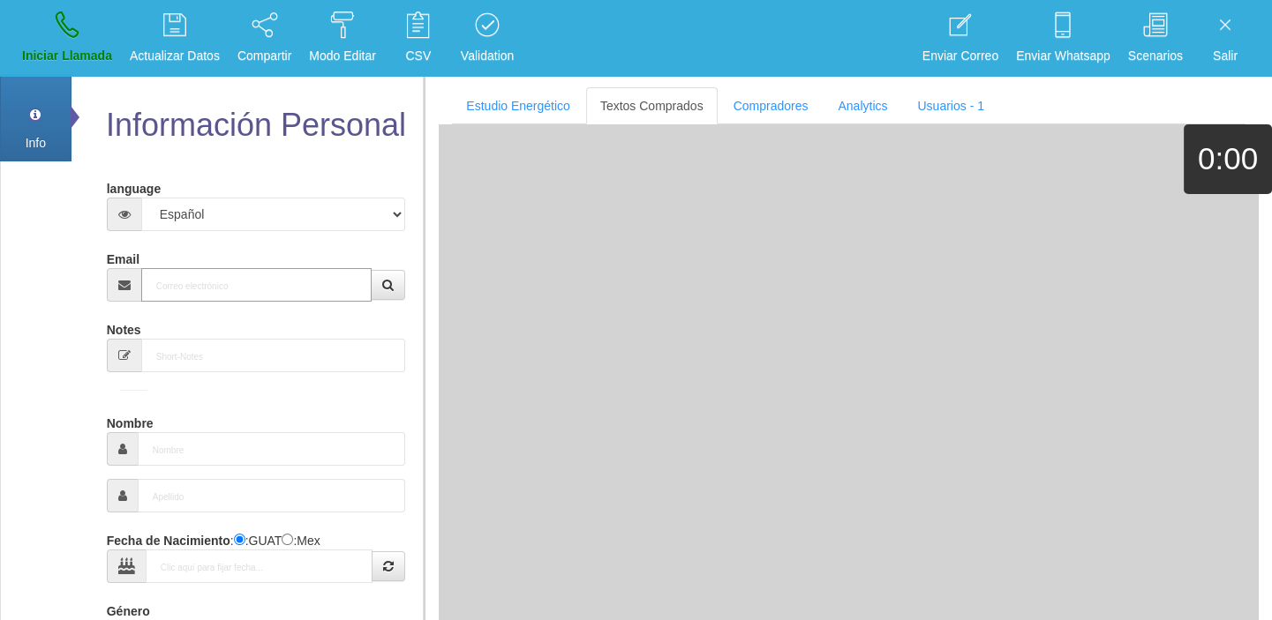
click at [178, 291] on input "Email" at bounding box center [256, 285] width 231 height 34
paste input "[PERSON_NAME][EMAIL_ADDRESS][DOMAIN_NAME]"
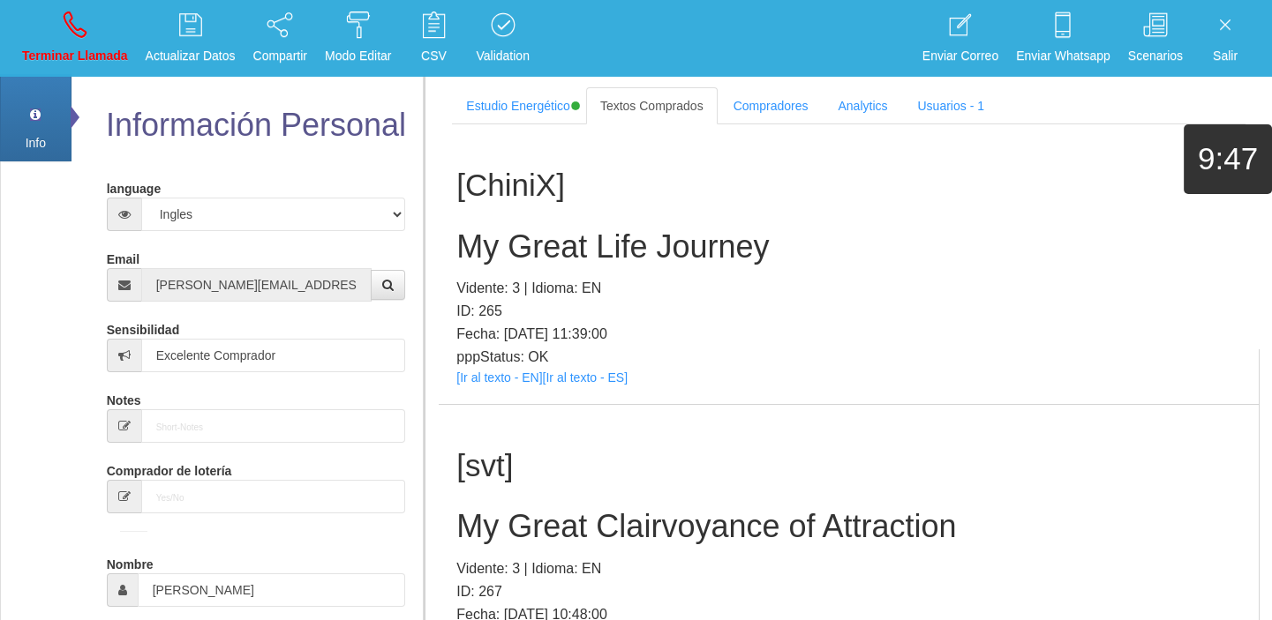
scroll to position [193316, 0]
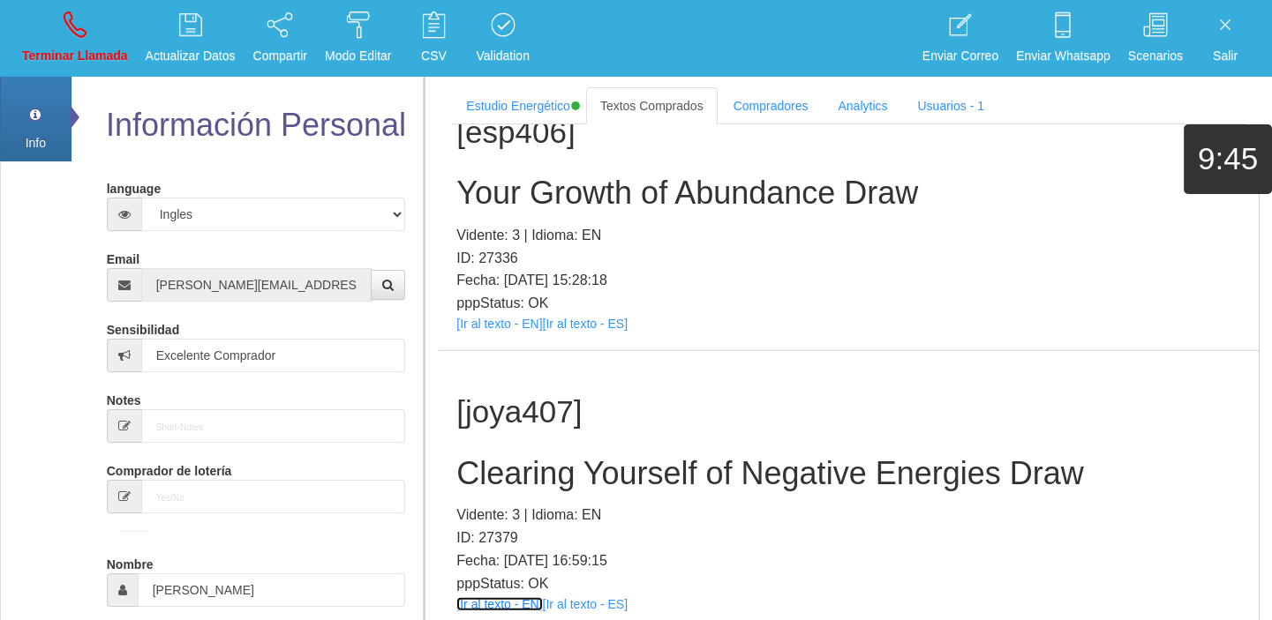
click at [515, 597] on link "[Ir al texto - EN]" at bounding box center [499, 604] width 86 height 14
click at [502, 456] on h2 "Clearing Yourself of Negative Energies Draw" at bounding box center [848, 473] width 784 height 35
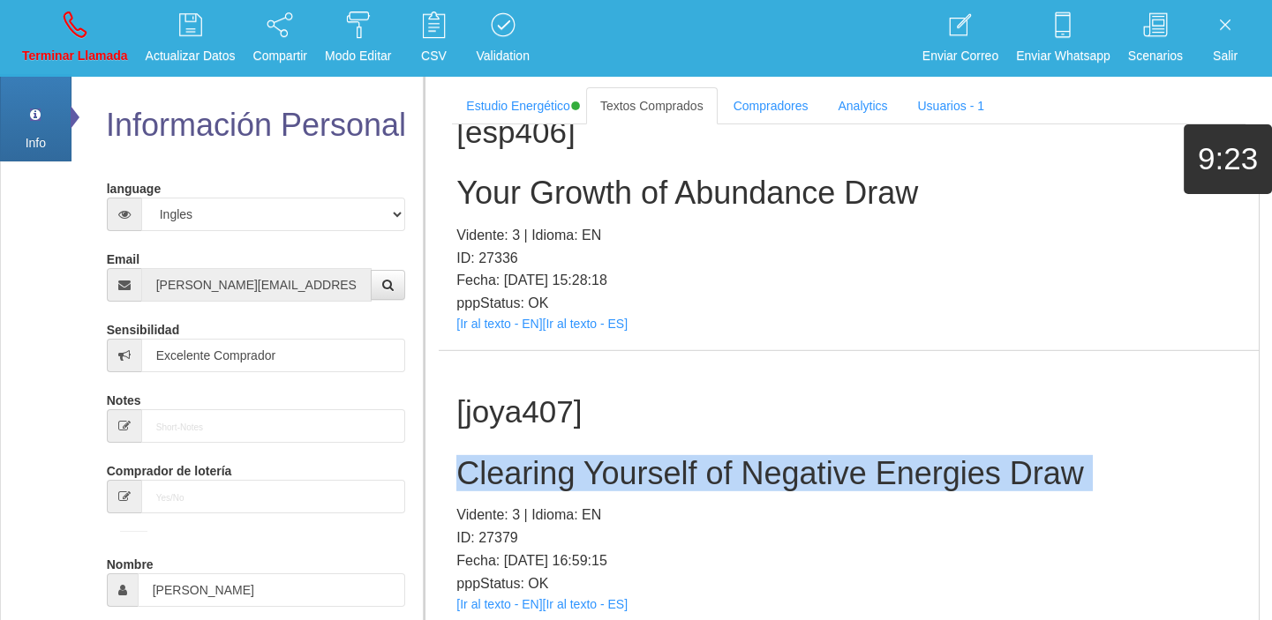
click at [502, 456] on h2 "Clearing Yourself of Negative Energies Draw" at bounding box center [848, 473] width 784 height 35
click at [89, 71] on li "Terminar Llamada" at bounding box center [75, 38] width 124 height 77
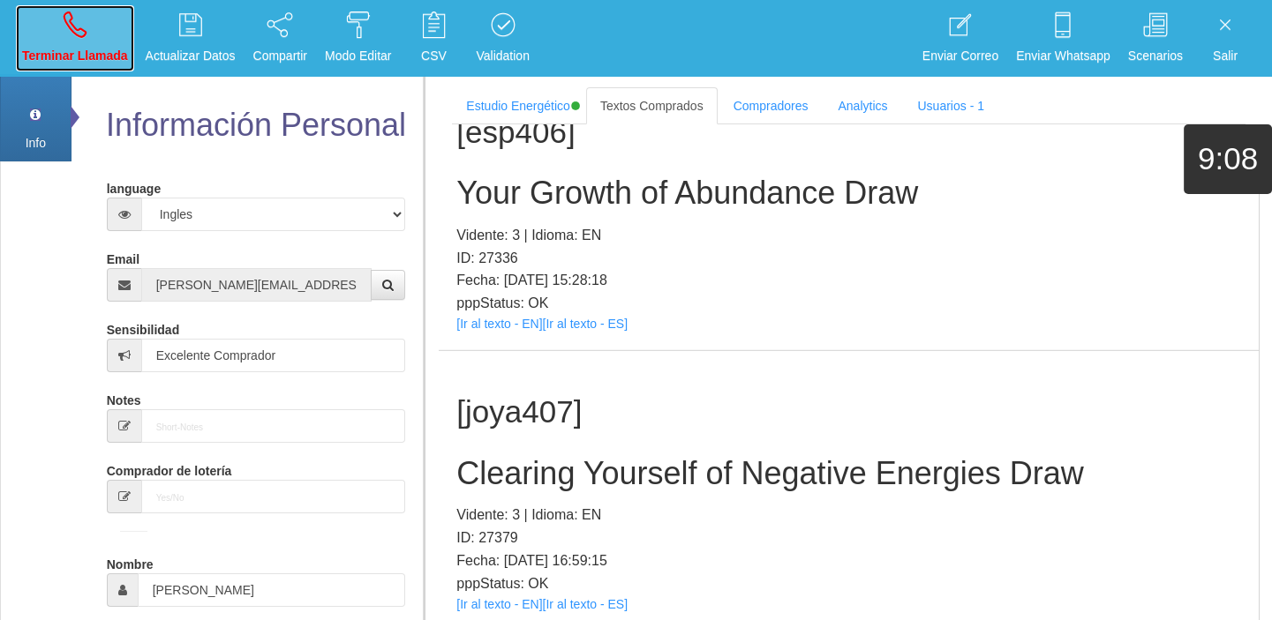
click at [82, 53] on p "Terminar Llamada" at bounding box center [75, 56] width 106 height 20
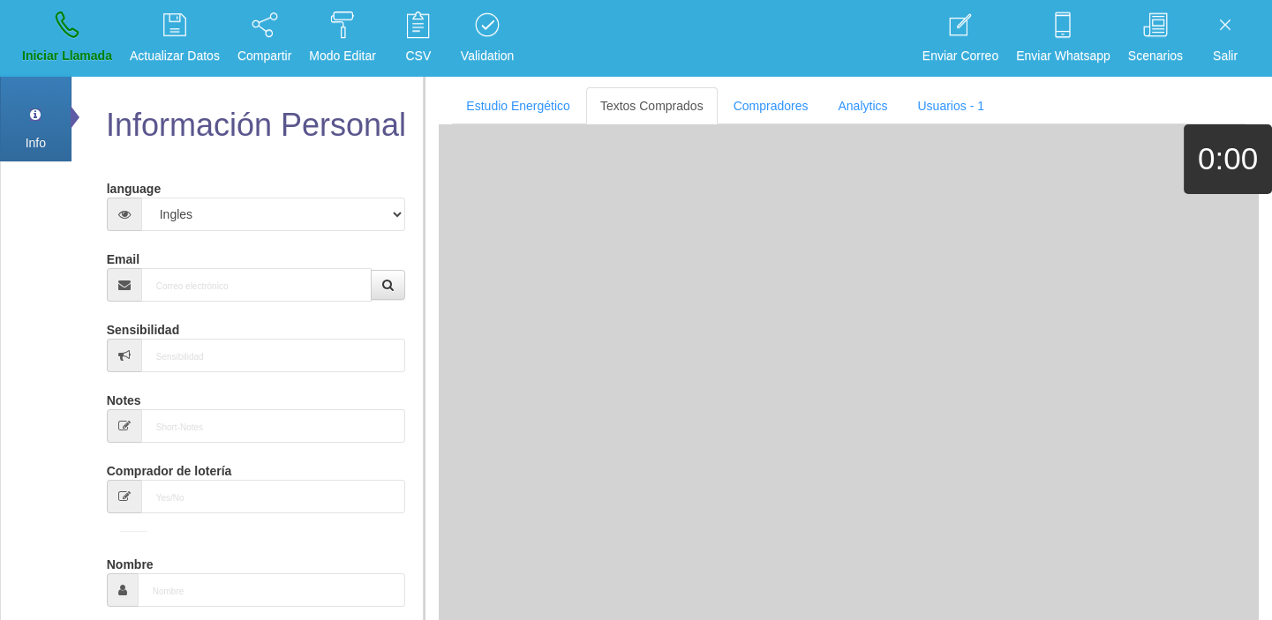
scroll to position [0, 0]
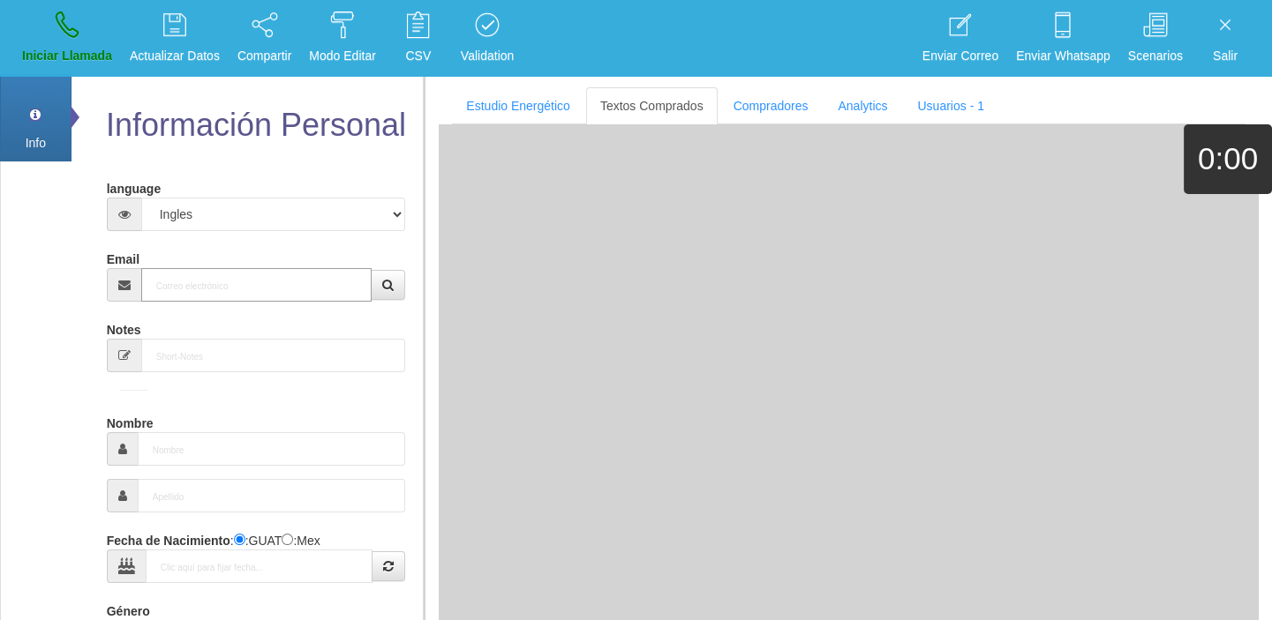
click at [162, 294] on input "Email" at bounding box center [256, 285] width 231 height 34
paste input "[EMAIL_ADDRESS][DOMAIN_NAME]"
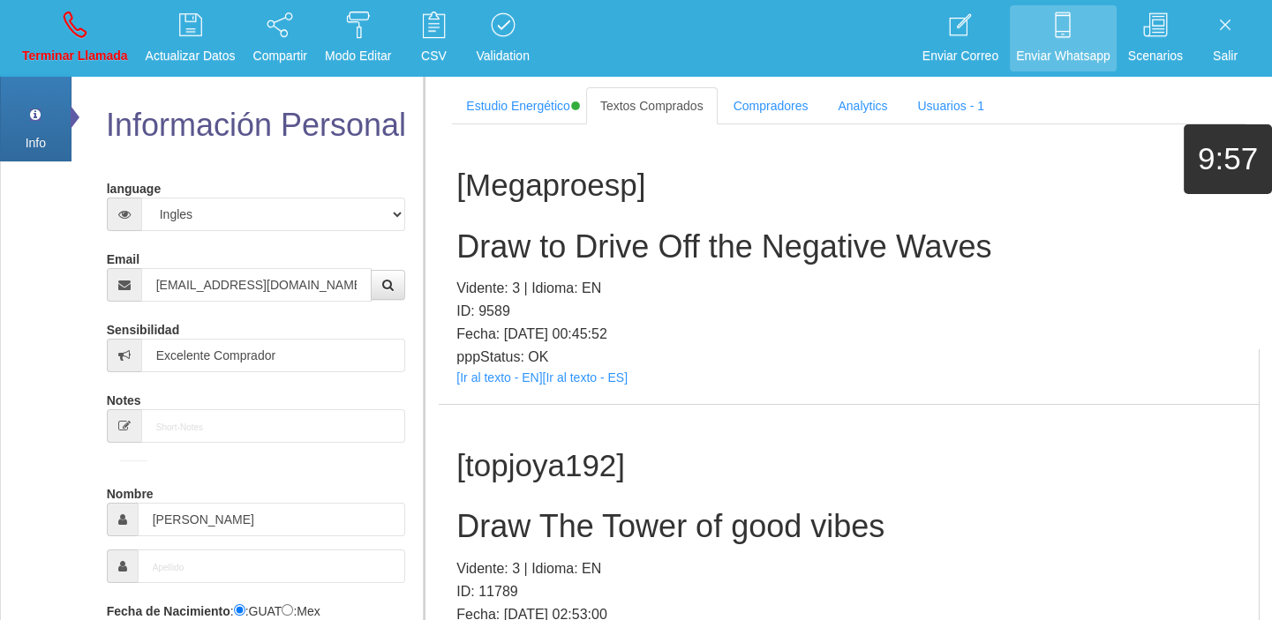
scroll to position [47282, 0]
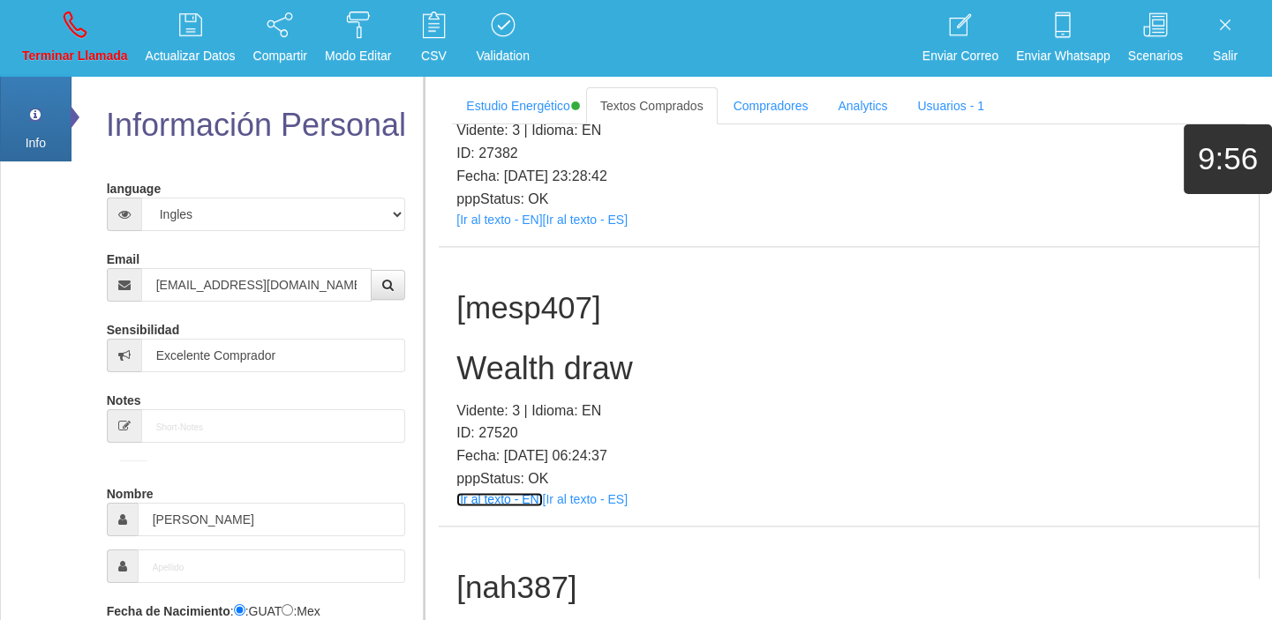
click at [479, 492] on link "[Ir al texto - EN]" at bounding box center [499, 499] width 86 height 14
click at [546, 351] on h2 "Wealth draw" at bounding box center [848, 368] width 784 height 35
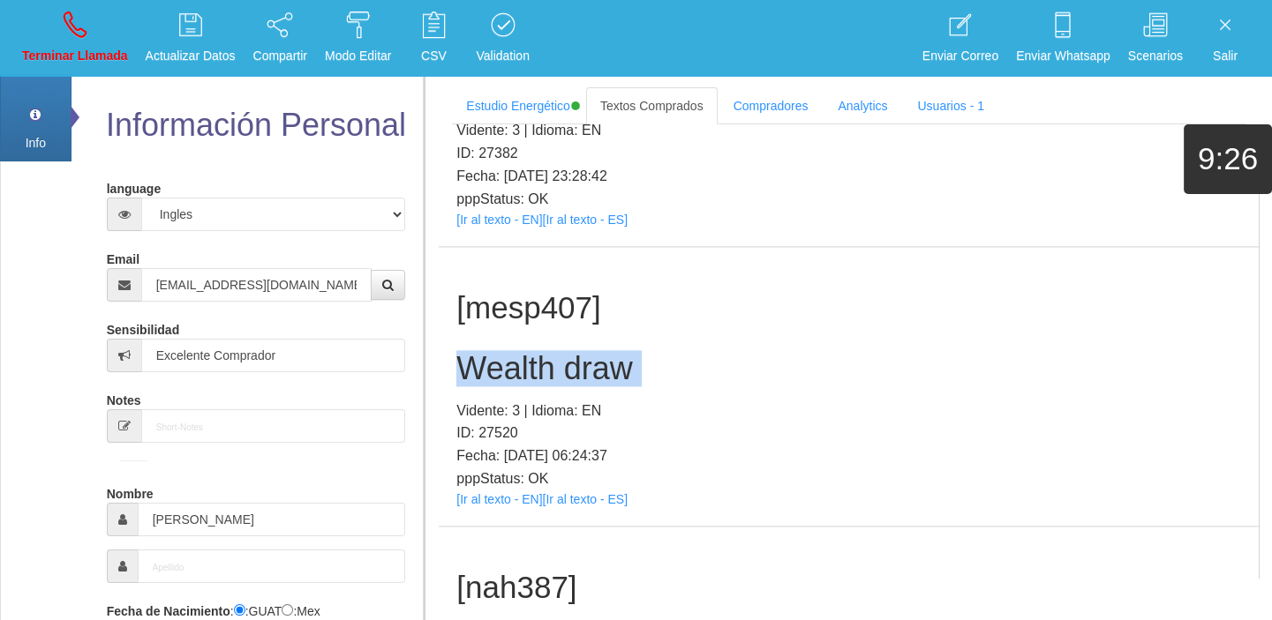
click at [546, 351] on h2 "Wealth draw" at bounding box center [848, 368] width 784 height 35
click at [88, 49] on p "Terminar Llamada" at bounding box center [75, 56] width 106 height 20
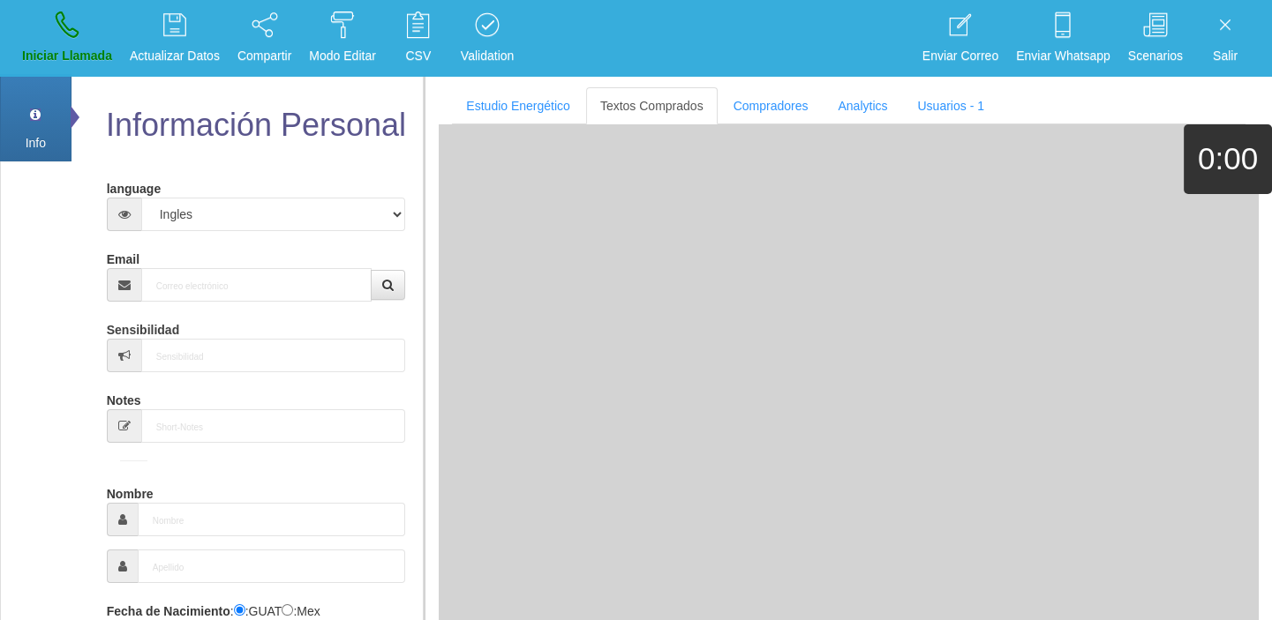
scroll to position [0, 0]
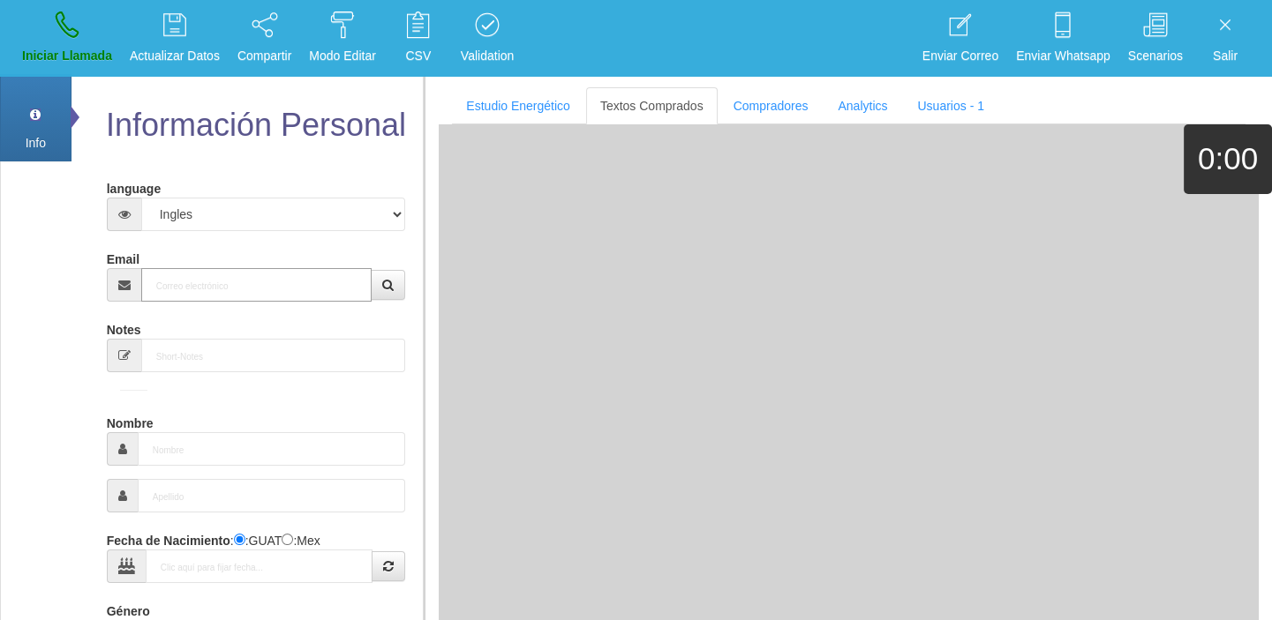
click at [251, 274] on input "Email" at bounding box center [256, 285] width 231 height 34
paste input "[EMAIL_ADDRESS][DOMAIN_NAME]"
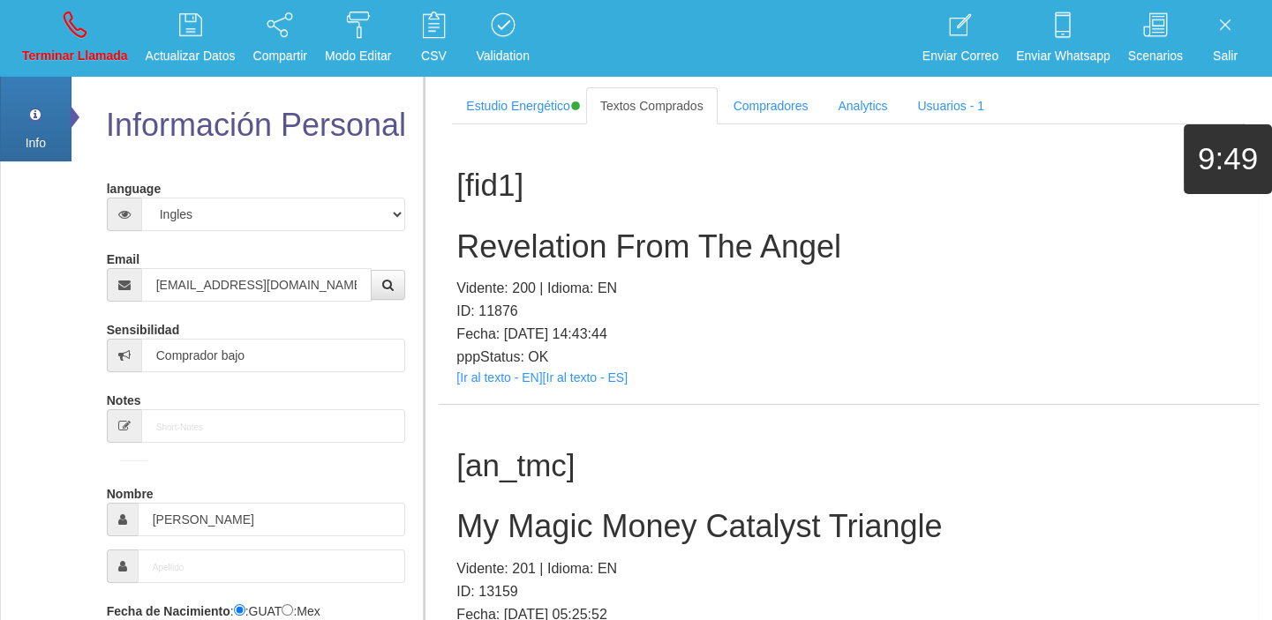
scroll to position [79, 0]
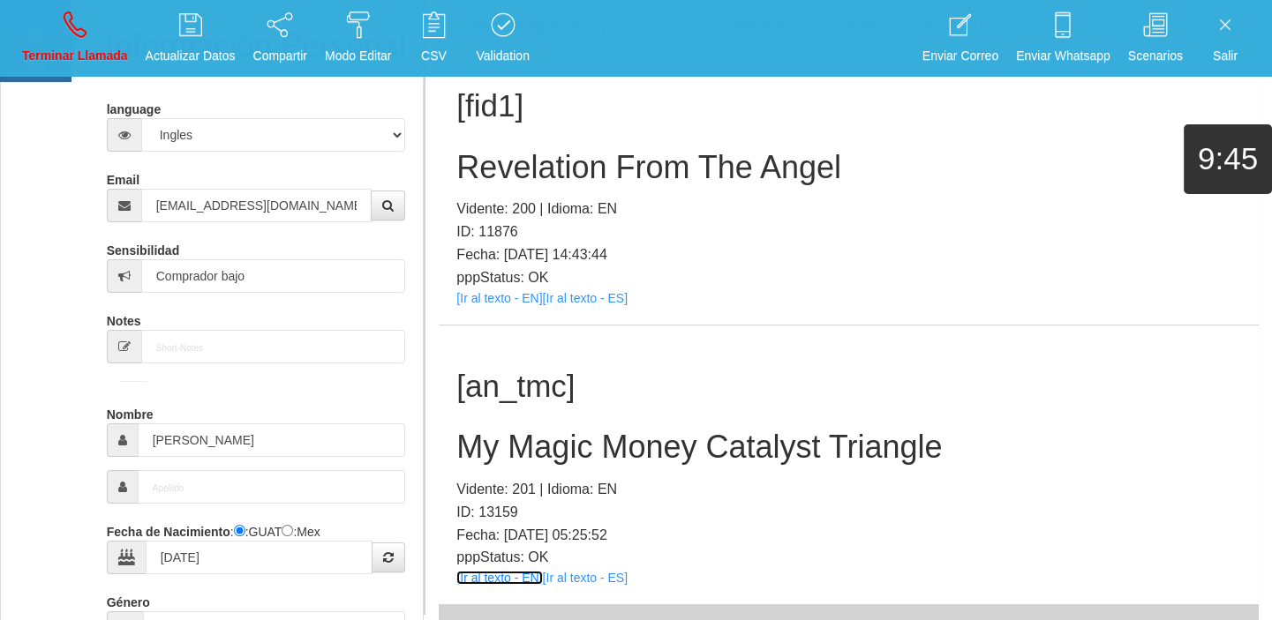
click at [503, 576] on link "[Ir al texto - EN]" at bounding box center [499, 578] width 86 height 14
click at [500, 442] on h2 "My Magic Money Catalyst Triangle" at bounding box center [848, 447] width 784 height 35
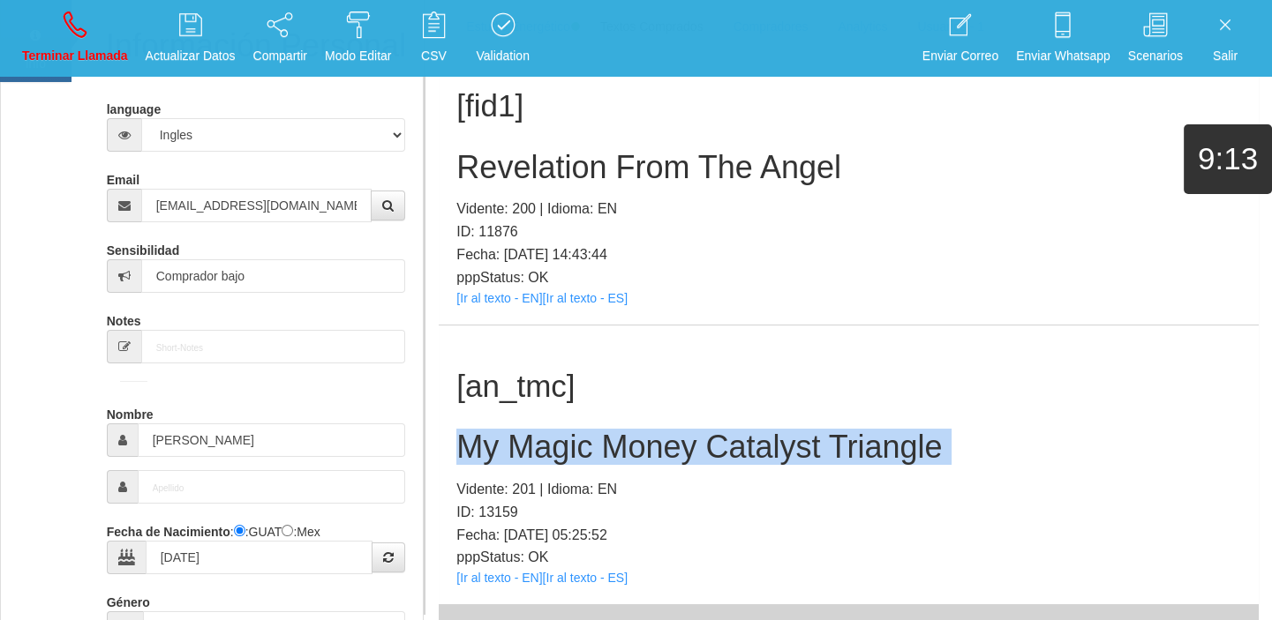
click at [500, 442] on h2 "My Magic Money Catalyst Triangle" at bounding box center [848, 447] width 784 height 35
click at [96, 47] on p "Terminar Llamada" at bounding box center [75, 56] width 106 height 20
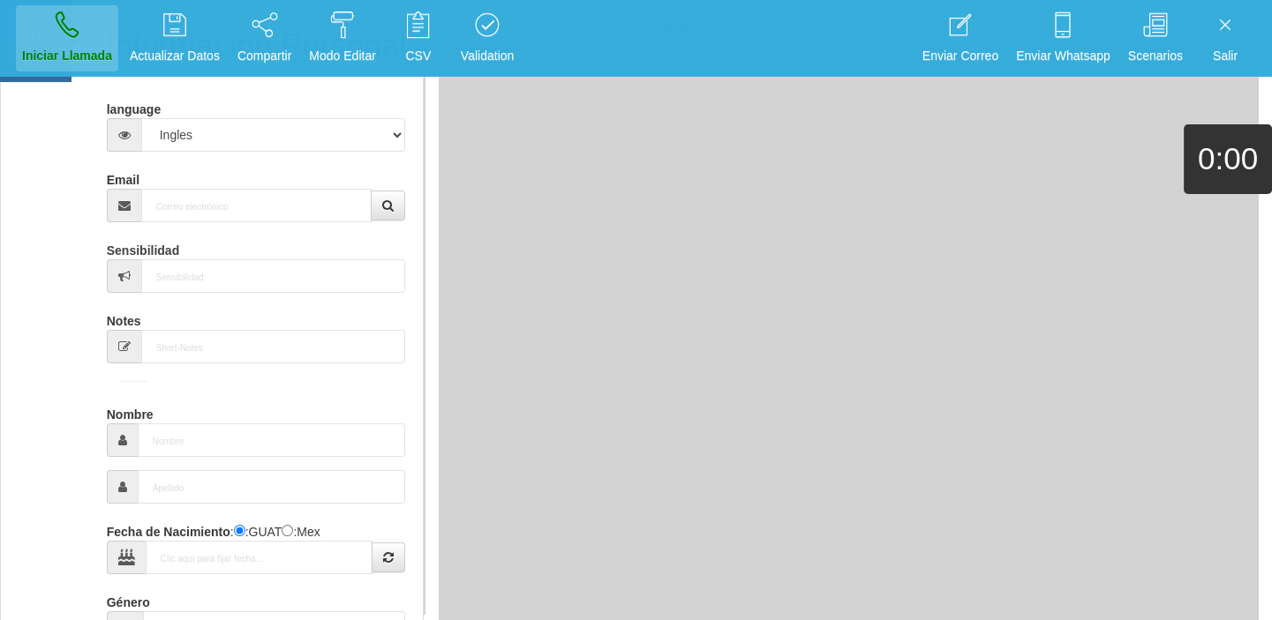
scroll to position [0, 0]
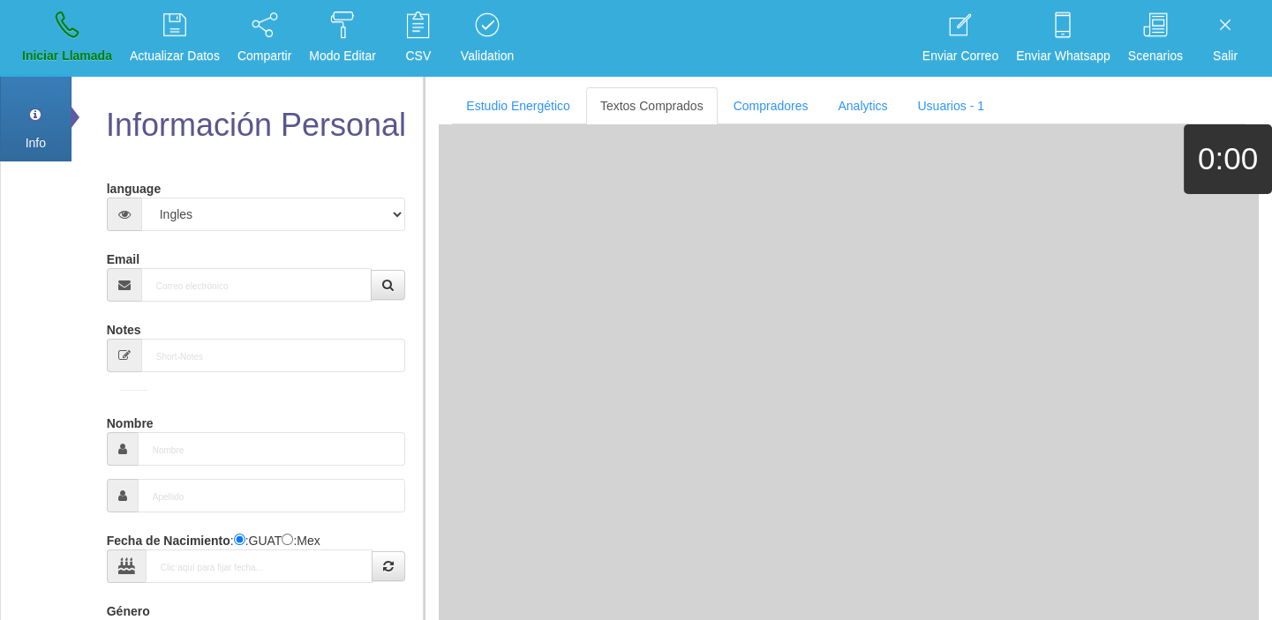
click at [218, 244] on div "Email" at bounding box center [256, 272] width 299 height 57
paste input "[EMAIL_ADDRESS][PERSON_NAME][DOMAIN_NAME]"
click at [230, 277] on input "[EMAIL_ADDRESS][PERSON_NAME][DOMAIN_NAME]" at bounding box center [256, 285] width 231 height 34
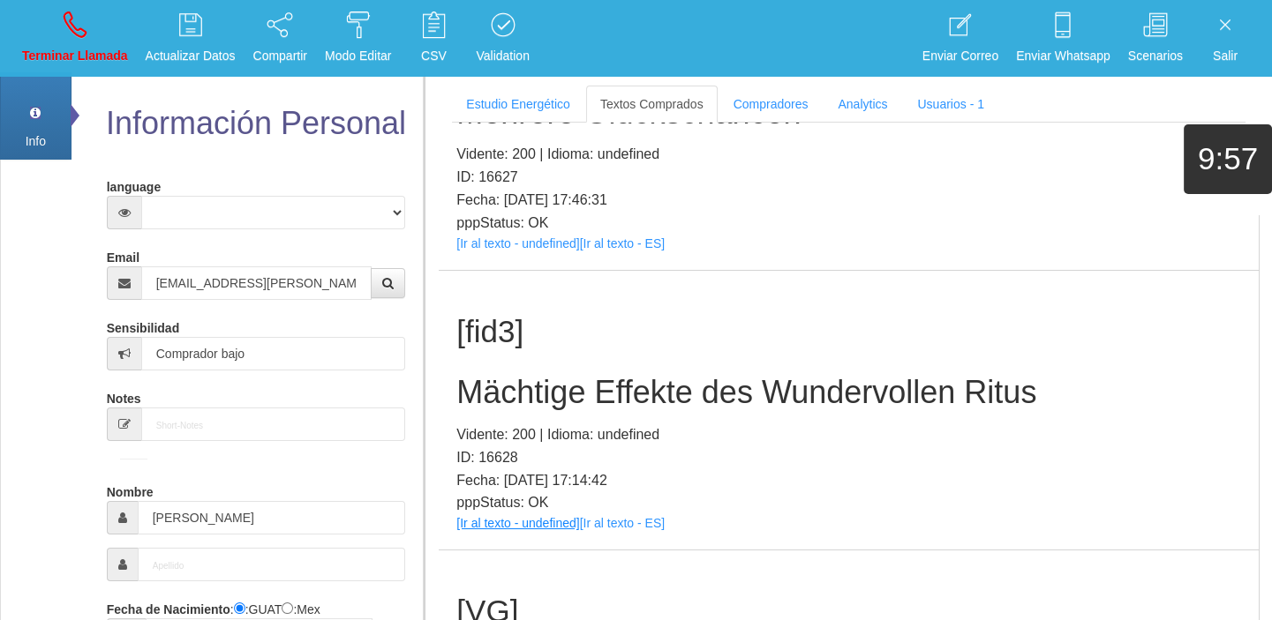
scroll to position [160, 0]
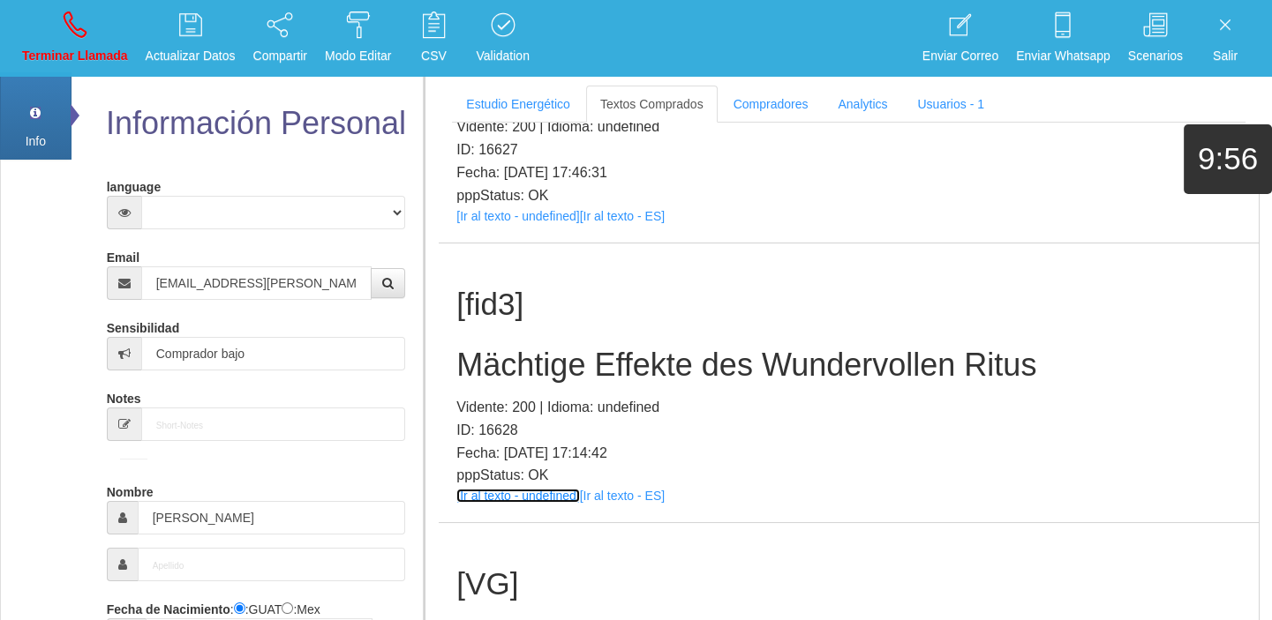
click at [503, 494] on link "[Ir al texto - undefined]" at bounding box center [517, 496] width 123 height 14
click at [617, 348] on h2 "Mächtige Effekte des Wundervollen Ritus" at bounding box center [848, 365] width 784 height 35
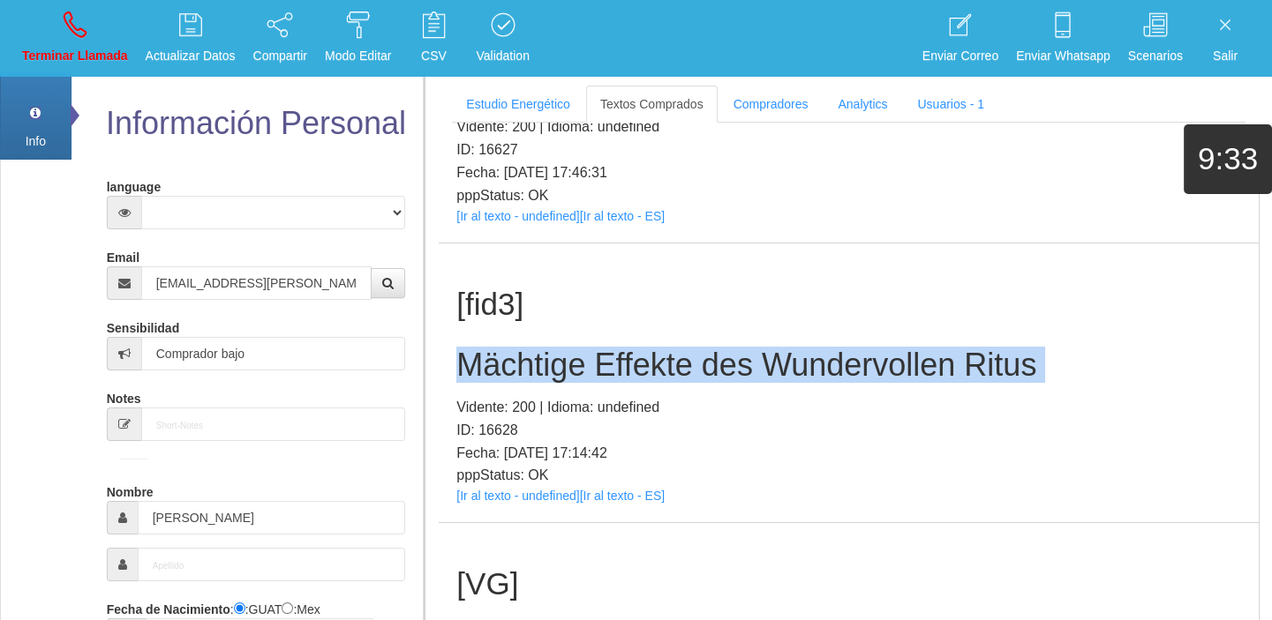
click at [617, 349] on h2 "Mächtige Effekte des Wundervollen Ritus" at bounding box center [848, 365] width 784 height 35
click at [49, 39] on link "Terminar Llamada" at bounding box center [75, 38] width 118 height 66
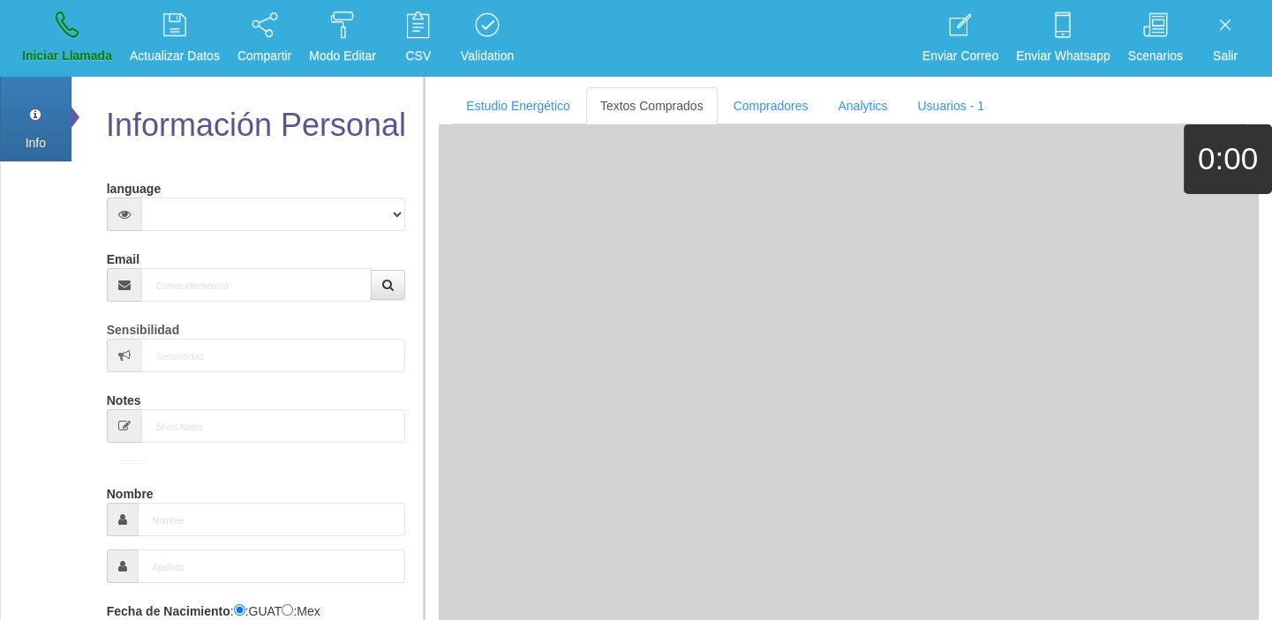
scroll to position [0, 0]
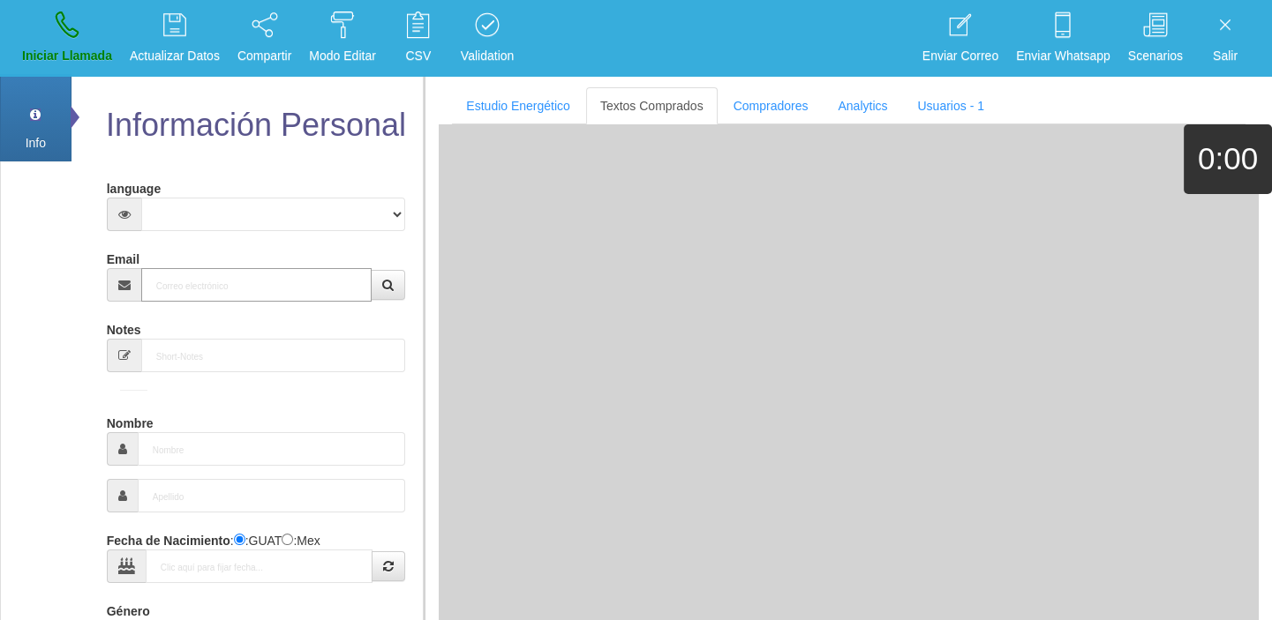
drag, startPoint x: 308, startPoint y: 296, endPoint x: 281, endPoint y: 281, distance: 30.9
click at [300, 294] on input "Email" at bounding box center [256, 285] width 231 height 34
paste input "[EMAIL_ADDRESS][DOMAIN_NAME]"
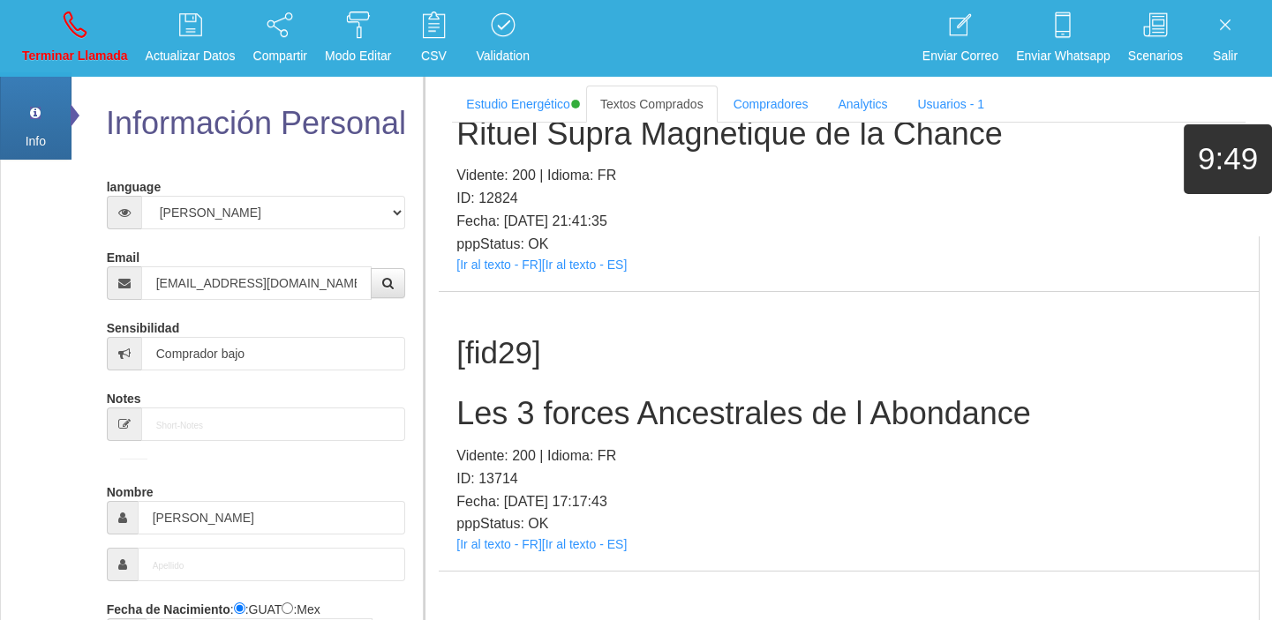
scroll to position [247, 0]
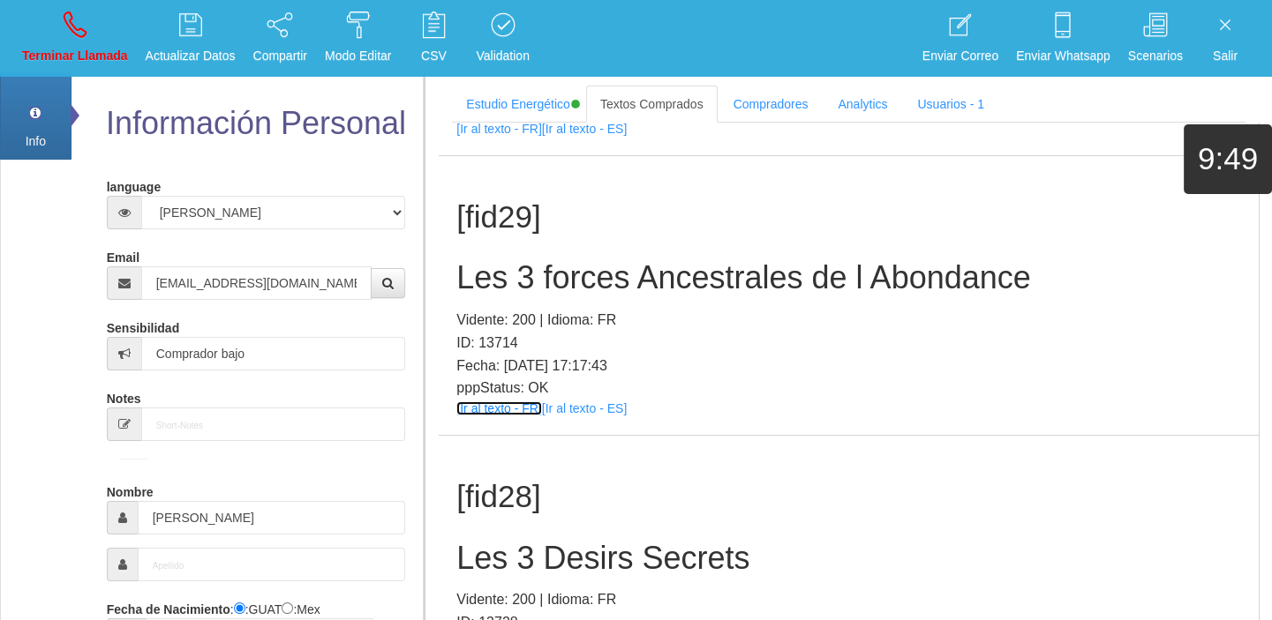
click at [516, 407] on link "[Ir al texto - FR]" at bounding box center [498, 408] width 85 height 14
click at [563, 256] on div "[fid29] Les 3 forces Ancestrales de l Abondance Vidente: 200 | Idioma: FR ID: 1…" at bounding box center [849, 296] width 820 height 280
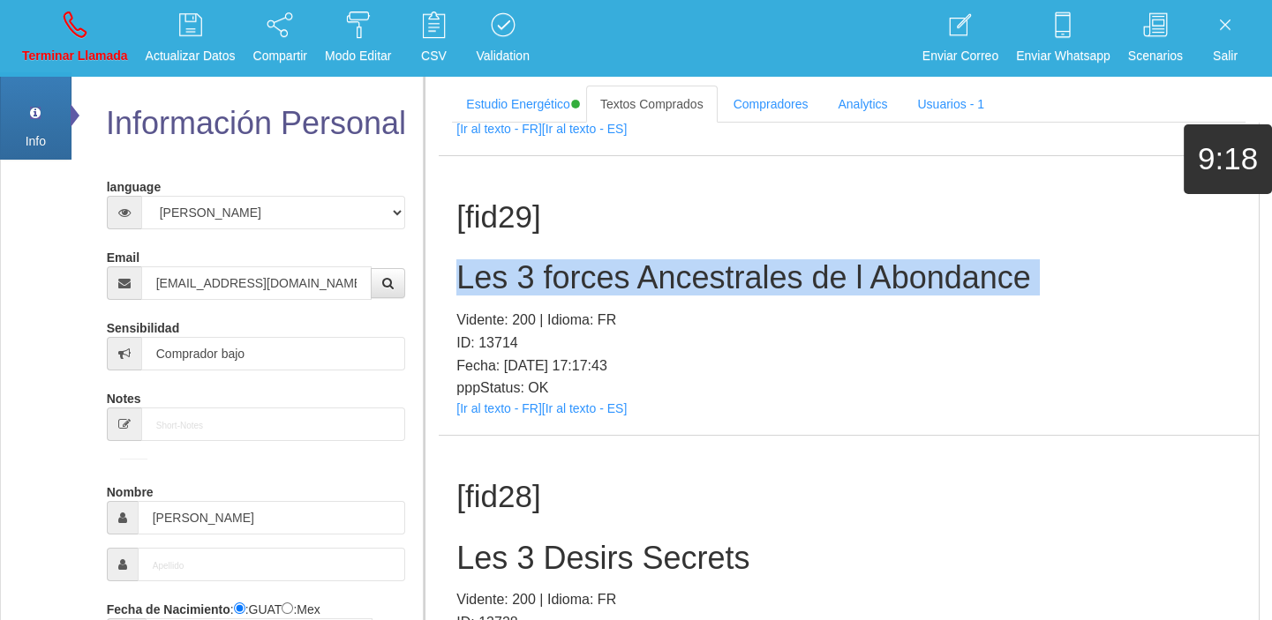
click at [563, 256] on div "[fid29] Les 3 forces Ancestrales de l Abondance Vidente: 200 | Idioma: FR ID: 1…" at bounding box center [849, 296] width 820 height 280
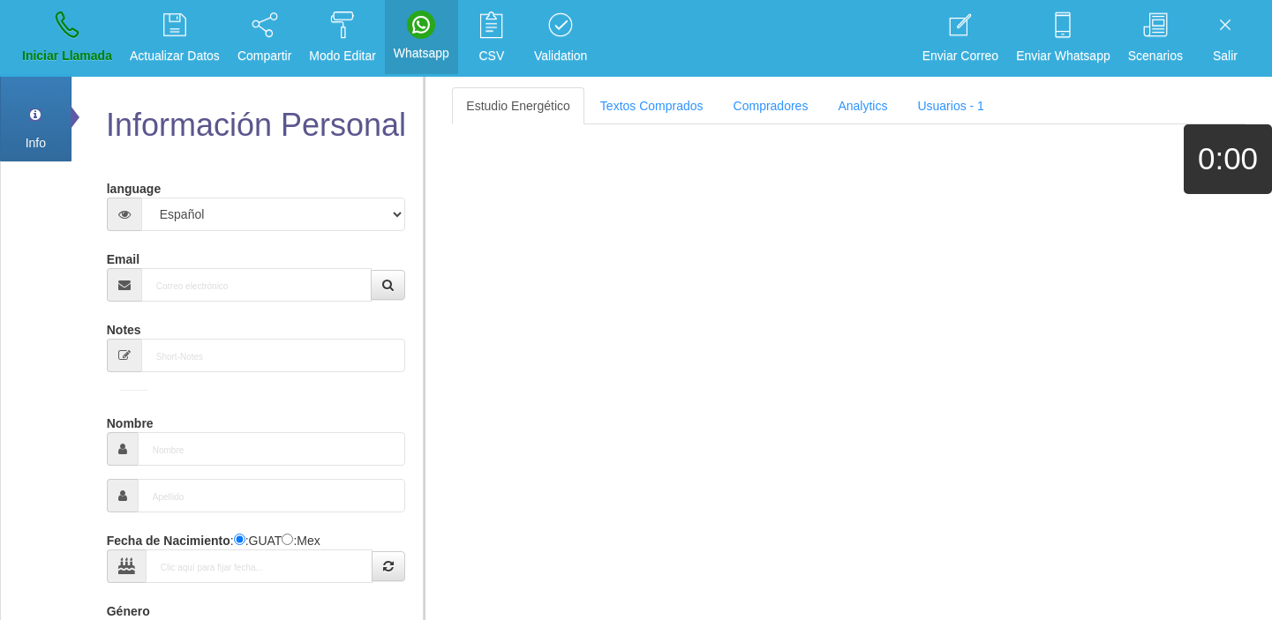
scroll to position [2, 0]
click at [199, 283] on input "Email" at bounding box center [256, 286] width 231 height 34
paste input "[EMAIL_ADDRESS][DOMAIN_NAME]"
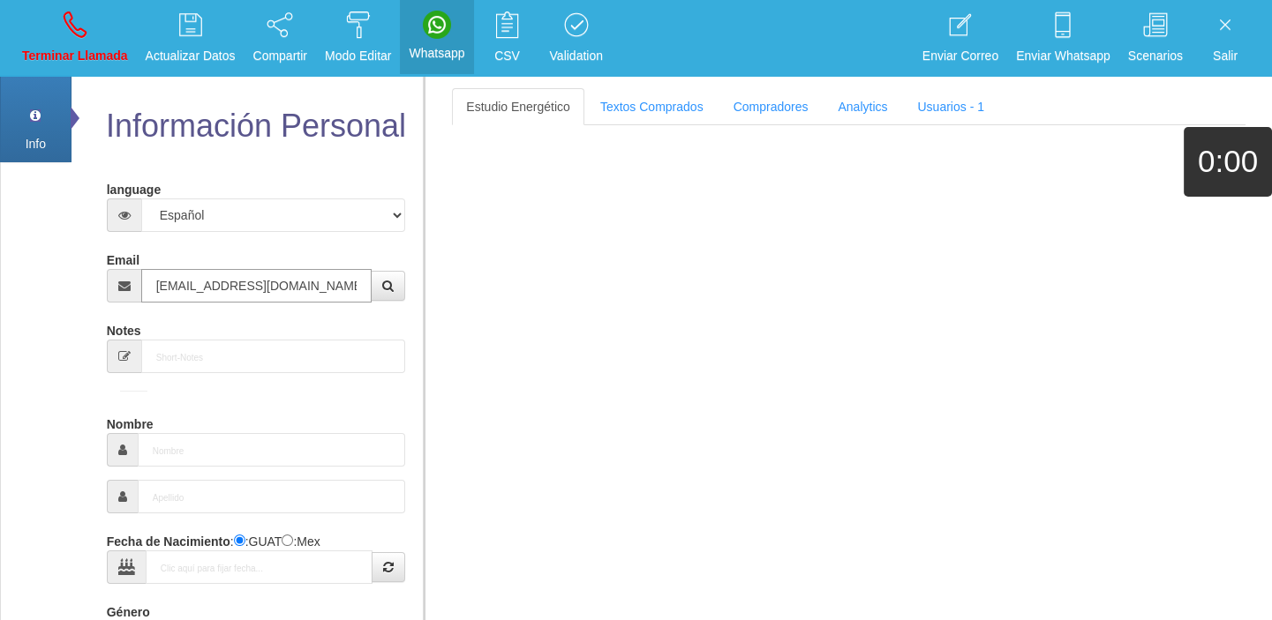
type input "[EMAIL_ADDRESS][DOMAIN_NAME]"
type input "[DATE]"
select select "2"
type input "Comprador bajo"
type input "[PERSON_NAME]"
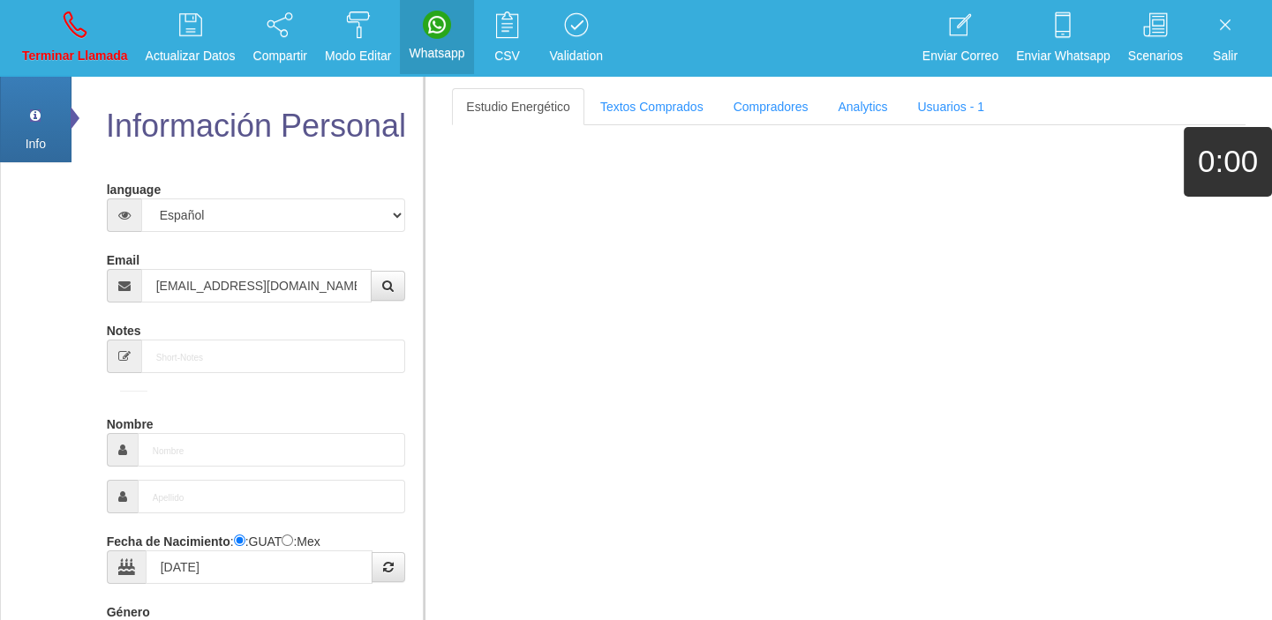
select select "1"
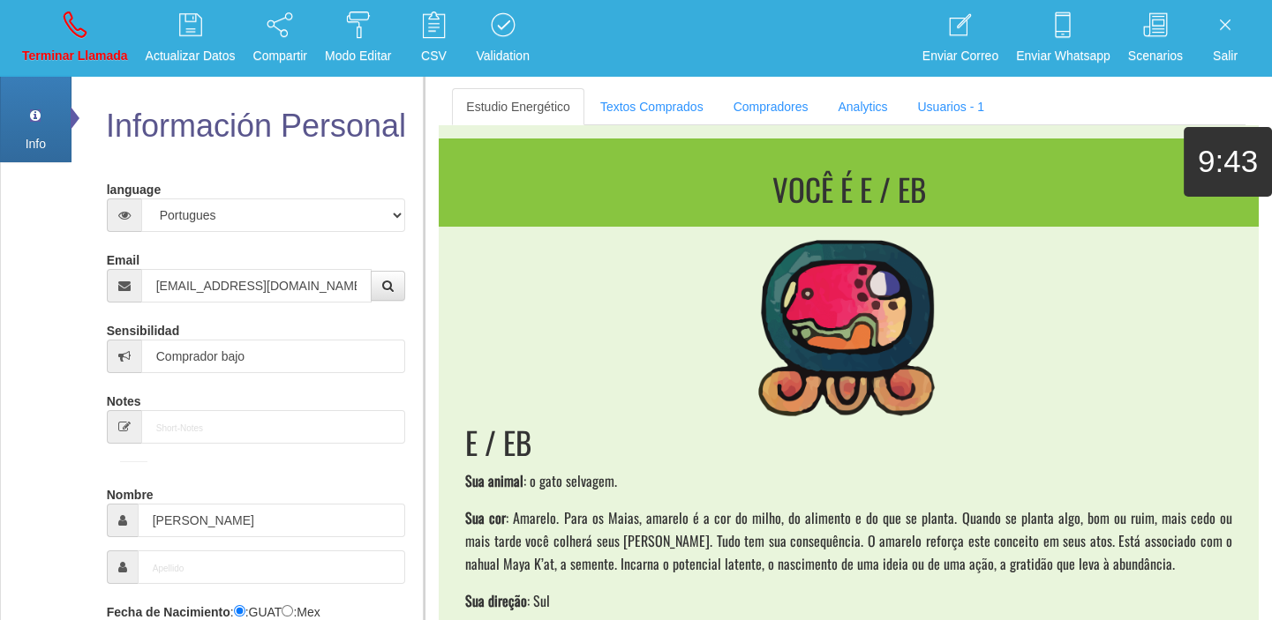
click at [661, 67] on div "Enviar Correo Enviar Whatsapp Scenarios Salir" at bounding box center [635, 38] width 1245 height 77
click at [658, 107] on link "Textos Comprados" at bounding box center [651, 106] width 131 height 37
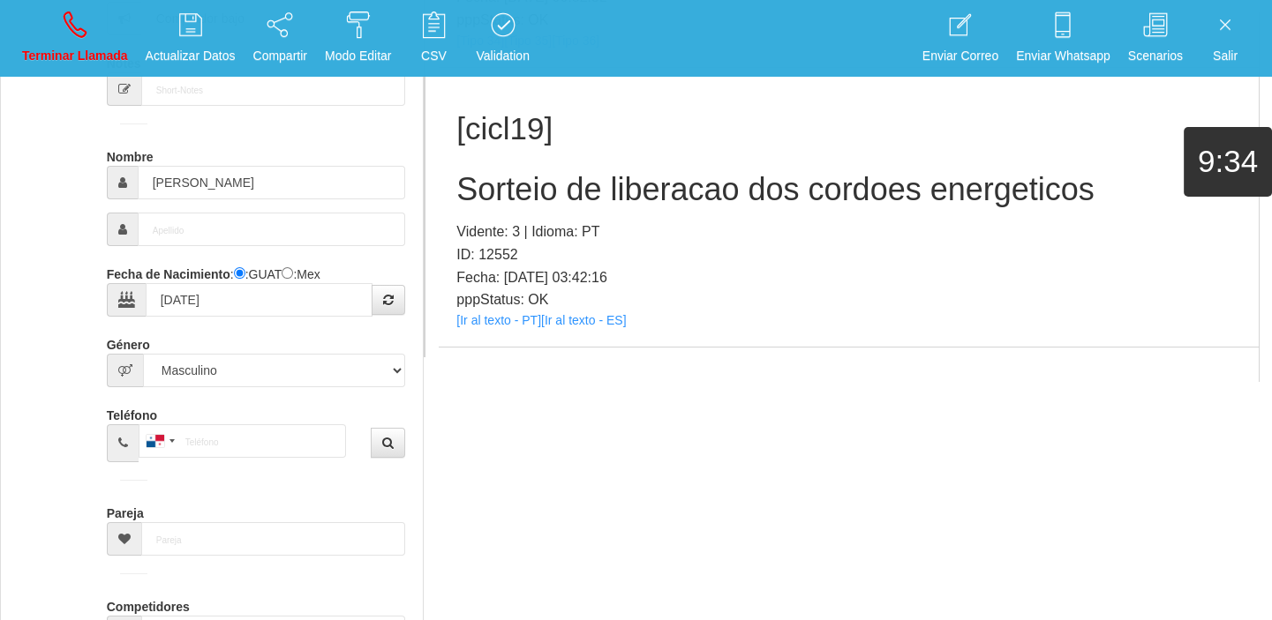
scroll to position [247, 0]
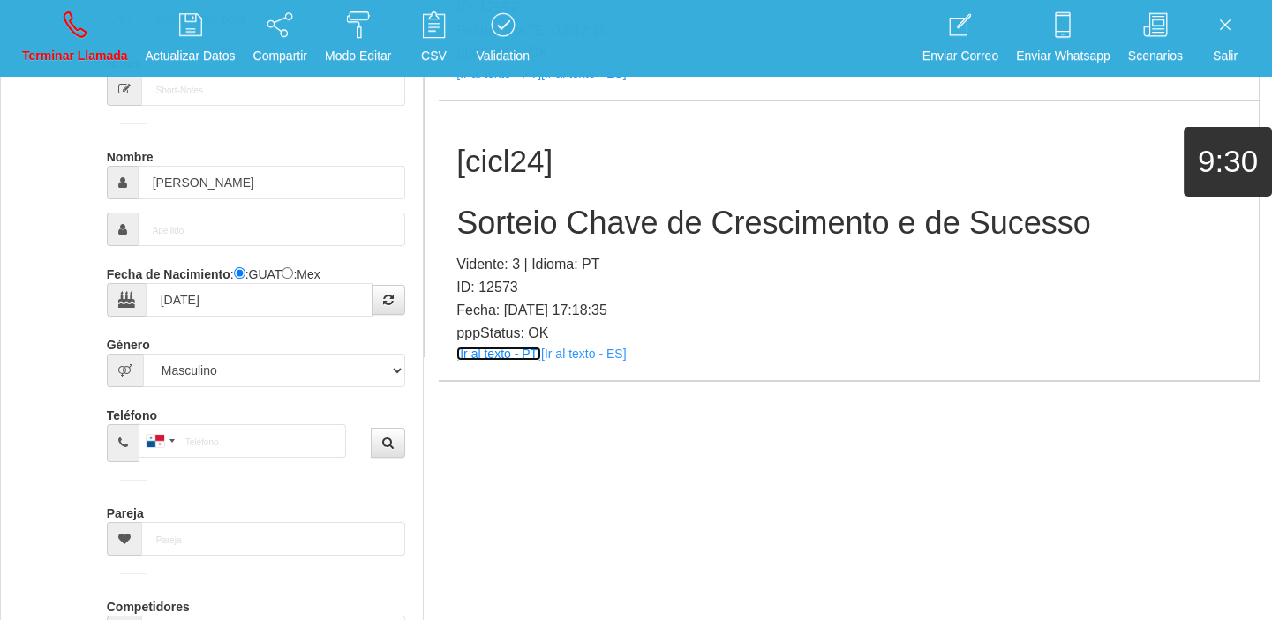
click at [487, 356] on link "[Ir al texto - PT]" at bounding box center [498, 354] width 85 height 14
click at [529, 221] on h2 "Sorteio Chave de Crescimento e de Sucesso" at bounding box center [848, 223] width 784 height 35
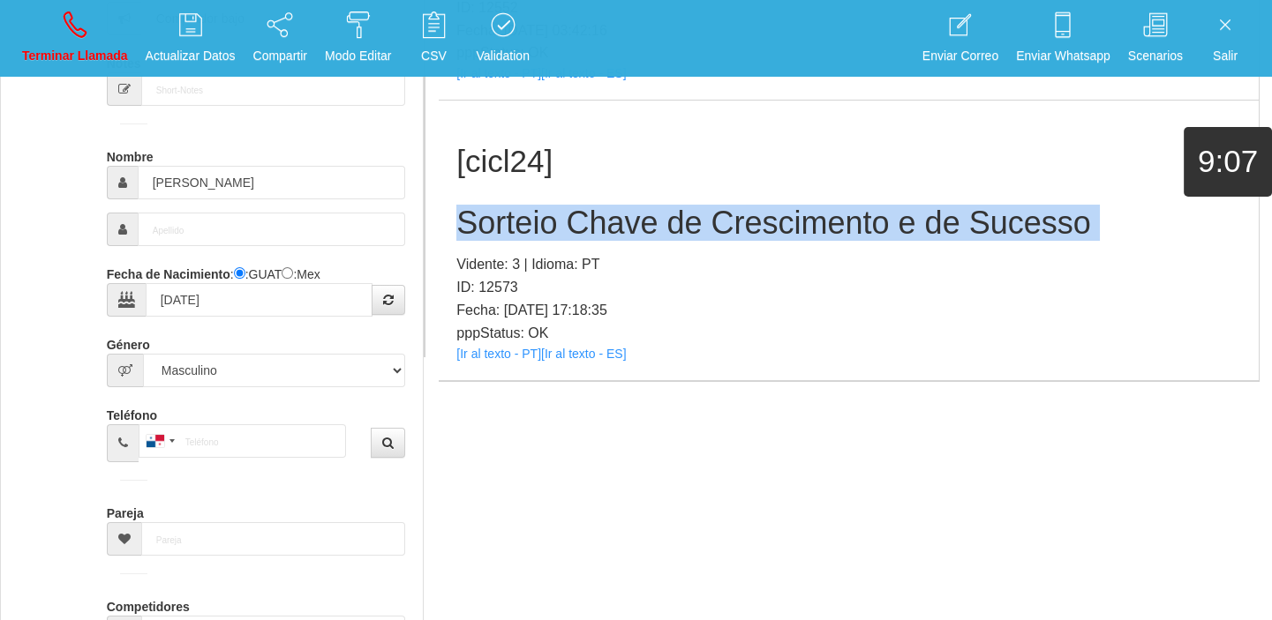
click at [529, 221] on h2 "Sorteio Chave de Crescimento e de Sucesso" at bounding box center [848, 223] width 784 height 35
copy h2 "Sorteio Chave de Crescimento e de Sucesso"
click at [34, 52] on p "Terminar Llamada" at bounding box center [75, 56] width 106 height 20
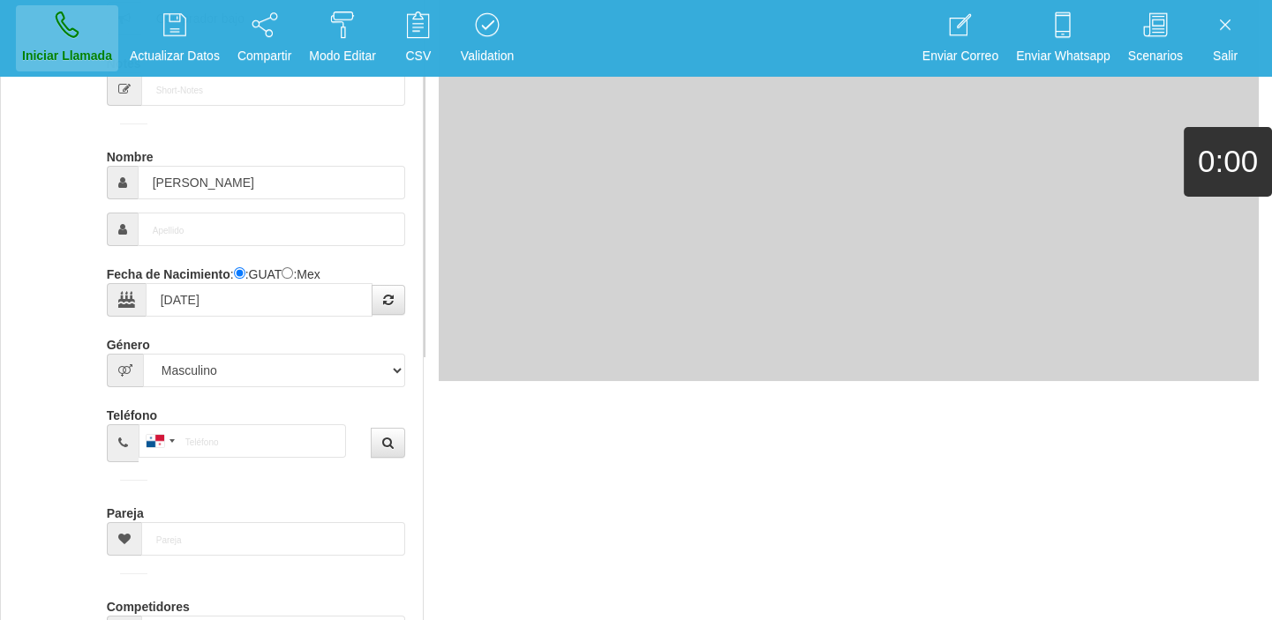
select select "0"
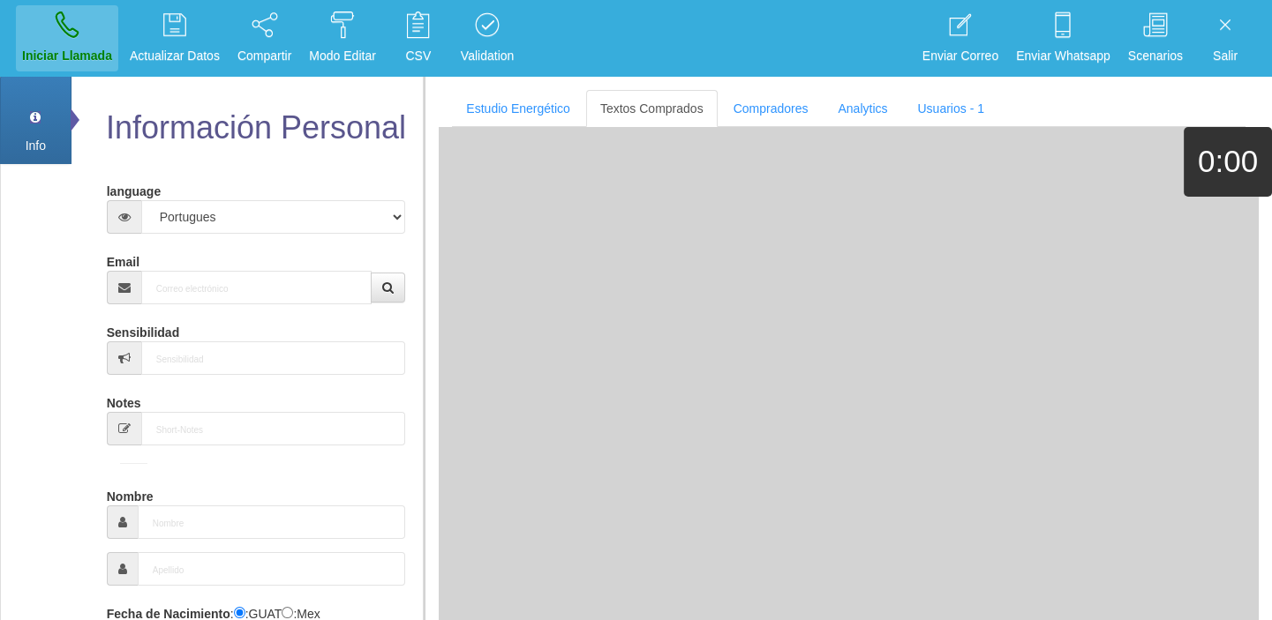
scroll to position [0, 0]
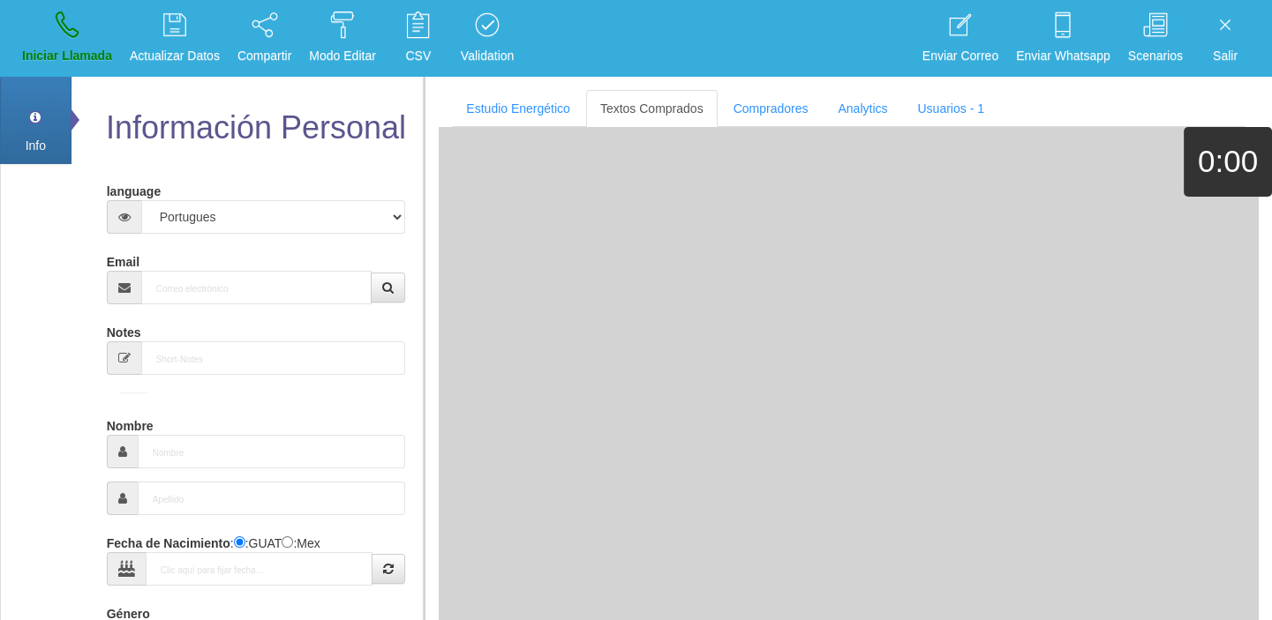
click at [194, 304] on form "language Español Portugues [PERSON_NAME] Email Sensibilidad Notes Comprador de …" at bounding box center [256, 582] width 273 height 813
click at [183, 295] on input "Email" at bounding box center [256, 288] width 231 height 34
paste input "norfolkskies73@gmail.com"
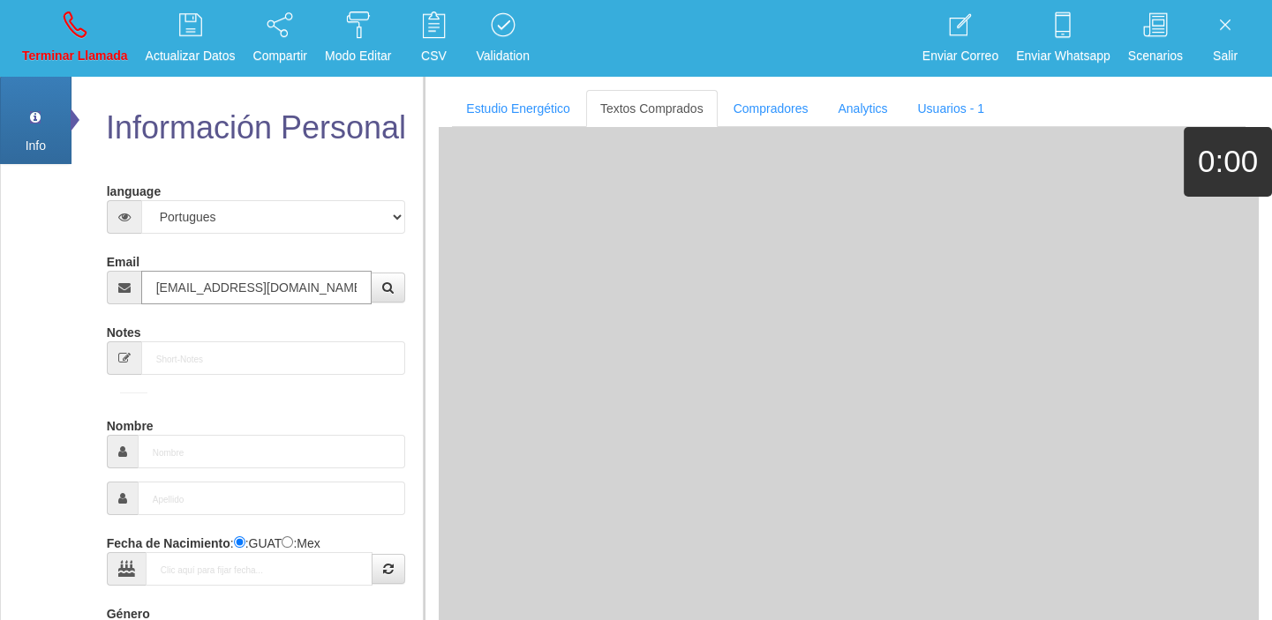
type input "norfolkskies73@gmail.com"
type input "19 Mayo 1952"
select select "4"
type input "Comprador simple"
type input "Josephine"
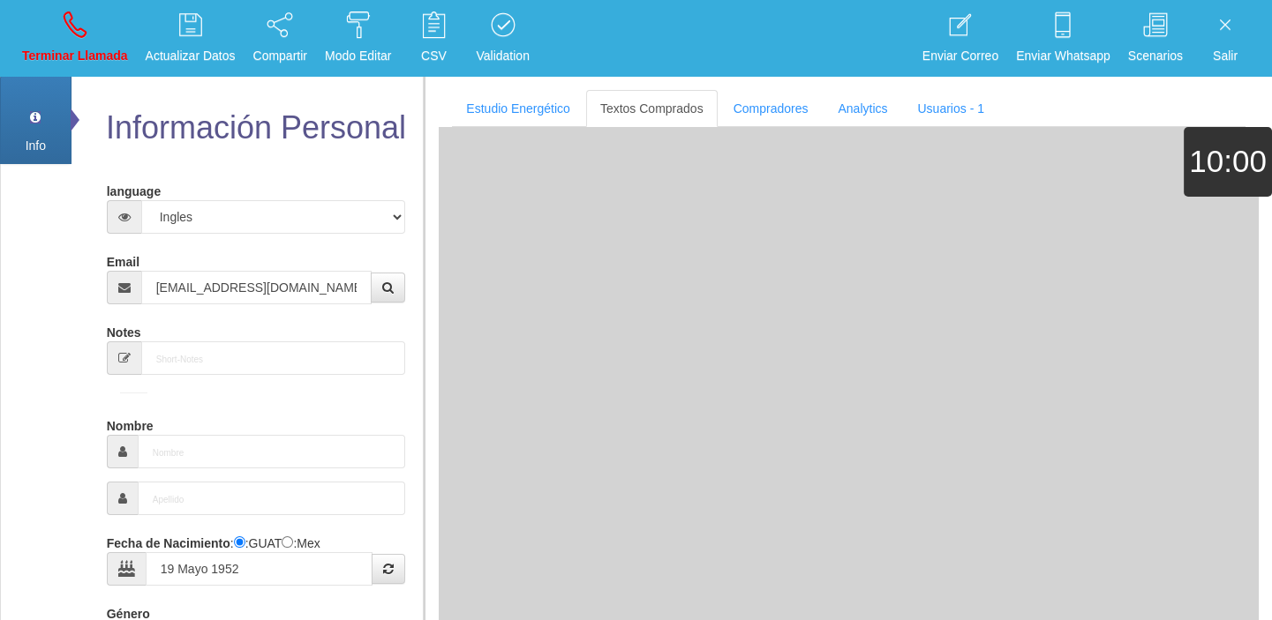
select select "2"
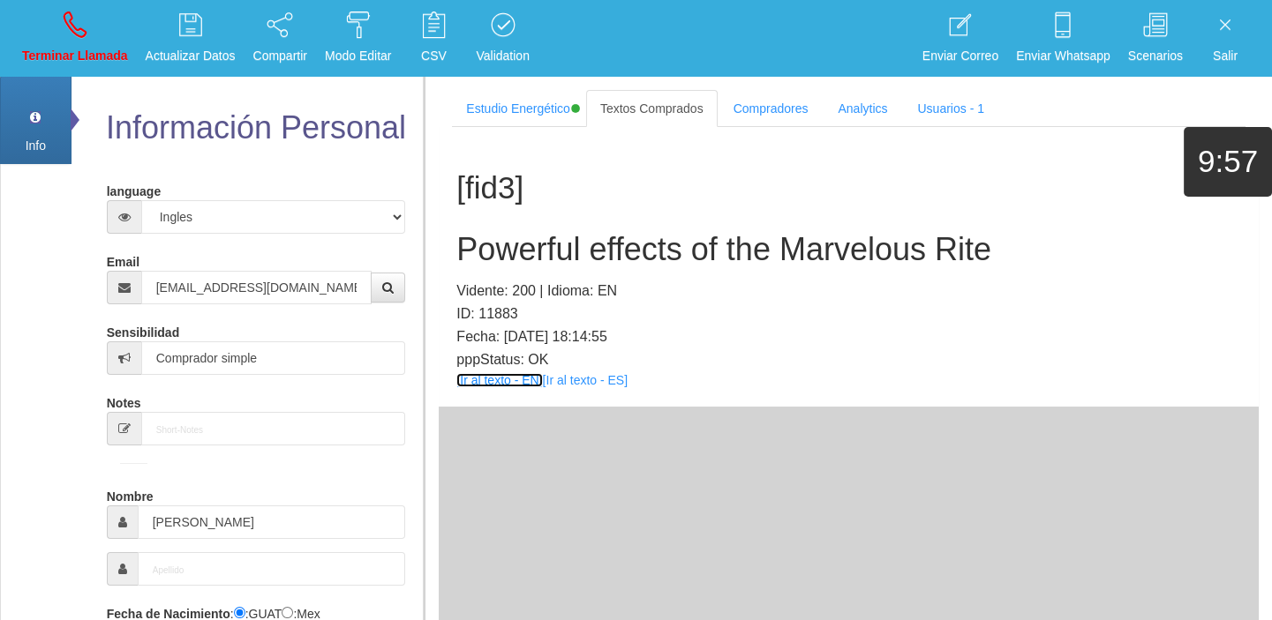
click at [509, 378] on link "[Ir al texto - EN]" at bounding box center [499, 380] width 86 height 14
click at [570, 249] on h2 "Powerful effects of the Marvelous Rite" at bounding box center [848, 249] width 784 height 35
click at [572, 249] on h2 "Powerful effects of the Marvelous Rite" at bounding box center [848, 249] width 784 height 35
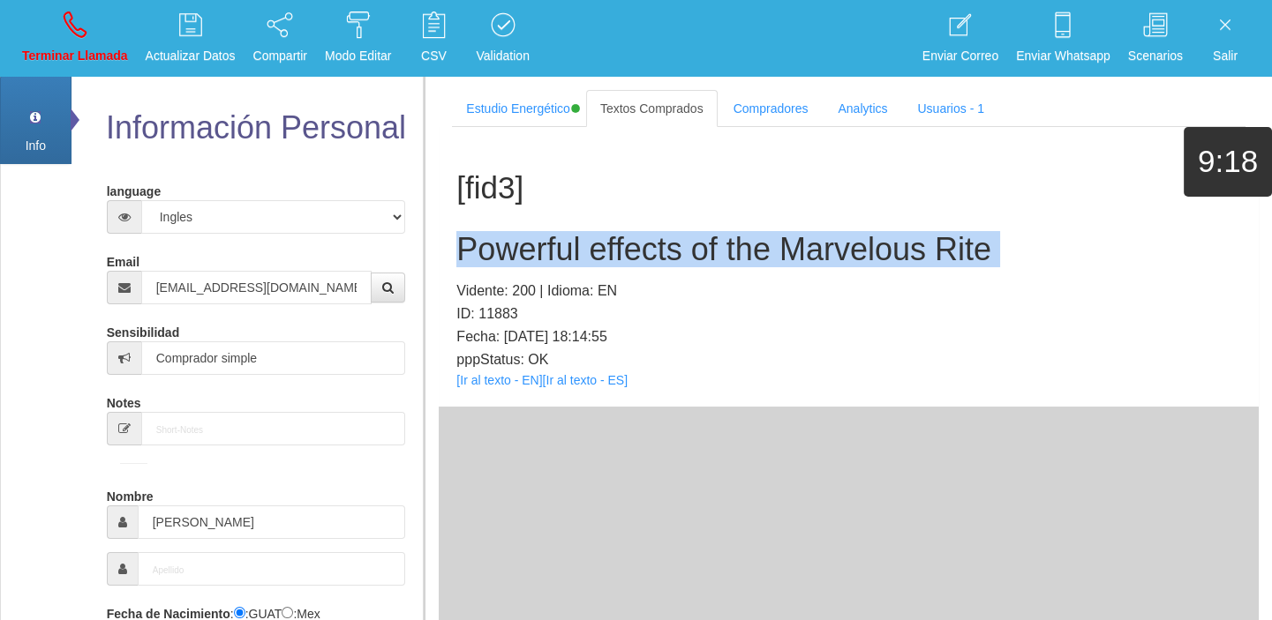
click at [573, 249] on h2 "Powerful effects of the Marvelous Rite" at bounding box center [848, 249] width 784 height 35
copy h2 "Powerful effects of the Marvelous Rite"
drag, startPoint x: 89, startPoint y: 45, endPoint x: 170, endPoint y: 124, distance: 112.9
click at [88, 46] on p "Terminar Llamada" at bounding box center [75, 56] width 106 height 20
select select "0"
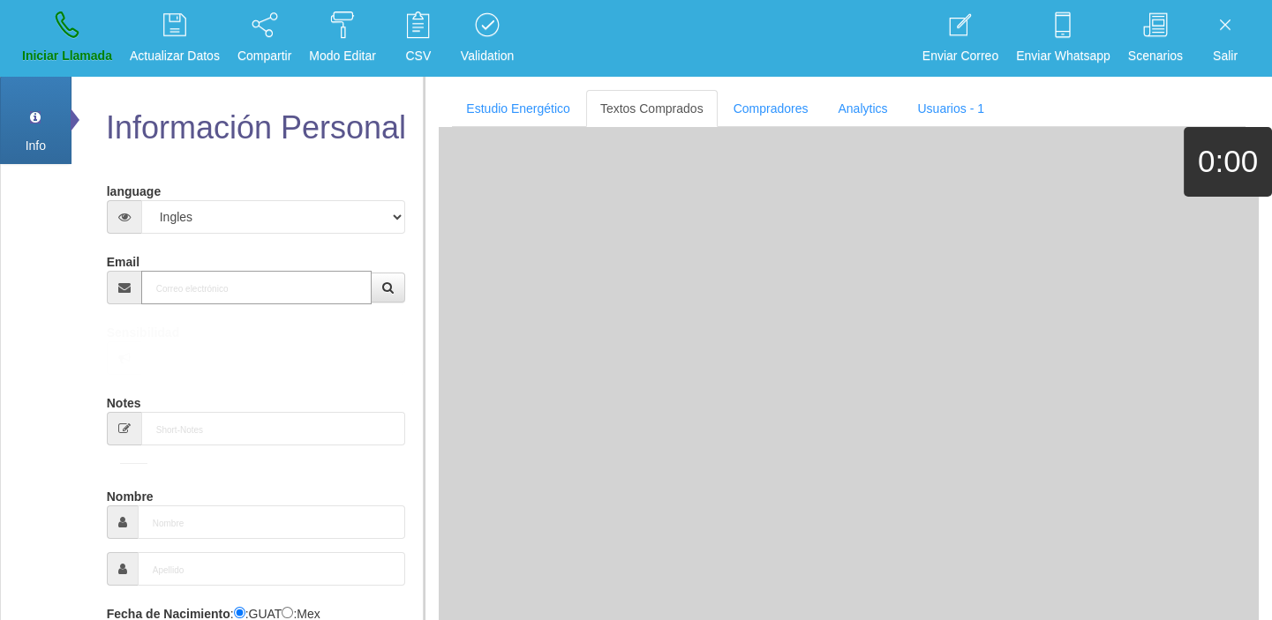
click at [237, 283] on input "Email" at bounding box center [256, 288] width 231 height 34
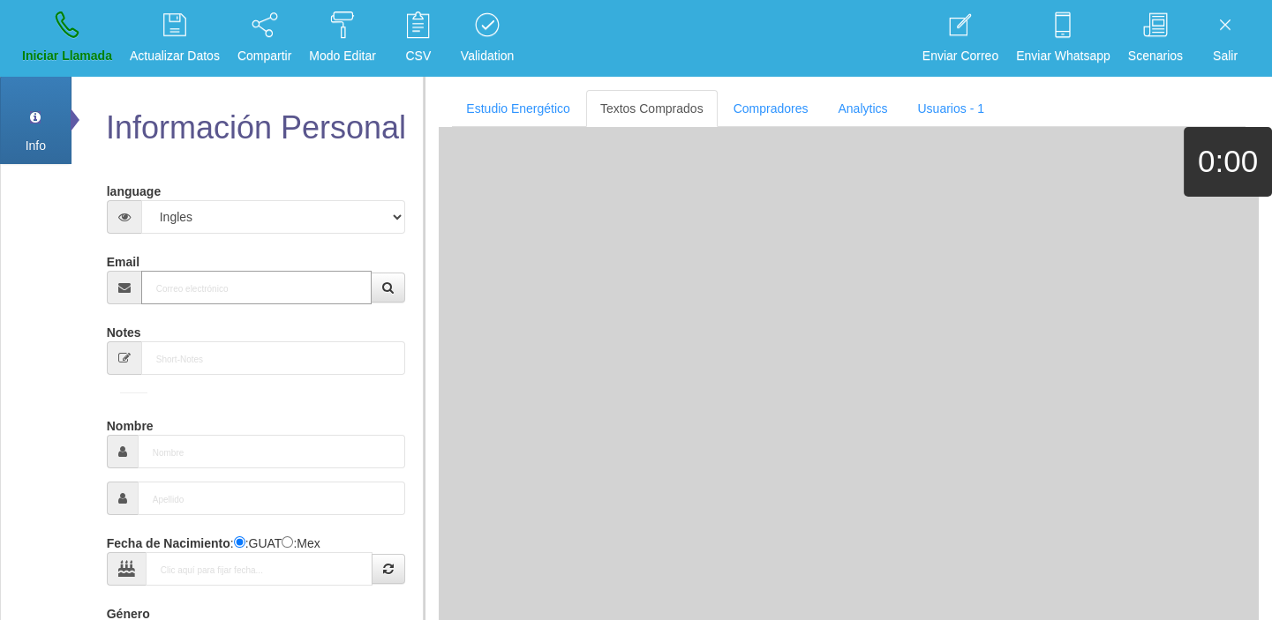
paste input "bridgmanjames650@gmail.com"
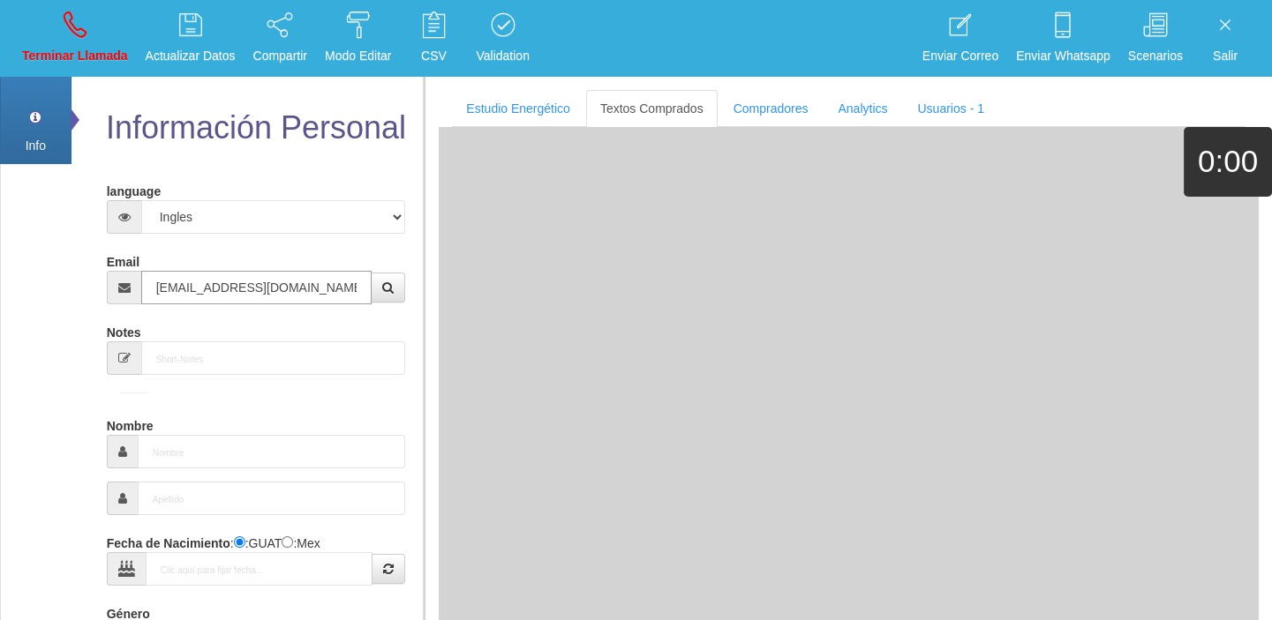
type input "bridgmanjames650@gmail.com"
type input "1 Feb 1940"
type input "Comprador bajo"
type input "Brian"
select select "1"
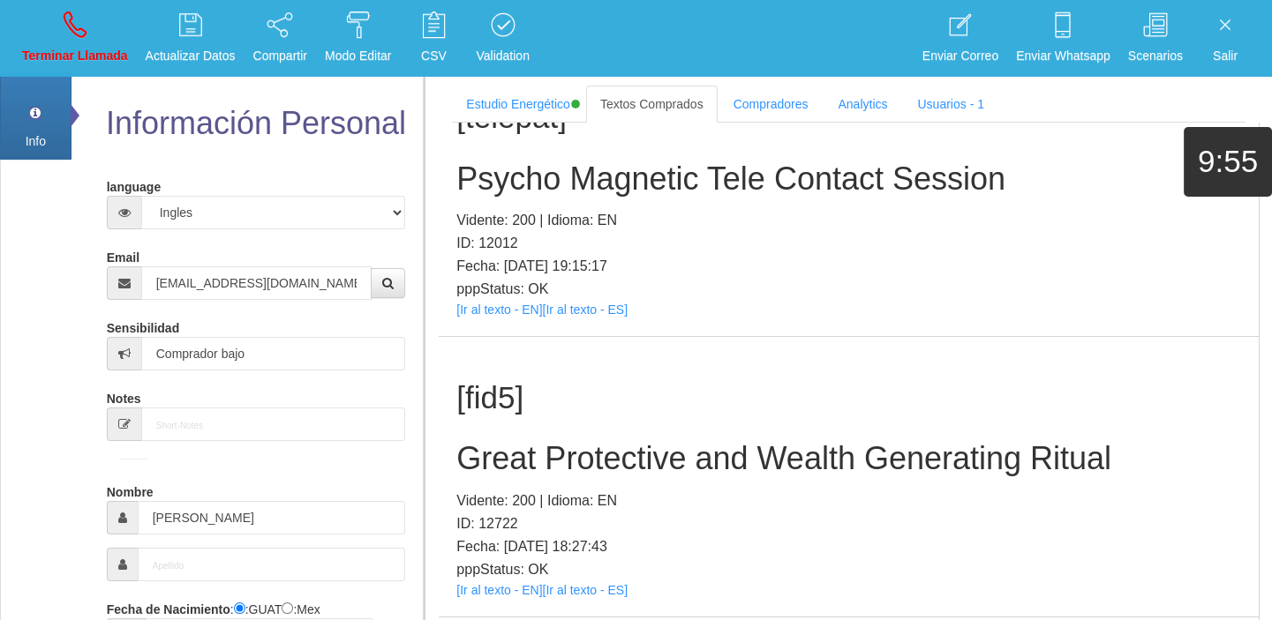
scroll to position [634, 0]
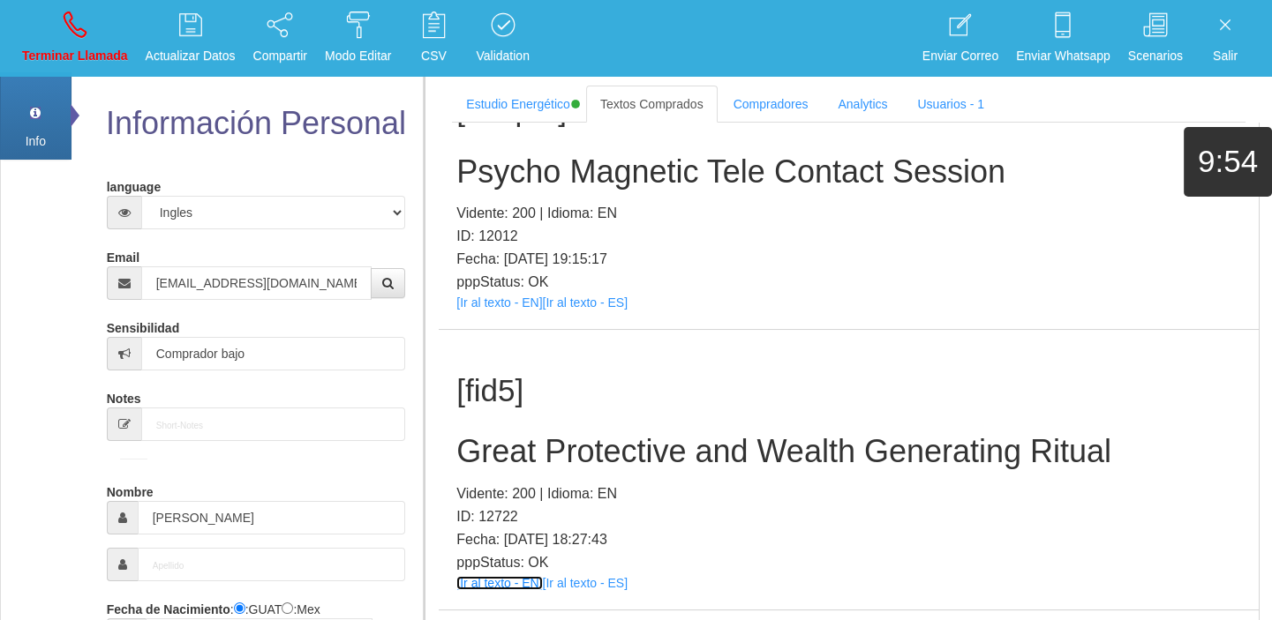
click at [502, 585] on link "[Ir al texto - EN]" at bounding box center [499, 583] width 86 height 14
click at [578, 445] on h2 "Great Protective and Wealth Generating Ritual" at bounding box center [848, 451] width 784 height 35
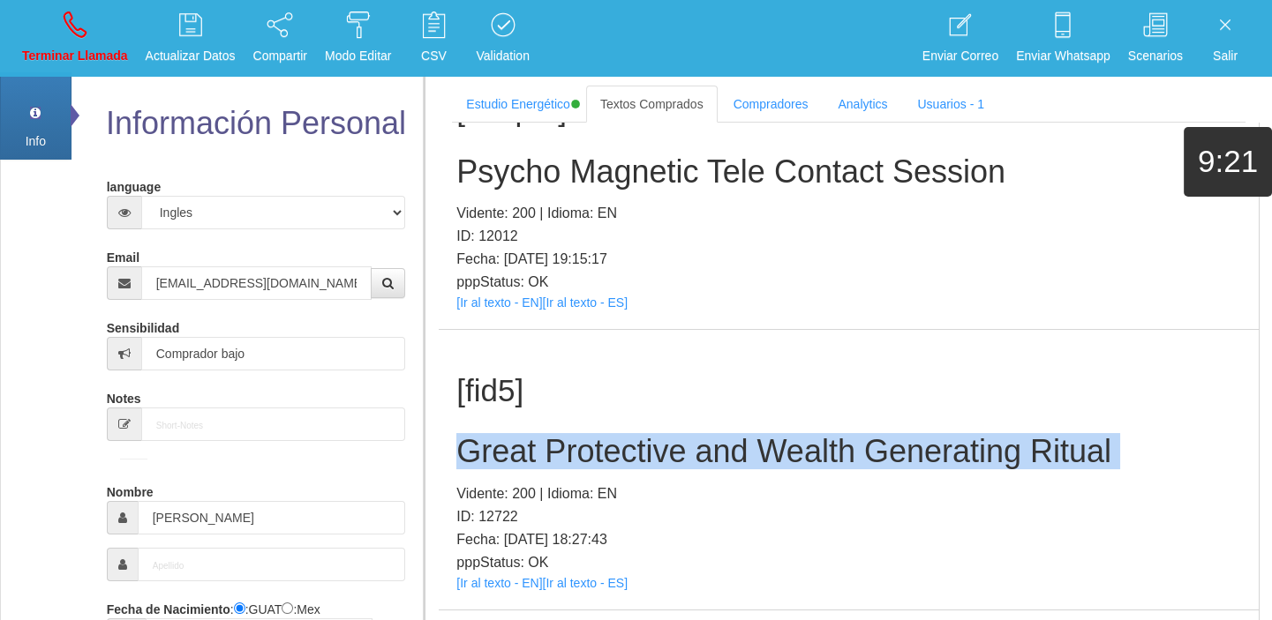
click at [578, 445] on h2 "Great Protective and Wealth Generating Ritual" at bounding box center [848, 451] width 784 height 35
copy h2 "Great Protective and Wealth Generating Ritual"
click at [55, 54] on p "Terminar Llamada" at bounding box center [75, 56] width 106 height 20
select select "0"
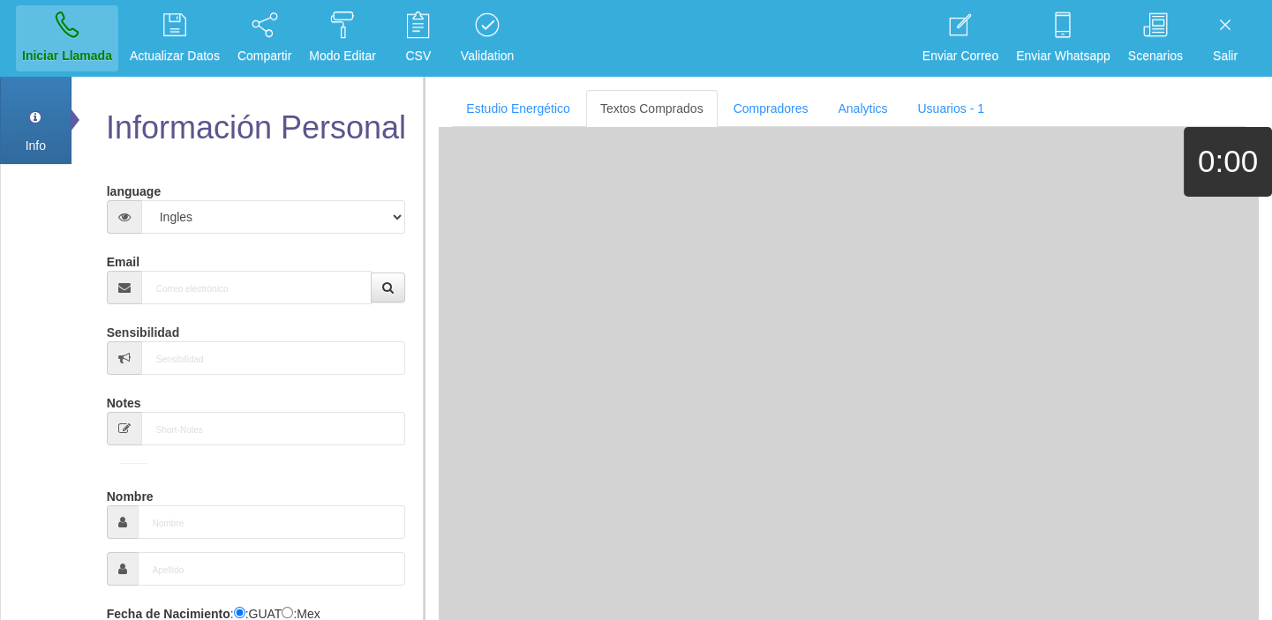
scroll to position [0, 0]
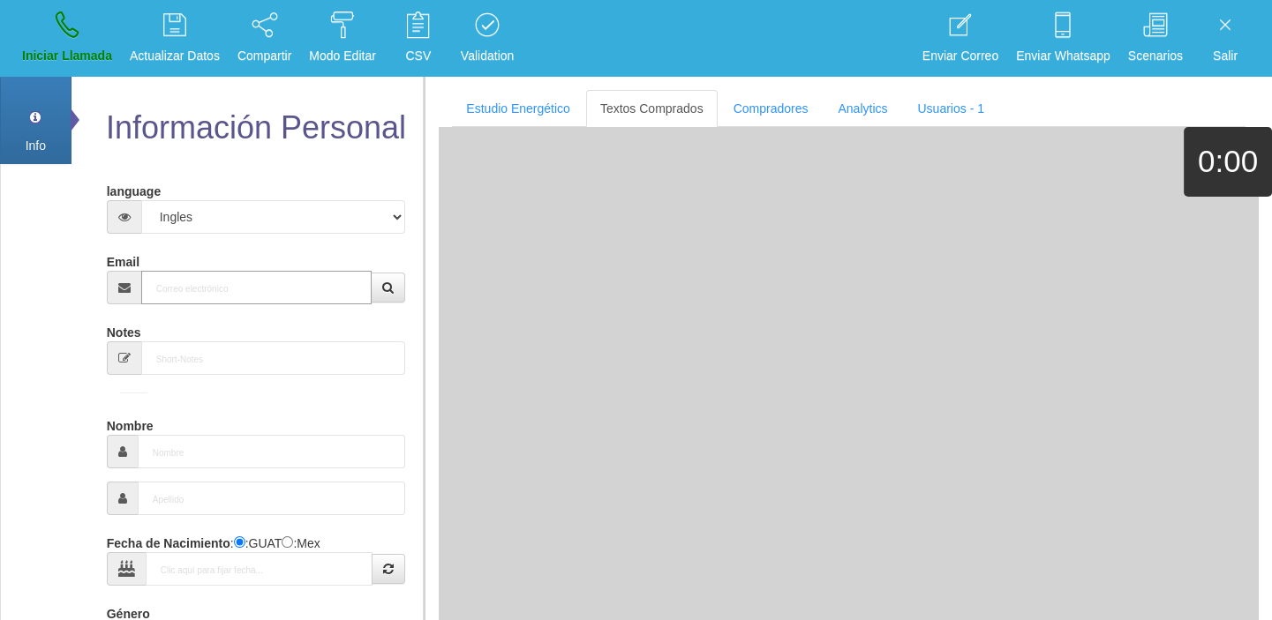
click at [225, 301] on input "Email" at bounding box center [256, 288] width 231 height 34
paste input "pauliwenofu@gmail.com"
type input "pauliwenofu@gmail.com"
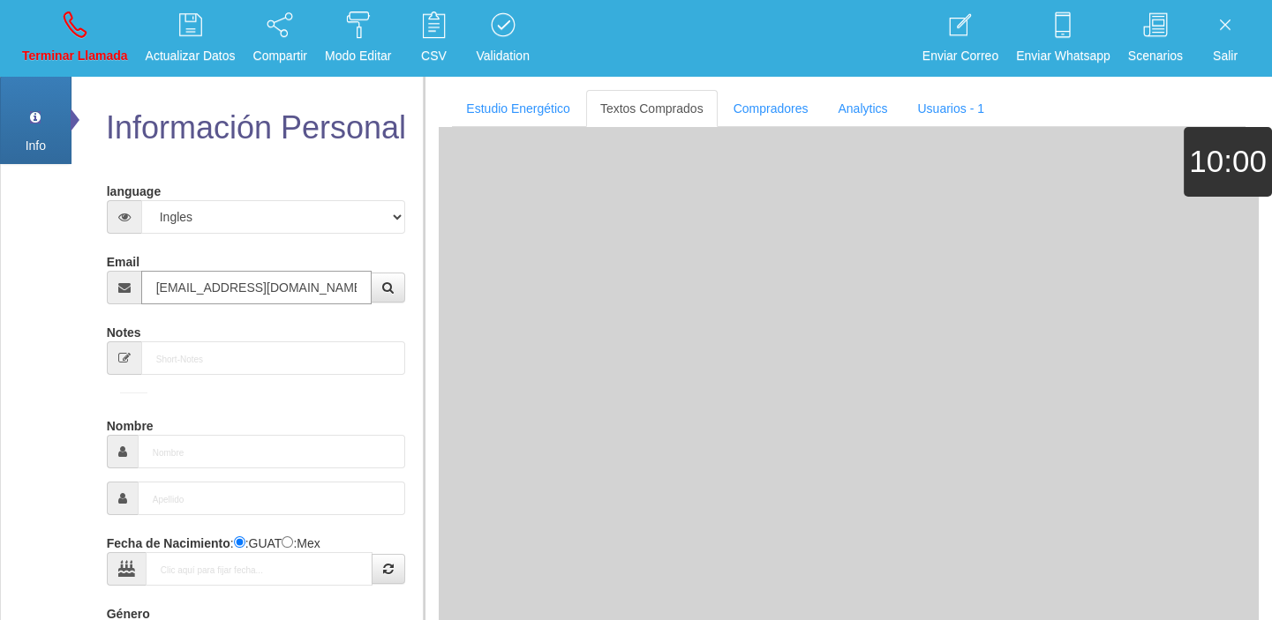
type input "8 Mayo 1959"
type input "Excelente Comprador"
type input "Paul"
select select "2"
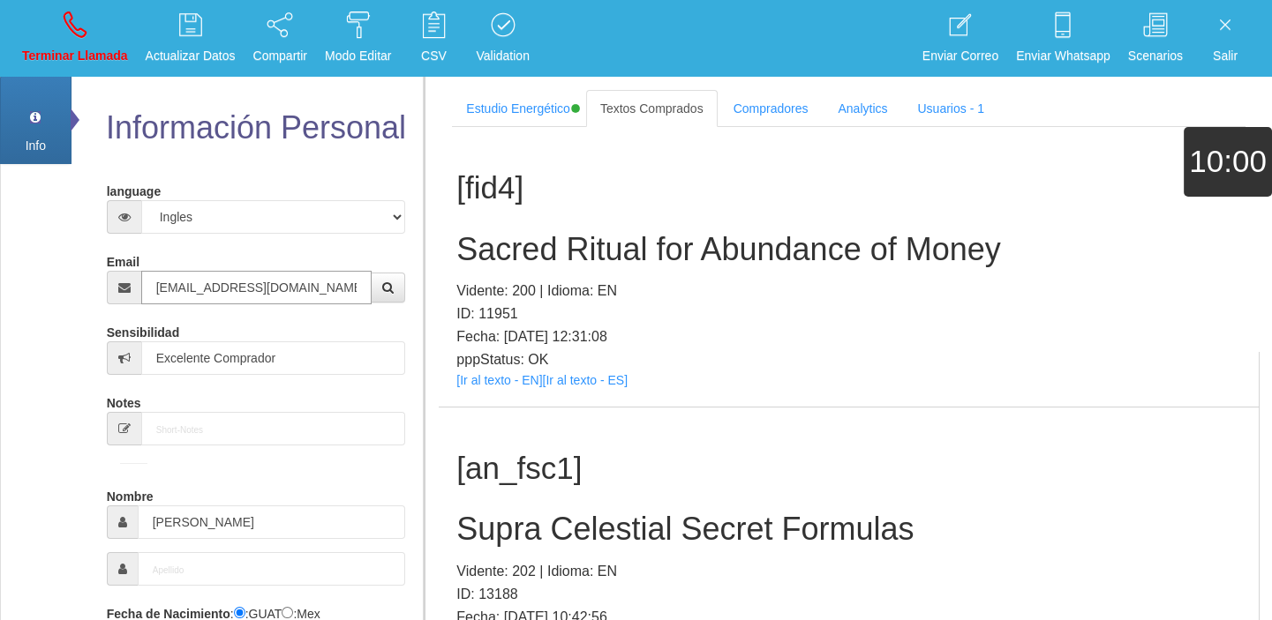
type input "pauliwenofu@gmail.com"
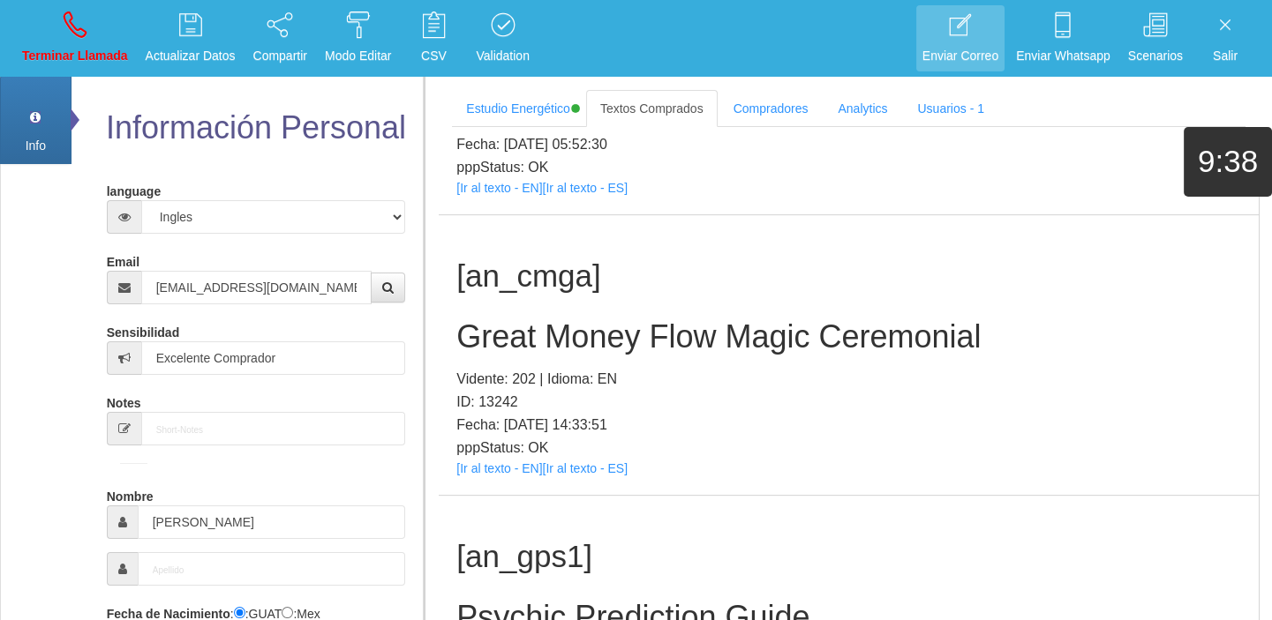
scroll to position [2435, 0]
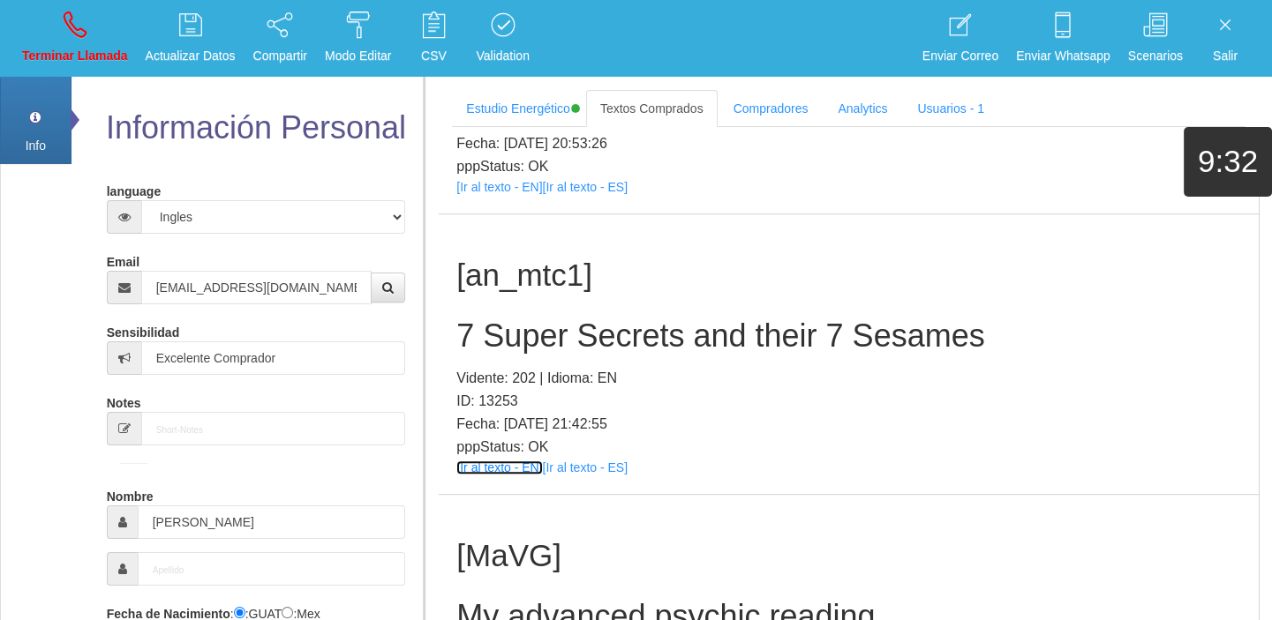
click at [487, 464] on link "[Ir al texto - EN]" at bounding box center [499, 468] width 86 height 14
click at [526, 342] on h2 "7 Super Secrets and their 7 Sesames" at bounding box center [848, 336] width 784 height 35
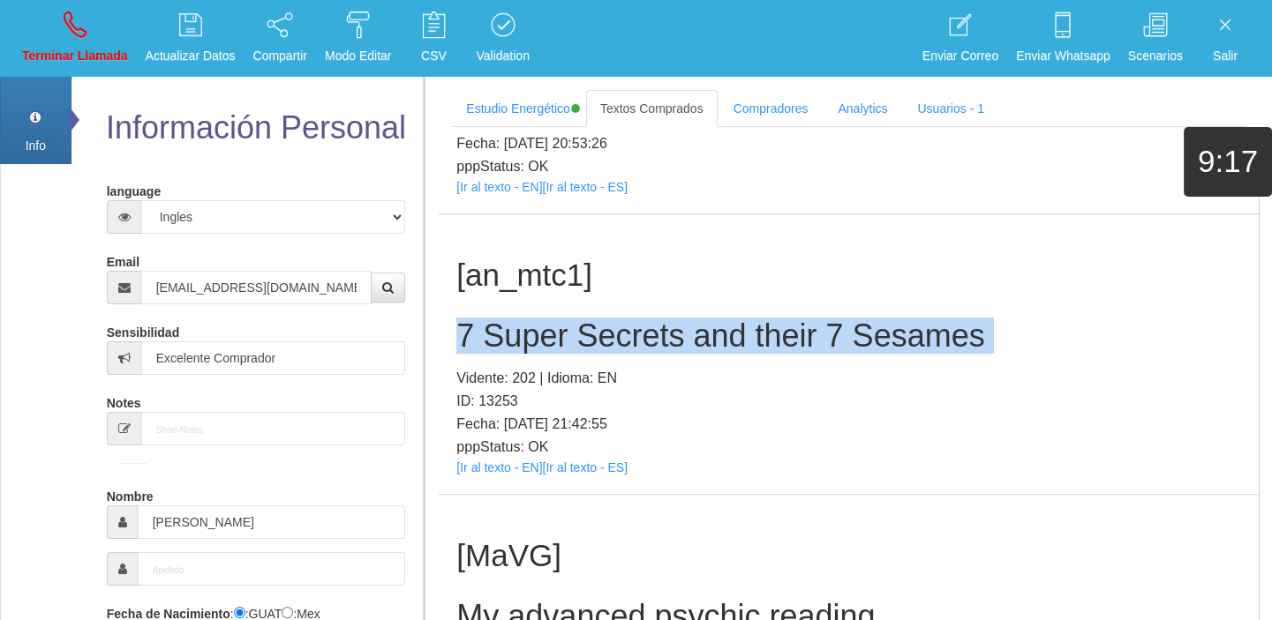
click at [526, 342] on h2 "7 Super Secrets and their 7 Sesames" at bounding box center [848, 336] width 784 height 35
copy h2 "7 Super Secrets and their 7 Sesames"
drag, startPoint x: 60, startPoint y: 45, endPoint x: 96, endPoint y: 109, distance: 73.1
click at [60, 44] on link "Terminar Llamada" at bounding box center [75, 38] width 118 height 66
select select "0"
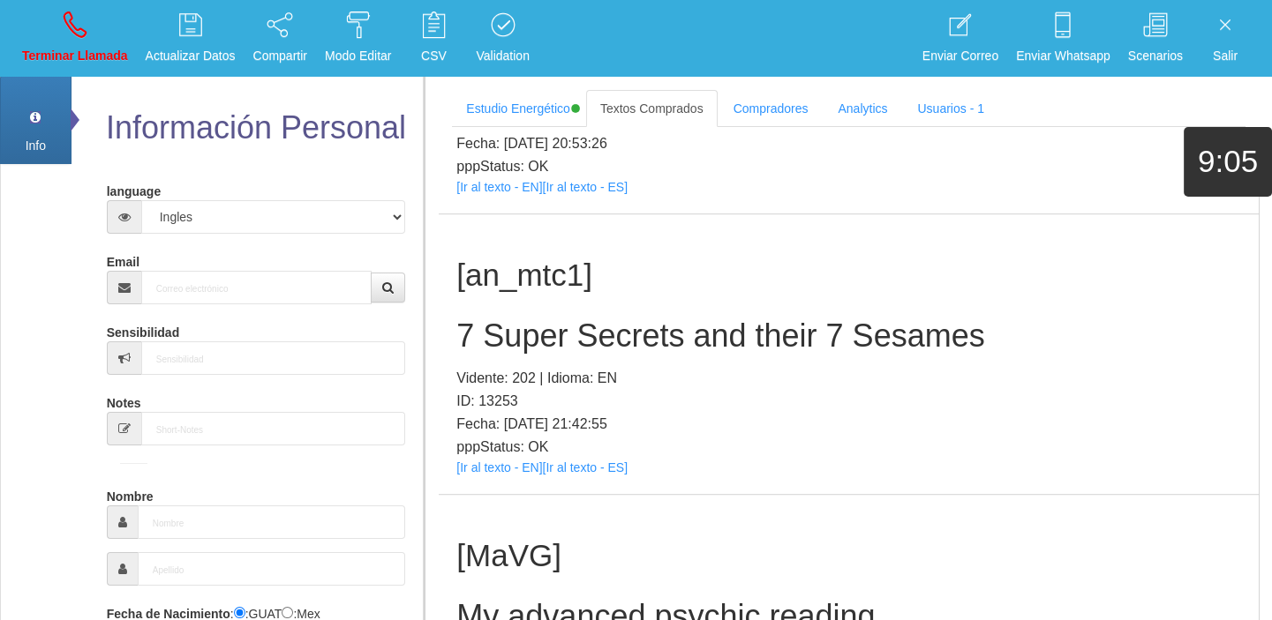
scroll to position [0, 0]
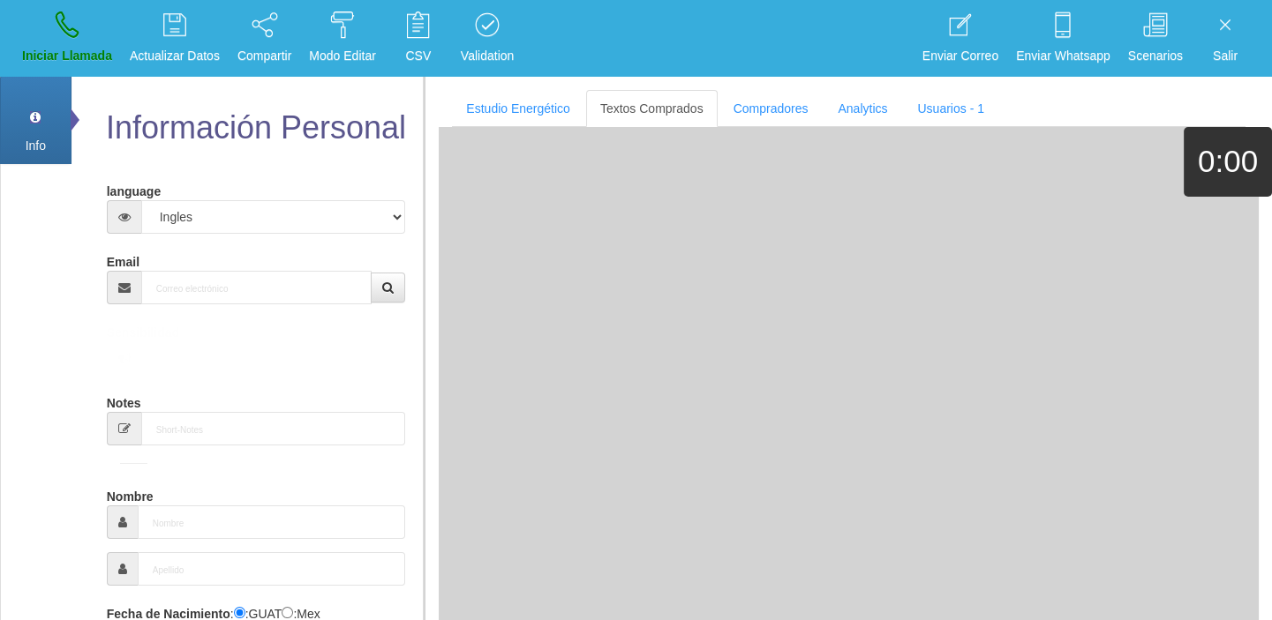
click at [238, 266] on div "Email" at bounding box center [256, 275] width 299 height 57
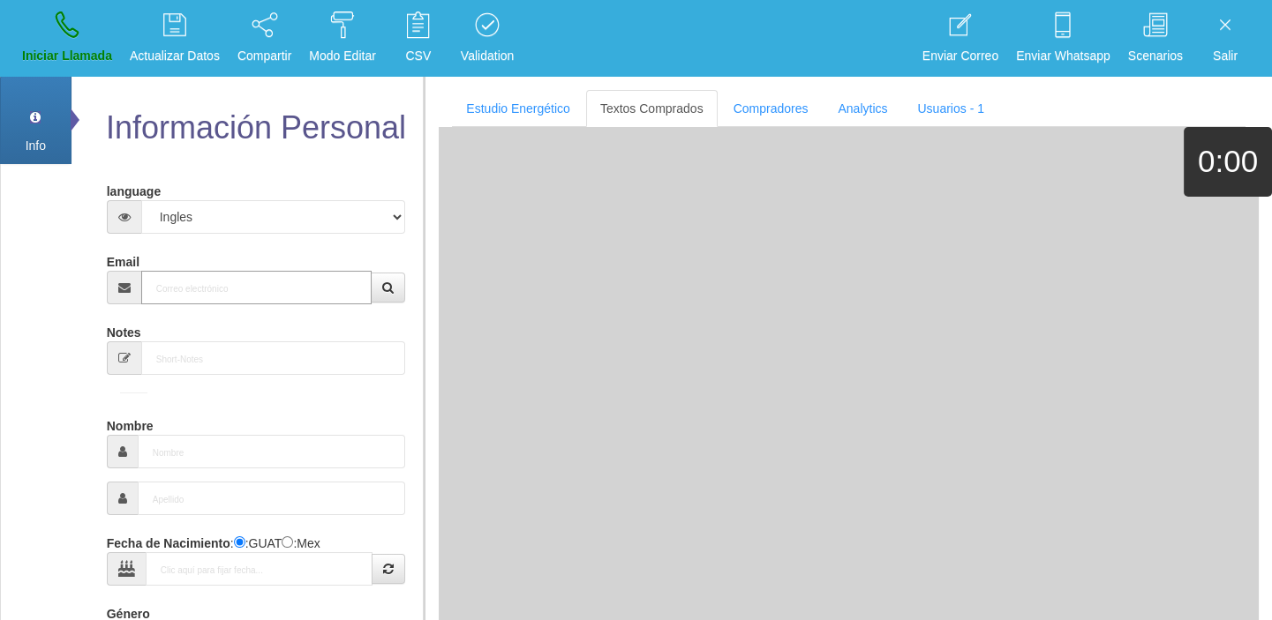
click at [238, 289] on input "Email" at bounding box center [256, 288] width 231 height 34
paste input "bobbyjean.maxwell@gmail.com"
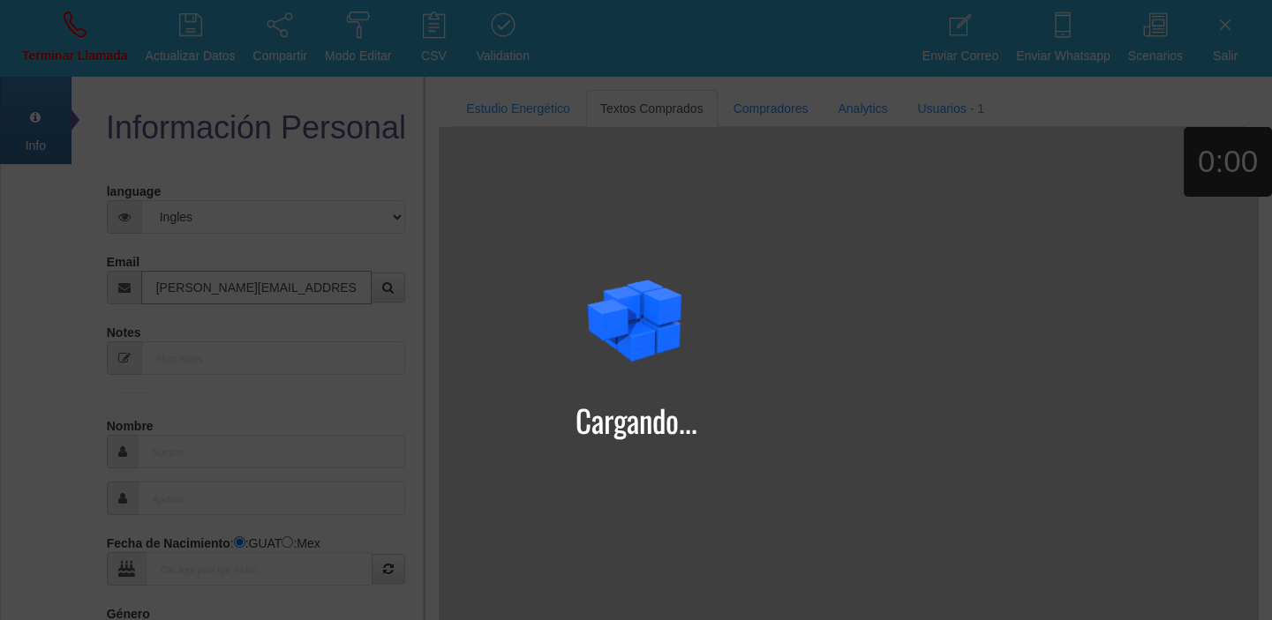
type input "bobbyjean.maxwell@gmail.com"
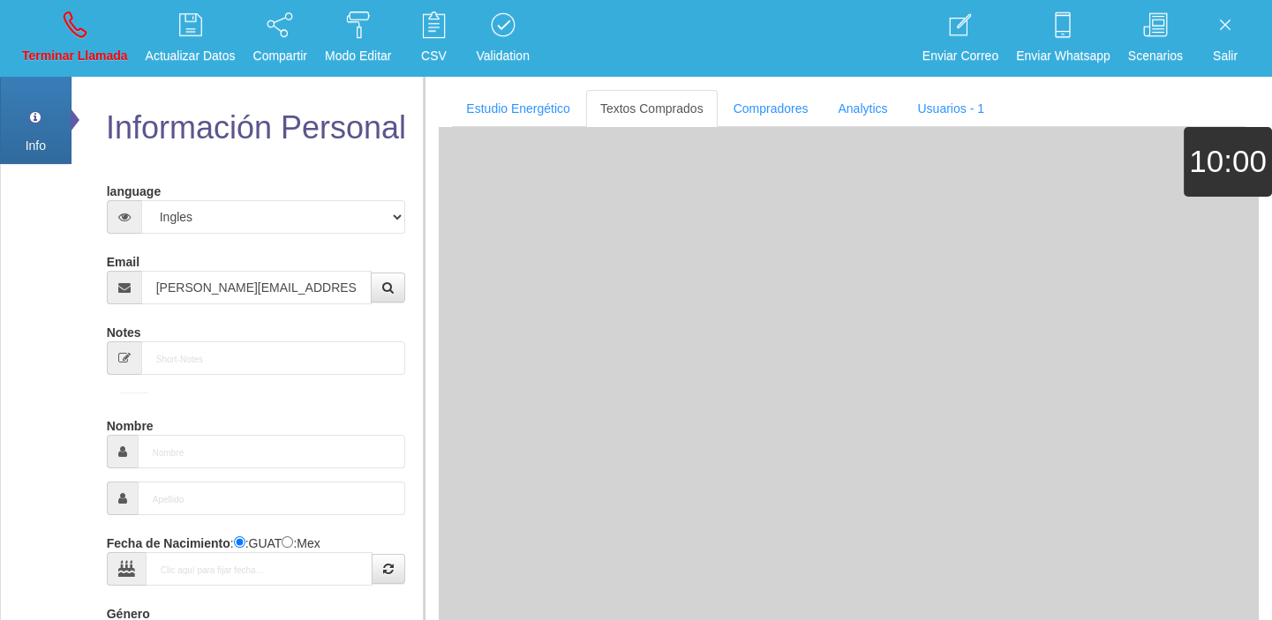
type input "30 Nov 1969"
type input "Comprador bajo"
type input "Bobby-jean"
select select "1"
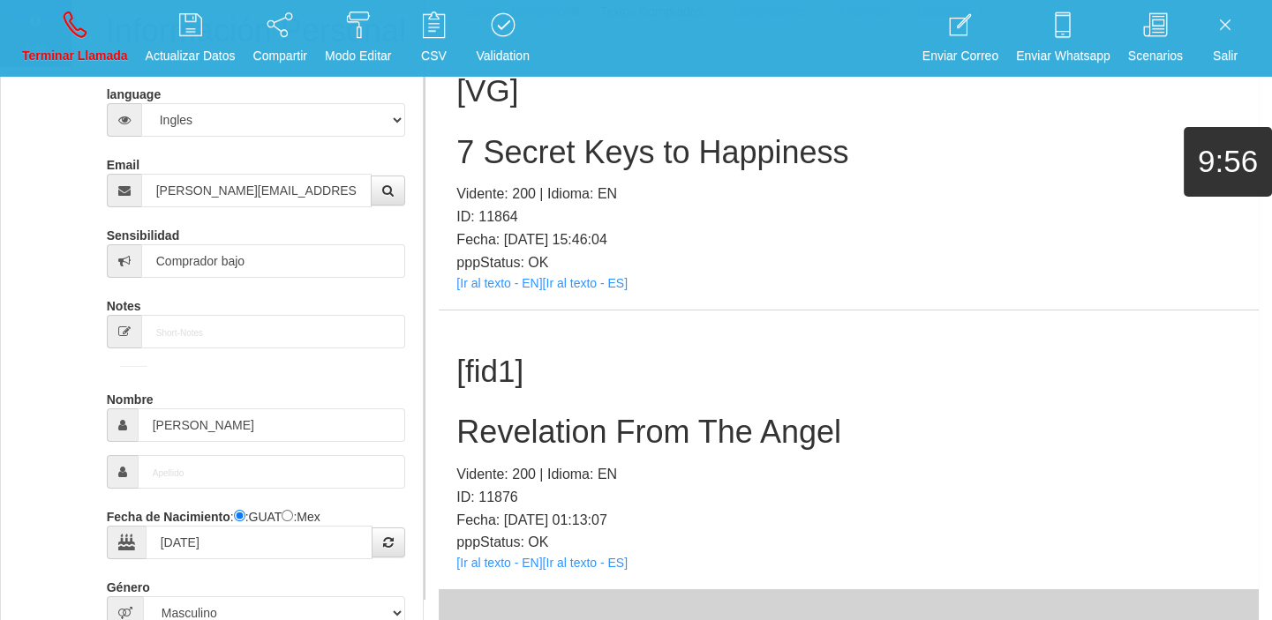
scroll to position [245, 0]
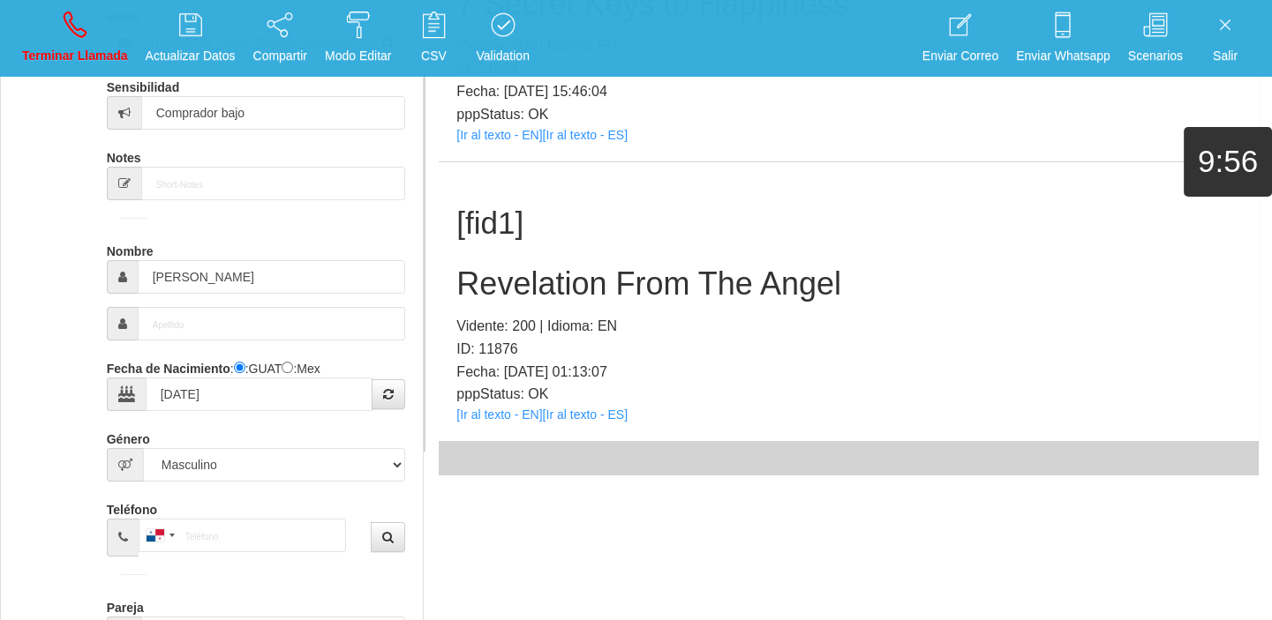
click at [494, 401] on p "pppStatus: OK" at bounding box center [848, 394] width 784 height 23
click at [493, 413] on link "[Ir al texto - EN]" at bounding box center [499, 415] width 86 height 14
click at [471, 266] on h2 "Revelation From The Angel" at bounding box center [848, 283] width 784 height 35
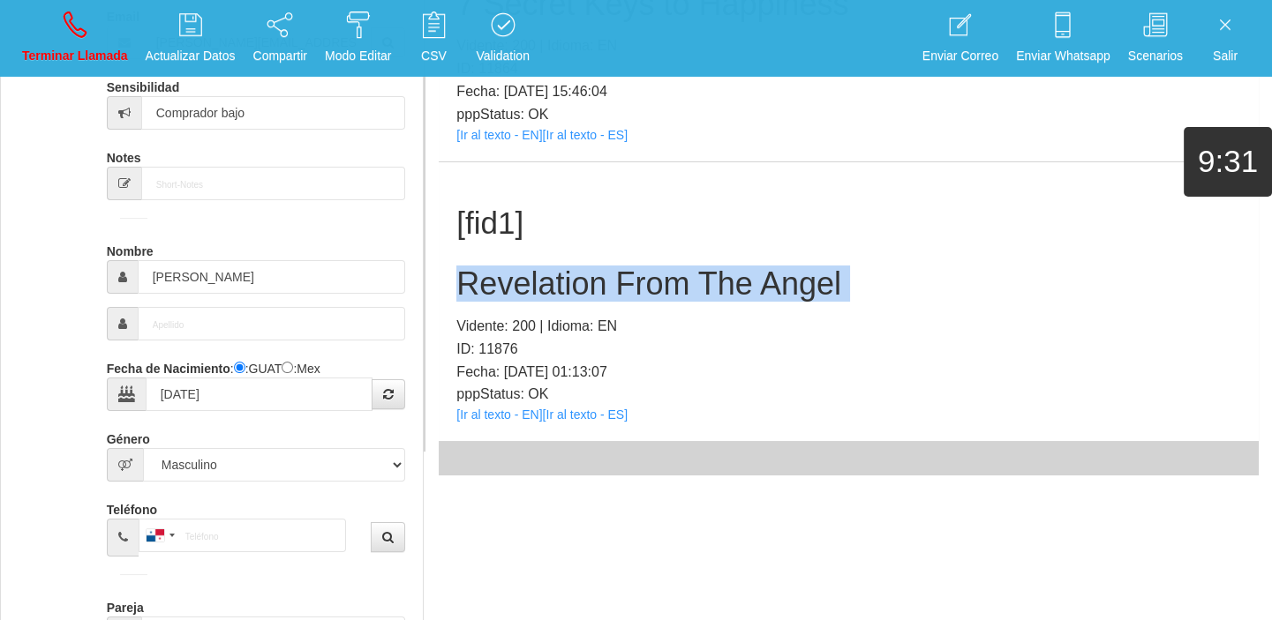
click at [471, 266] on h2 "Revelation From The Angel" at bounding box center [848, 283] width 784 height 35
copy h2 "Revelation From The Angel"
drag, startPoint x: 68, startPoint y: 42, endPoint x: 79, endPoint y: 62, distance: 22.5
click at [68, 42] on link "Terminar Llamada" at bounding box center [75, 38] width 118 height 66
select select "0"
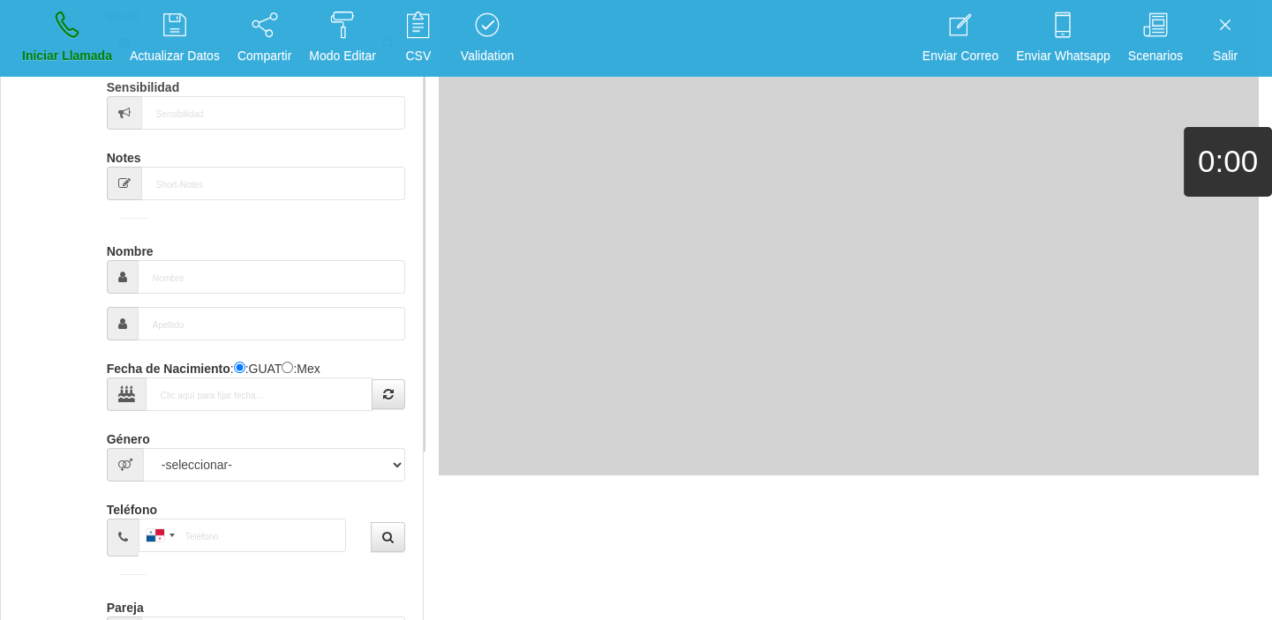
scroll to position [0, 0]
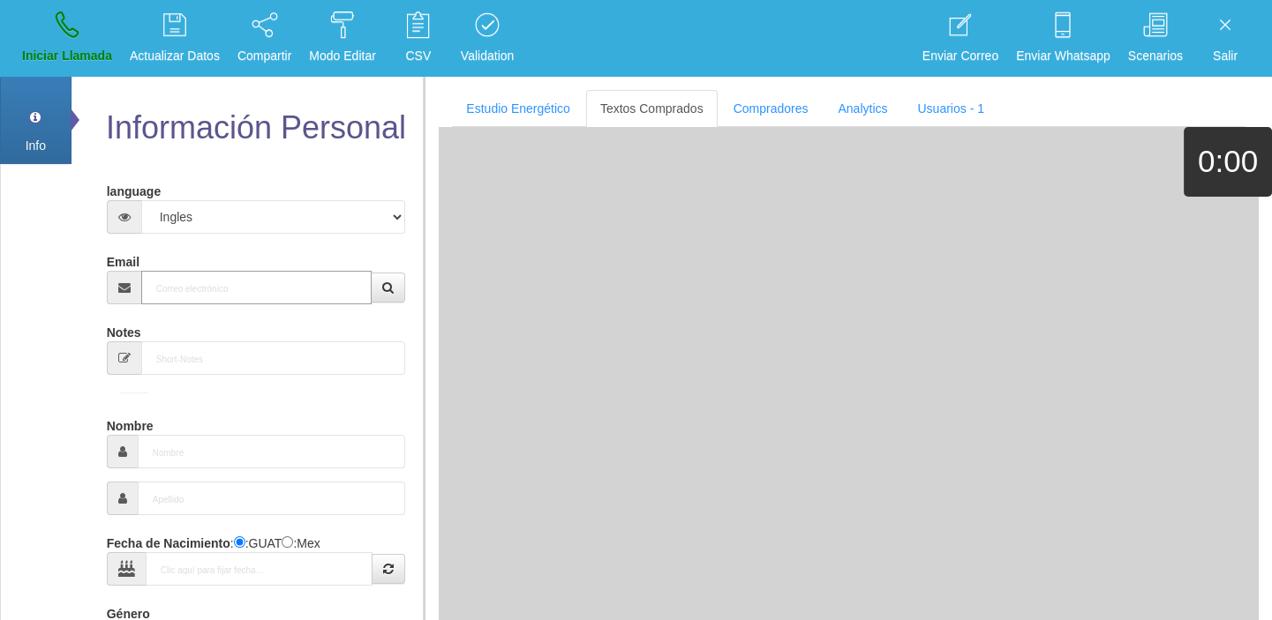
click at [274, 292] on input "Email" at bounding box center [256, 288] width 231 height 34
paste input "juliegrant677@gmail.com"
type input "juliegrant677@gmail.com"
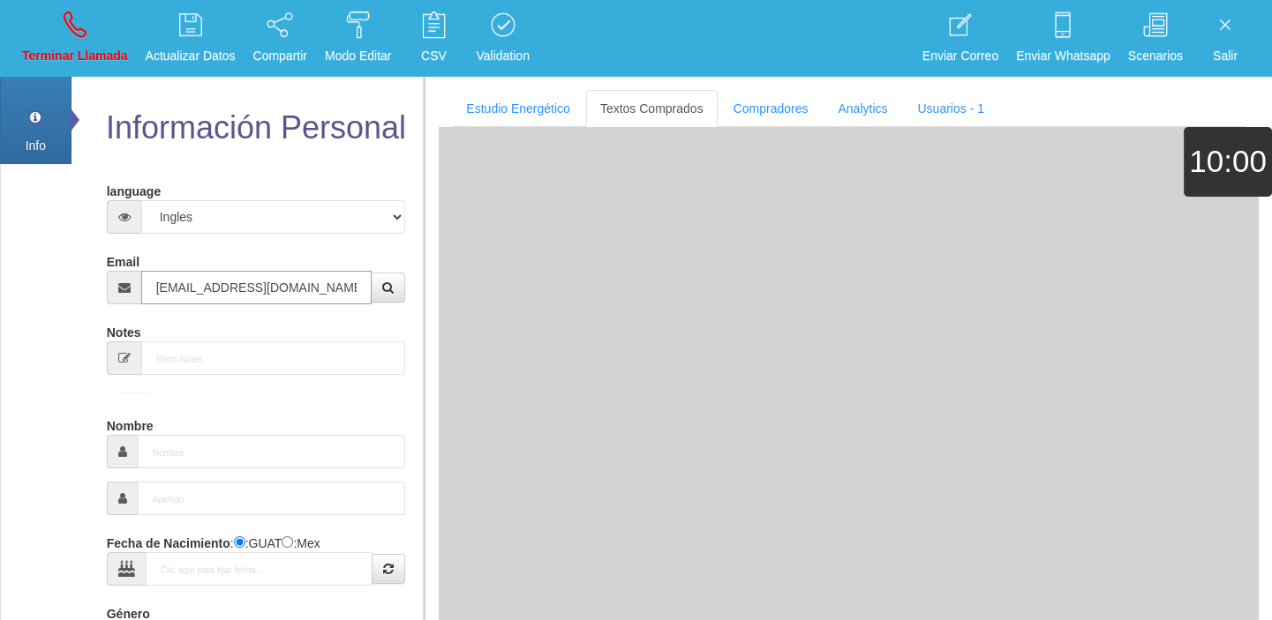
type input "28 Dic 1968"
type input "Excelente Comprador"
type input "Julie"
select select "2"
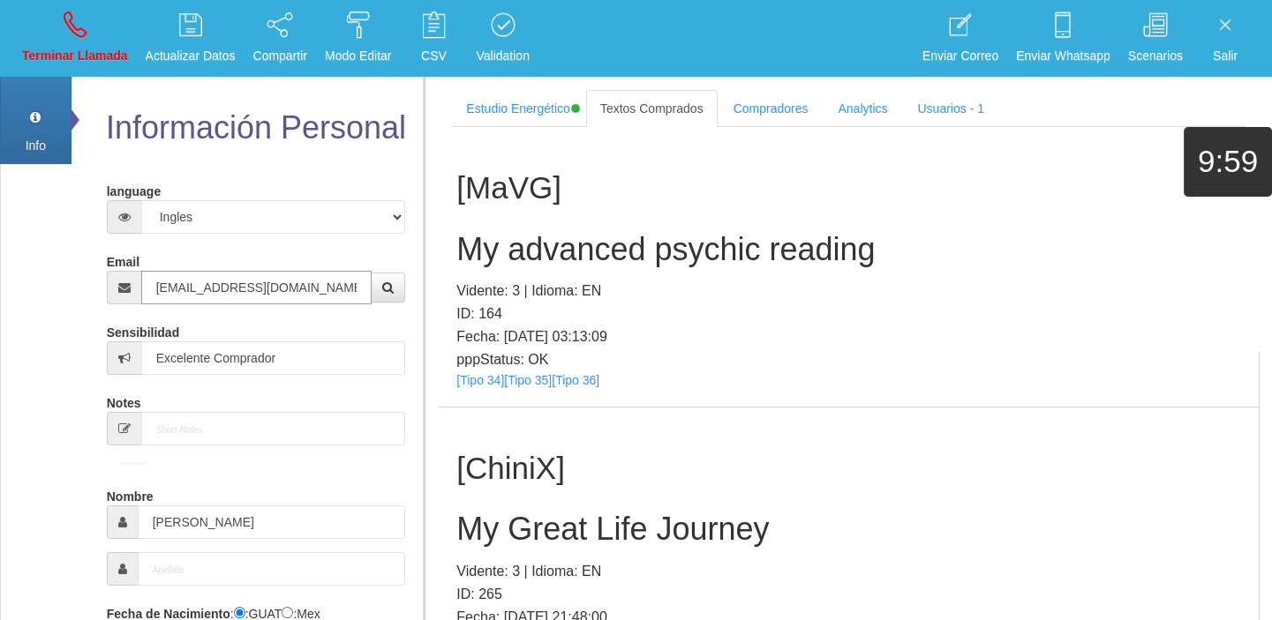
type input "juliegrant677@gmail.com"
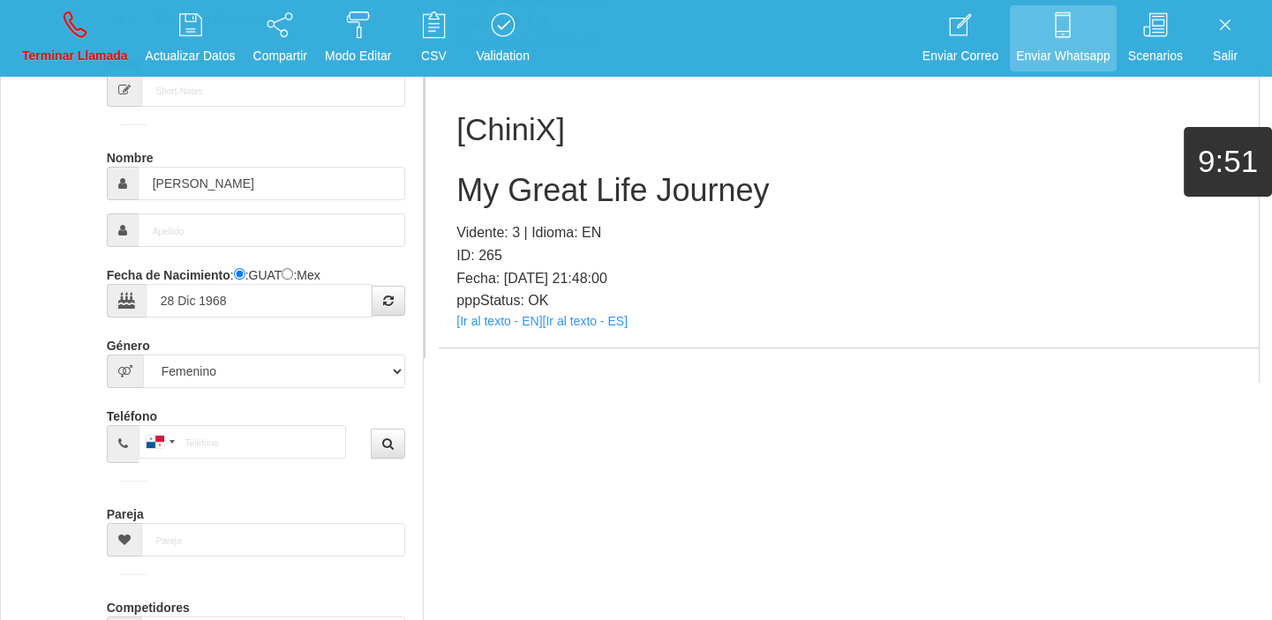
scroll to position [15103, 0]
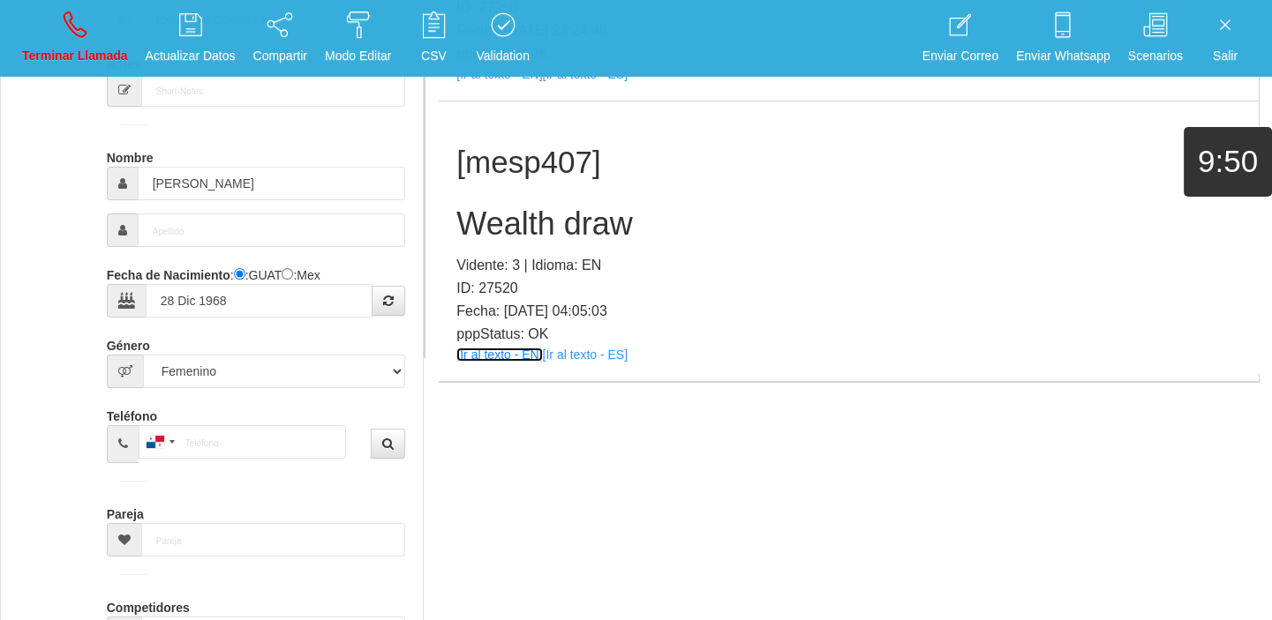
click at [528, 348] on link "[Ir al texto - EN]" at bounding box center [499, 355] width 86 height 14
click at [534, 225] on h2 "Wealth draw" at bounding box center [848, 223] width 784 height 35
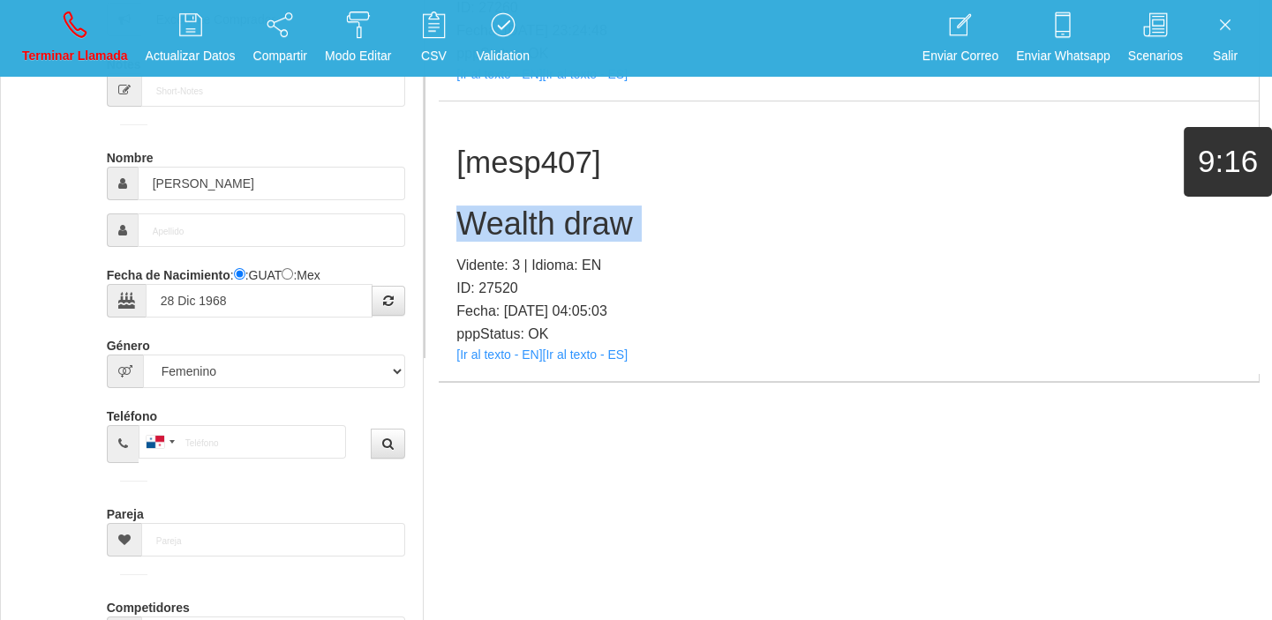
drag, startPoint x: 534, startPoint y: 225, endPoint x: 521, endPoint y: 225, distance: 13.2
click at [530, 224] on h2 "Wealth draw" at bounding box center [848, 223] width 784 height 35
copy h2 "Wealth draw"
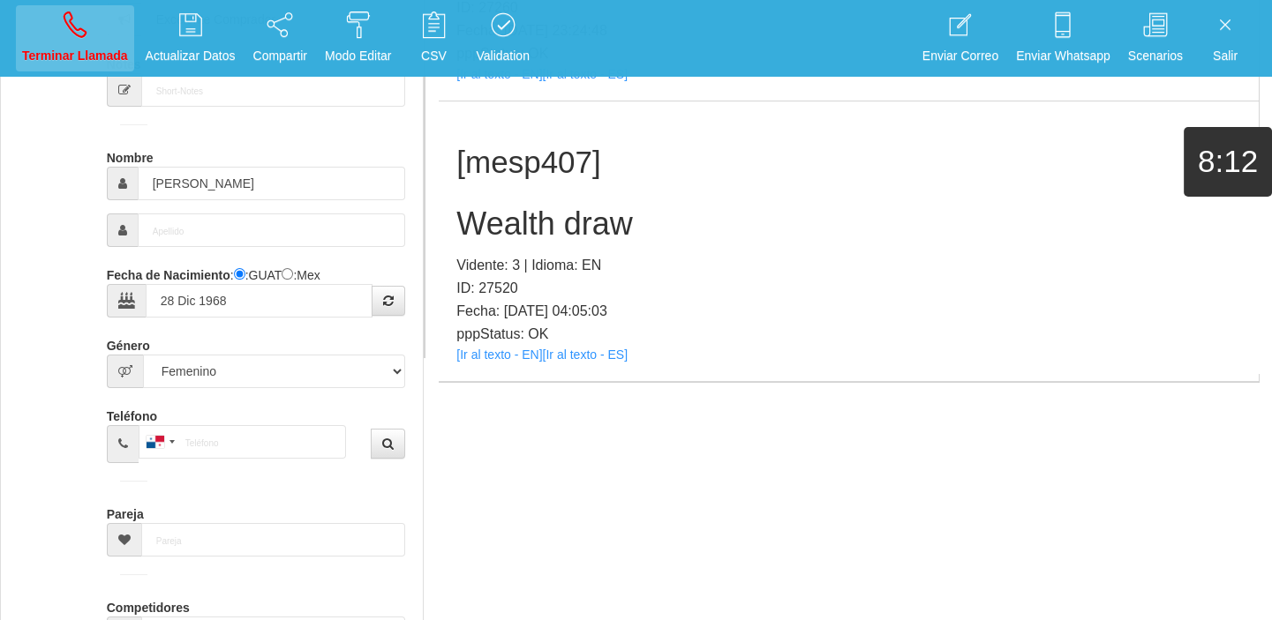
drag, startPoint x: 78, startPoint y: 78, endPoint x: 75, endPoint y: 68, distance: 10.1
click at [78, 78] on div "Información Personal language Español Portugues Frances Ingles Email juliegrant…" at bounding box center [247, 312] width 352 height 1153
click at [71, 44] on link "Terminar Llamada" at bounding box center [75, 38] width 118 height 66
select select "0"
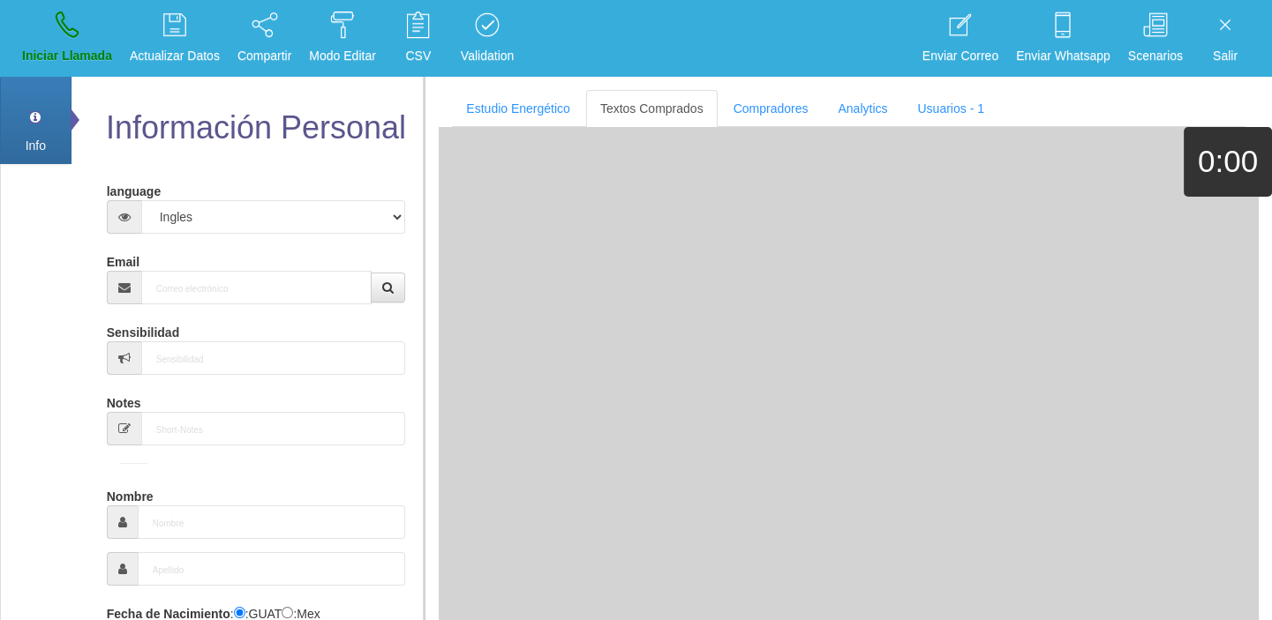
scroll to position [0, 0]
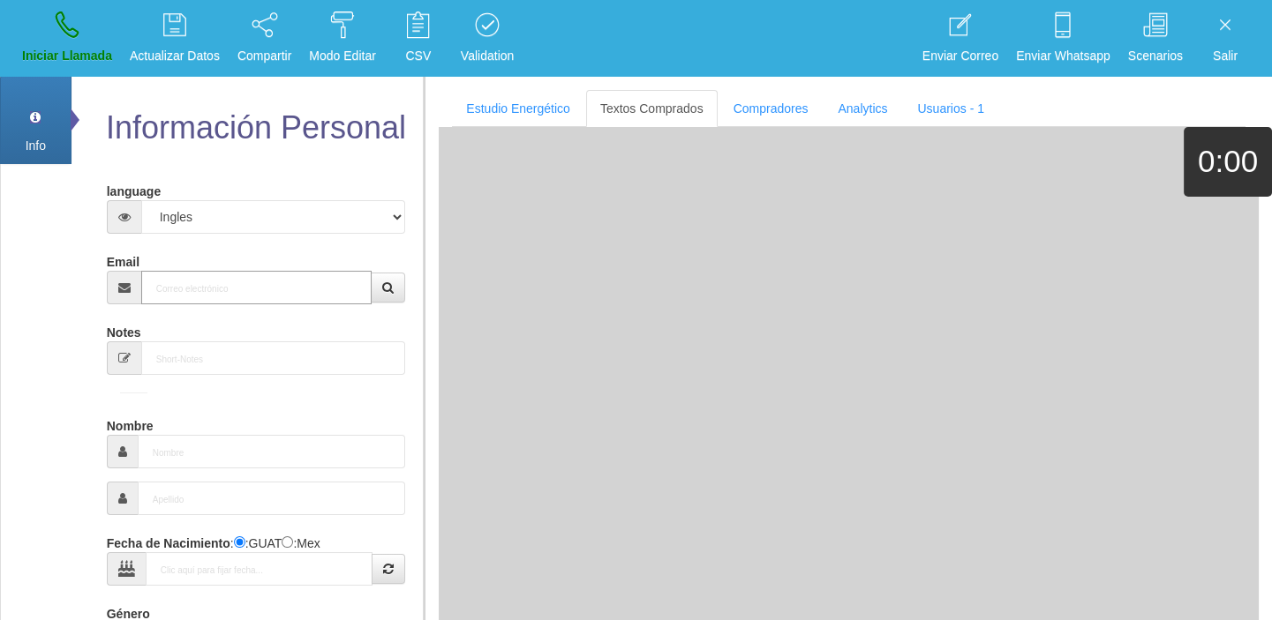
click at [185, 300] on input "Email" at bounding box center [256, 288] width 231 height 34
paste input "trmaera2013@gmail.com"
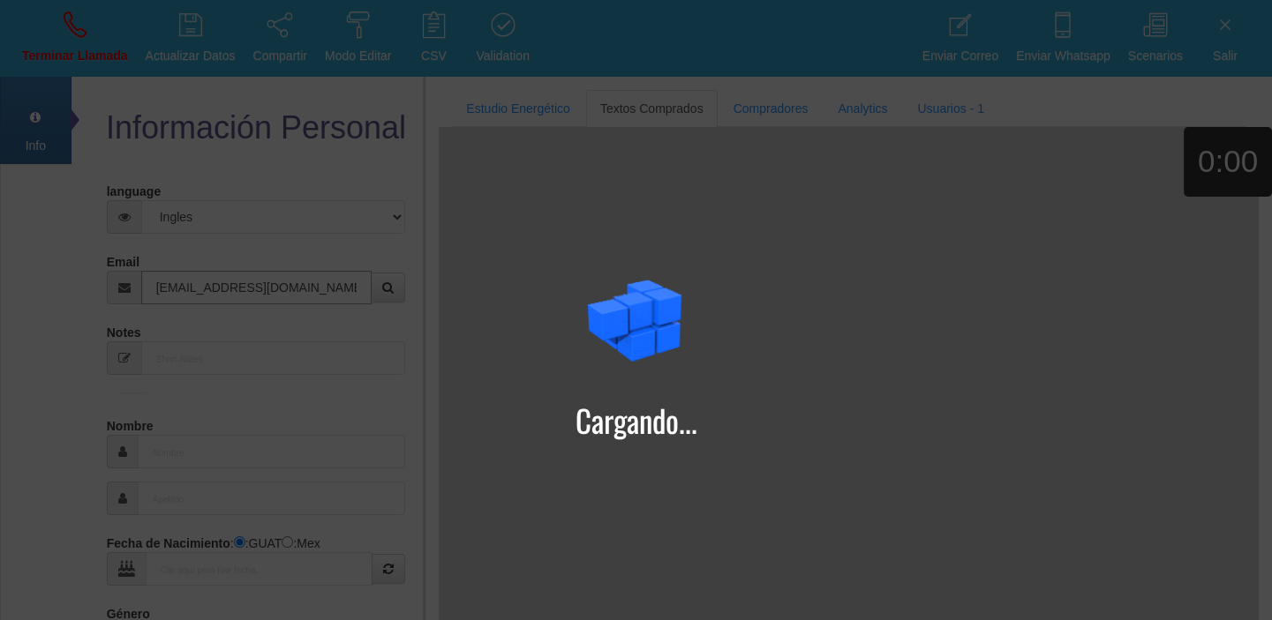
type input "trmaera2013@gmail.com"
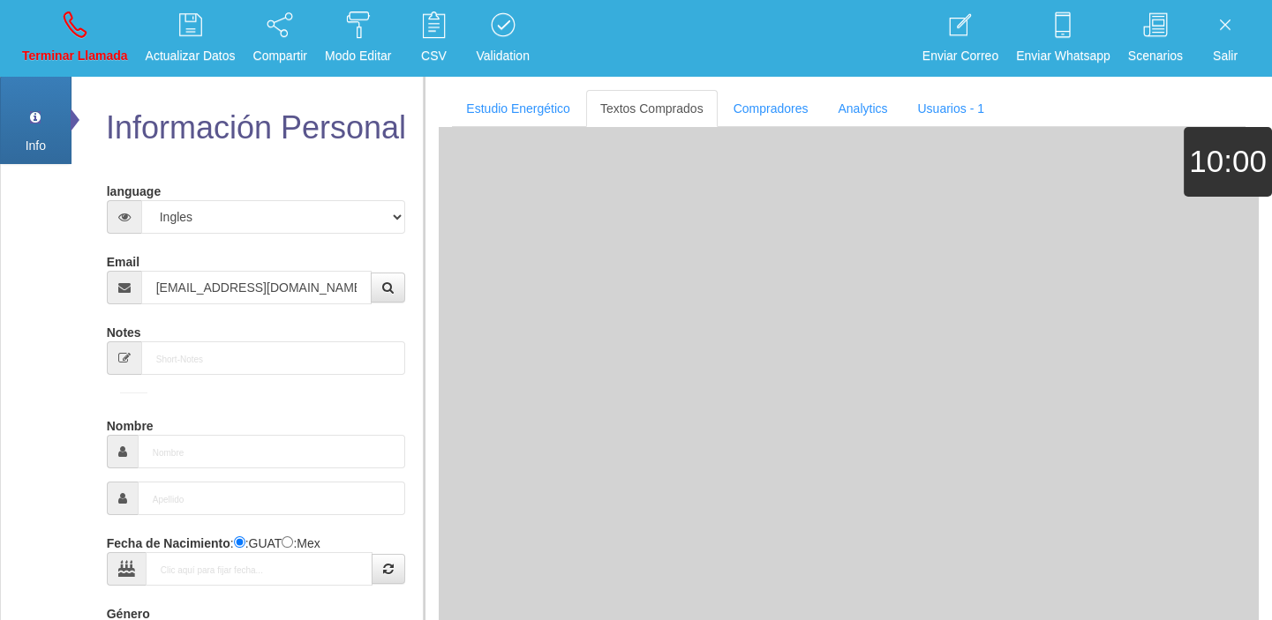
type input "2 Feb 1968"
type input "Comprador simple"
type input "Tracy"
select select "2"
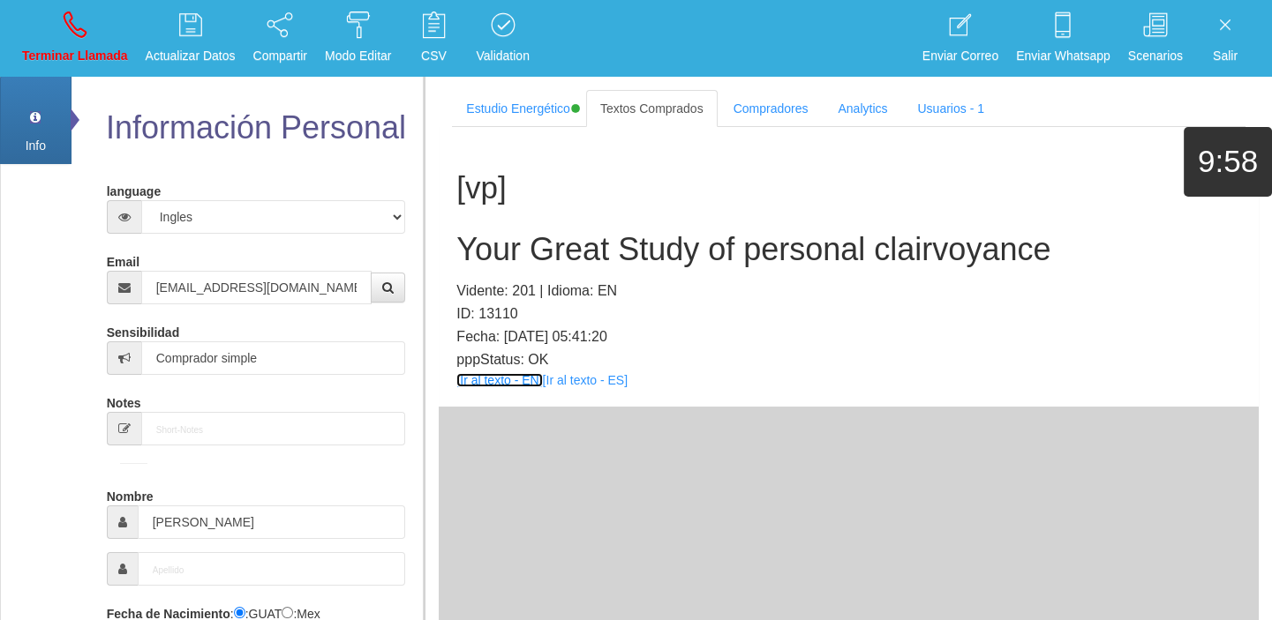
click at [494, 379] on link "[Ir al texto - EN]" at bounding box center [499, 380] width 86 height 14
click at [538, 256] on h2 "Your Great Study of personal clairvoyance" at bounding box center [848, 249] width 784 height 35
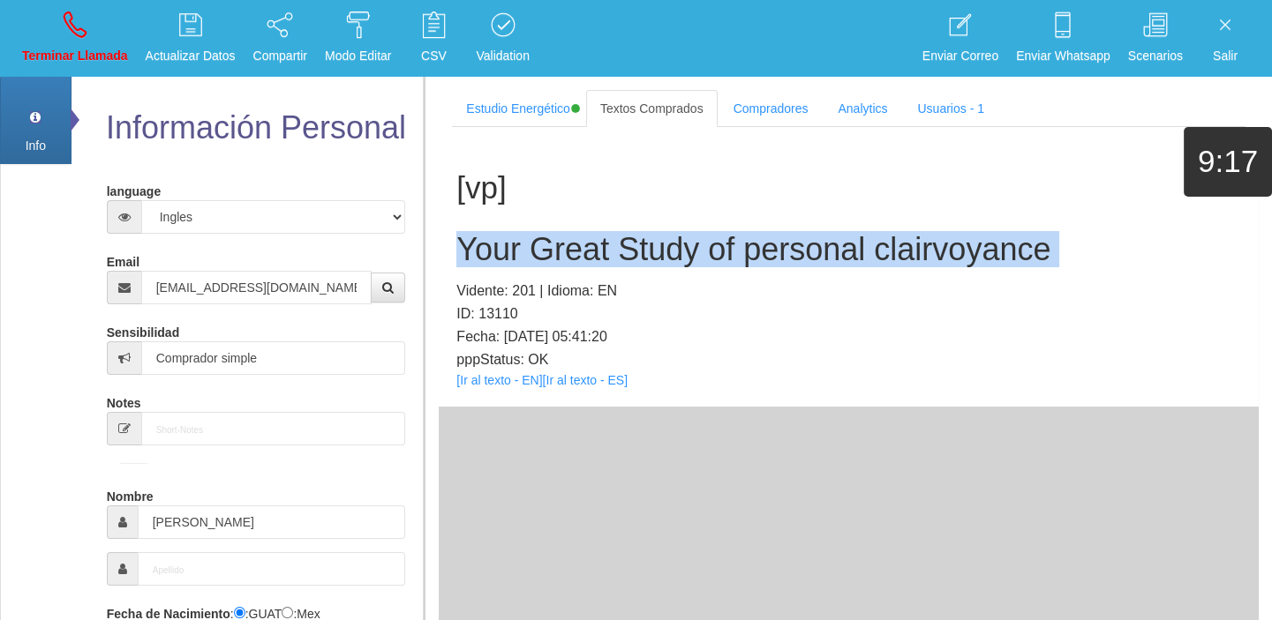
click at [538, 256] on h2 "Your Great Study of personal clairvoyance" at bounding box center [848, 249] width 784 height 35
copy h2 "Your Great Study of personal clairvoyance"
click at [56, 51] on p "Terminar Llamada" at bounding box center [75, 56] width 106 height 20
select select "0"
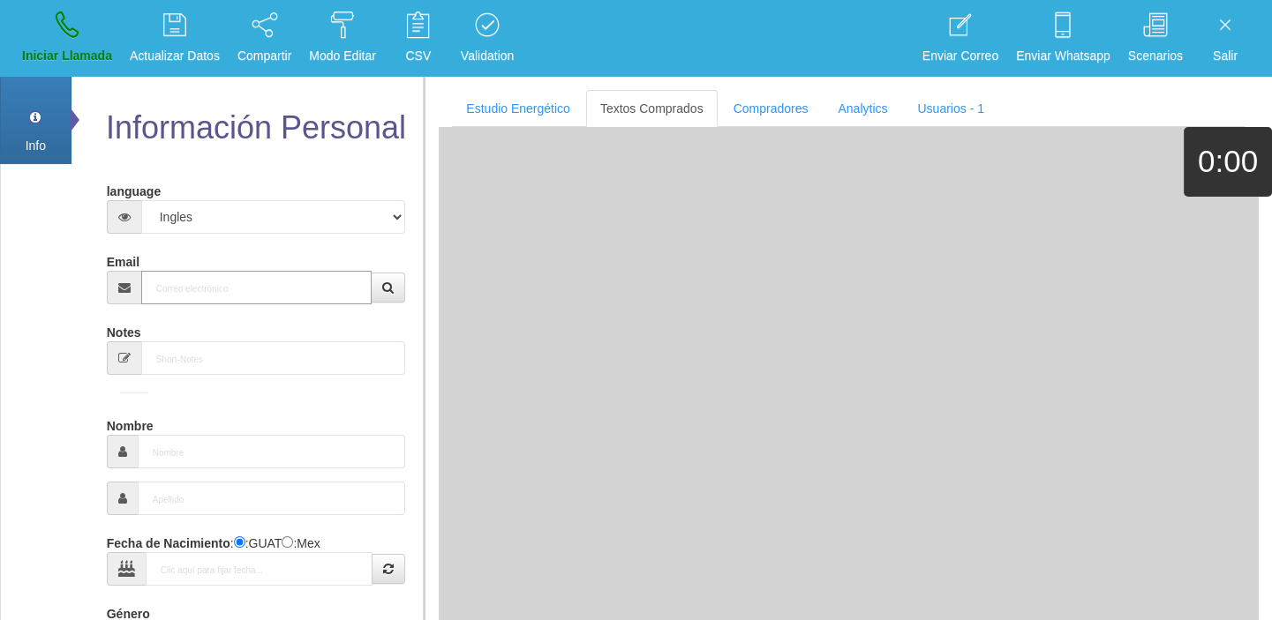
click at [274, 286] on input "Email" at bounding box center [256, 288] width 231 height 34
paste input "objoe7391@gmail.com"
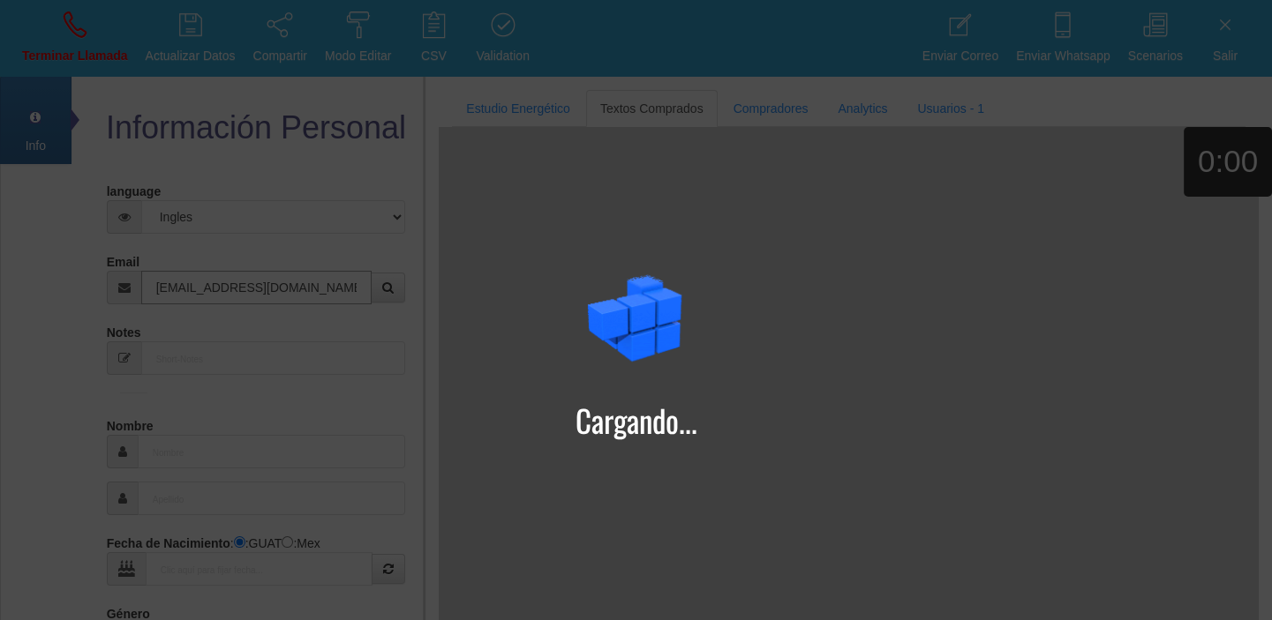
type input "objoe7391@gmail.com"
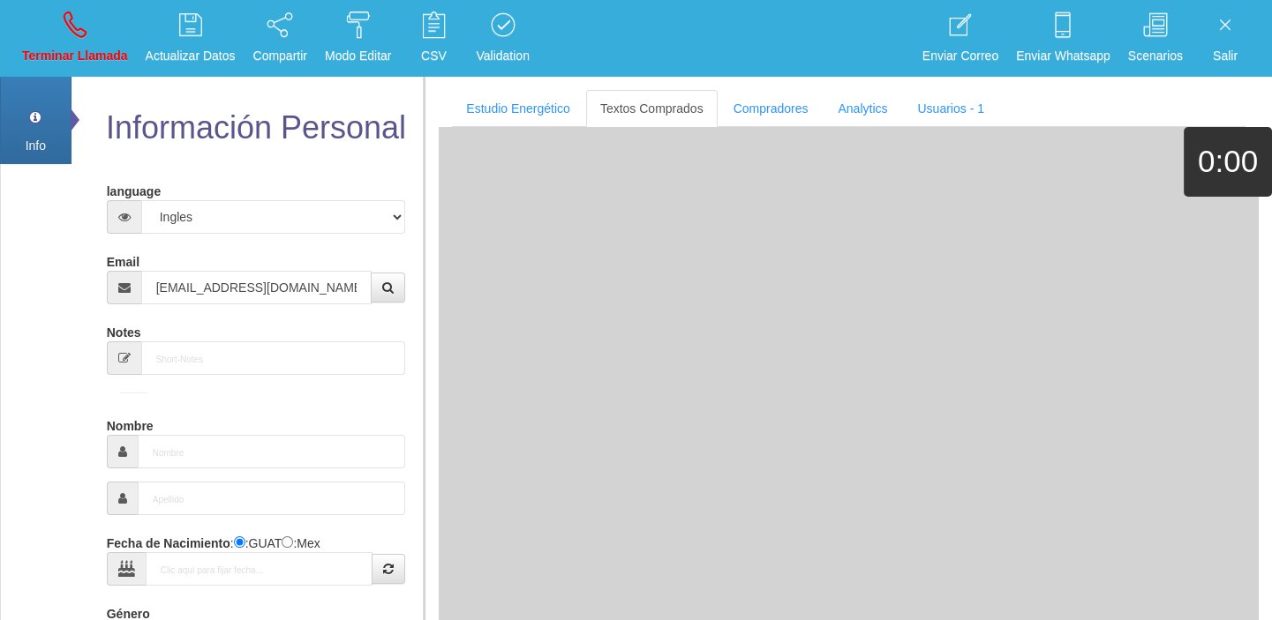
type input "6 Sep 1975"
type input "Comprador bajo"
type input "Rosemond"
select select "2"
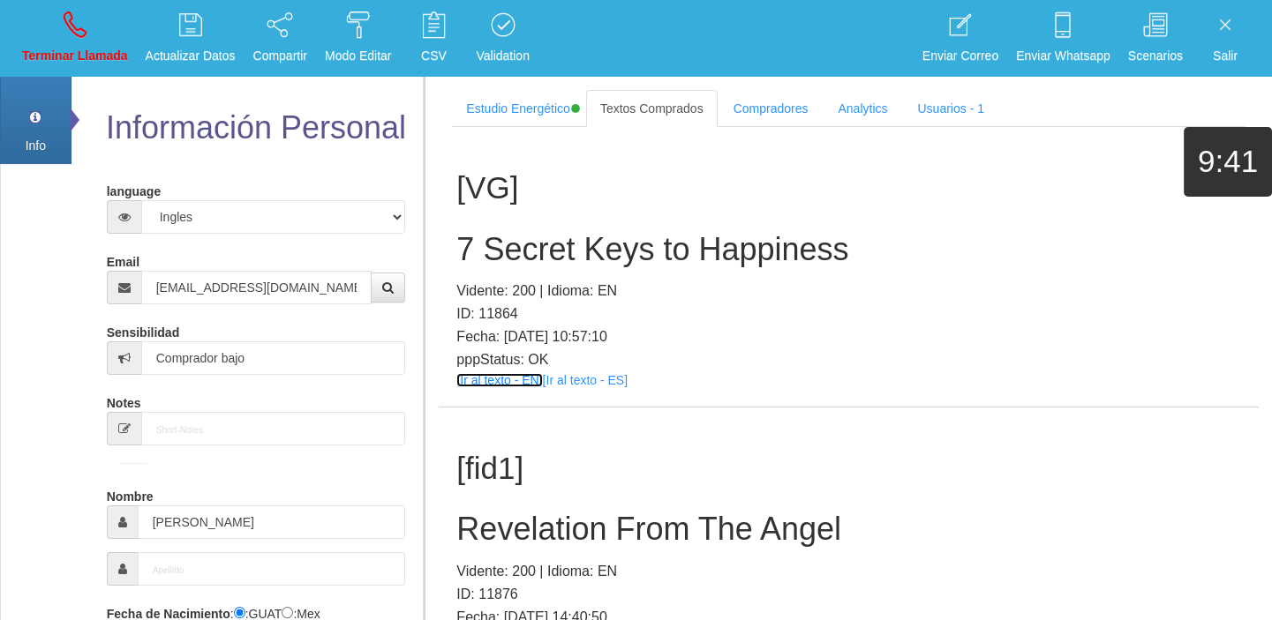
click at [514, 382] on link "[Ir al texto - EN]" at bounding box center [499, 380] width 86 height 14
click at [531, 232] on h2 "7 Secret Keys to Happiness" at bounding box center [848, 249] width 784 height 35
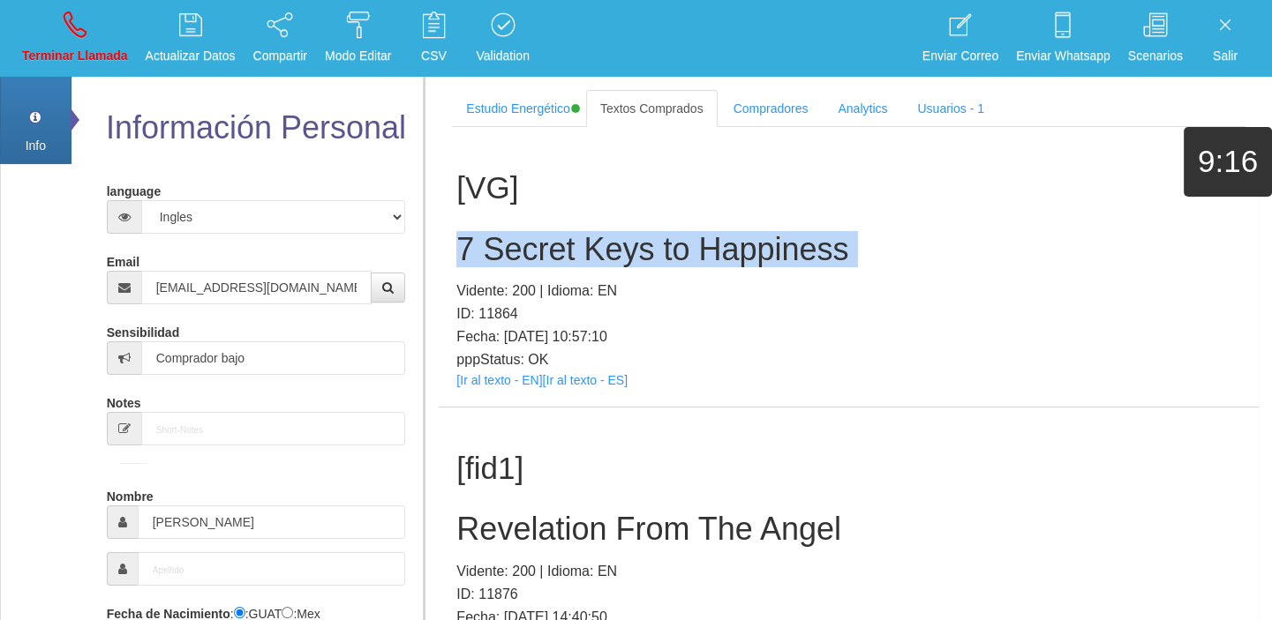
click at [531, 232] on h2 "7 Secret Keys to Happiness" at bounding box center [848, 249] width 784 height 35
copy h2 "7 Secret Keys to Happiness"
drag, startPoint x: 64, startPoint y: 28, endPoint x: 151, endPoint y: 112, distance: 121.1
click at [64, 28] on icon at bounding box center [75, 25] width 23 height 28
select select "0"
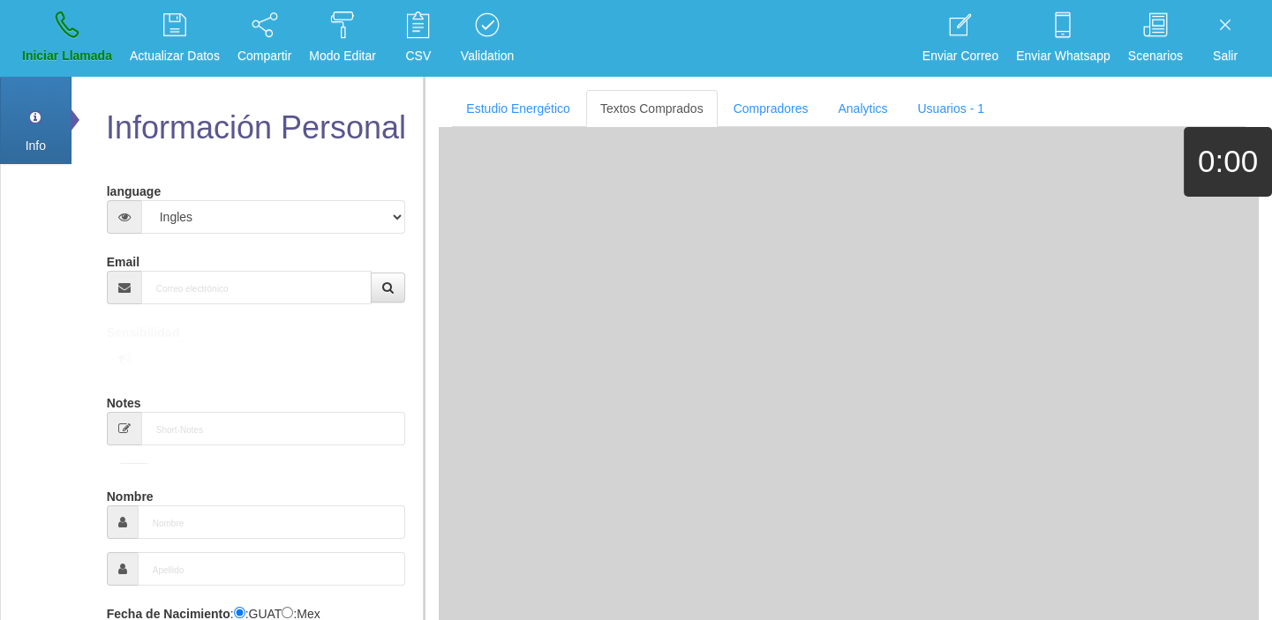
drag, startPoint x: 215, startPoint y: 239, endPoint x: 211, endPoint y: 259, distance: 20.8
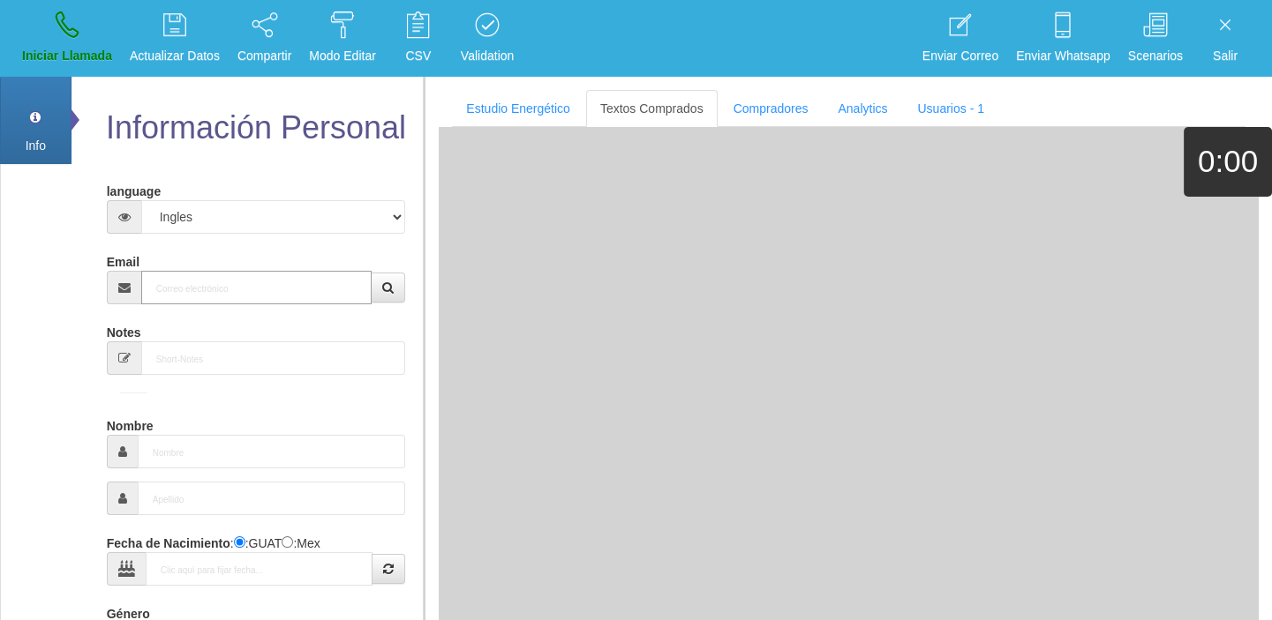
click at [210, 274] on input "Email" at bounding box center [256, 288] width 231 height 34
paste input "howlettd44@gmail.com"
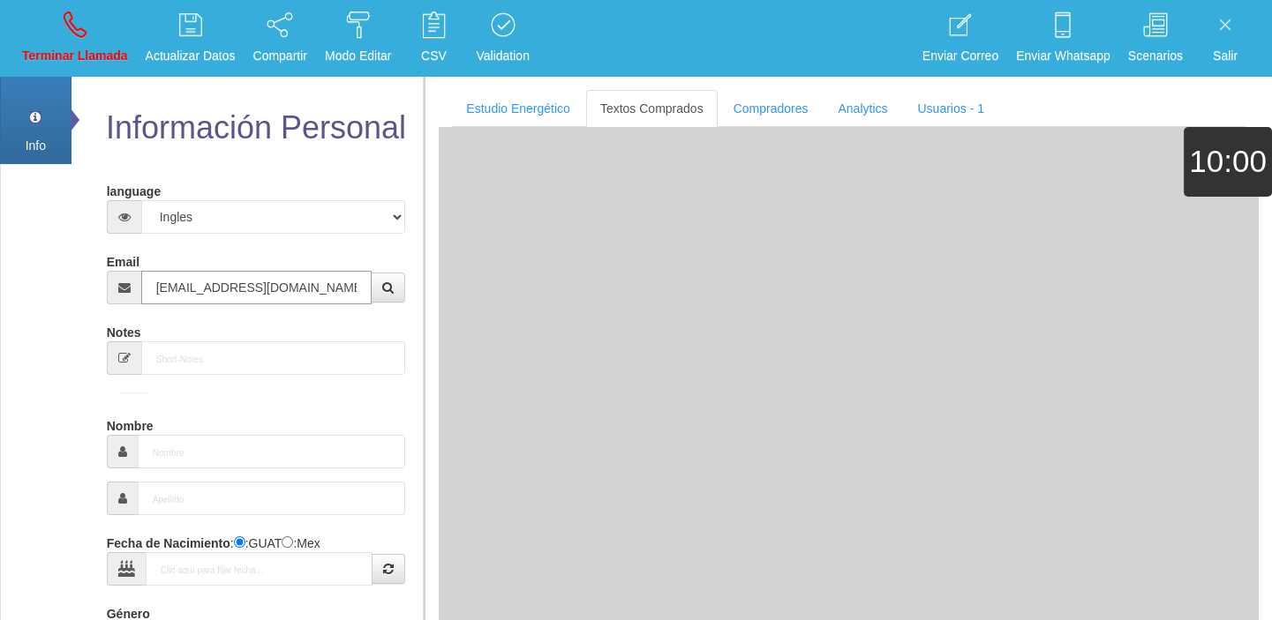
type input "howlettd44@gmail.com"
type input "30 Nov 1960"
type input "Buen Comprador"
type input "Dave howlett"
select select "1"
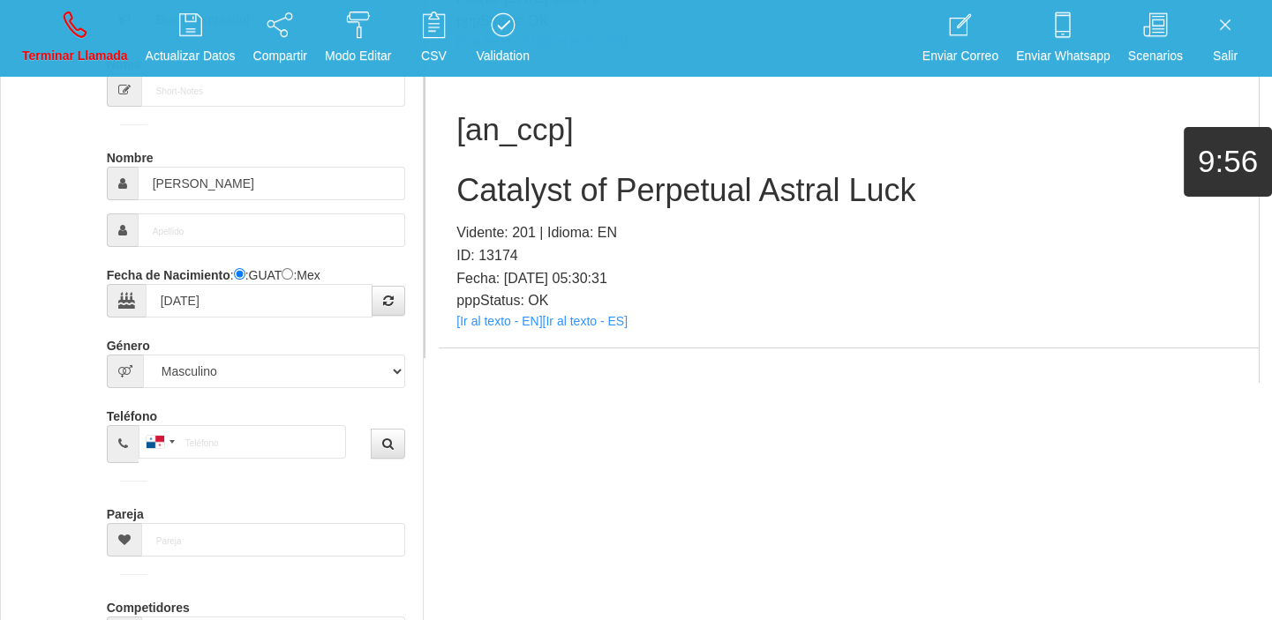
scroll to position [1088, 0]
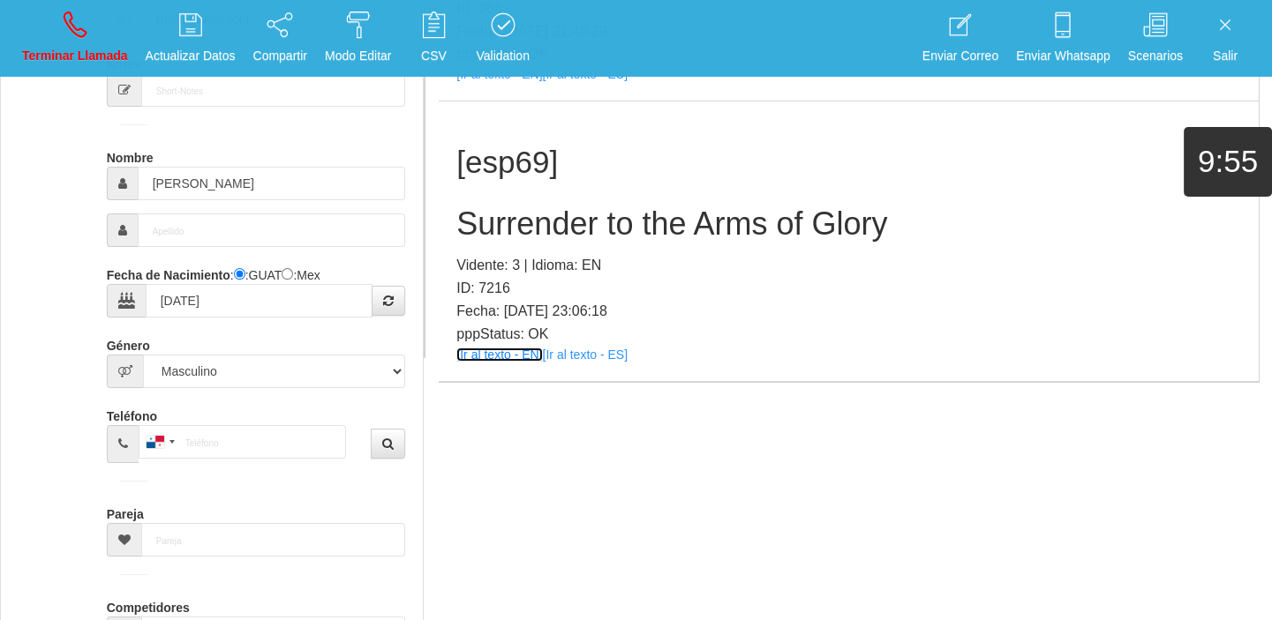
click at [501, 358] on link "[Ir al texto - EN]" at bounding box center [499, 355] width 86 height 14
click at [452, 193] on div "[esp69] Surrender to the Arms of Glory Vidente: 3 | Idioma: EN ID: 7216 Fecha: …" at bounding box center [849, 241] width 820 height 280
click at [479, 213] on h2 "Surrender to the Arms of Glory" at bounding box center [848, 223] width 784 height 35
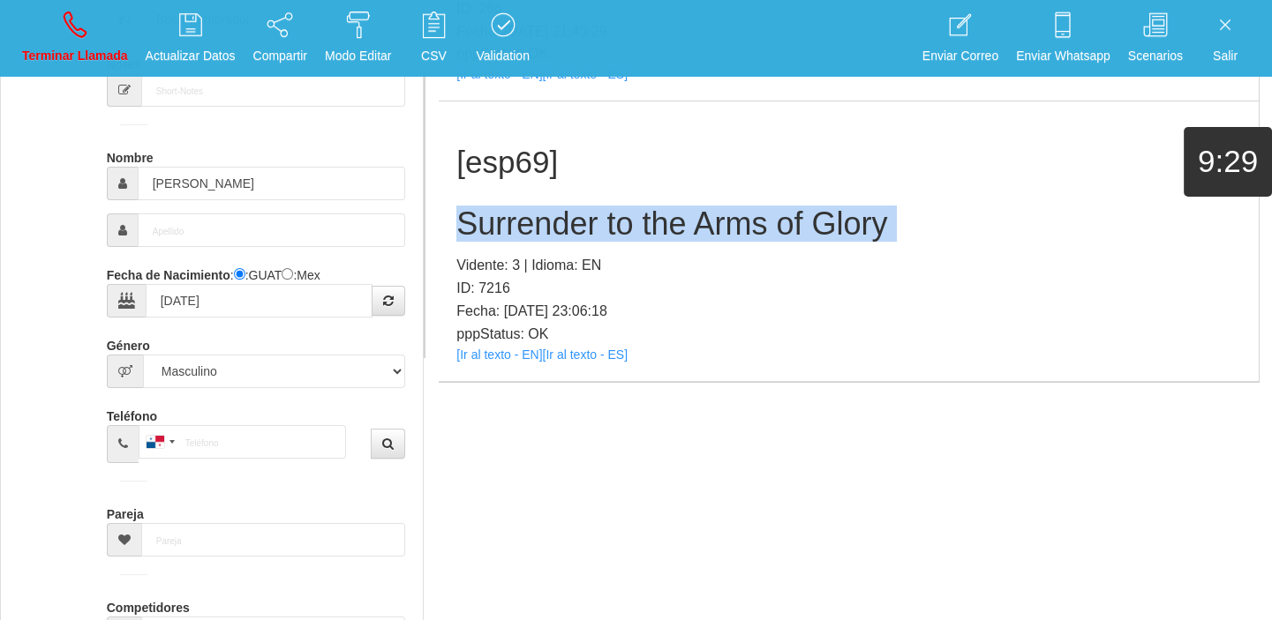
click at [479, 213] on h2 "Surrender to the Arms of Glory" at bounding box center [848, 223] width 784 height 35
copy h2 "Surrender to the Arms of Glory"
click at [85, 50] on p "Terminar Llamada" at bounding box center [75, 56] width 106 height 20
select select "0"
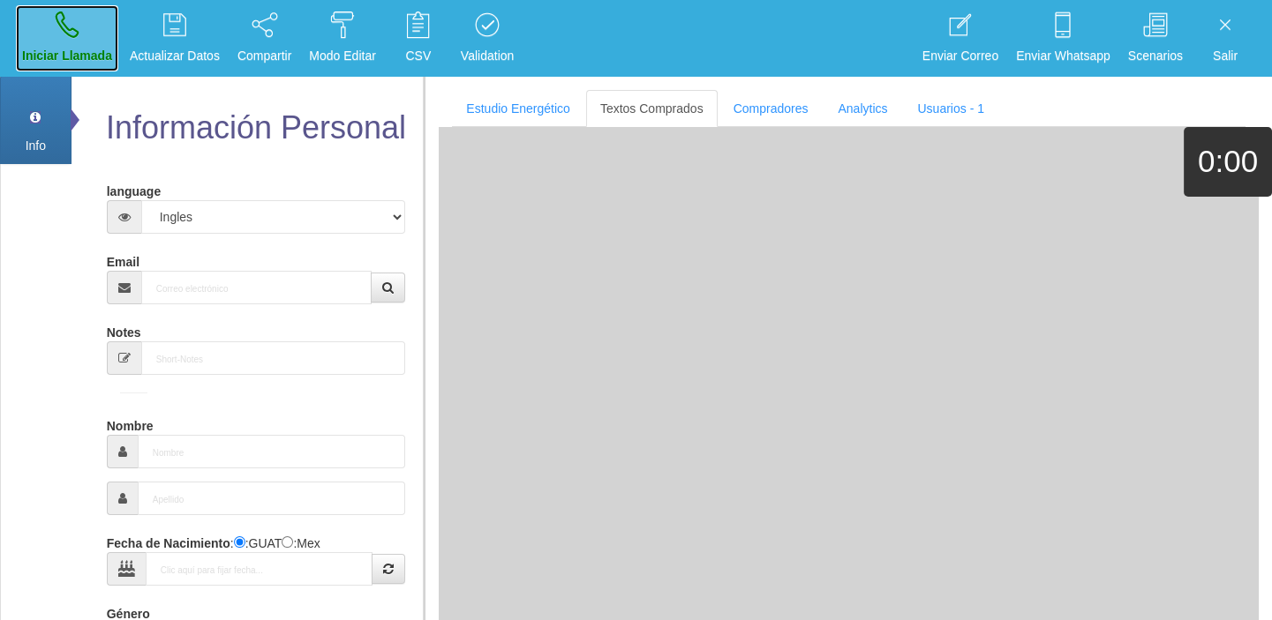
scroll to position [0, 0]
click at [43, 34] on link "Iniciar Llamada" at bounding box center [67, 38] width 102 height 66
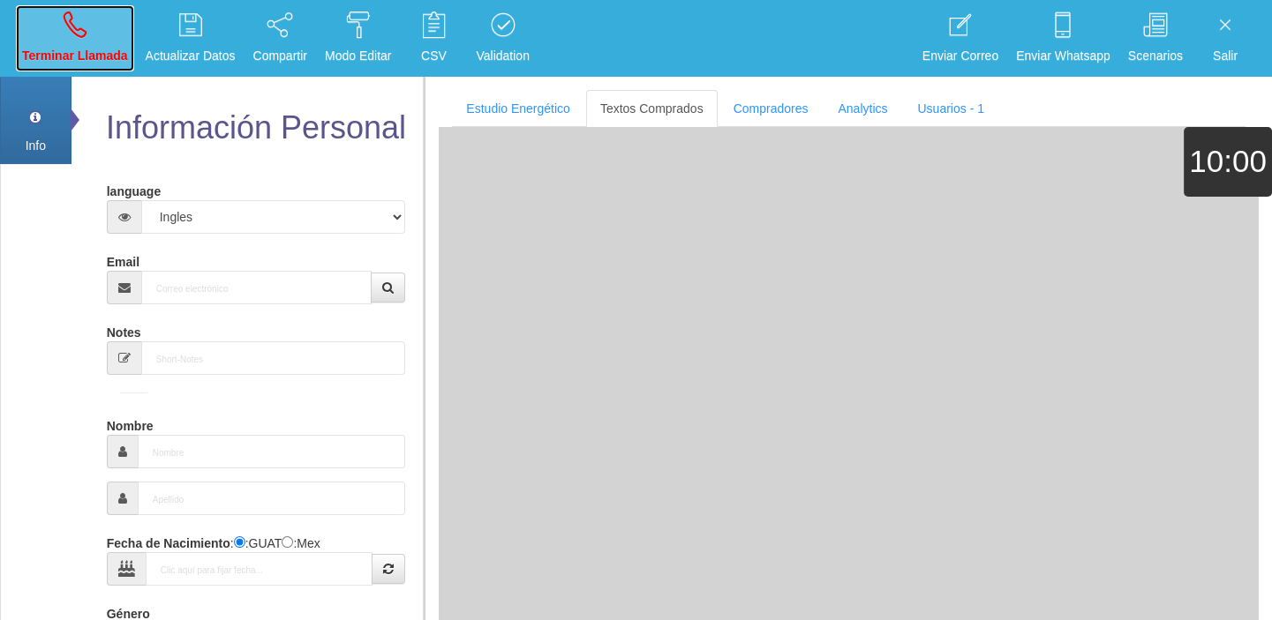
click at [64, 26] on icon at bounding box center [75, 25] width 23 height 28
